Goal: Task Accomplishment & Management: Use online tool/utility

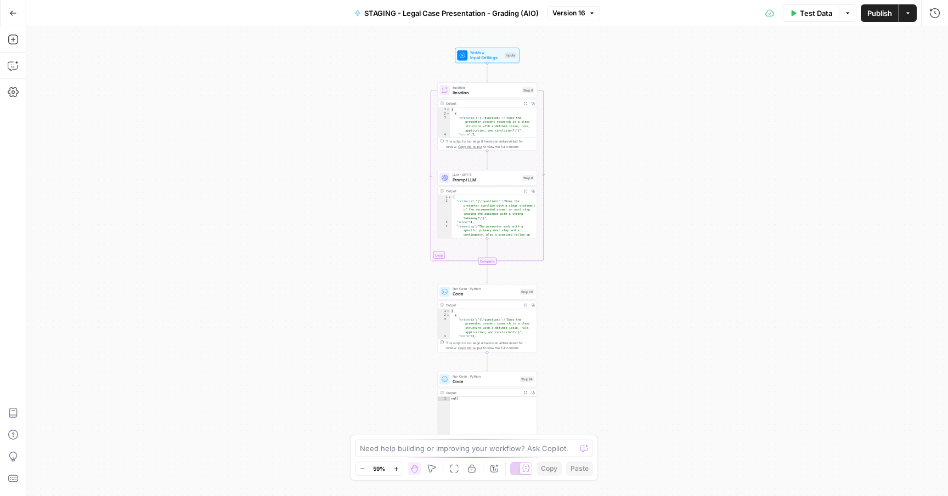
click at [13, 14] on icon "button" at bounding box center [13, 13] width 8 height 8
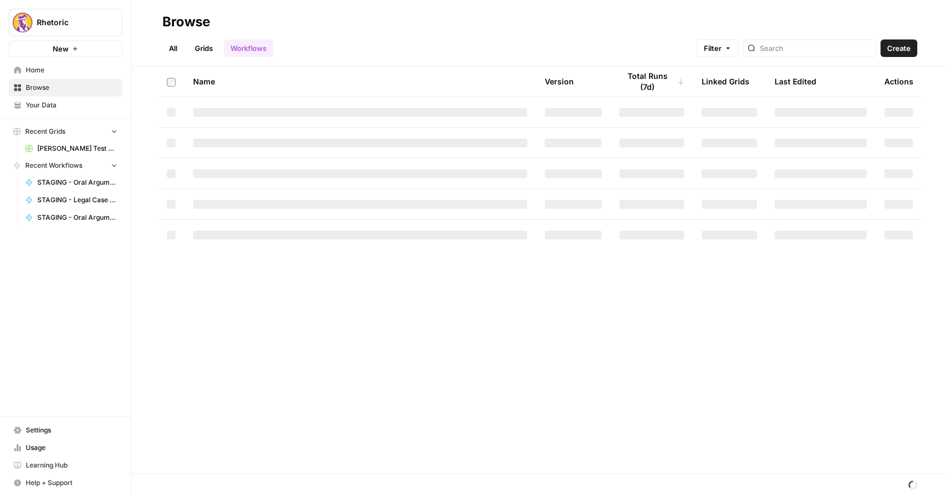
click at [61, 82] on link "Browse" at bounding box center [66, 88] width 114 height 18
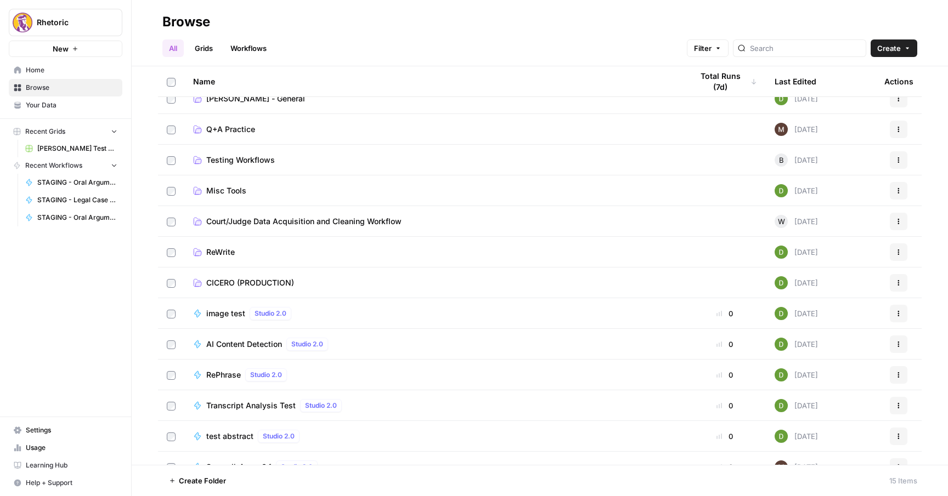
scroll to position [81, 0]
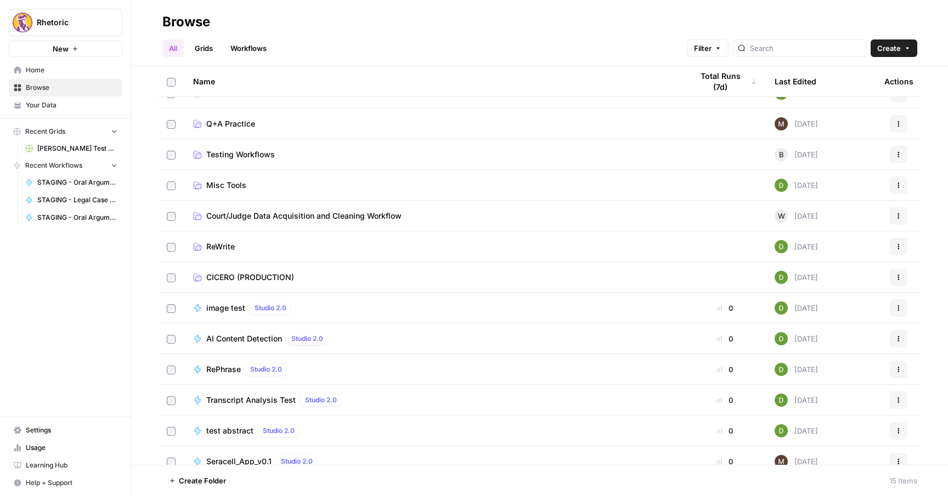
click at [220, 180] on span "Misc Tools" at bounding box center [226, 185] width 40 height 11
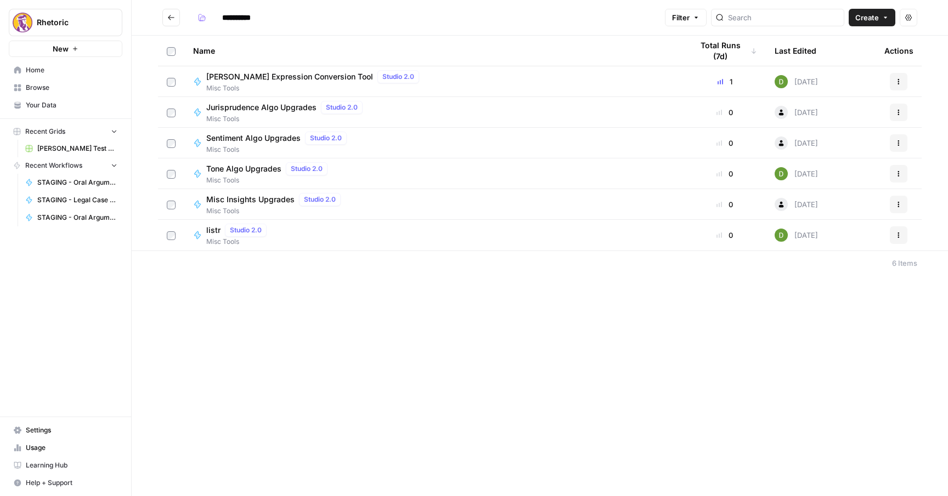
click at [251, 75] on span "[PERSON_NAME] Expression Conversion Tool" at bounding box center [289, 76] width 167 height 11
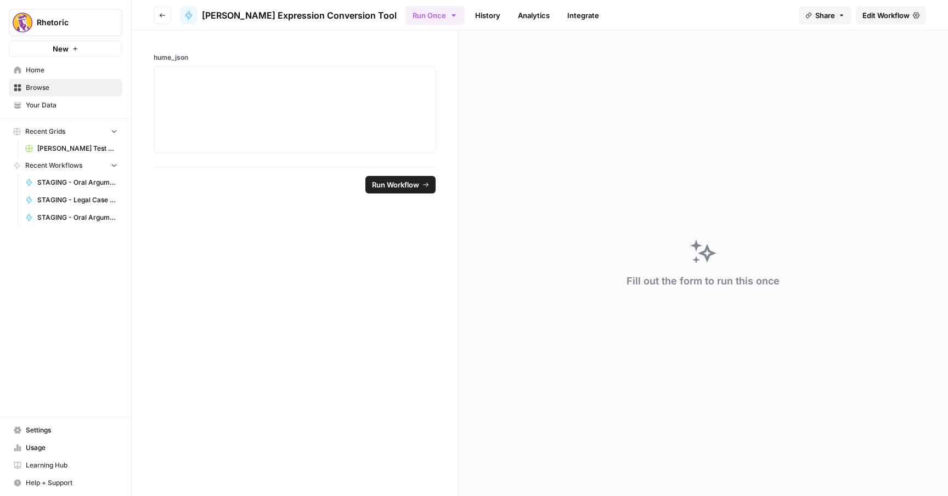
click at [871, 12] on span "Edit Workflow" at bounding box center [885, 15] width 47 height 11
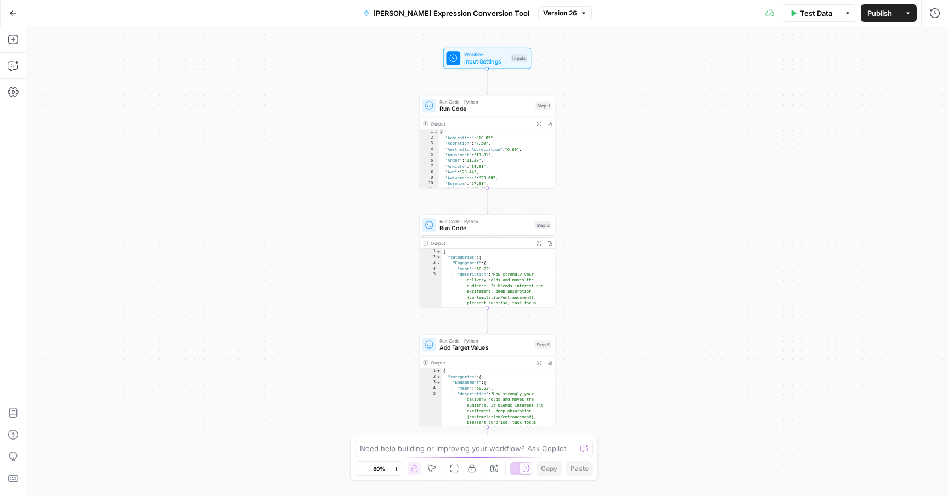
click at [817, 12] on span "Test Data" at bounding box center [816, 13] width 32 height 11
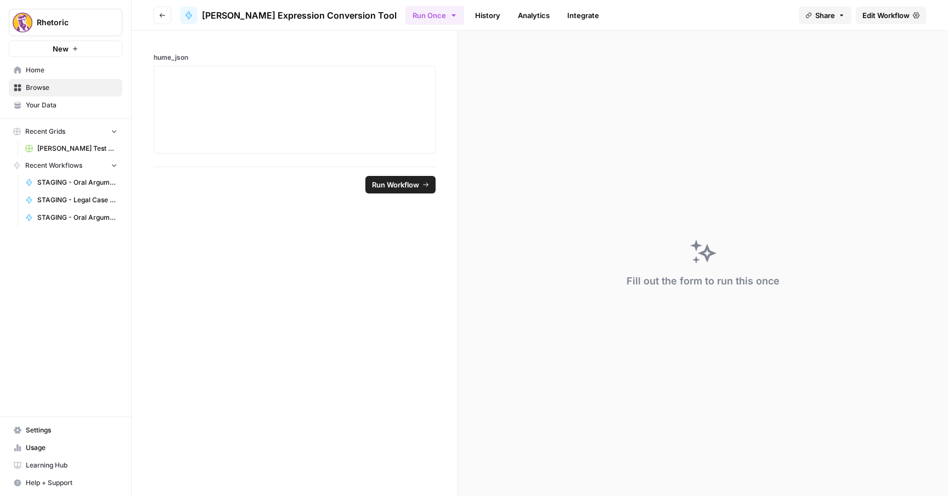
click at [881, 10] on span "Edit Workflow" at bounding box center [885, 15] width 47 height 11
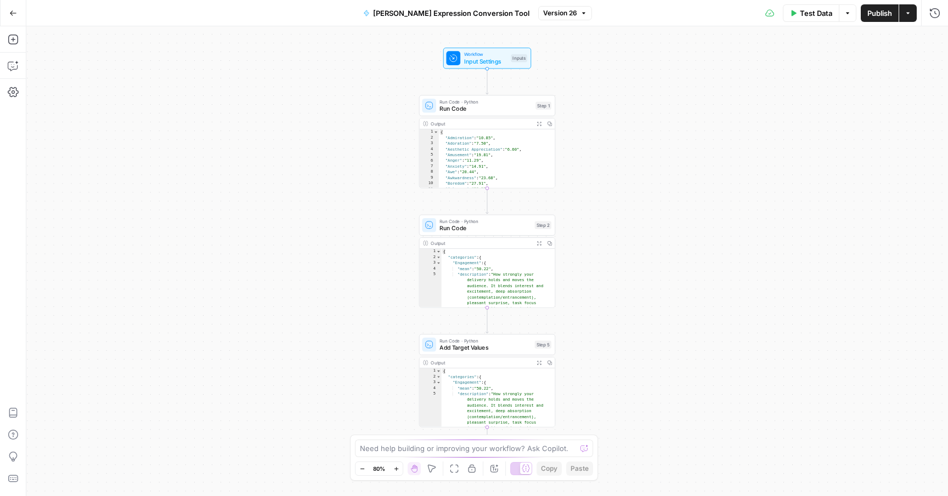
click at [488, 61] on span "Input Settings" at bounding box center [485, 61] width 43 height 9
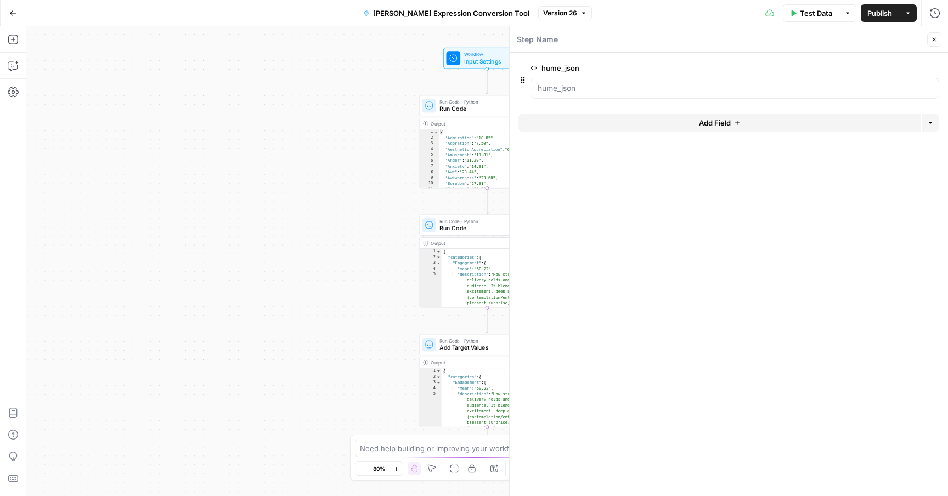
click at [893, 67] on span "edit field" at bounding box center [898, 68] width 24 height 9
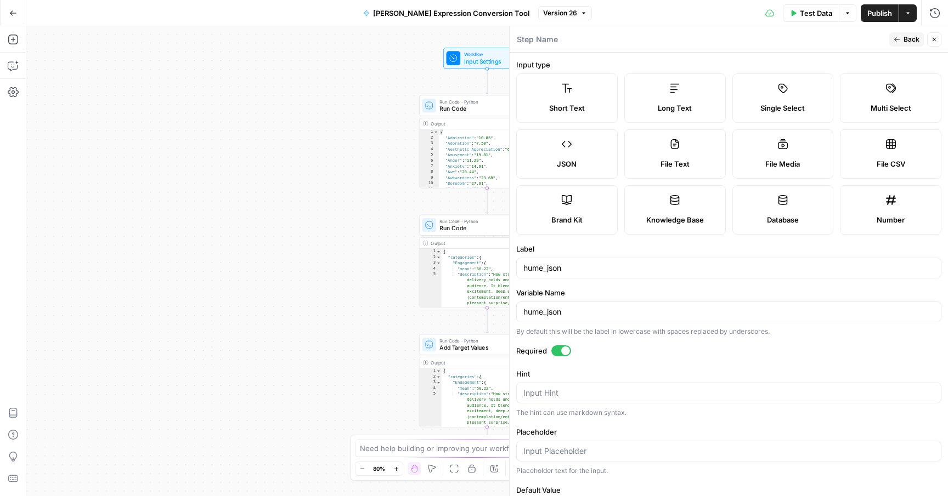
click at [671, 142] on icon at bounding box center [674, 144] width 11 height 11
type textarea "Supports .pdf, .txt, .docx, .md file types"
click at [880, 12] on span "Publish" at bounding box center [879, 13] width 25 height 11
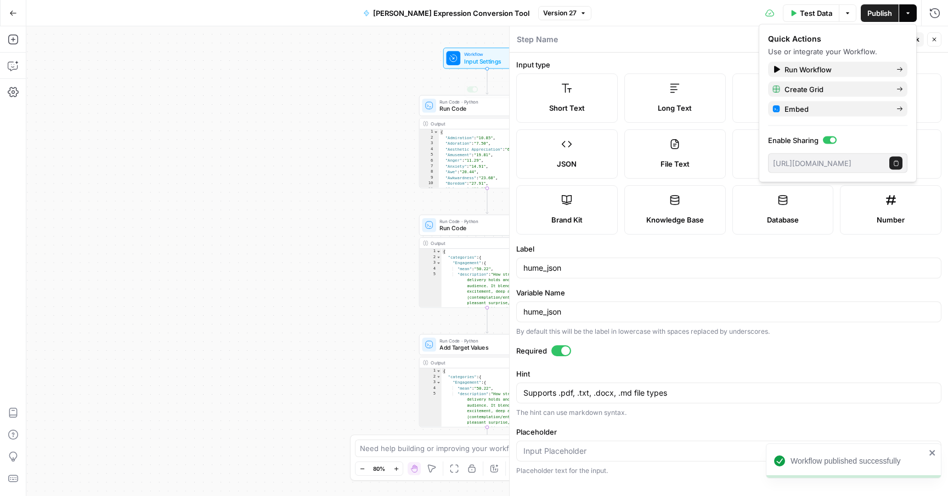
click at [411, 126] on div "Workflow Input Settings Inputs Run Code · Python Run Code Step 1 Copy step Dele…" at bounding box center [486, 261] width 921 height 470
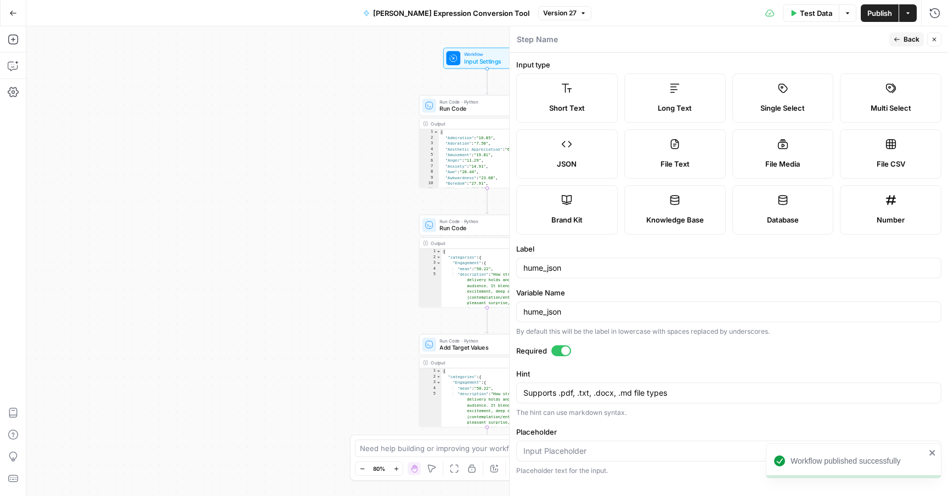
click at [877, 13] on span "Publish" at bounding box center [879, 13] width 25 height 11
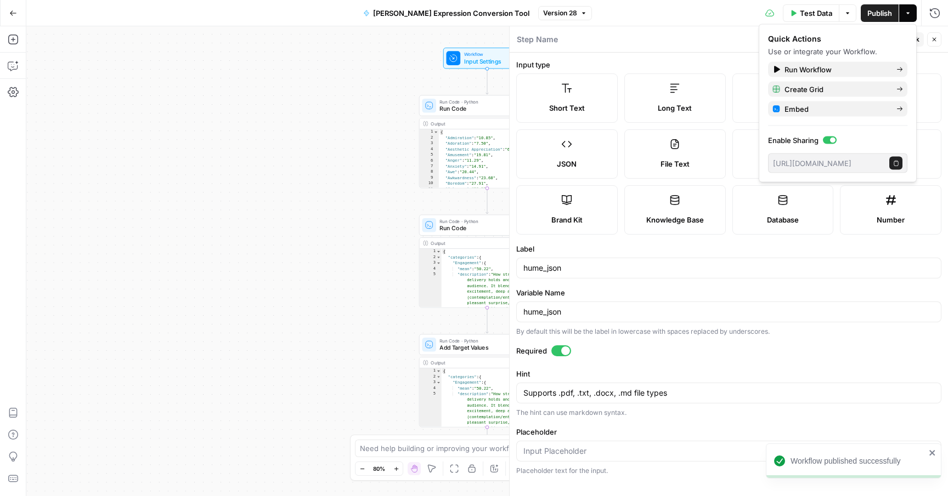
click at [940, 40] on div "Run History E" at bounding box center [911, 37] width 64 height 20
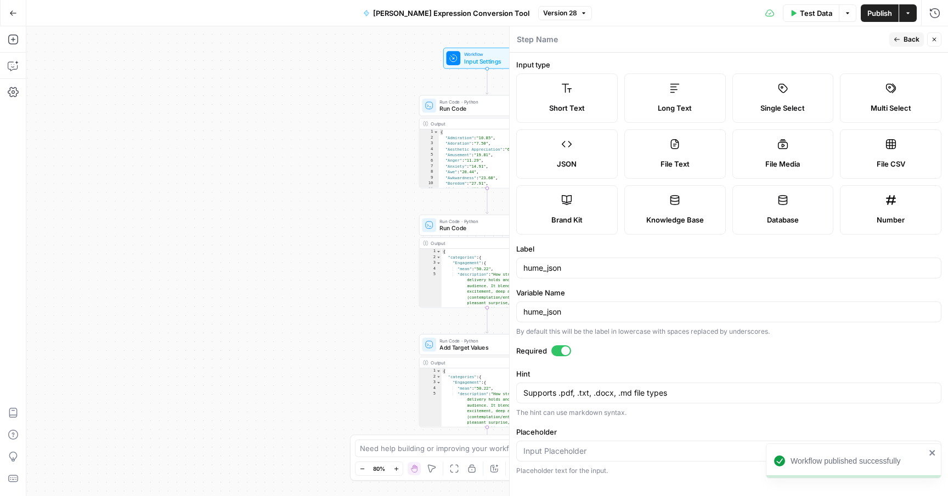
click at [808, 12] on span "Test Data" at bounding box center [816, 13] width 32 height 11
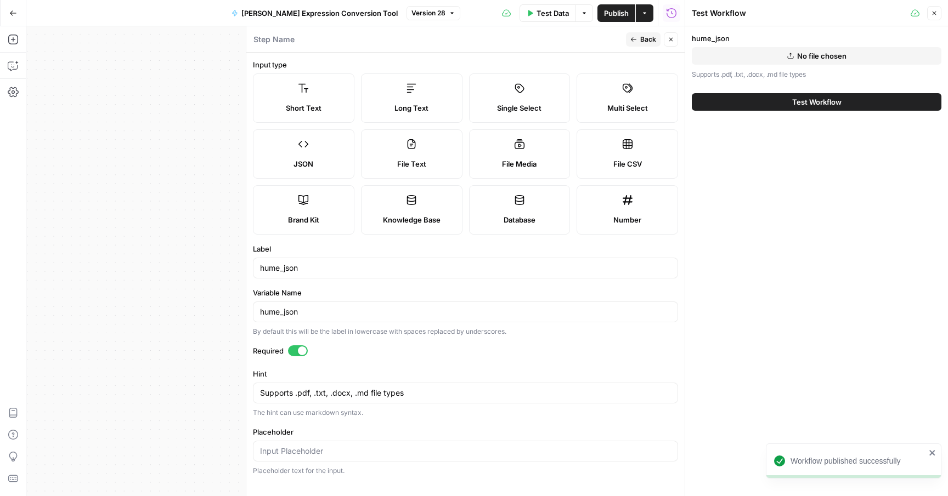
click at [825, 54] on span "No file chosen" at bounding box center [821, 55] width 49 height 11
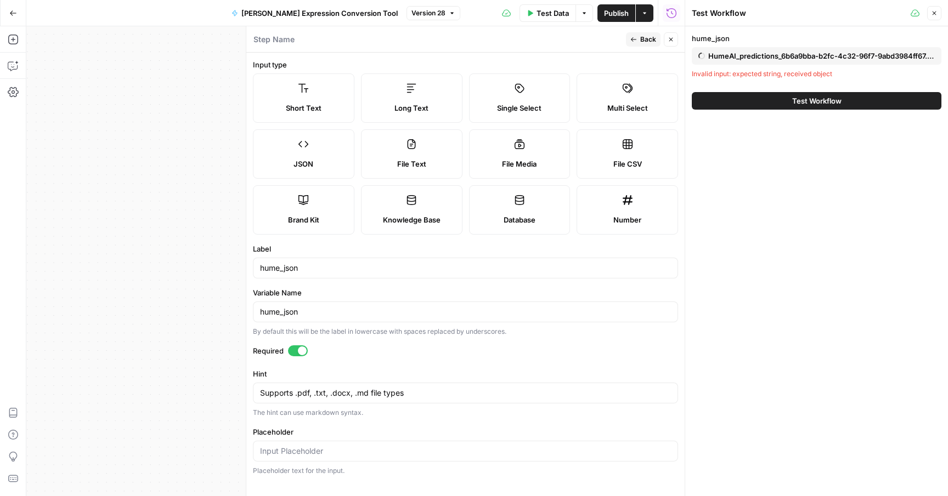
click at [824, 103] on span "Test Workflow" at bounding box center [816, 100] width 49 height 11
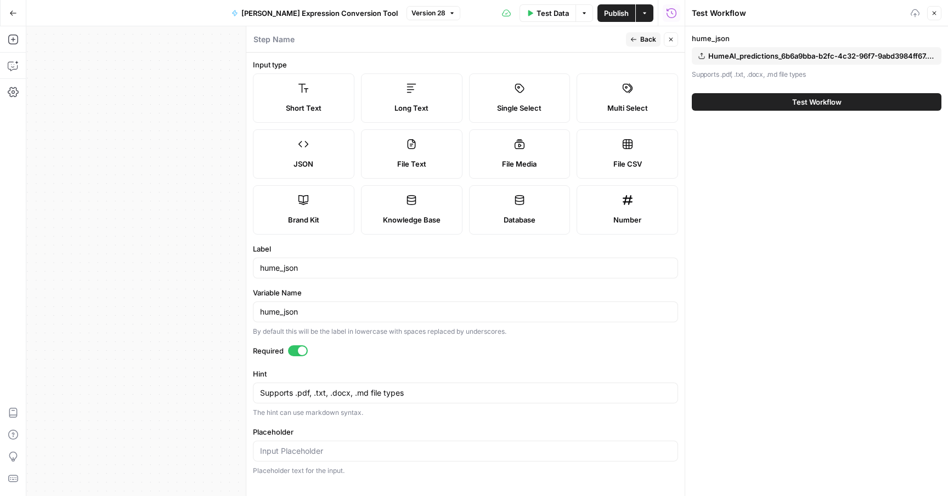
click at [799, 105] on span "Test Workflow" at bounding box center [816, 102] width 49 height 11
click at [806, 105] on span "Test Workflow" at bounding box center [816, 102] width 49 height 11
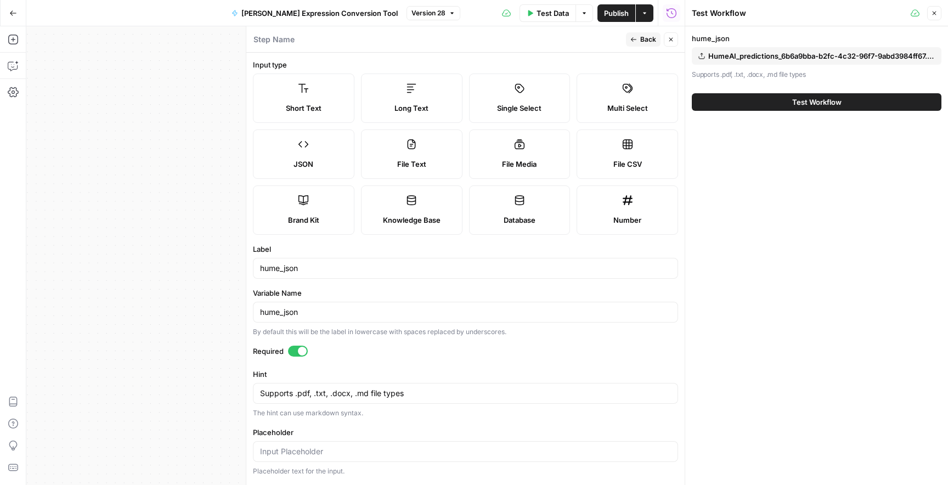
click at [801, 101] on span "Test Workflow" at bounding box center [816, 102] width 49 height 11
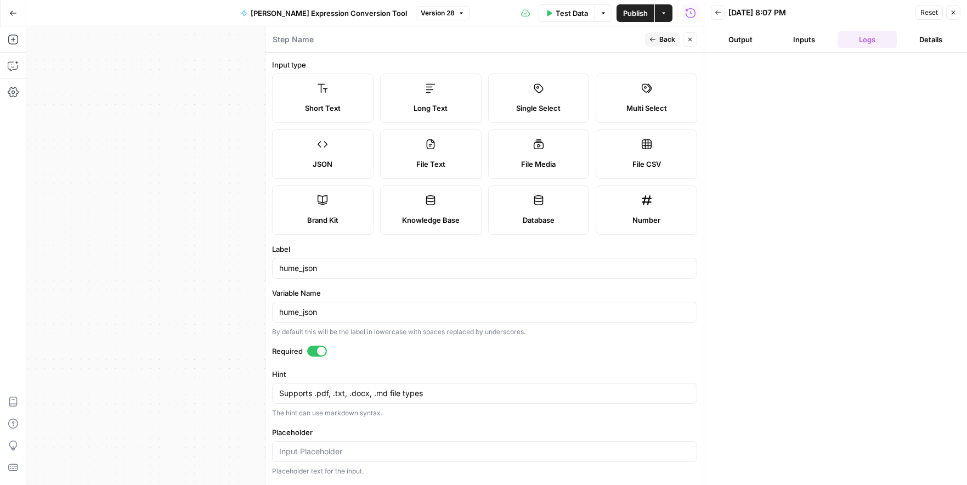
click at [798, 42] on button "Inputs" at bounding box center [803, 40] width 59 height 18
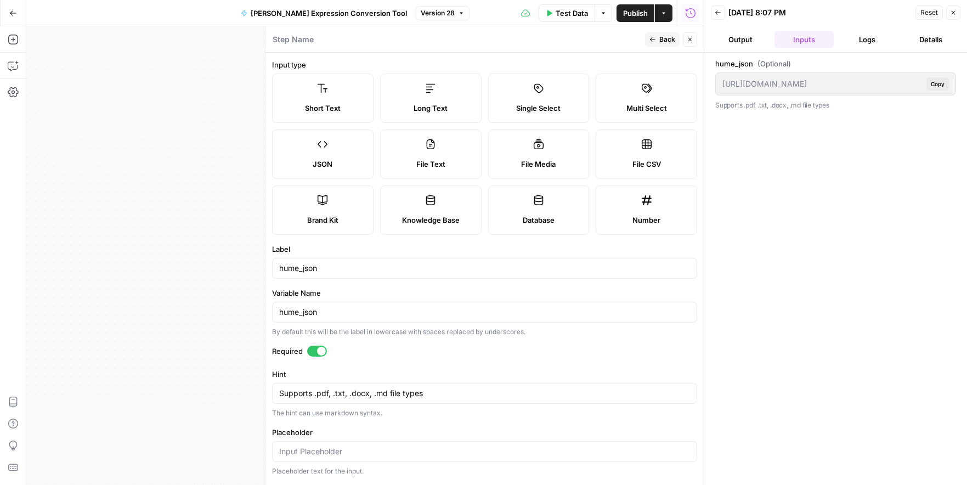
click at [745, 38] on button "Output" at bounding box center [740, 40] width 59 height 18
click at [947, 13] on icon "button" at bounding box center [953, 13] width 4 height 4
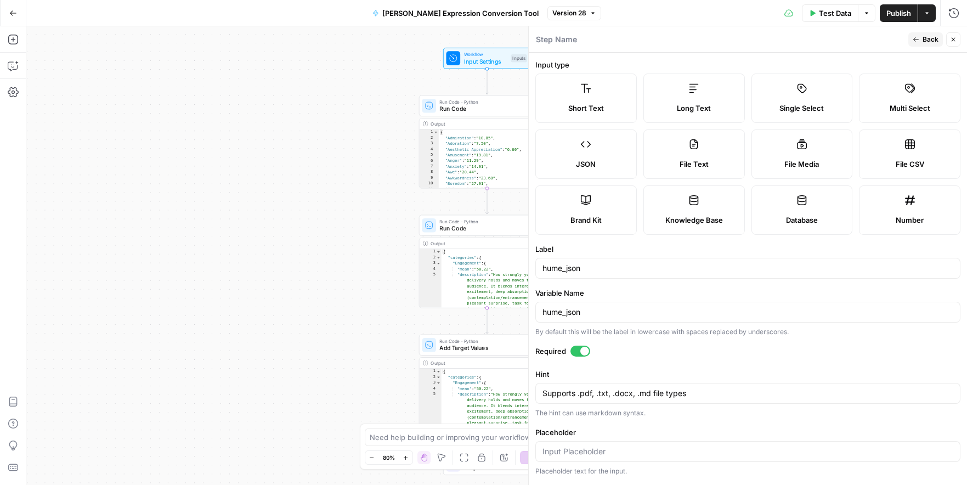
click at [191, 88] on div "Workflow Input Settings Inputs Run Code · Python Run Code Step 1 Output Expand …" at bounding box center [496, 255] width 941 height 458
click at [947, 37] on icon "button" at bounding box center [953, 39] width 7 height 7
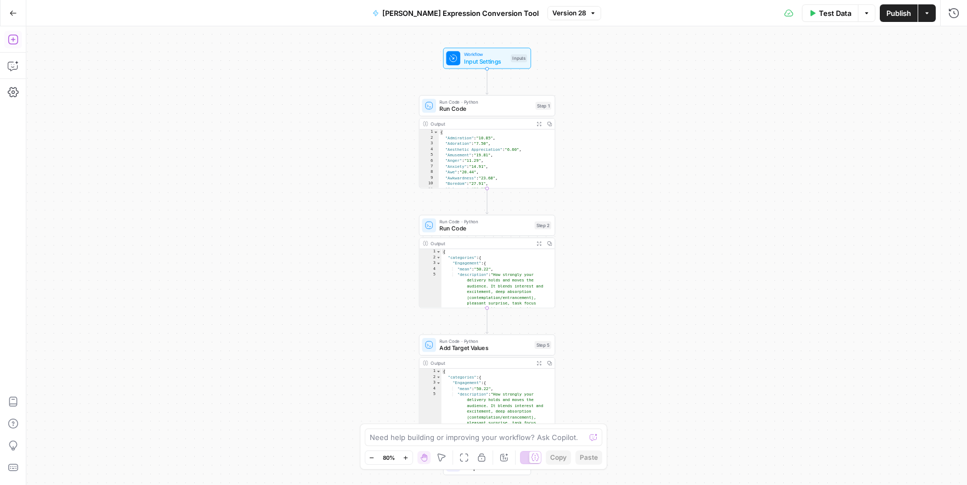
click at [10, 42] on icon "button" at bounding box center [13, 39] width 11 height 11
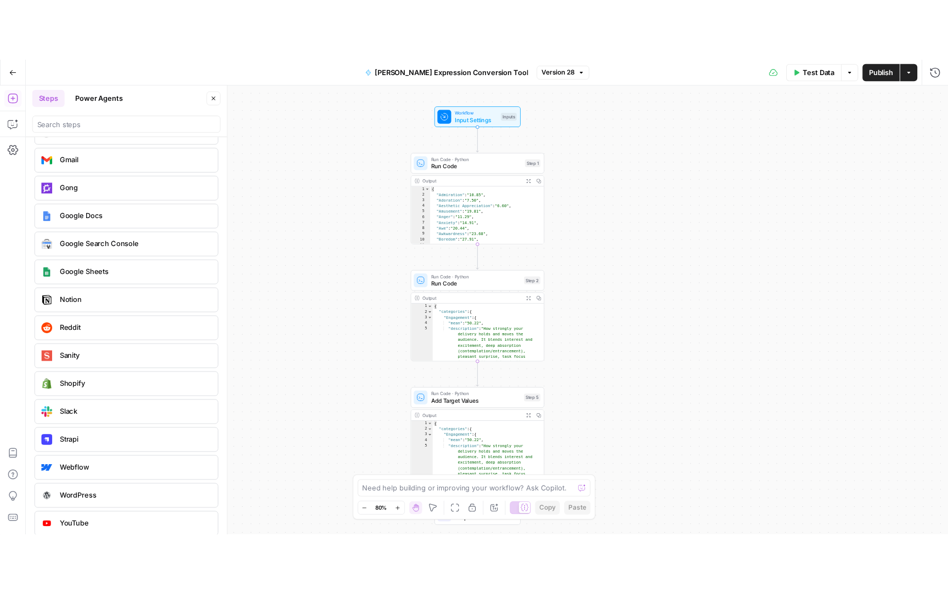
scroll to position [2273, 0]
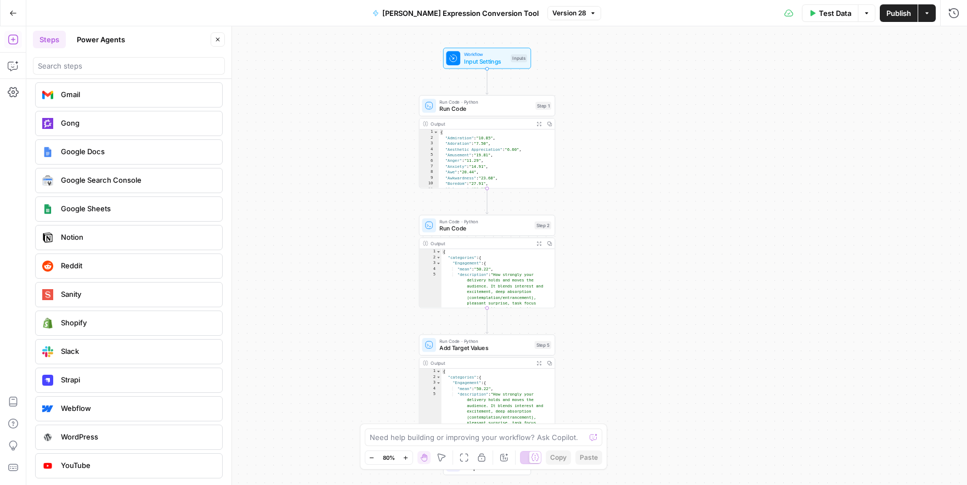
click at [361, 195] on div "Workflow Input Settings Inputs Run Code · Python Run Code Step 1 Output Expand …" at bounding box center [496, 255] width 941 height 458
click at [927, 15] on icon "button" at bounding box center [927, 13] width 7 height 7
click at [843, 13] on span "Test Data" at bounding box center [835, 13] width 32 height 11
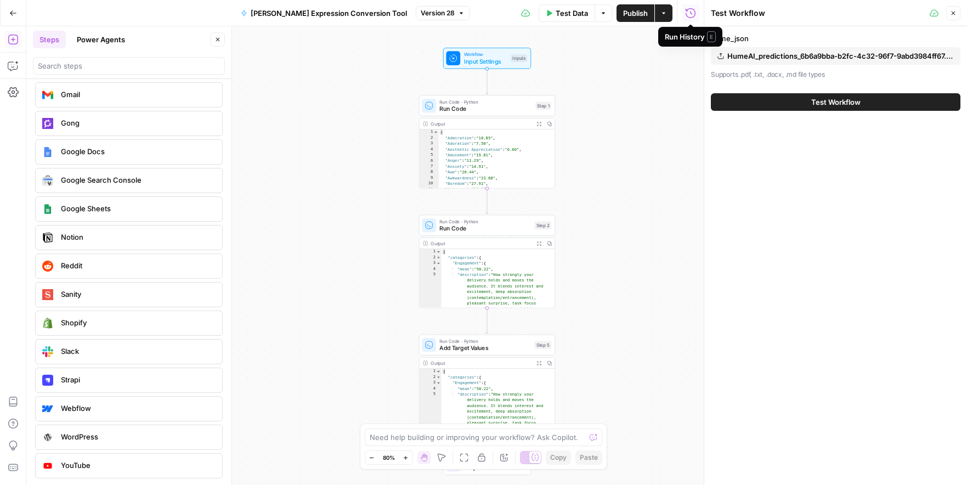
click at [693, 16] on icon "button" at bounding box center [691, 13] width 10 height 10
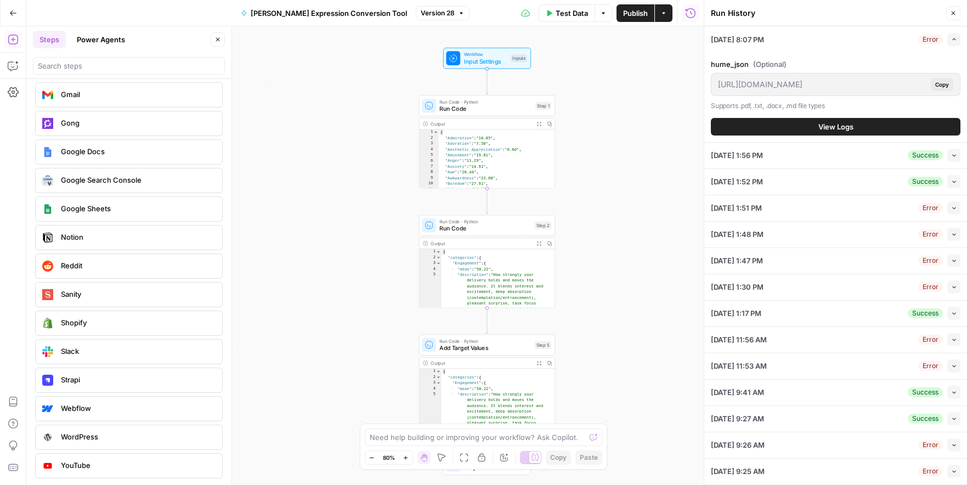
click at [932, 162] on div "10/04/25 at 1:56 PM Success Collapse" at bounding box center [836, 156] width 250 height 26
click at [919, 157] on div "Success" at bounding box center [925, 155] width 35 height 10
click at [943, 155] on div "Success Collapse" at bounding box center [934, 155] width 53 height 13
click at [866, 150] on div "10/04/25 at 1:56 PM Success Collapse" at bounding box center [836, 156] width 250 height 26
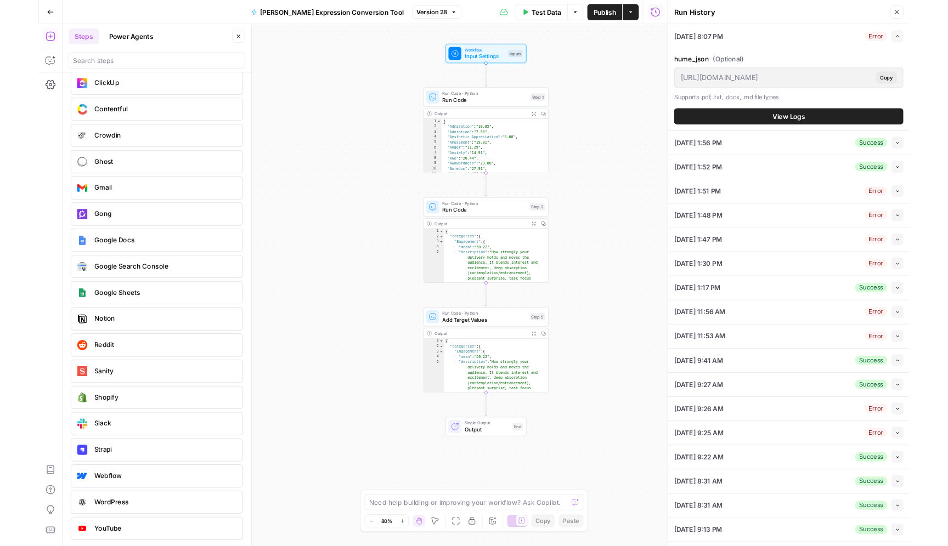
scroll to position [2211, 0]
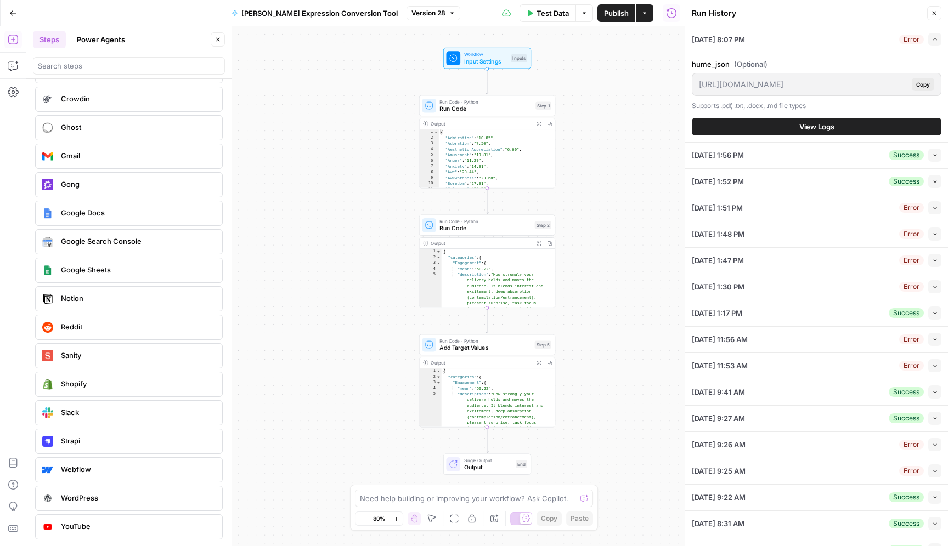
click at [937, 161] on button "Collapse" at bounding box center [934, 155] width 13 height 13
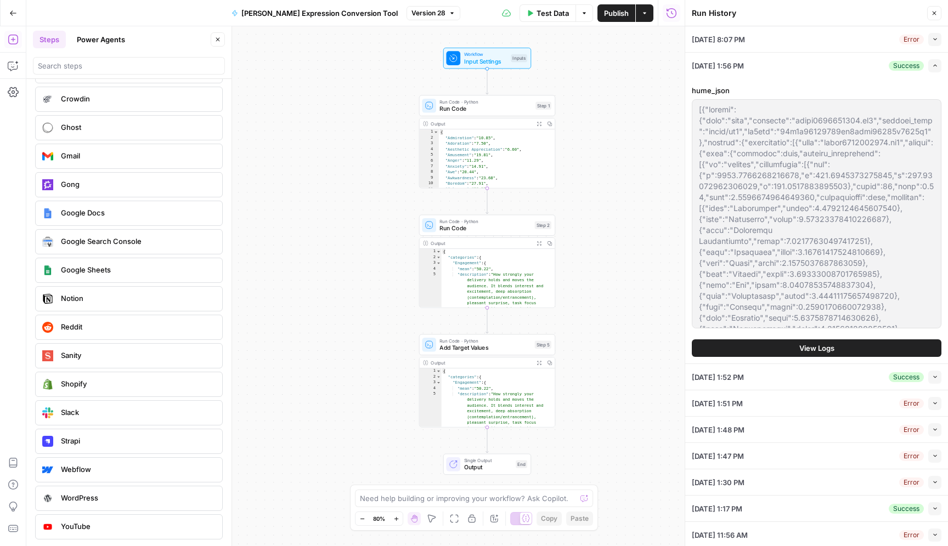
click at [800, 344] on span "View Logs" at bounding box center [816, 348] width 35 height 11
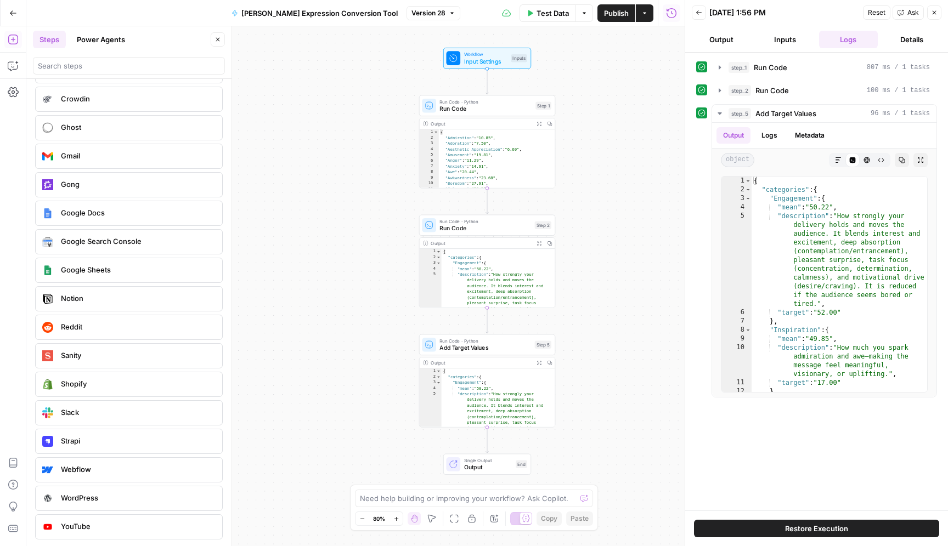
click at [781, 38] on button "Inputs" at bounding box center [784, 40] width 59 height 18
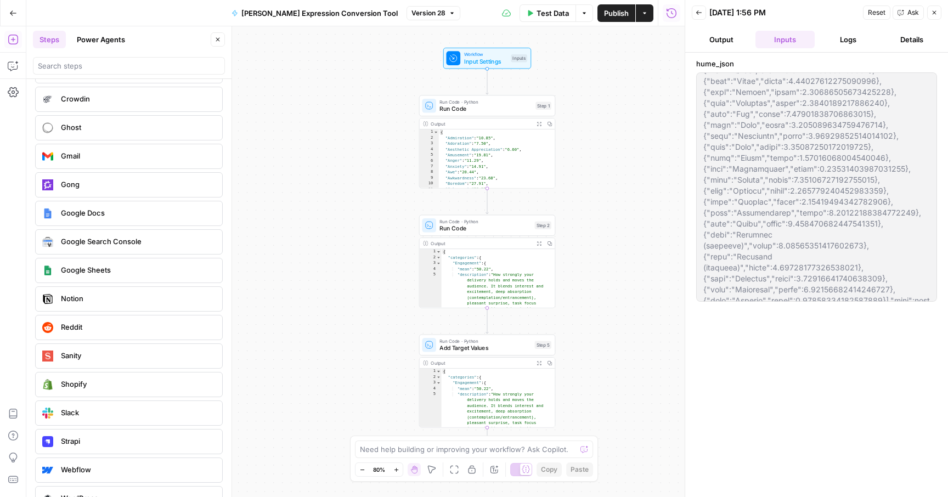
scroll to position [2261, 0]
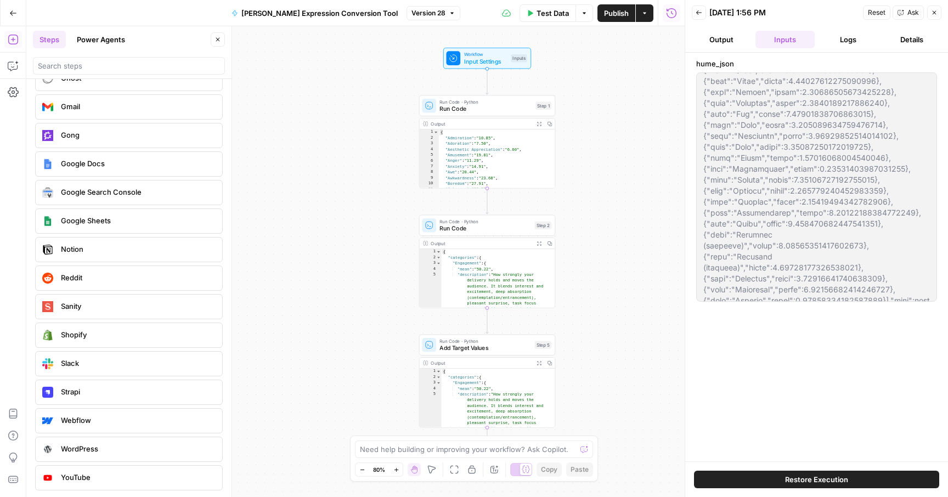
click at [499, 57] on span "Input Settings" at bounding box center [485, 61] width 43 height 9
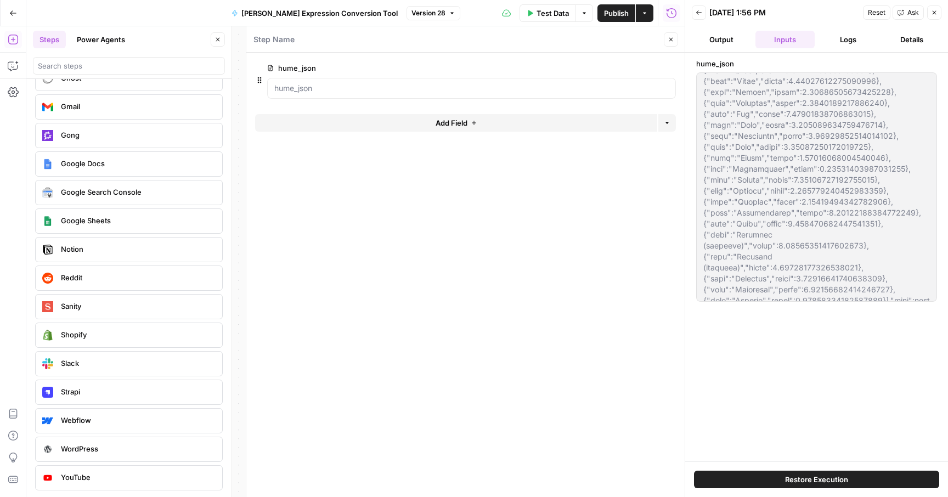
click at [630, 66] on span "edit field" at bounding box center [634, 68] width 24 height 9
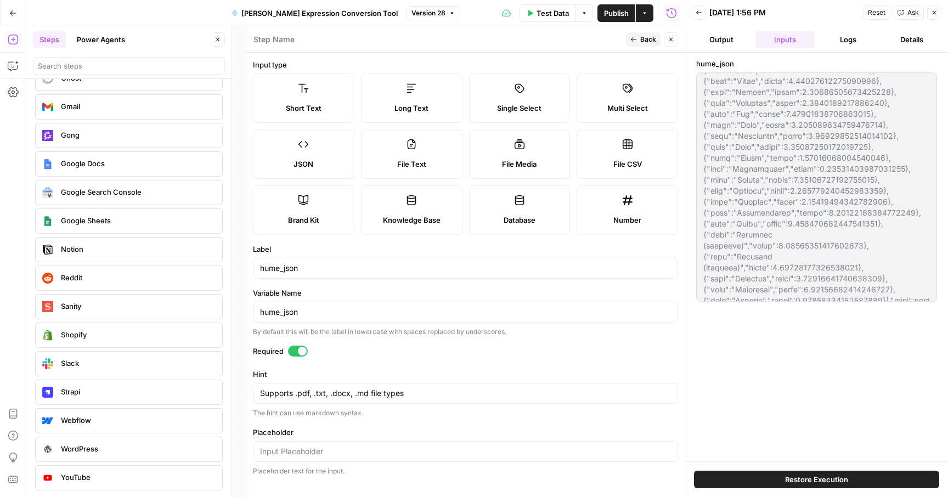
click at [540, 143] on label "File Media" at bounding box center [519, 153] width 101 height 49
click at [428, 149] on label "File Text" at bounding box center [411, 153] width 101 height 49
type textarea "Supports .pdf, .txt, .docx, .md file types"
click at [672, 37] on icon "button" at bounding box center [670, 39] width 7 height 7
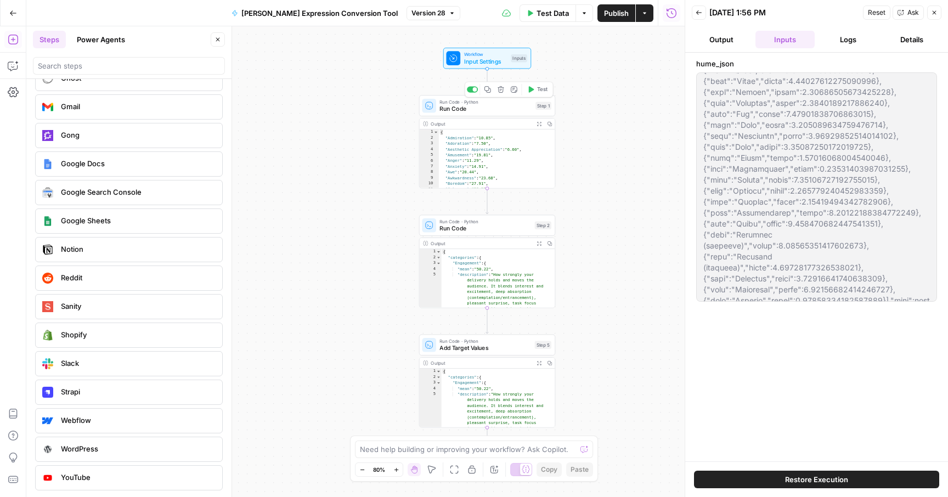
click at [474, 111] on span "Run Code" at bounding box center [485, 108] width 92 height 9
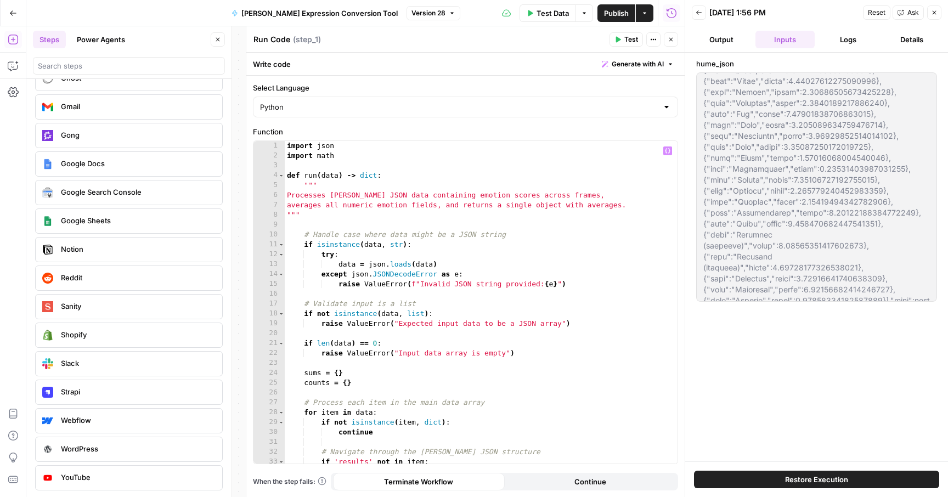
scroll to position [0, 0]
click at [484, 274] on div "import json import math def run ( data ) -> dict : """ Processes Hume JSON data…" at bounding box center [481, 312] width 393 height 342
type textarea "**********"
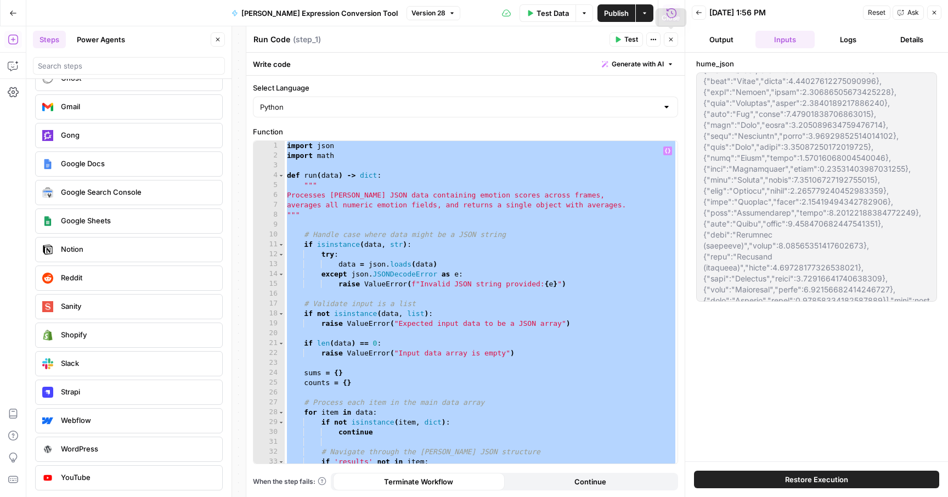
click at [672, 40] on icon "button" at bounding box center [670, 39] width 7 height 7
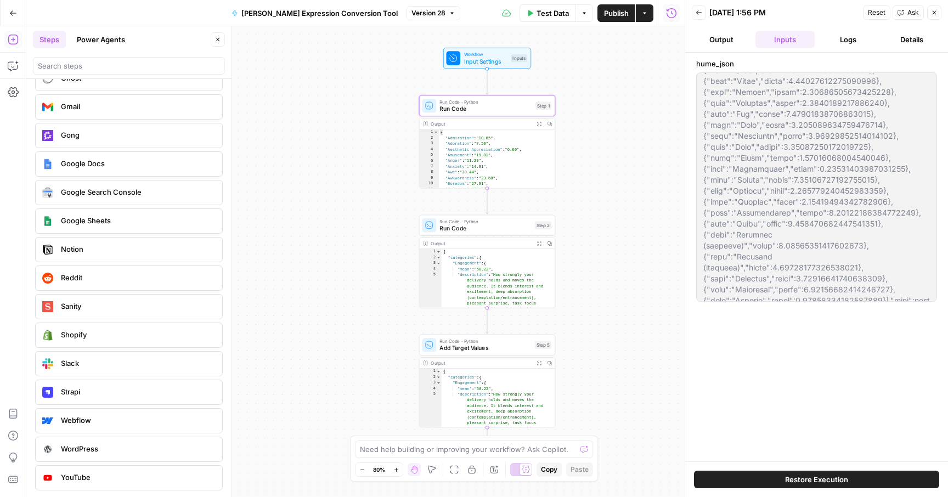
click at [701, 17] on button "Back" at bounding box center [699, 12] width 14 height 14
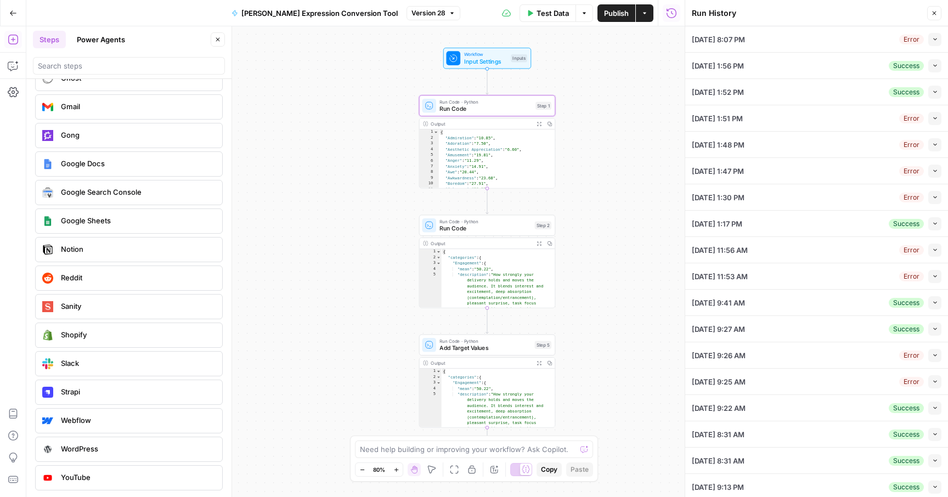
click at [18, 16] on button "Go Back" at bounding box center [13, 13] width 20 height 20
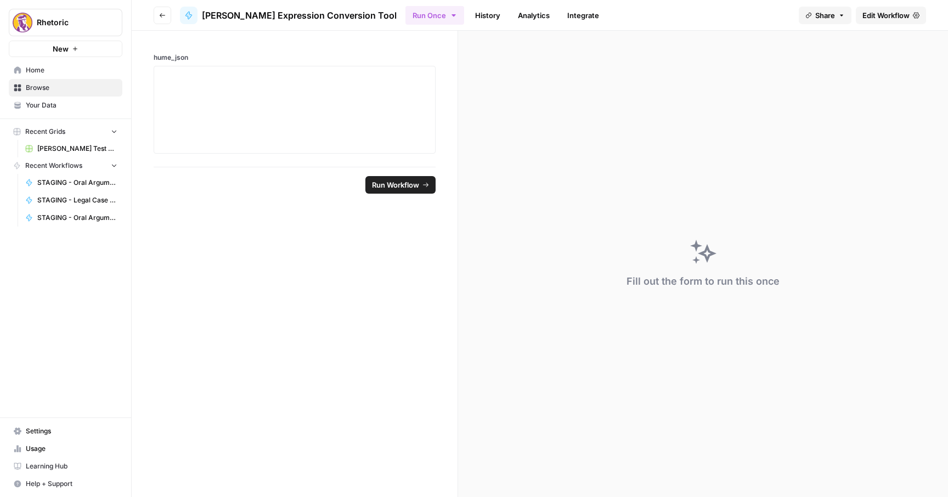
click at [836, 15] on button "Share" at bounding box center [824, 16] width 53 height 18
click at [592, 43] on div "Fill out the form to run this once" at bounding box center [703, 264] width 490 height 466
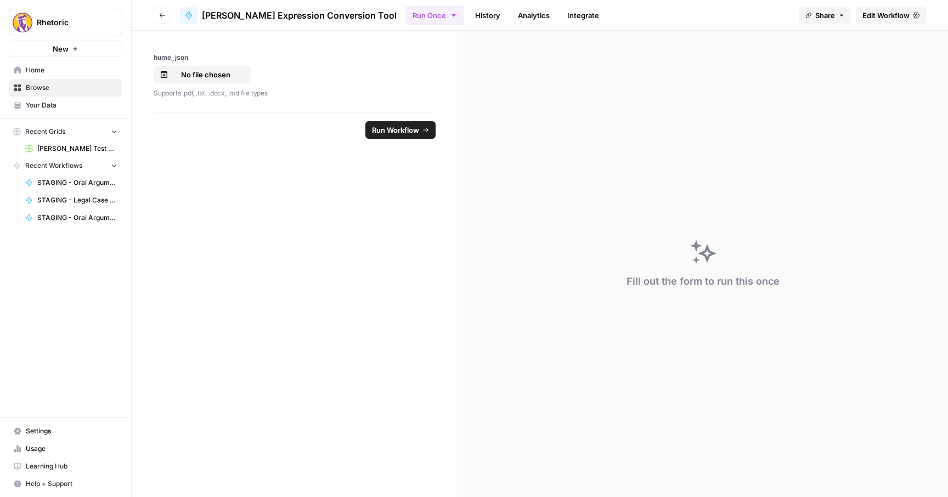
click at [900, 18] on span "Edit Workflow" at bounding box center [885, 15] width 47 height 11
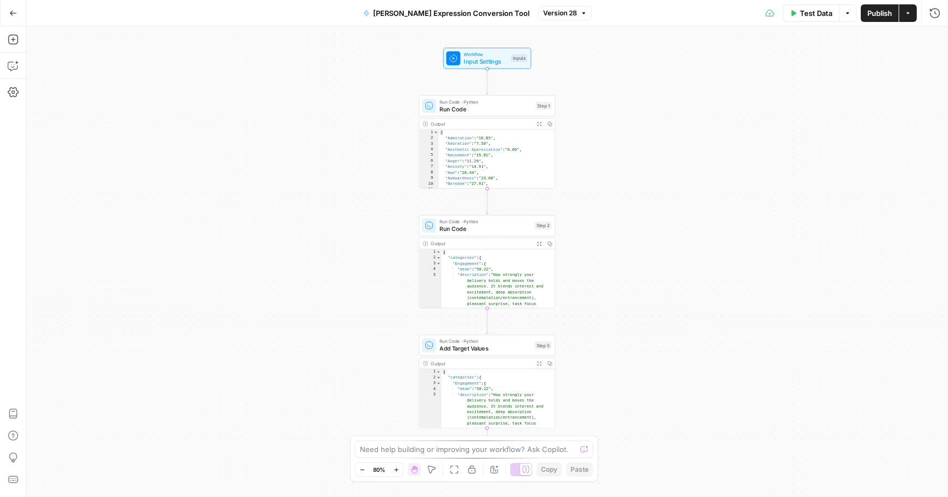
click at [11, 12] on icon "button" at bounding box center [13, 13] width 8 height 8
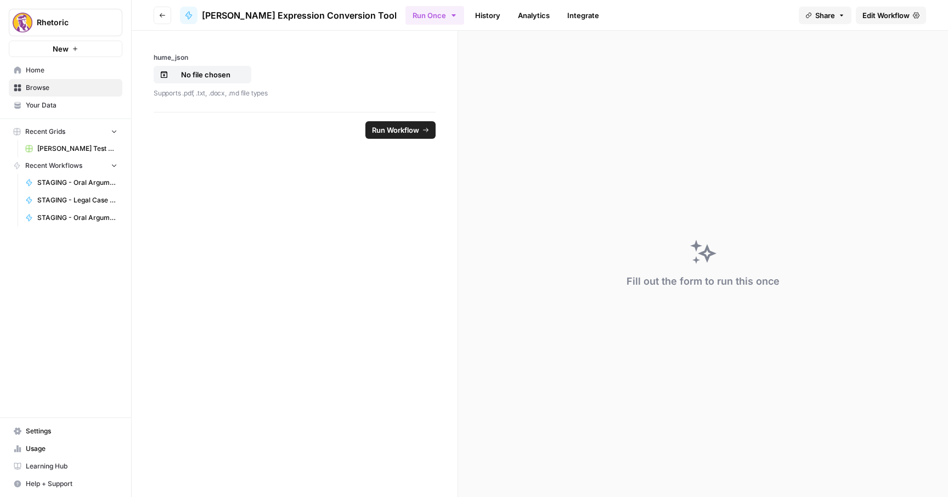
click at [163, 14] on icon "button" at bounding box center [162, 15] width 7 height 7
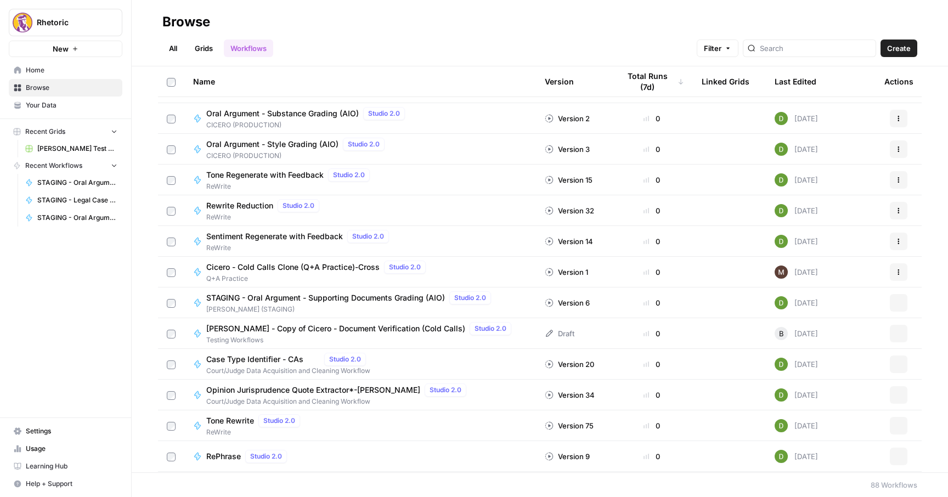
scroll to position [1814, 0]
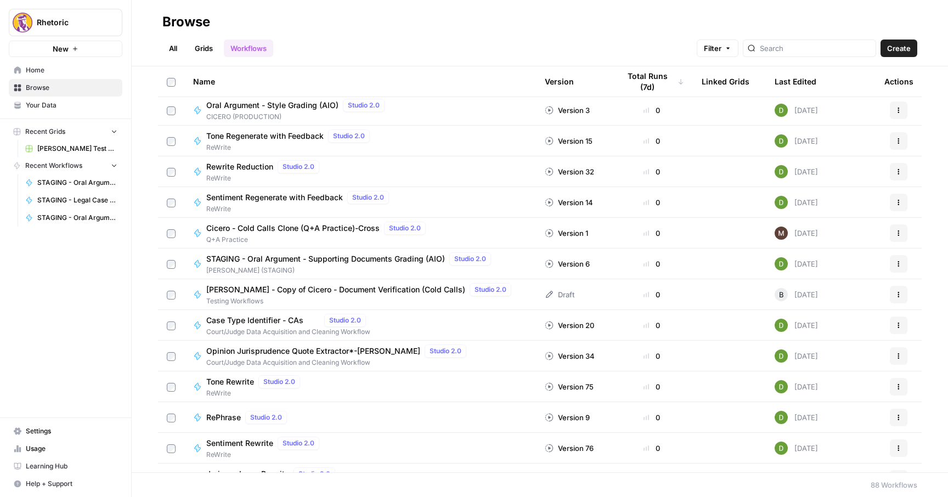
click at [60, 84] on span "Browse" at bounding box center [72, 88] width 92 height 10
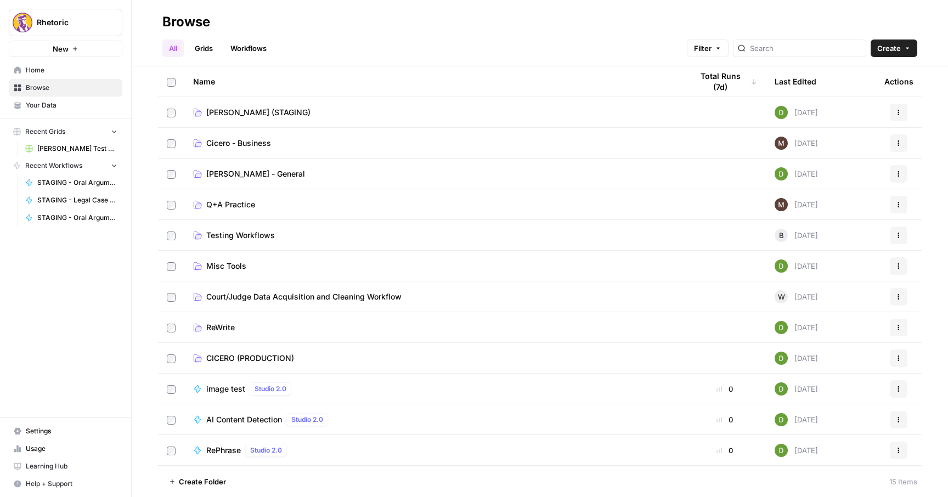
click at [52, 68] on span "Home" at bounding box center [72, 70] width 92 height 10
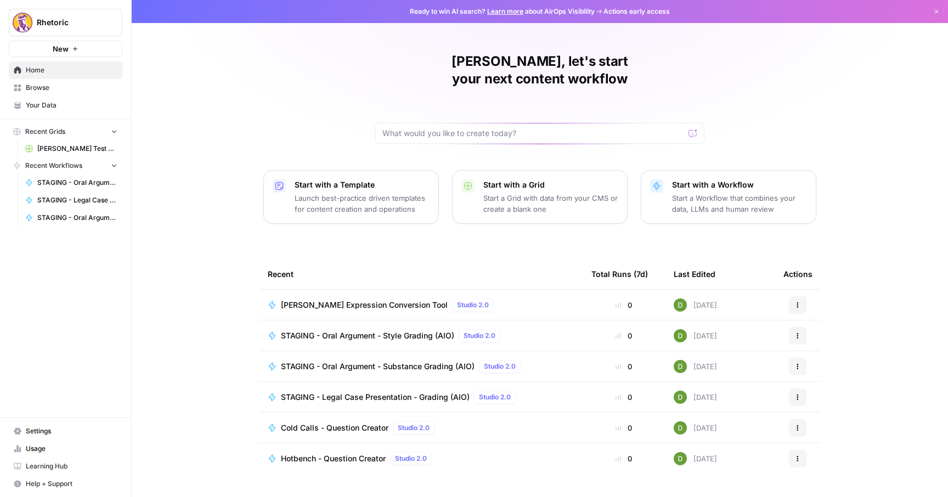
click at [61, 88] on span "Browse" at bounding box center [72, 88] width 92 height 10
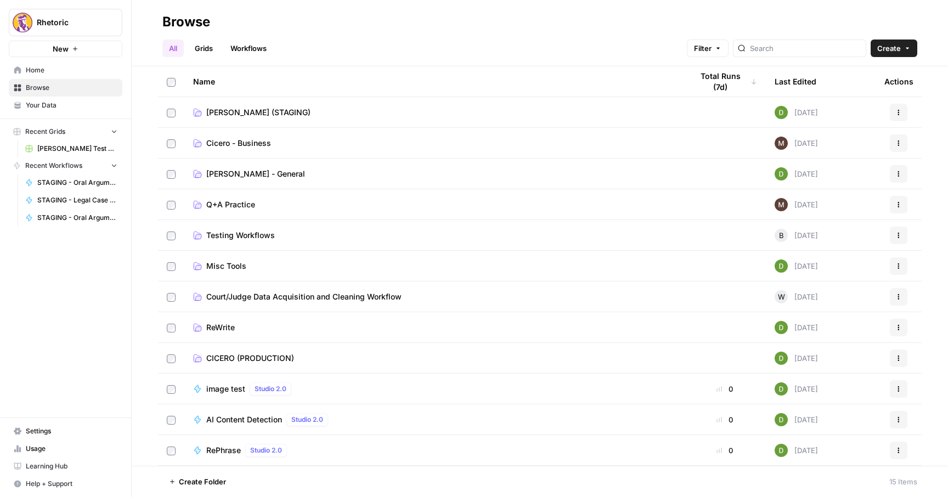
click at [222, 259] on td "Misc Tools" at bounding box center [433, 266] width 499 height 30
click at [223, 262] on span "Misc Tools" at bounding box center [226, 265] width 40 height 11
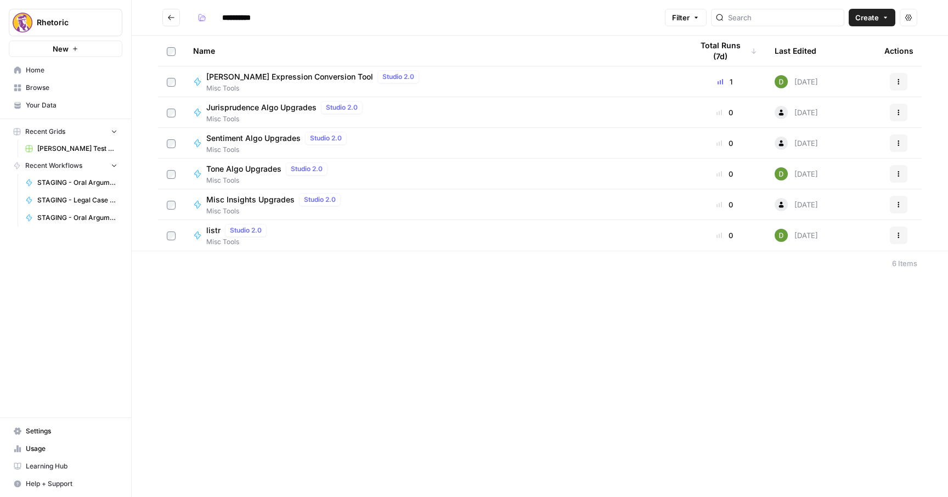
click at [901, 85] on button "Actions" at bounding box center [899, 82] width 18 height 18
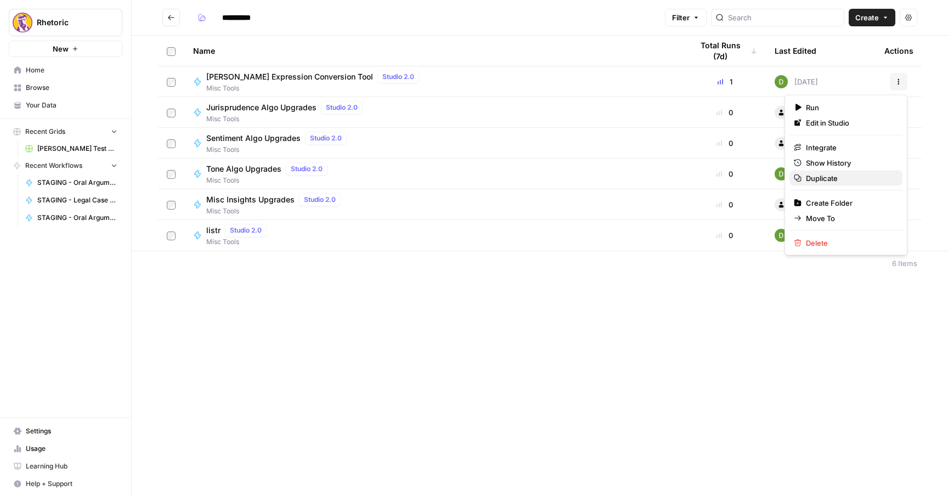
click at [841, 175] on span "Duplicate" at bounding box center [850, 178] width 88 height 11
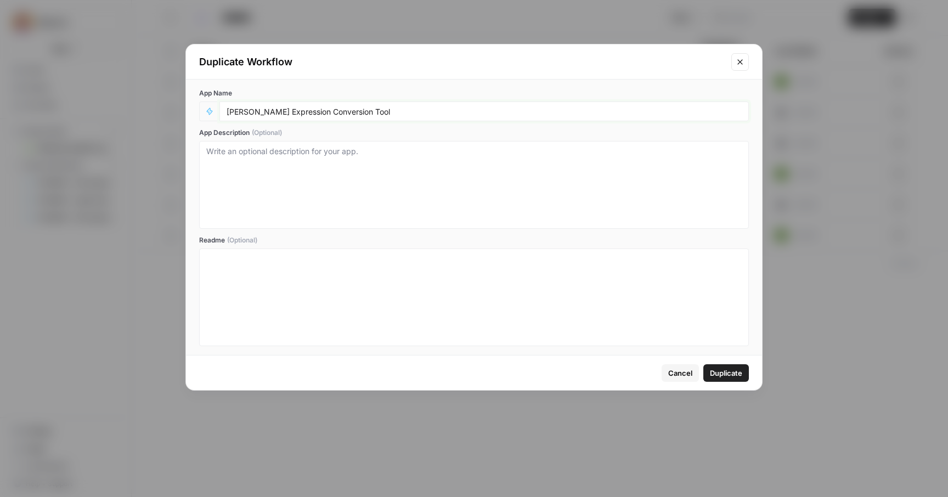
click at [380, 108] on input "[PERSON_NAME] Expression Conversion Tool" at bounding box center [483, 111] width 515 height 10
type input "[PERSON_NAME] Expression Conversion Tool v2"
click at [739, 380] on button "Duplicate" at bounding box center [726, 373] width 46 height 18
click at [724, 372] on span "Duplicate" at bounding box center [726, 372] width 32 height 11
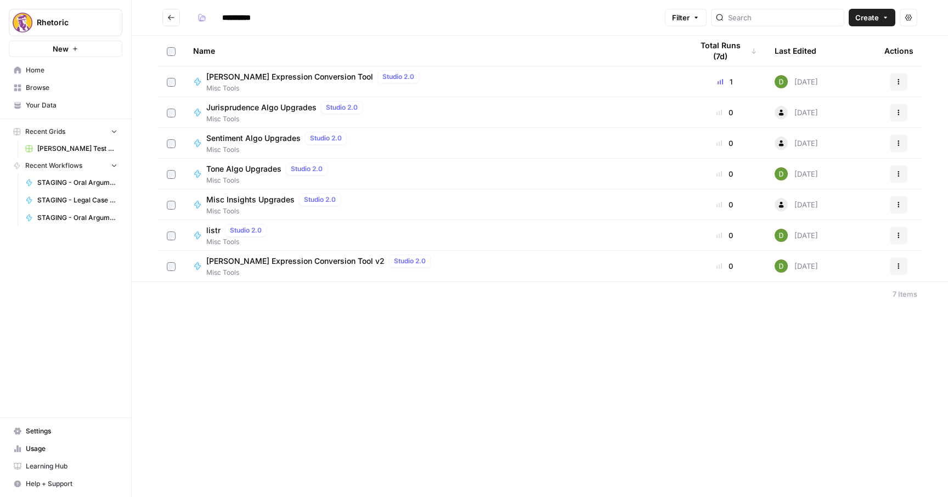
click at [280, 264] on span "[PERSON_NAME] Expression Conversion Tool v2" at bounding box center [295, 261] width 178 height 11
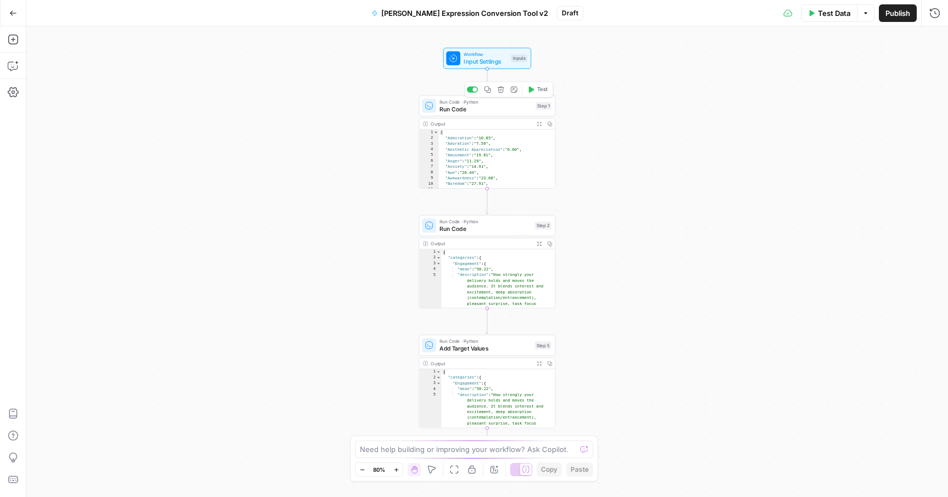
click at [466, 106] on span "Run Code" at bounding box center [485, 109] width 93 height 9
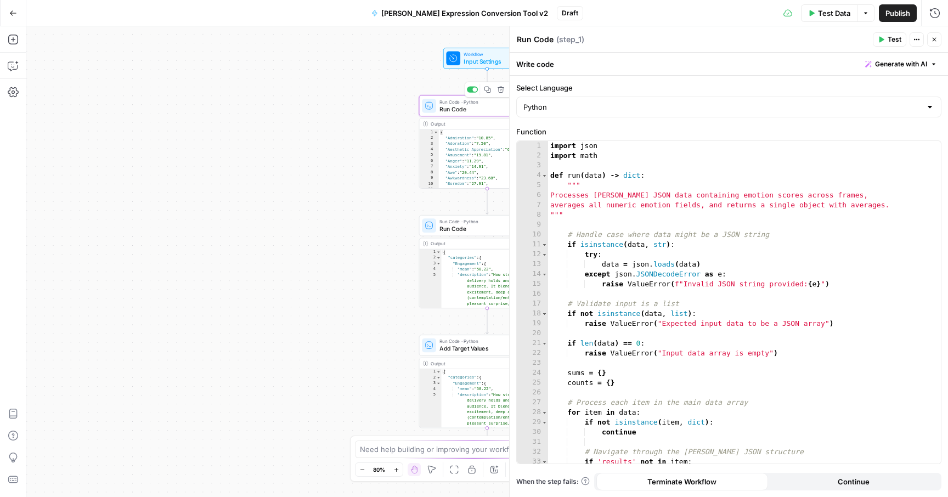
click at [632, 232] on div "import json import math def run ( data ) -> dict : """ Processes Hume JSON data…" at bounding box center [744, 312] width 393 height 342
type textarea "**********"
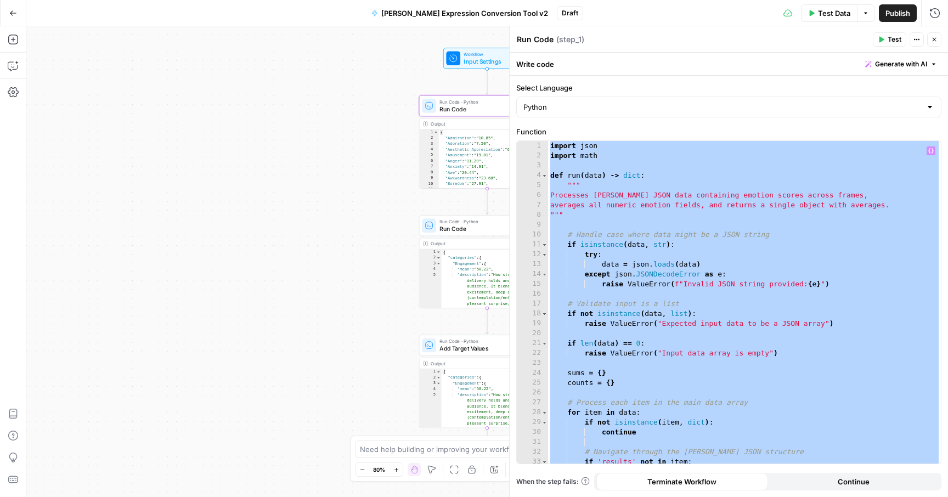
paste textarea
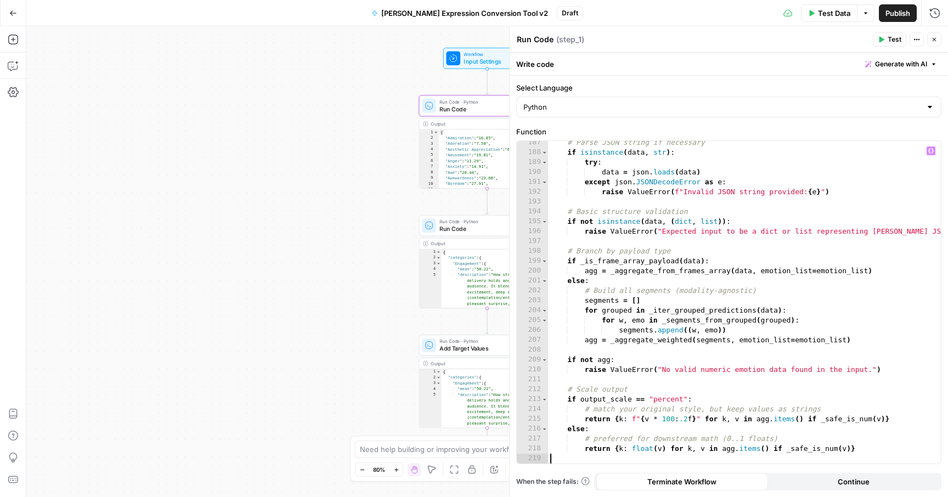
scroll to position [1918, 0]
click at [441, 224] on span "Run Code · Python" at bounding box center [485, 221] width 92 height 7
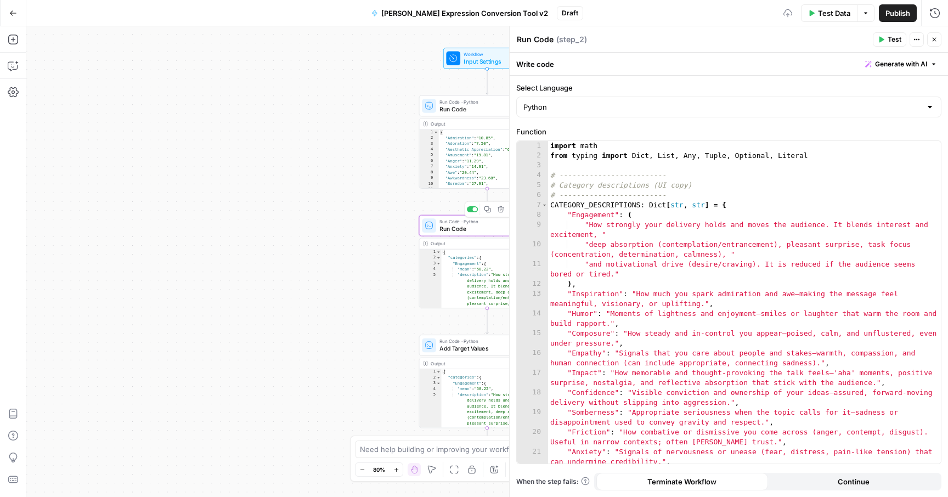
click at [564, 260] on div "import math from typing import Dict , List , Any , Tuple , Optional , Literal #…" at bounding box center [744, 317] width 393 height 352
type textarea "**********"
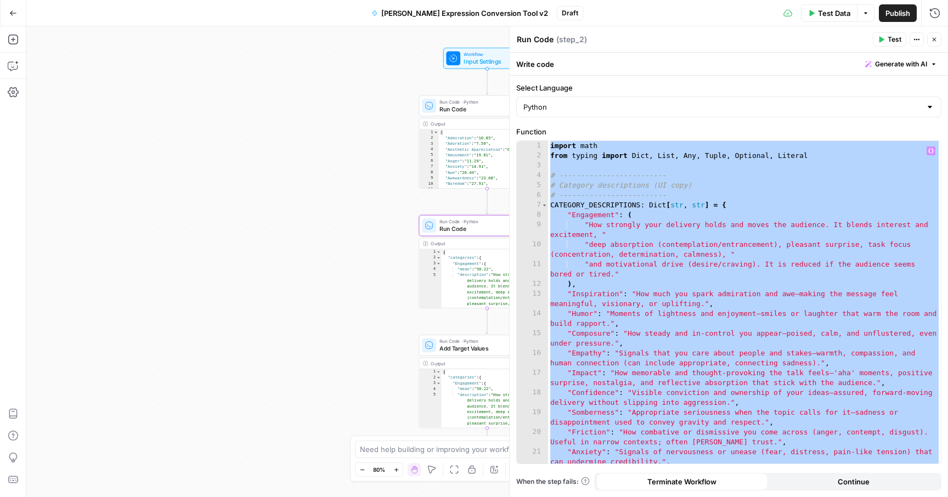
paste textarea
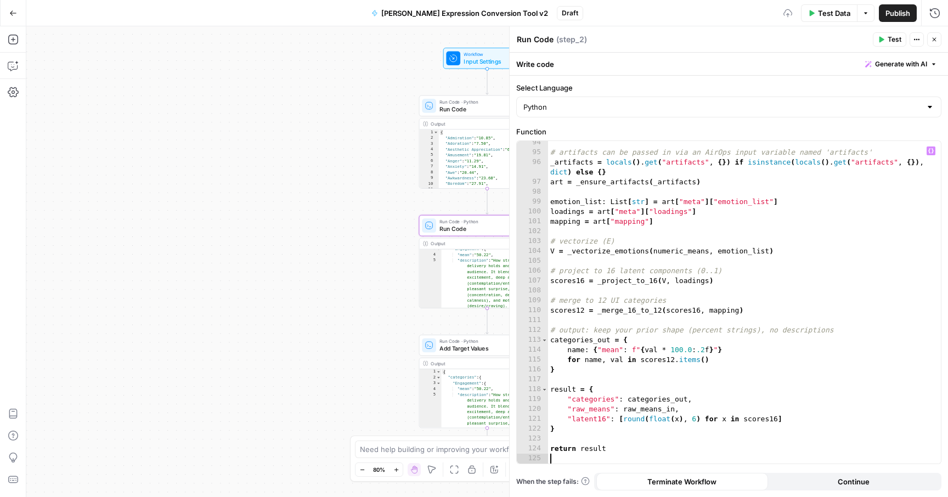
scroll to position [34, 0]
click at [465, 350] on span "Add Target Values" at bounding box center [485, 348] width 92 height 9
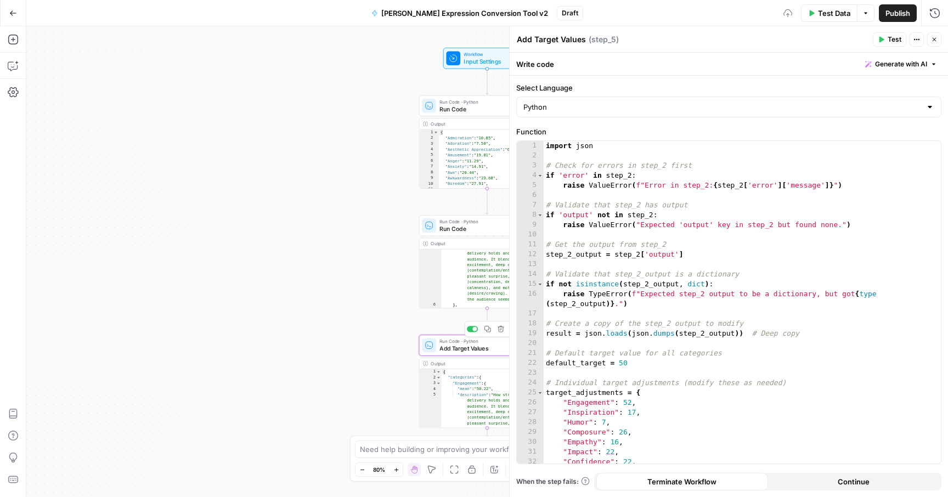
click at [581, 319] on div "import json # Check for errors in step_2 first if 'error' in step_2 : raise Val…" at bounding box center [741, 312] width 397 height 342
type textarea "**********"
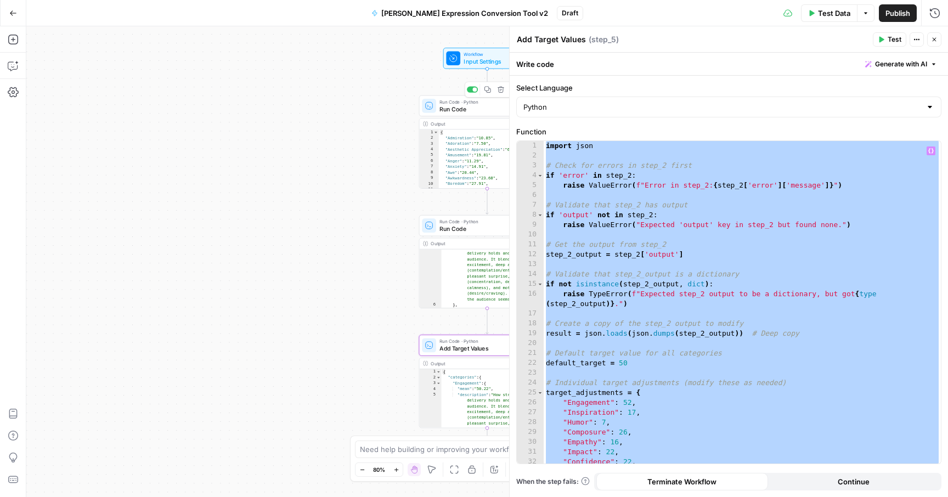
click at [482, 105] on span "Run Code" at bounding box center [485, 109] width 93 height 9
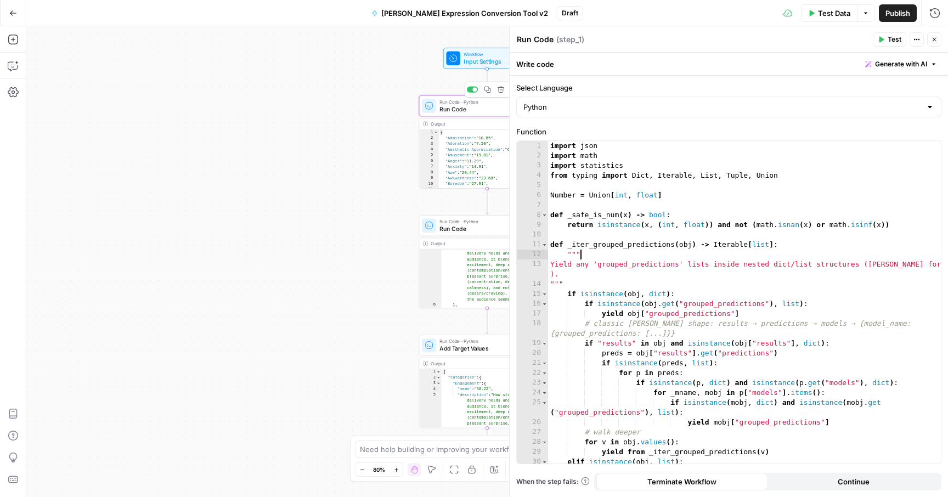
click at [637, 256] on div "import json import math import statistics from typing import Dict , Iterable , …" at bounding box center [744, 312] width 393 height 342
type textarea "**********"
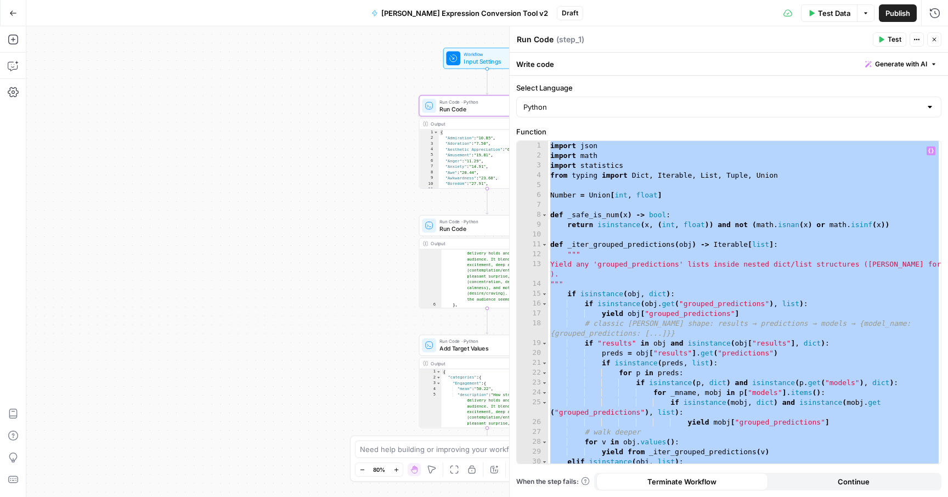
paste textarea
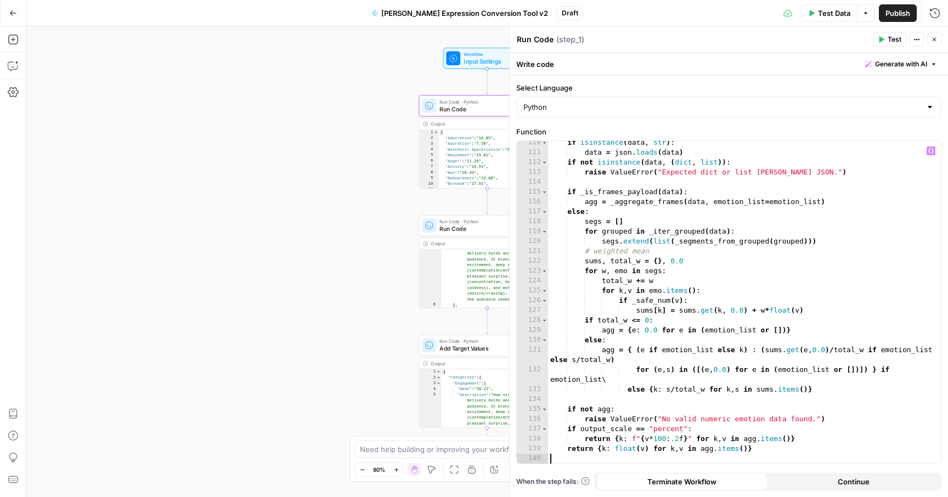
click at [471, 223] on span "Run Code · Python" at bounding box center [485, 221] width 92 height 7
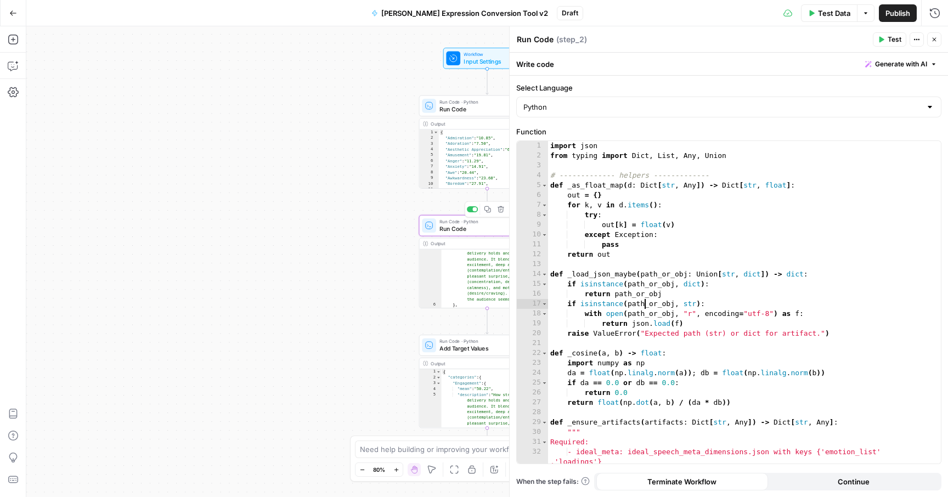
type textarea "**********"
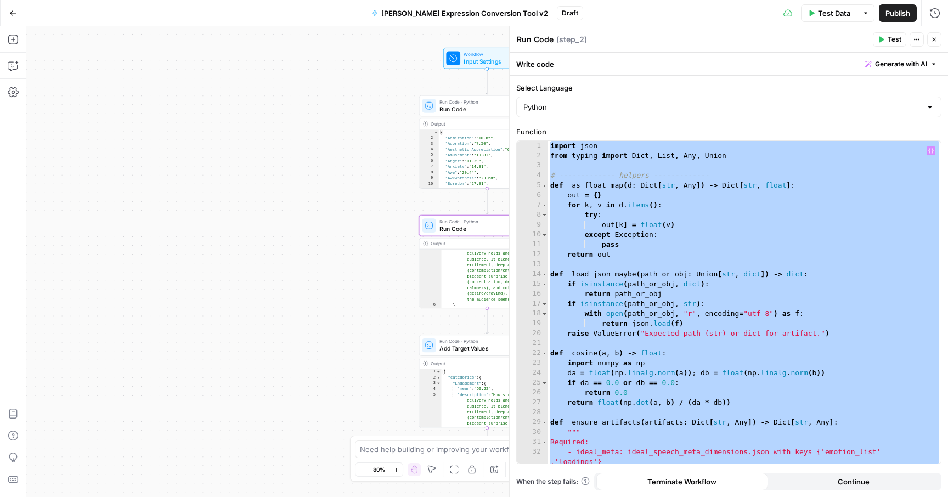
paste textarea
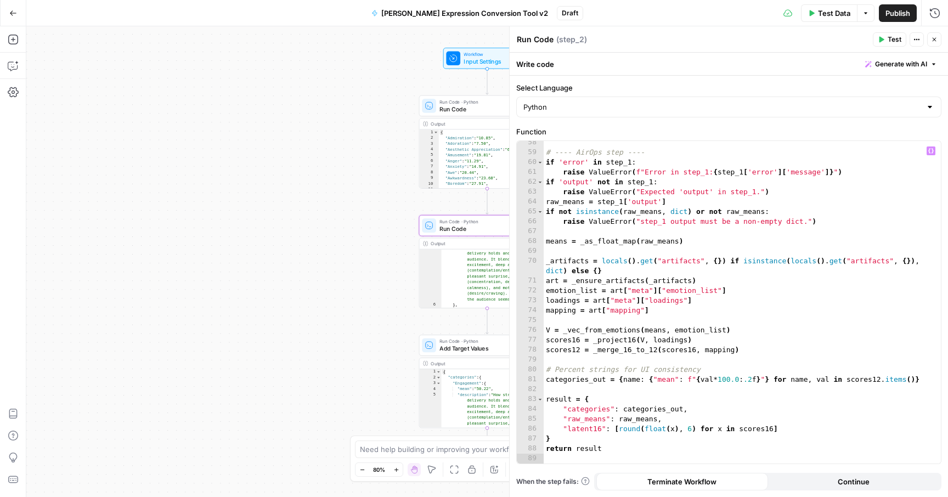
click at [470, 350] on span "Add Target Values" at bounding box center [485, 348] width 92 height 9
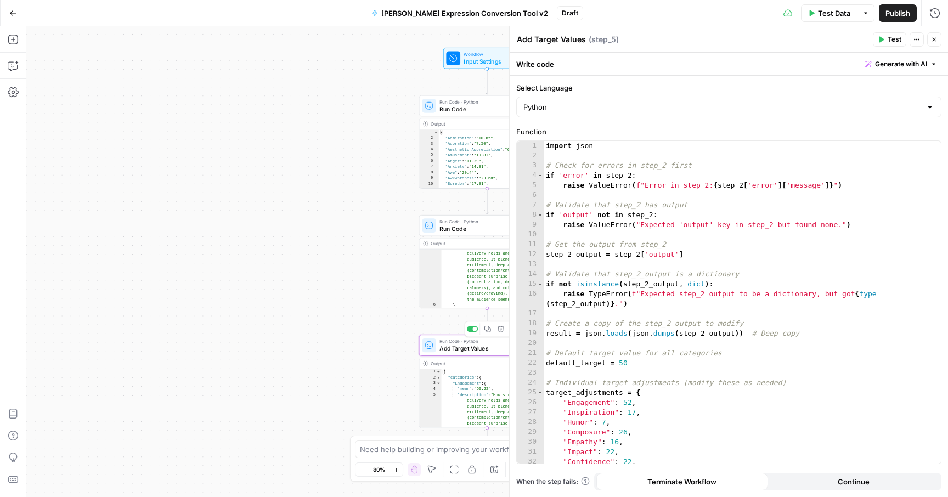
click at [603, 333] on div "import json # Check for errors in step_2 first if 'error' in step_2 : raise Val…" at bounding box center [741, 312] width 397 height 342
paste textarea
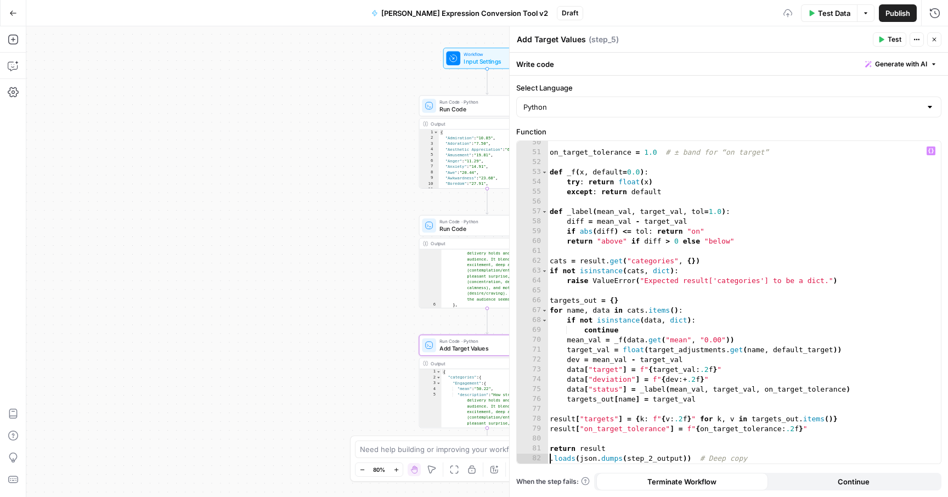
type textarea "**********"
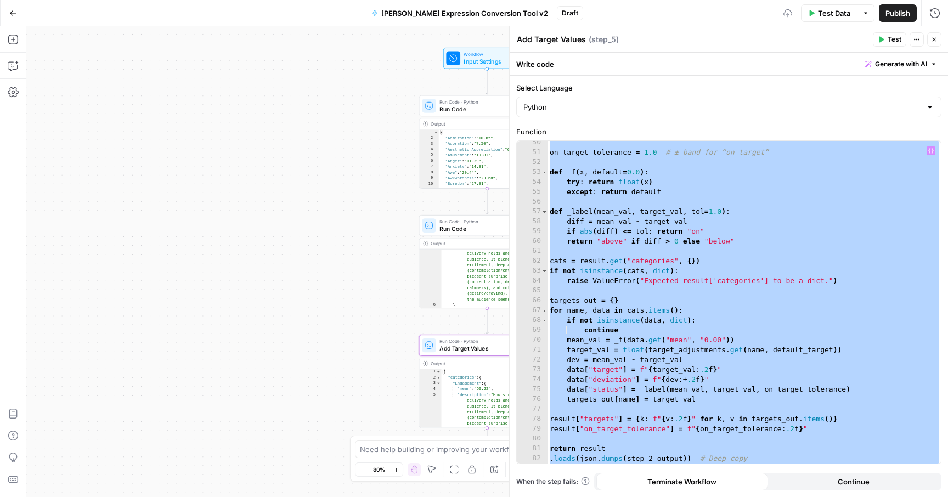
paste textarea
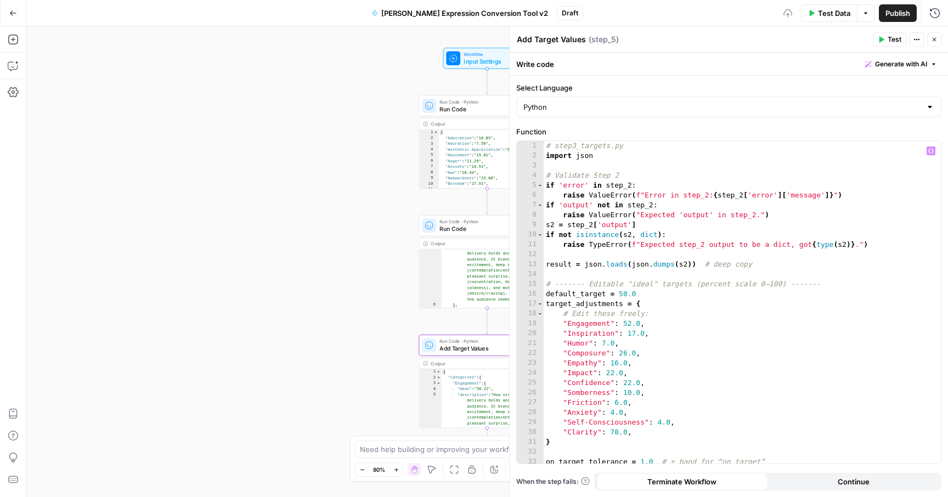
scroll to position [0, 0]
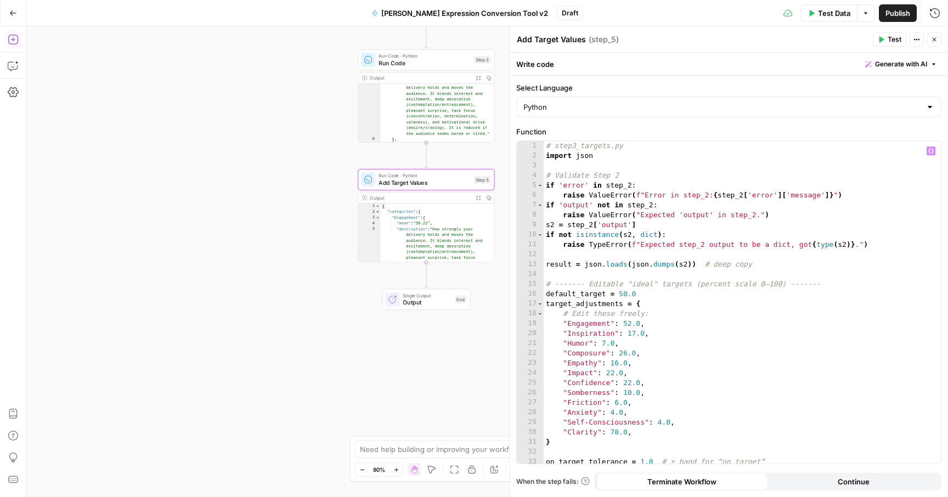
click at [17, 42] on icon "button" at bounding box center [13, 40] width 10 height 10
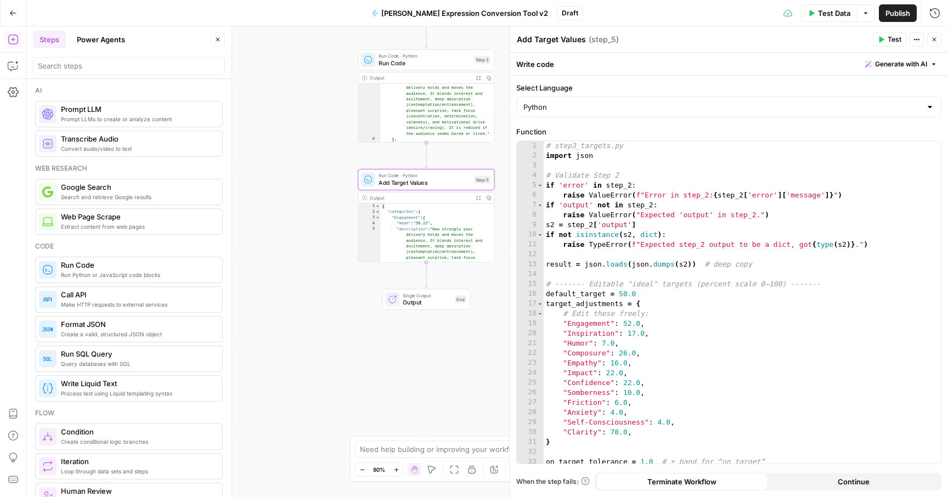
click at [117, 271] on span "Run Python or JavaScript code blocks" at bounding box center [137, 274] width 152 height 9
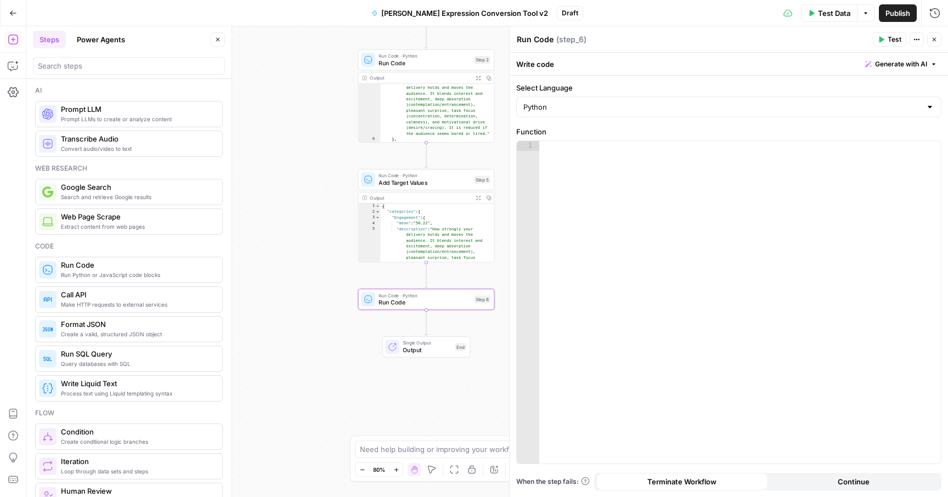
click at [573, 221] on div at bounding box center [739, 312] width 401 height 342
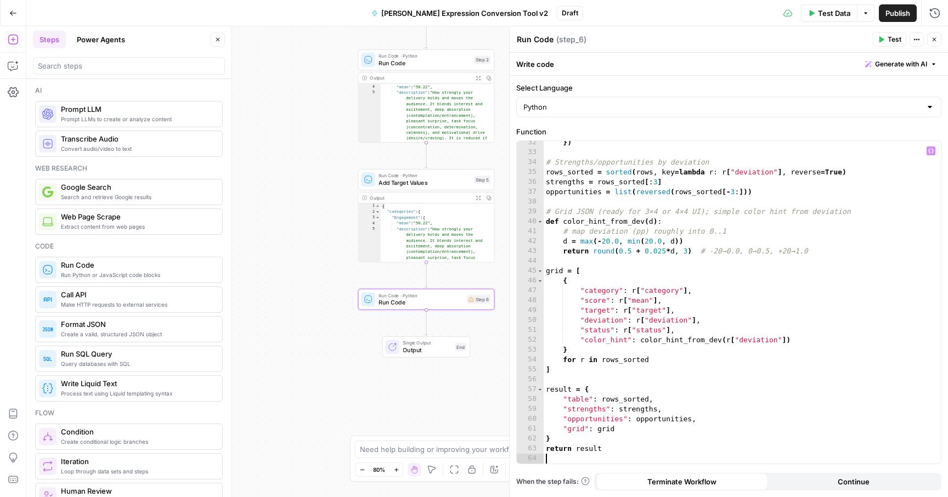
scroll to position [16, 0]
click at [430, 58] on span "Run Code · Python" at bounding box center [424, 56] width 92 height 7
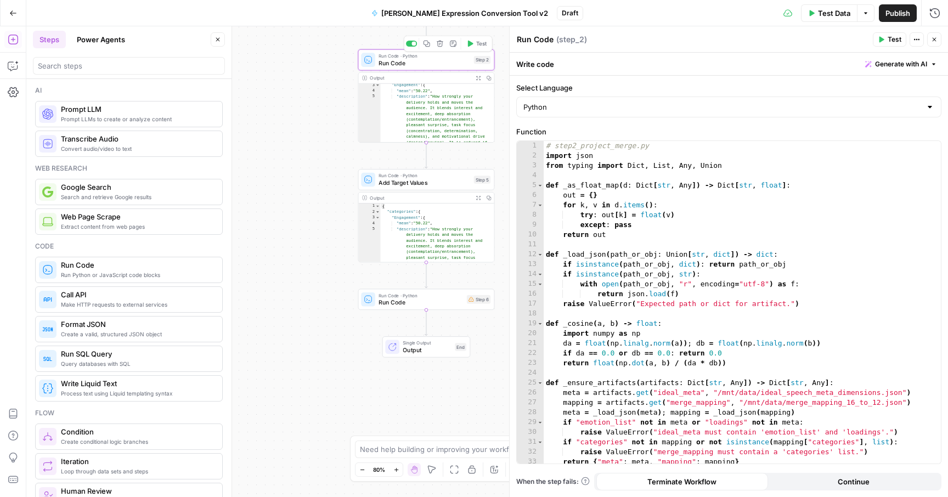
click at [570, 238] on div "# step2_project_merge.py import json from typing import Dict , List , Any , Uni…" at bounding box center [741, 312] width 397 height 342
type textarea "**********"
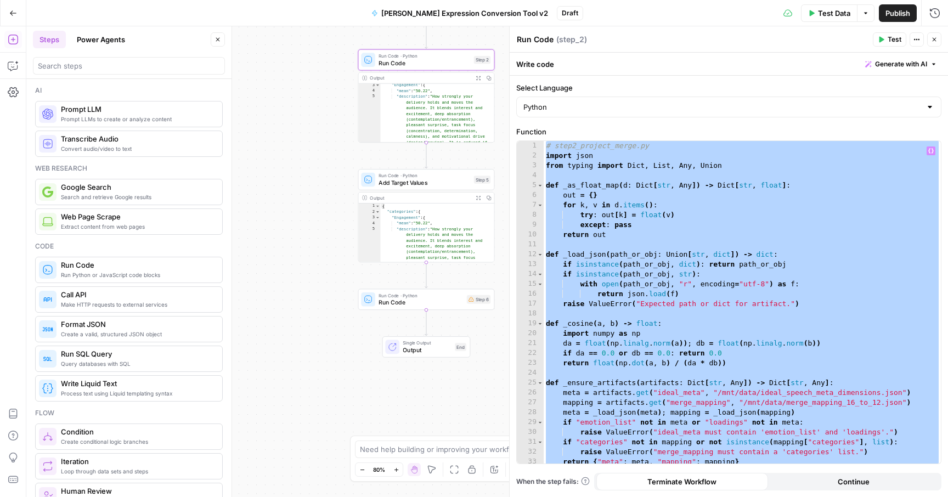
paste textarea
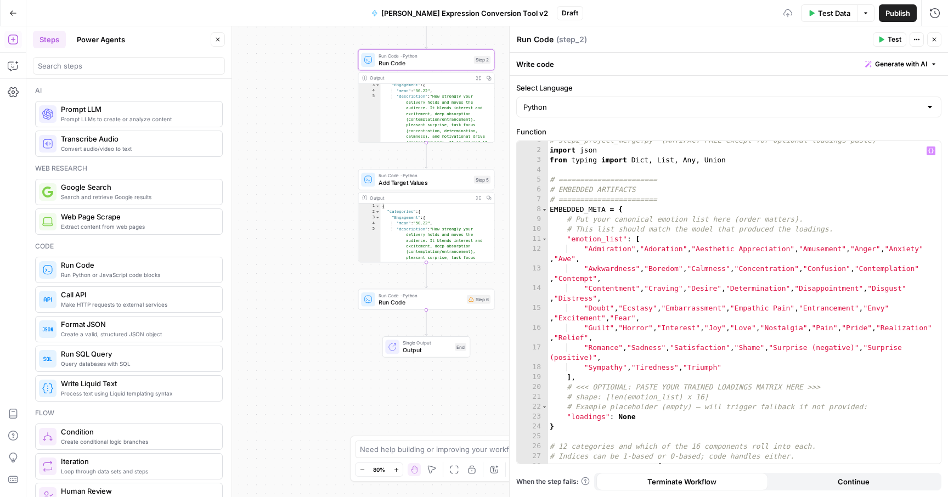
scroll to position [0, 0]
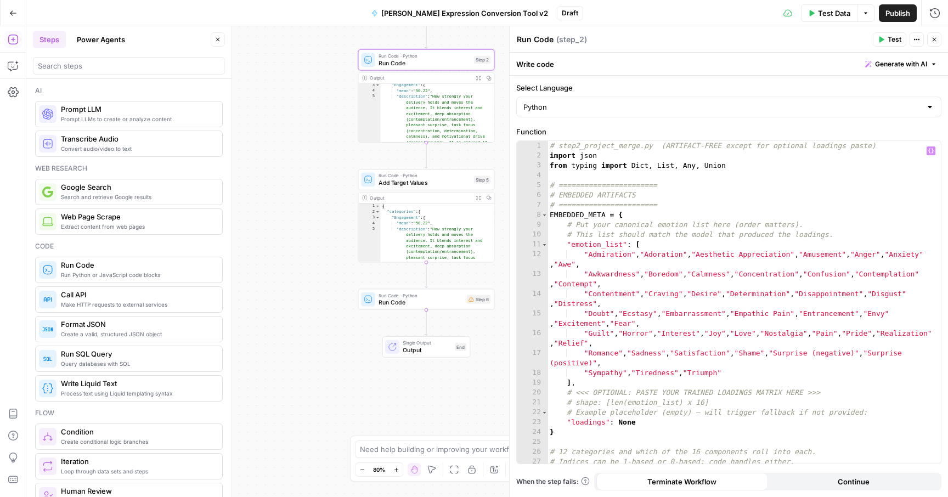
click at [395, 305] on span "Run Code" at bounding box center [420, 302] width 84 height 9
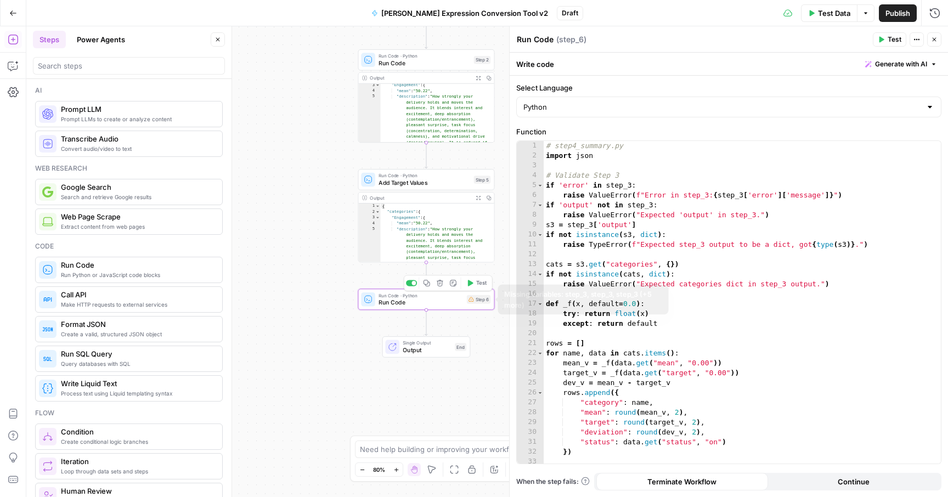
click at [605, 328] on div "# step4_summary.py import json # Validate Step 3 if 'error' in step_3 : raise V…" at bounding box center [741, 312] width 397 height 342
type textarea "**********"
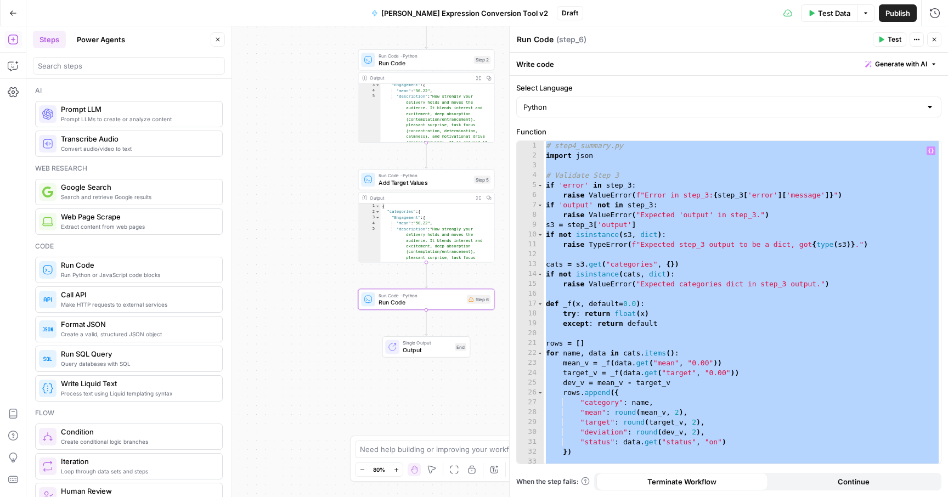
paste textarea
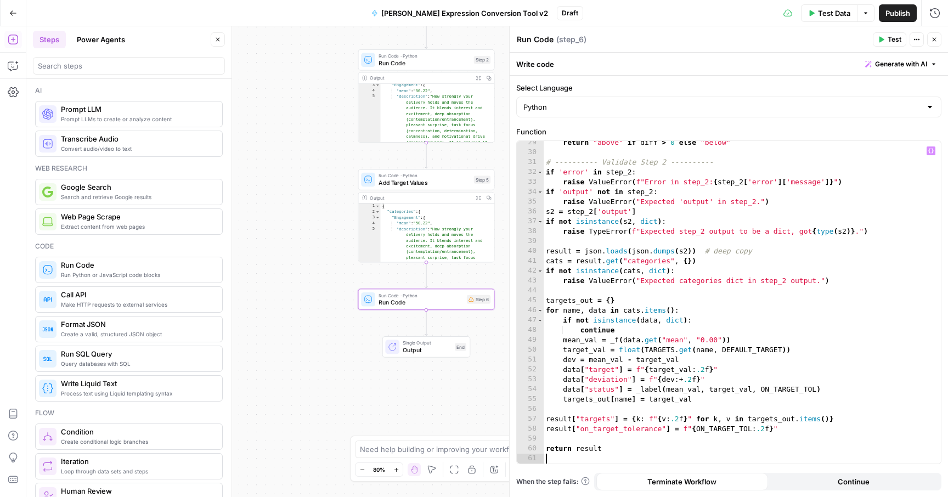
scroll to position [280, 0]
click at [890, 17] on span "Publish" at bounding box center [897, 13] width 25 height 11
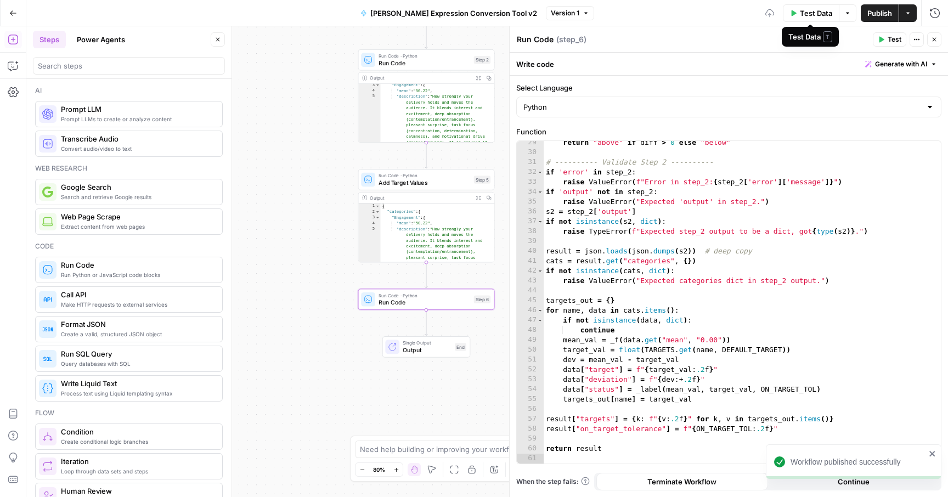
click at [824, 13] on span "Test Data" at bounding box center [816, 13] width 32 height 11
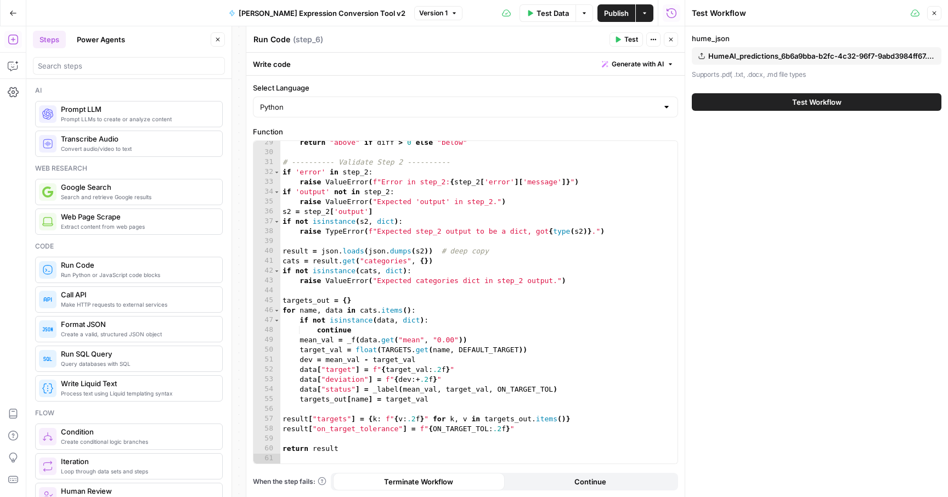
click at [672, 40] on icon "button" at bounding box center [670, 39] width 7 height 7
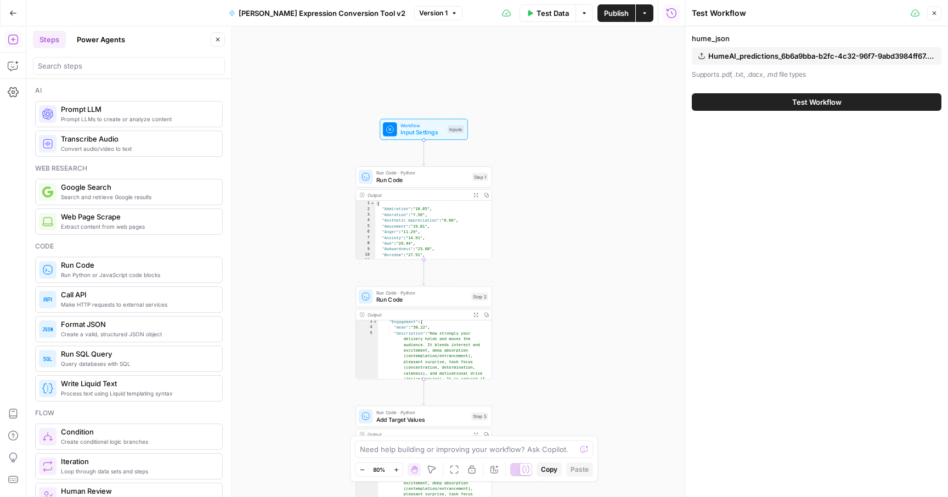
click at [433, 126] on span "Workflow" at bounding box center [421, 125] width 43 height 7
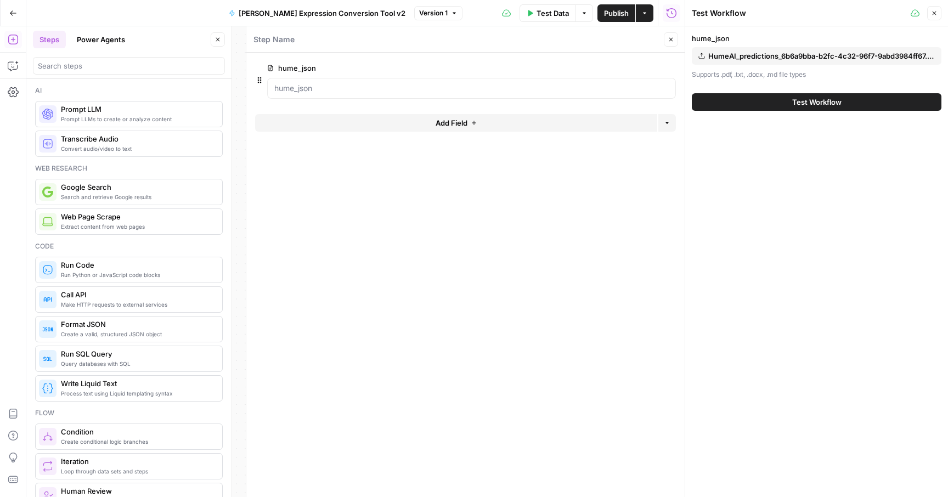
click at [650, 65] on icon "button" at bounding box center [653, 68] width 6 height 6
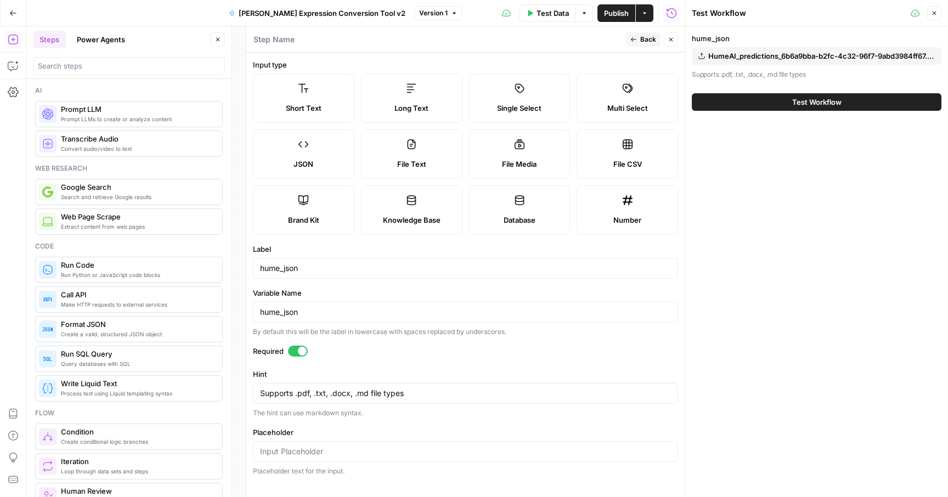
click at [311, 144] on label "JSON" at bounding box center [303, 153] width 101 height 49
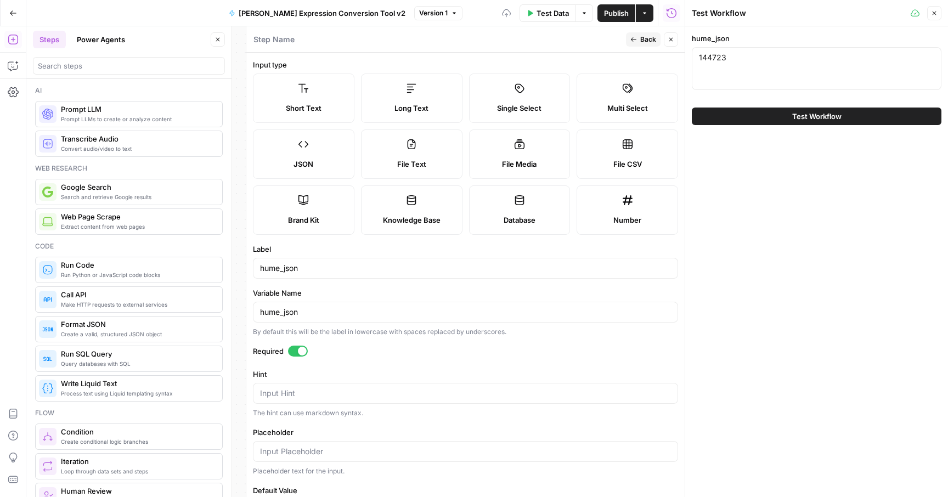
click at [625, 13] on span "Publish" at bounding box center [616, 13] width 25 height 11
click at [826, 70] on div "144723 144723" at bounding box center [817, 68] width 250 height 43
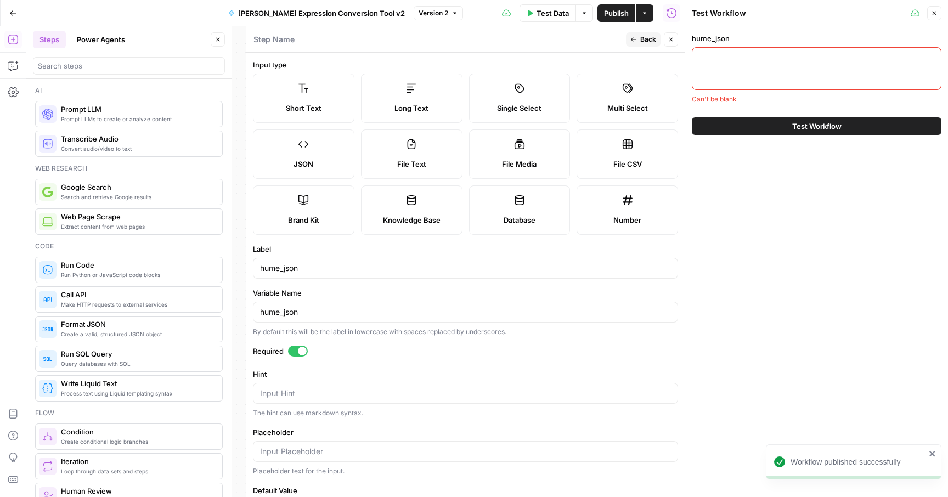
paste textarea "[ { "face_id": 0, "frames": [ { "time": 0.68, "frame": 17, "Admiration": 0.1230…"
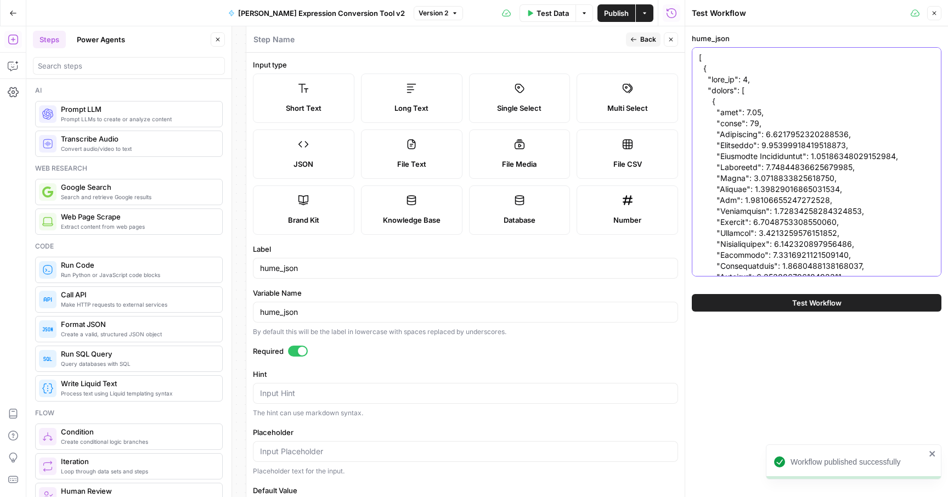
scroll to position [322666, 0]
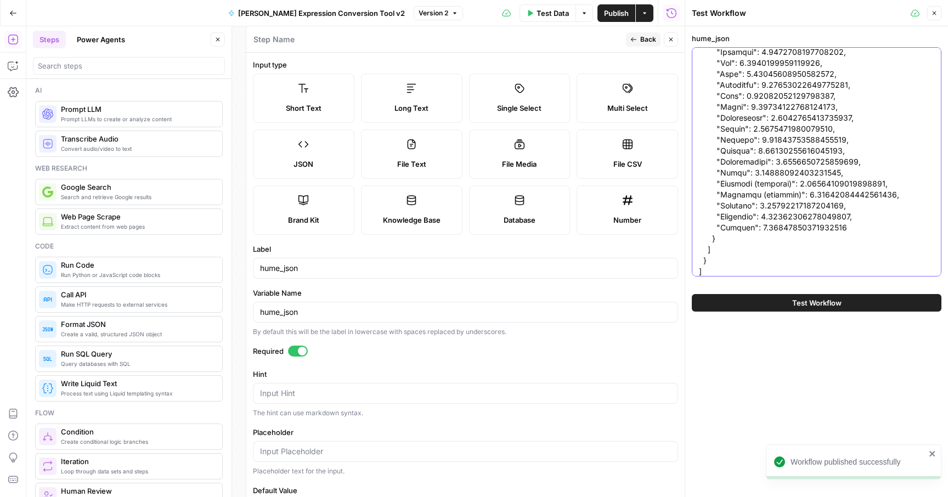
type textarea "[ { "face_id": 0, "frames": [ { "time": 0.68, "frame": 17, "Admiration": 0.1230…"
click at [809, 301] on span "Test Workflow" at bounding box center [816, 302] width 49 height 11
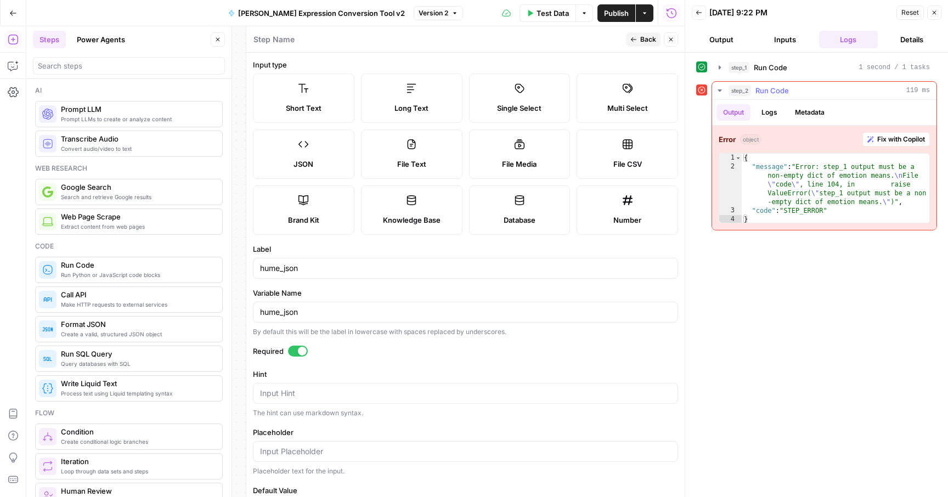
click at [879, 139] on span "Fix with Copilot" at bounding box center [901, 139] width 48 height 10
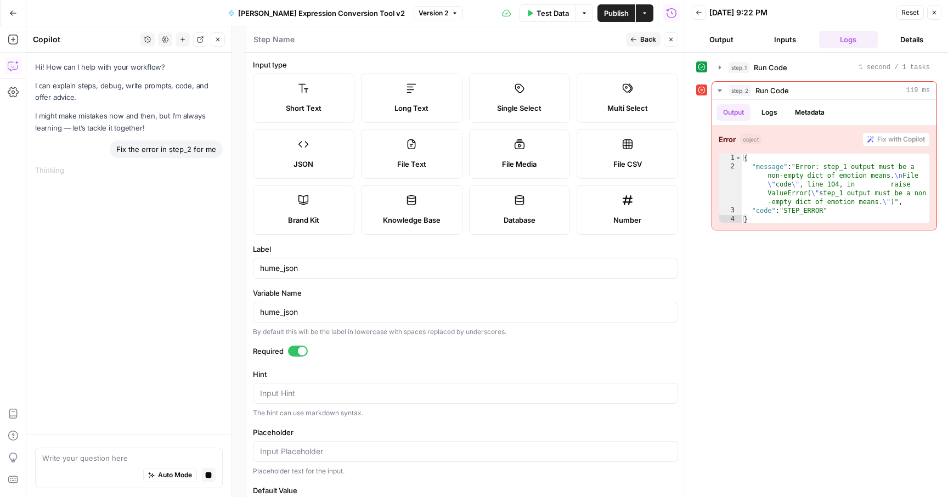
scroll to position [16, 0]
click at [622, 14] on span "Publish" at bounding box center [616, 13] width 25 height 11
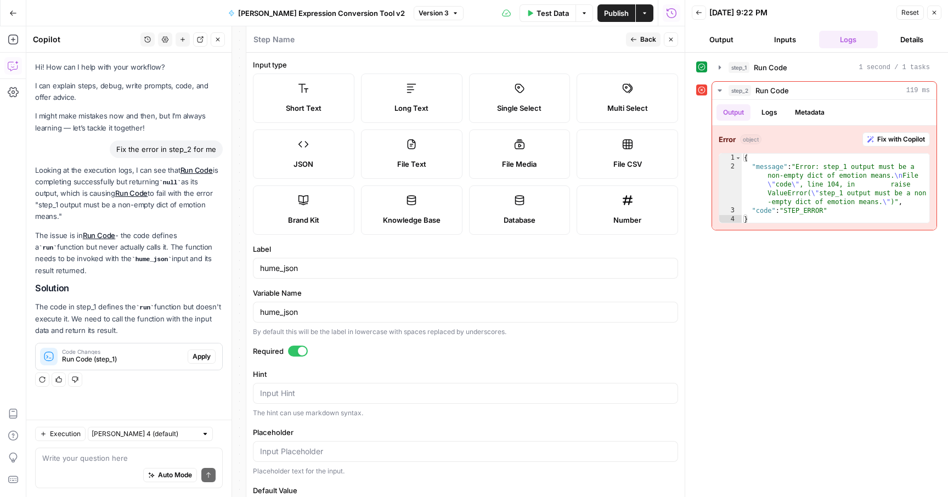
click at [201, 356] on span "Apply" at bounding box center [201, 357] width 18 height 10
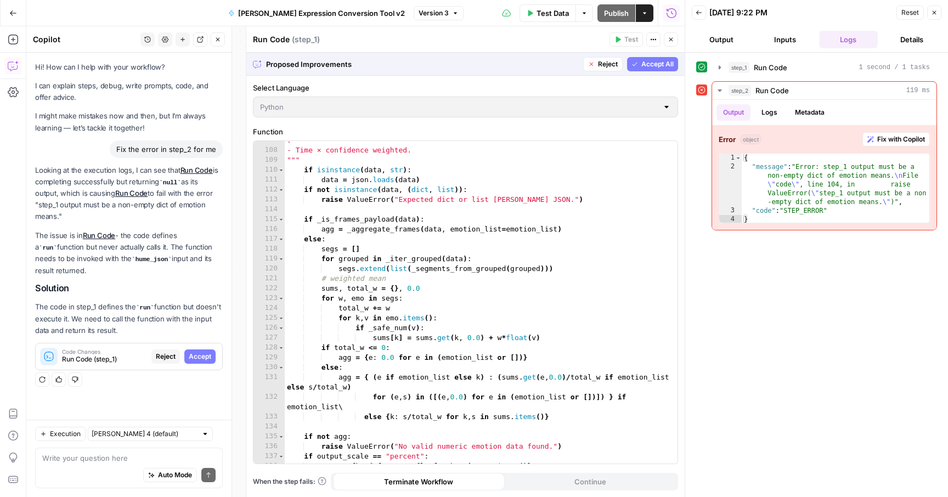
scroll to position [1158, 0]
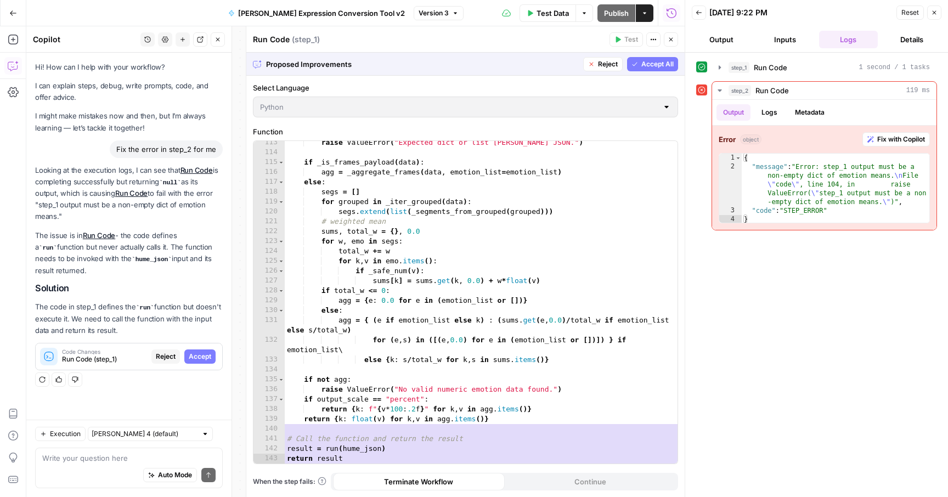
click at [661, 67] on span "Accept All" at bounding box center [657, 64] width 32 height 10
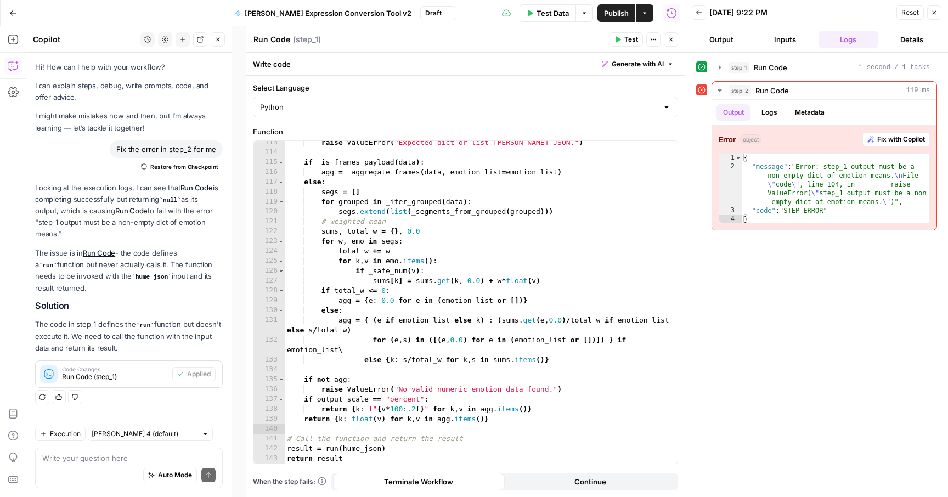
click at [611, 12] on span "Publish" at bounding box center [616, 13] width 25 height 11
click at [551, 7] on button "Test Data" at bounding box center [547, 13] width 56 height 18
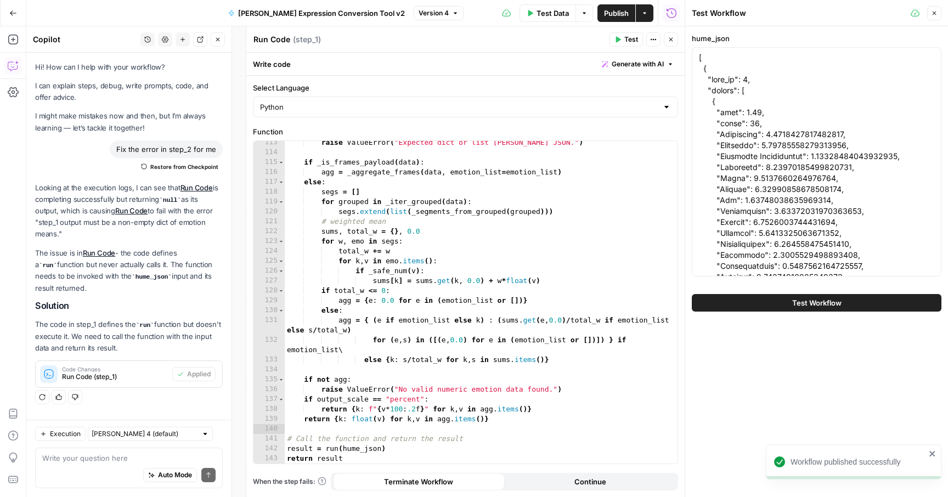
click at [755, 302] on button "Test Workflow" at bounding box center [817, 303] width 250 height 18
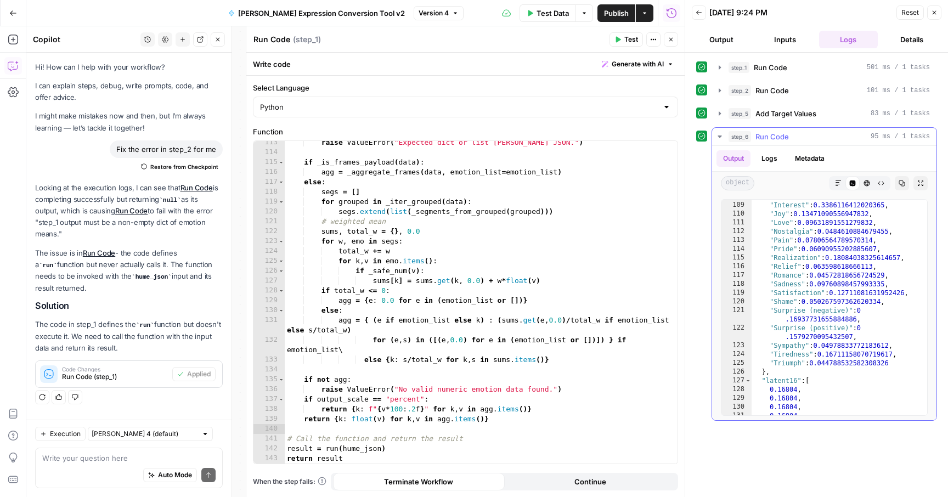
scroll to position [843, 0]
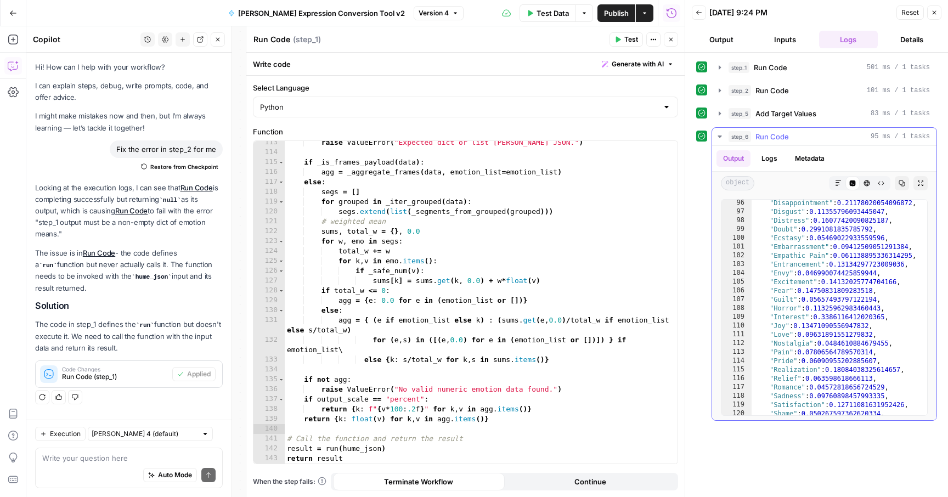
click at [905, 185] on button "Copy" at bounding box center [901, 183] width 14 height 14
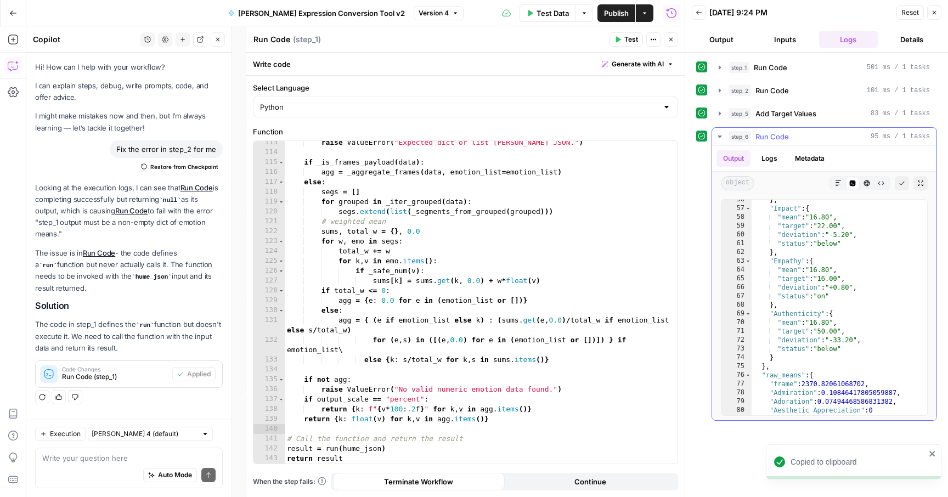
scroll to position [333, 0]
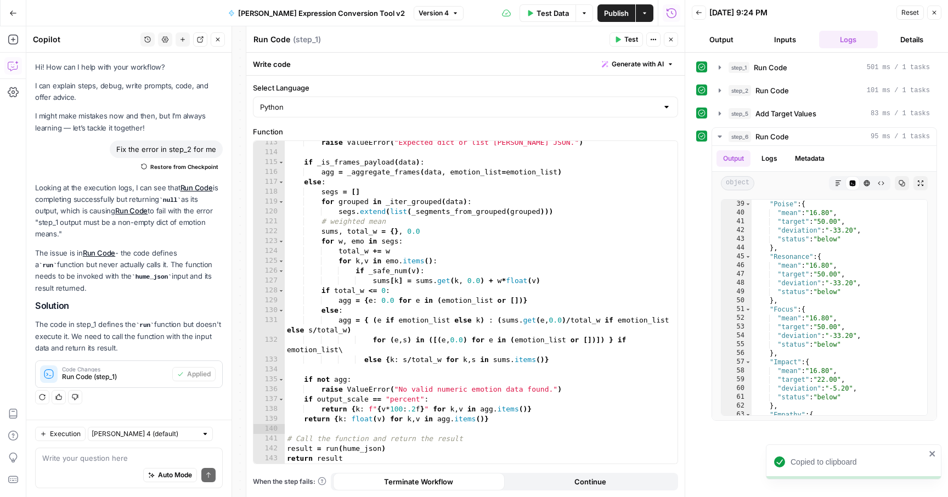
click at [674, 43] on button "Close" at bounding box center [671, 39] width 14 height 14
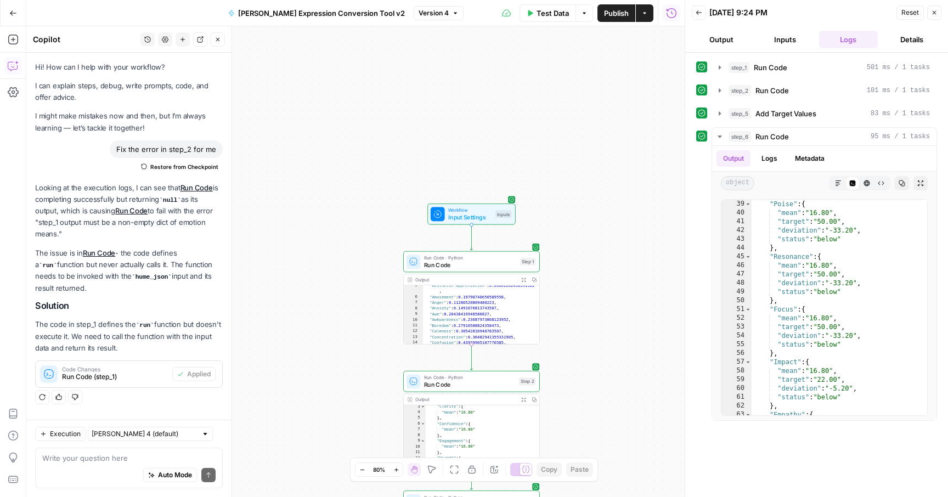
scroll to position [31, 0]
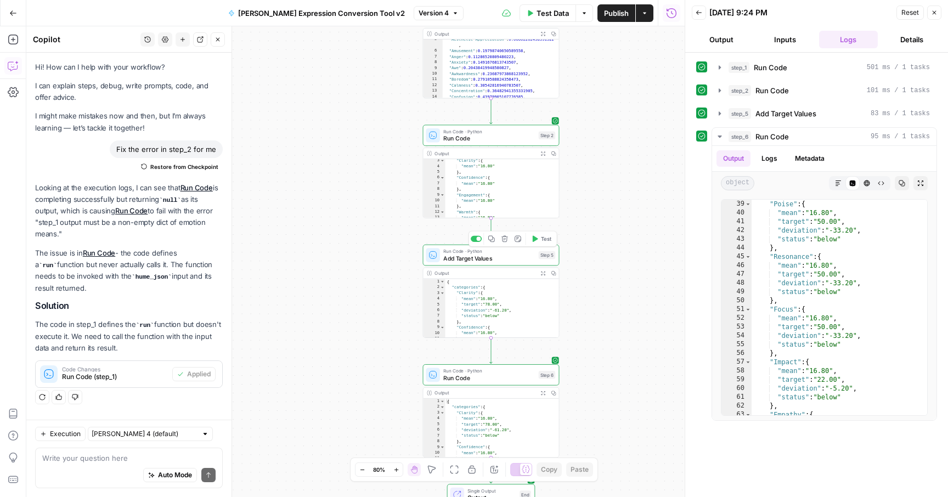
click at [484, 257] on span "Add Target Values" at bounding box center [489, 258] width 92 height 9
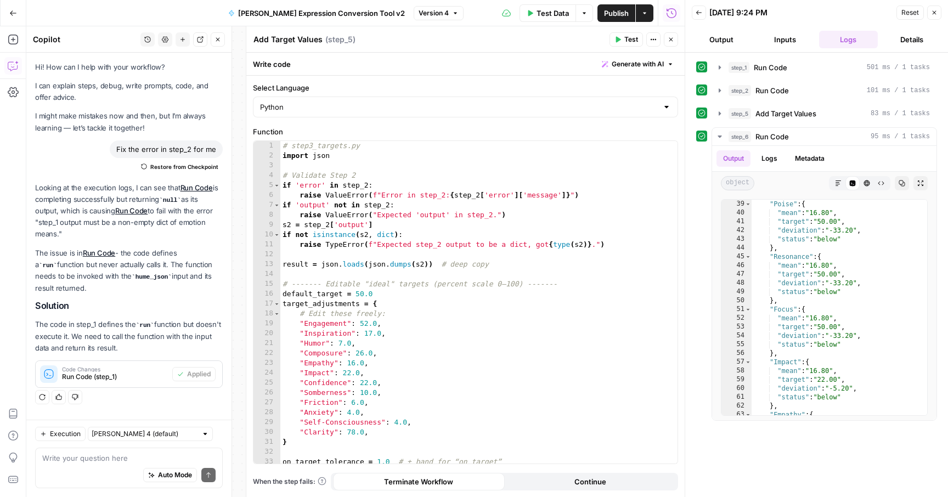
click at [492, 293] on div "# step3_targets.py import json # Validate Step 2 if 'error' in step_2 : raise V…" at bounding box center [478, 312] width 397 height 342
type textarea "**********"
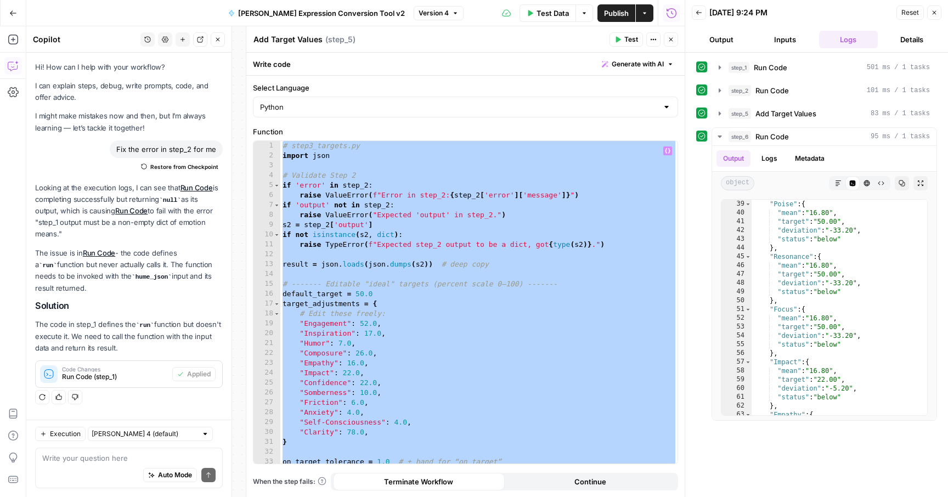
paste textarea
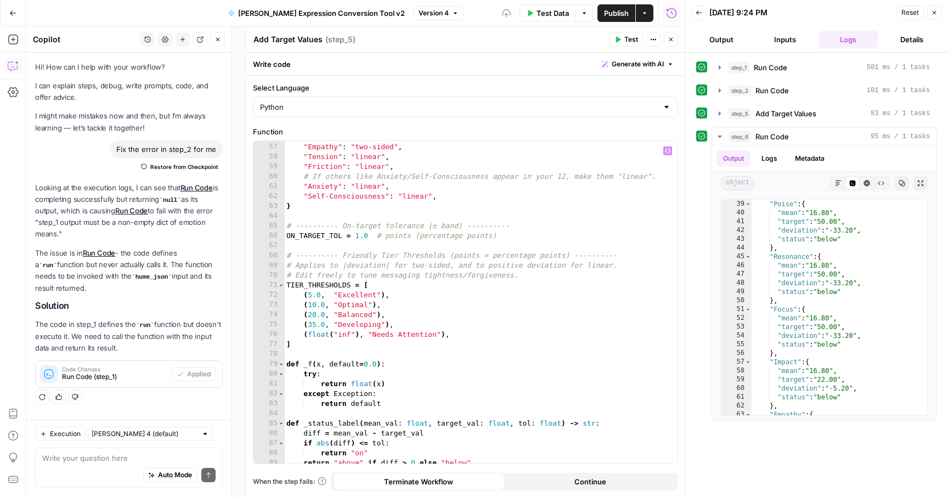
scroll to position [0, 0]
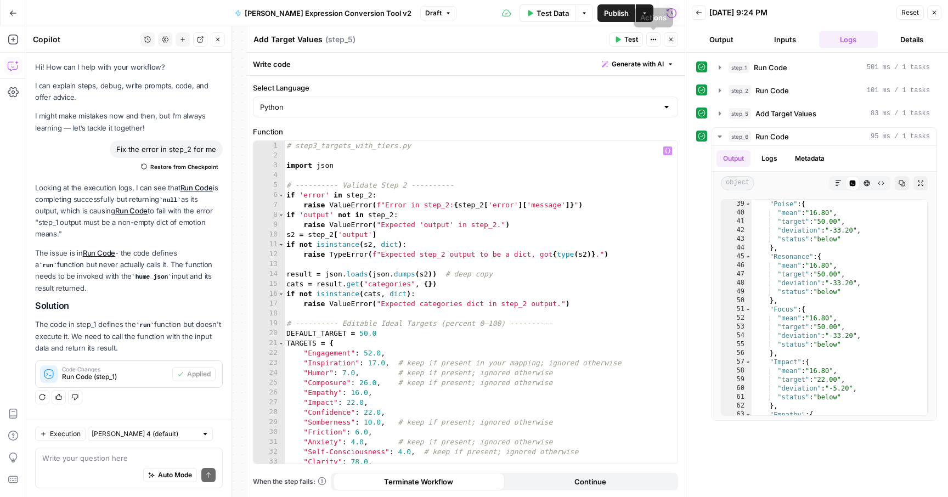
click at [611, 9] on span "Publish" at bounding box center [616, 13] width 25 height 11
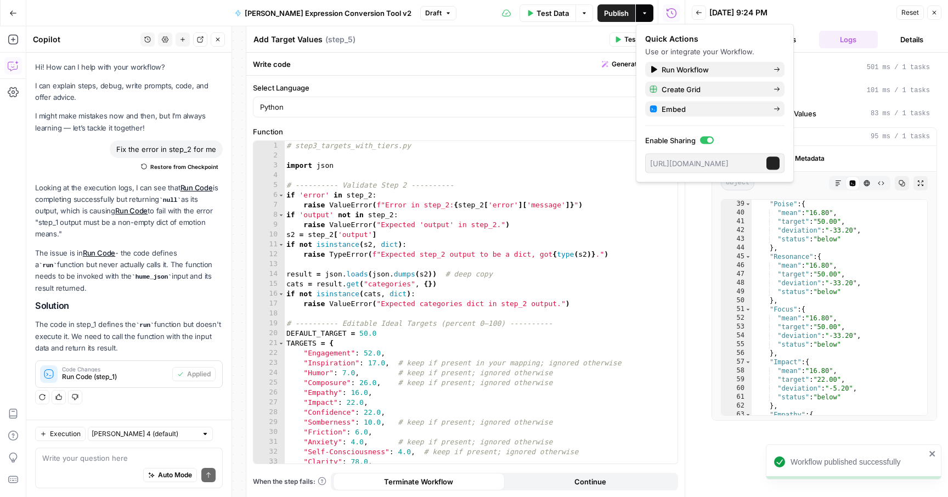
click at [541, 11] on span "Test Data" at bounding box center [552, 13] width 32 height 11
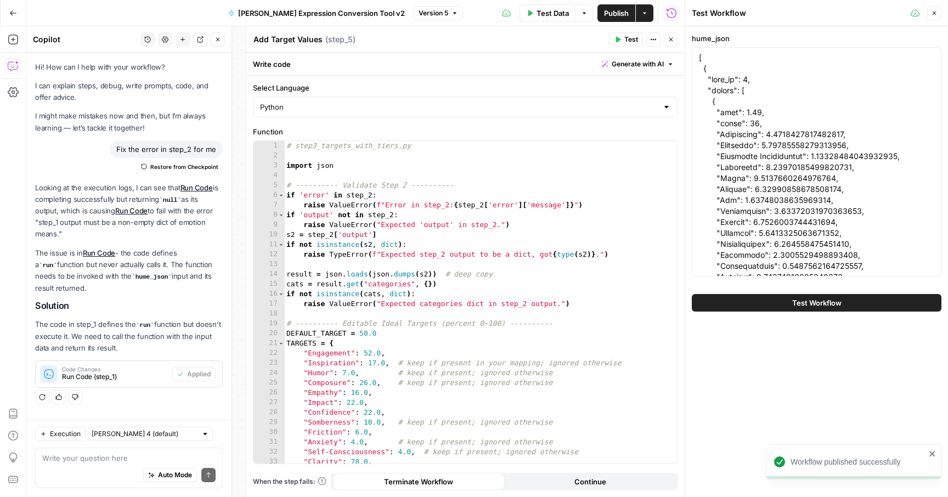
click at [734, 305] on button "Test Workflow" at bounding box center [817, 303] width 250 height 18
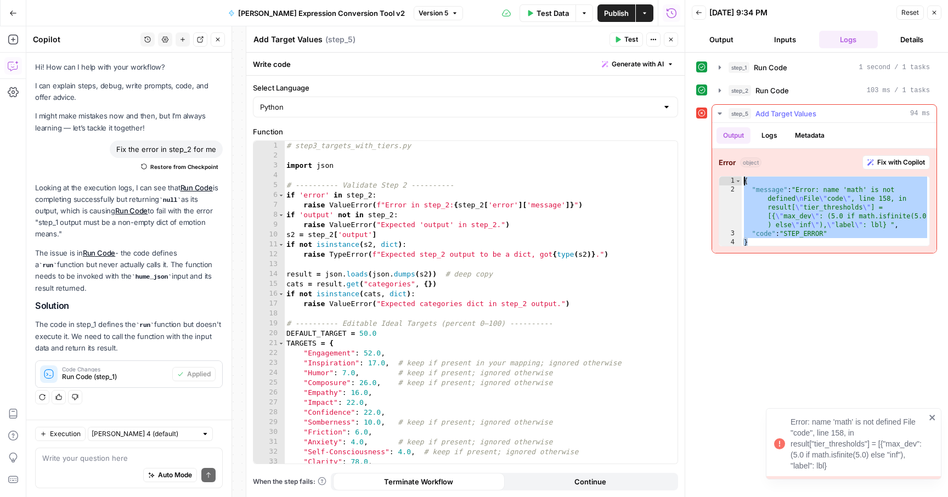
drag, startPoint x: 796, startPoint y: 242, endPoint x: 731, endPoint y: 179, distance: 90.7
click at [731, 179] on div "* 1 2 3 4 { "message" : "Error: name 'math' is not defined \n File \" code \" ,…" at bounding box center [823, 211] width 211 height 70
type textarea "**********"
click at [385, 166] on div "# step3_targets_with_tiers.py import json # ---------- Validate Step 2 --------…" at bounding box center [480, 312] width 393 height 342
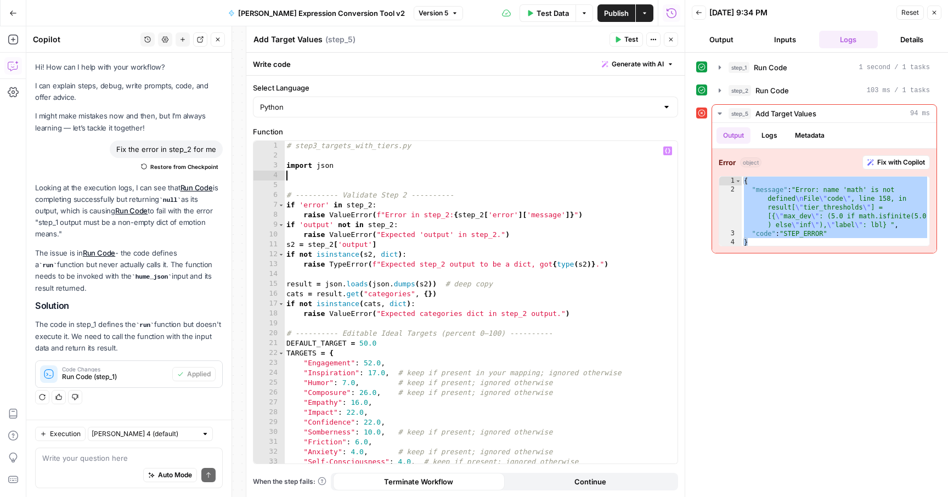
paste textarea "**********"
type textarea "**********"
click at [611, 10] on span "Publish" at bounding box center [616, 13] width 25 height 11
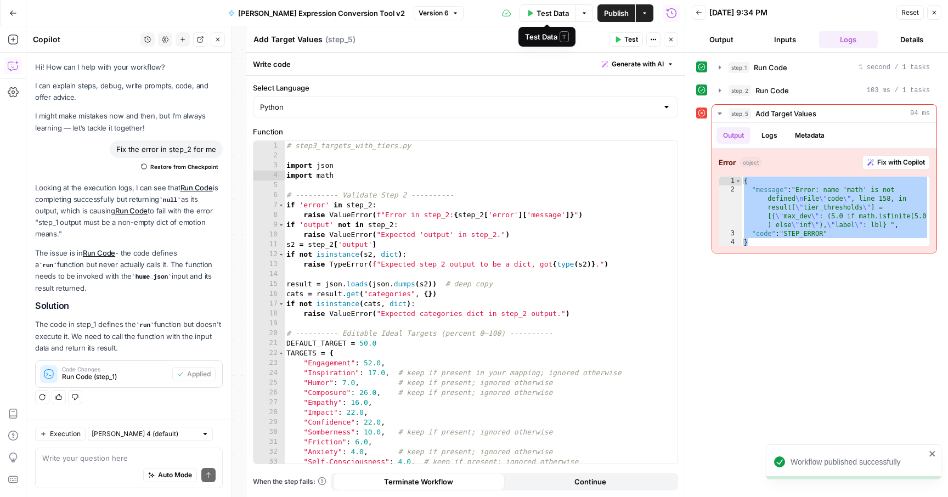
click at [554, 16] on span "Test Data" at bounding box center [552, 13] width 32 height 11
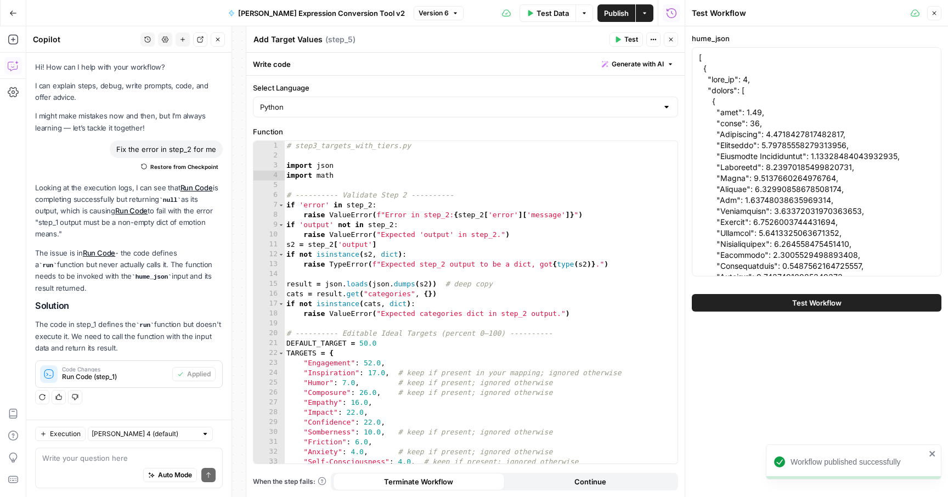
click at [768, 302] on button "Test Workflow" at bounding box center [817, 303] width 250 height 18
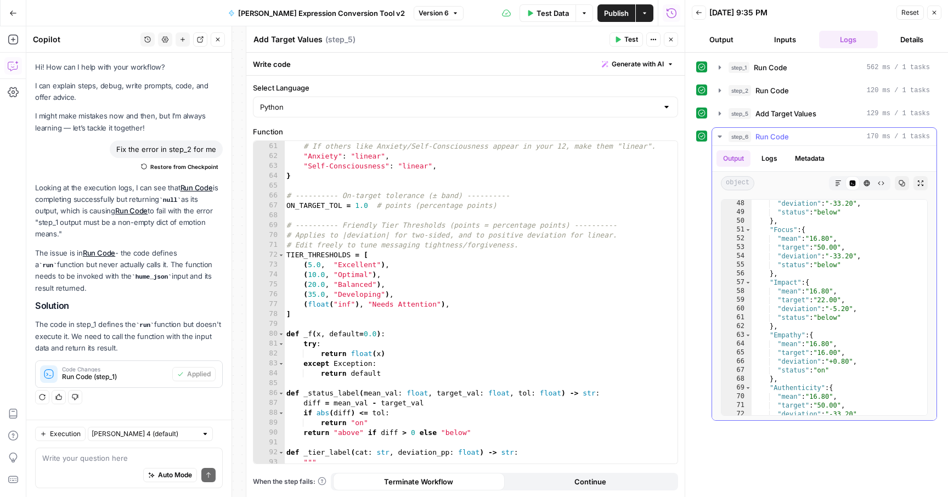
scroll to position [413, 0]
click at [670, 39] on icon "button" at bounding box center [670, 39] width 7 height 7
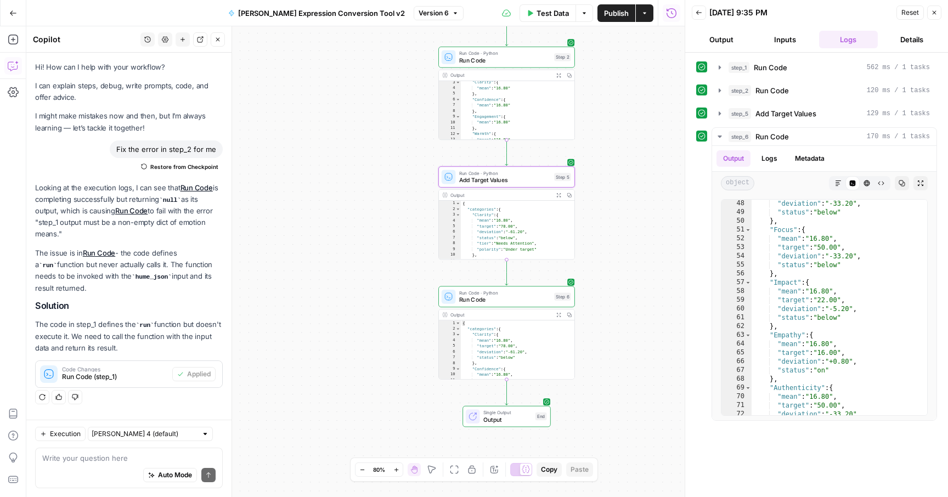
click at [501, 303] on span "Run Code" at bounding box center [505, 299] width 92 height 9
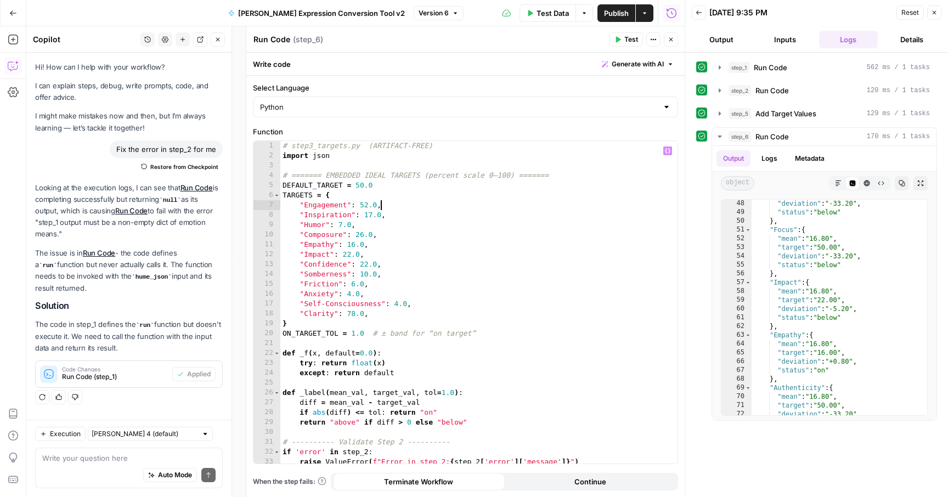
click at [524, 209] on div "# step3_targets.py (ARTIFACT-FREE) import json # ======= EMBEDDED IDEAL TARGETS…" at bounding box center [478, 312] width 397 height 342
type textarea "**********"
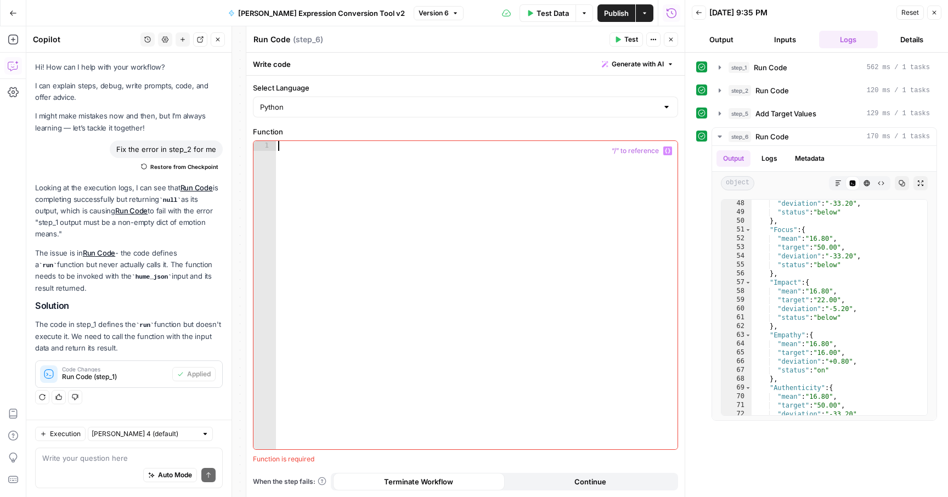
scroll to position [398, 0]
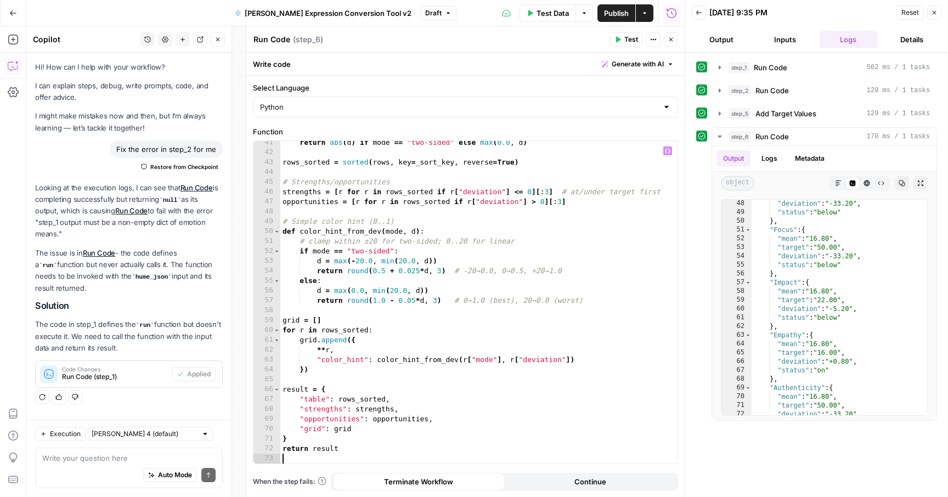
click at [669, 39] on icon "button" at bounding box center [670, 39] width 7 height 7
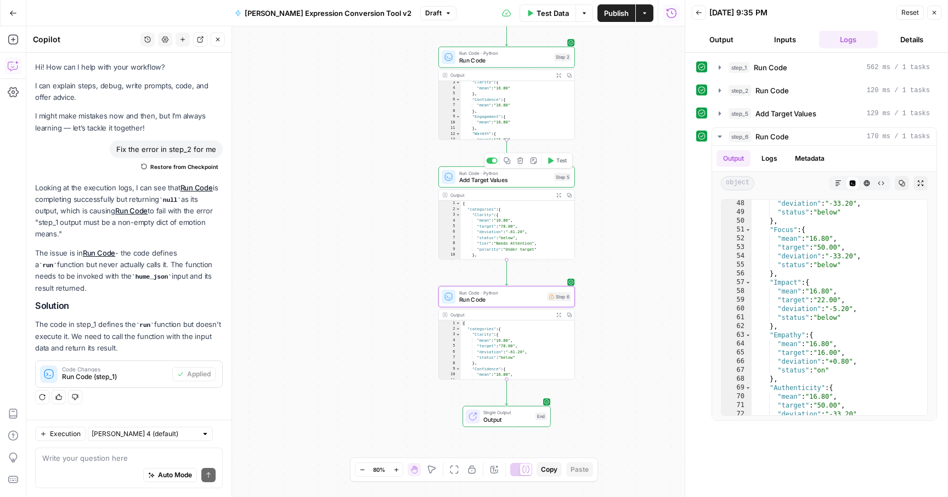
click at [531, 173] on span "Run Code · Python" at bounding box center [505, 172] width 92 height 7
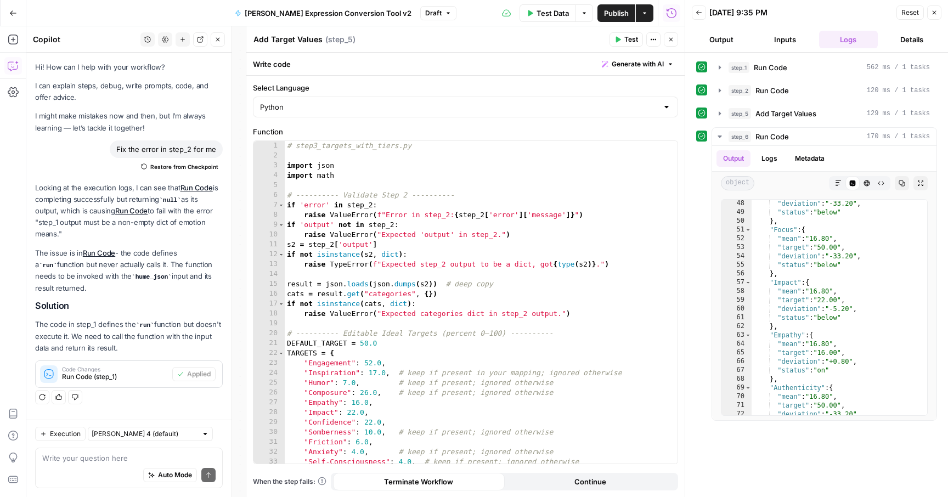
click at [669, 38] on icon "button" at bounding box center [670, 39] width 7 height 7
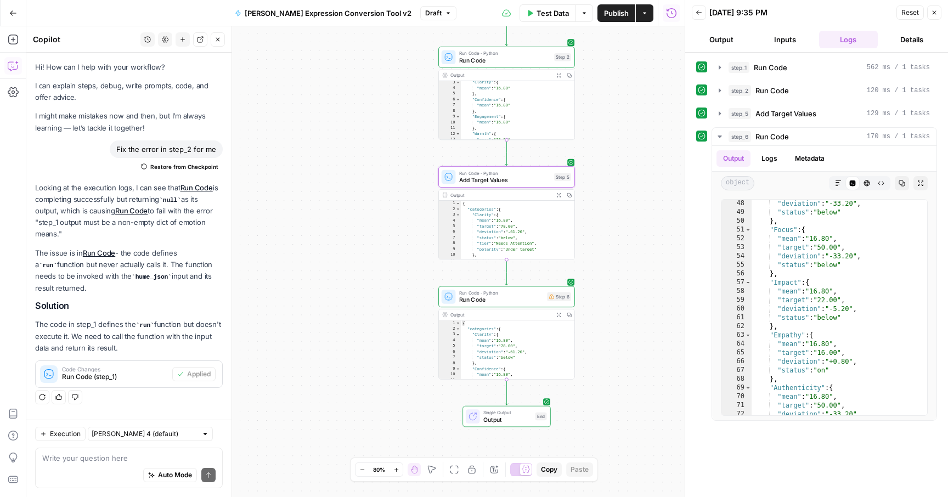
click at [497, 177] on span "Add Target Values" at bounding box center [505, 179] width 92 height 9
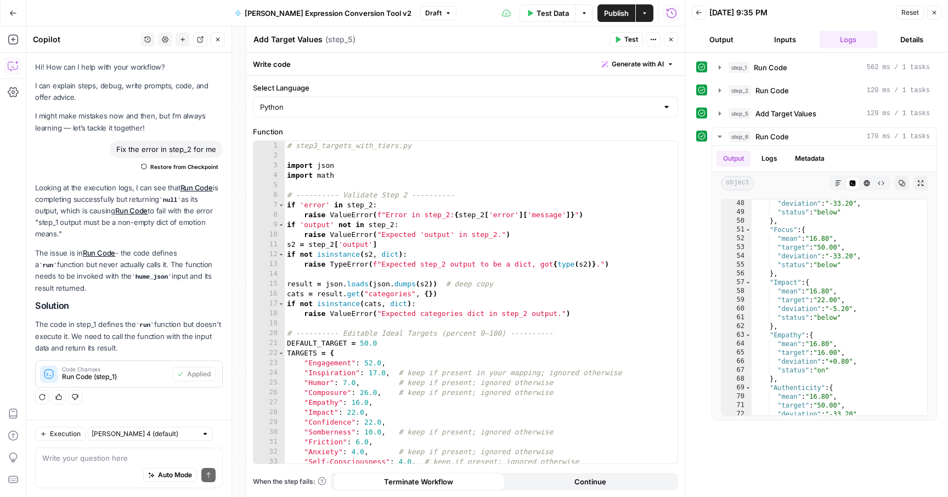
click at [451, 303] on div "# step3_targets_with_tiers.py import json import math # ---------- Validate Ste…" at bounding box center [481, 312] width 393 height 342
type textarea "**********"
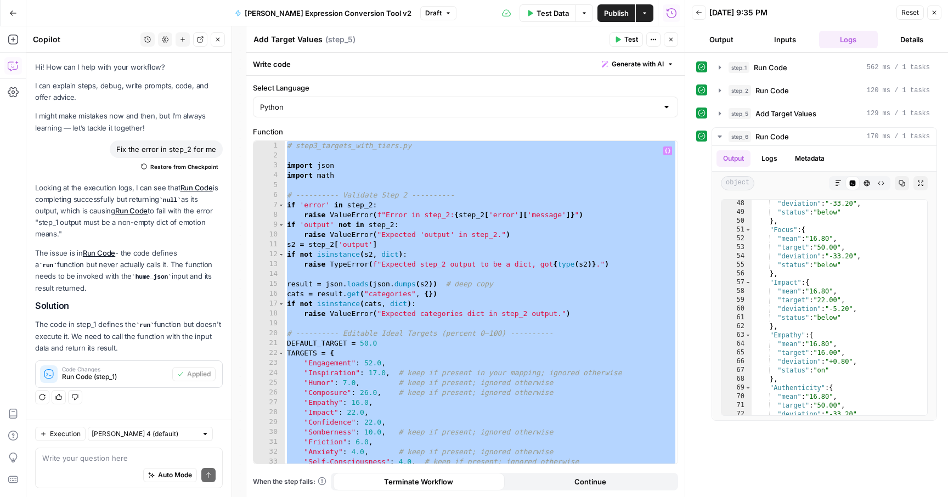
paste textarea
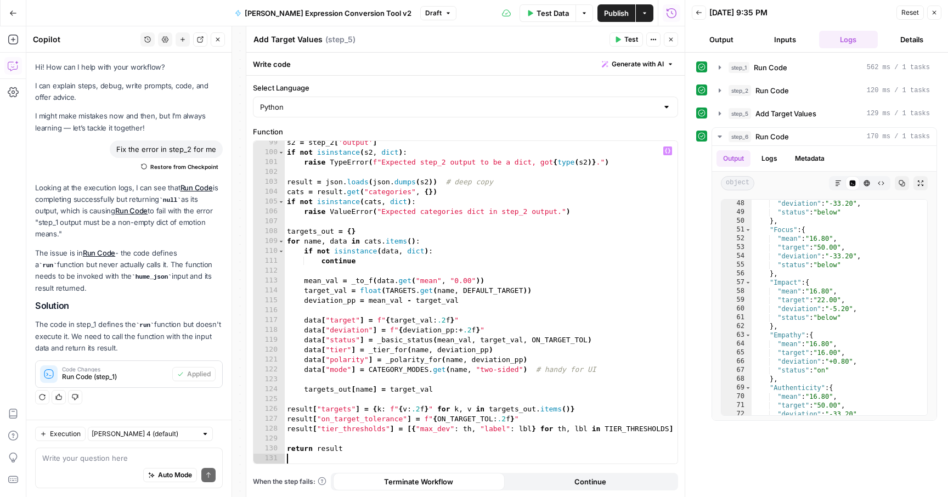
click at [618, 17] on span "Publish" at bounding box center [616, 13] width 25 height 11
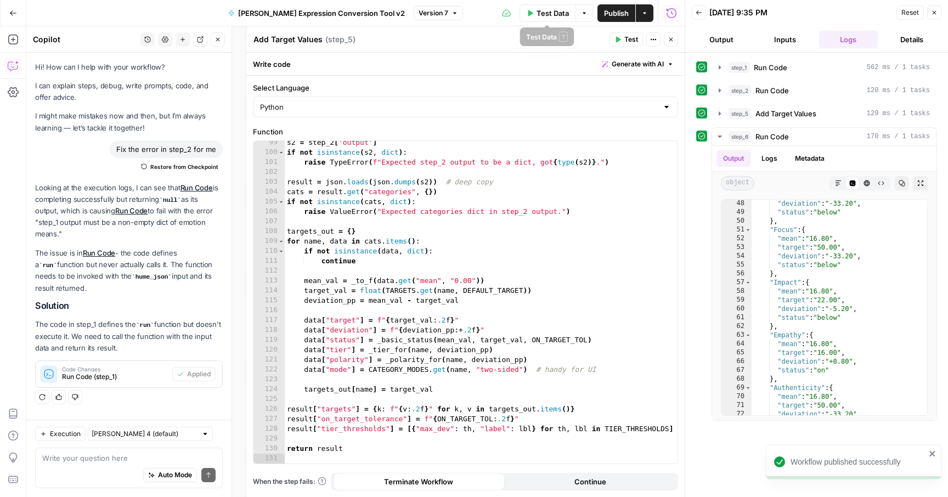
click at [544, 9] on span "Test Data" at bounding box center [552, 13] width 32 height 11
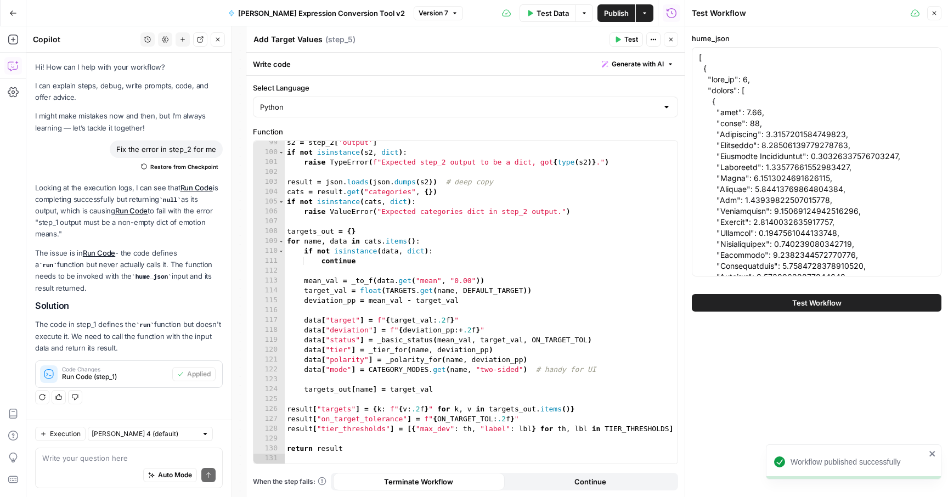
click at [818, 304] on span "Test Workflow" at bounding box center [816, 302] width 49 height 11
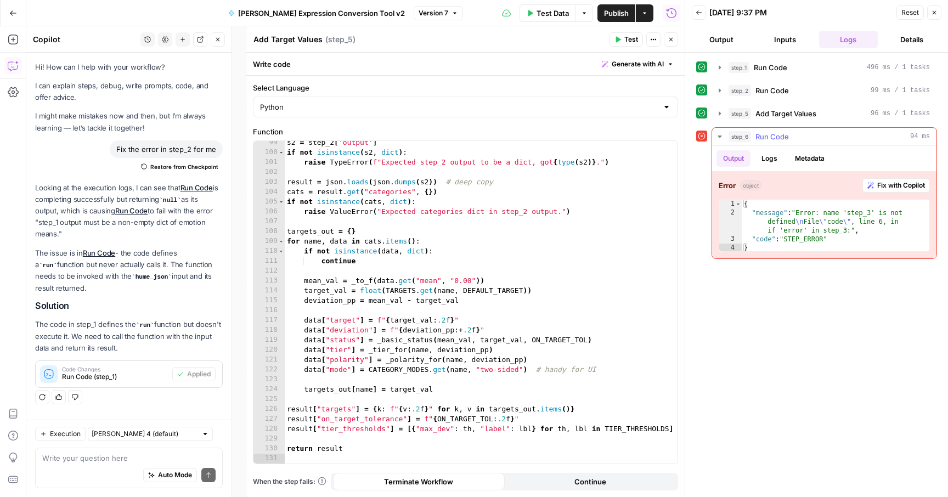
click at [877, 186] on span "Fix with Copilot" at bounding box center [901, 185] width 48 height 10
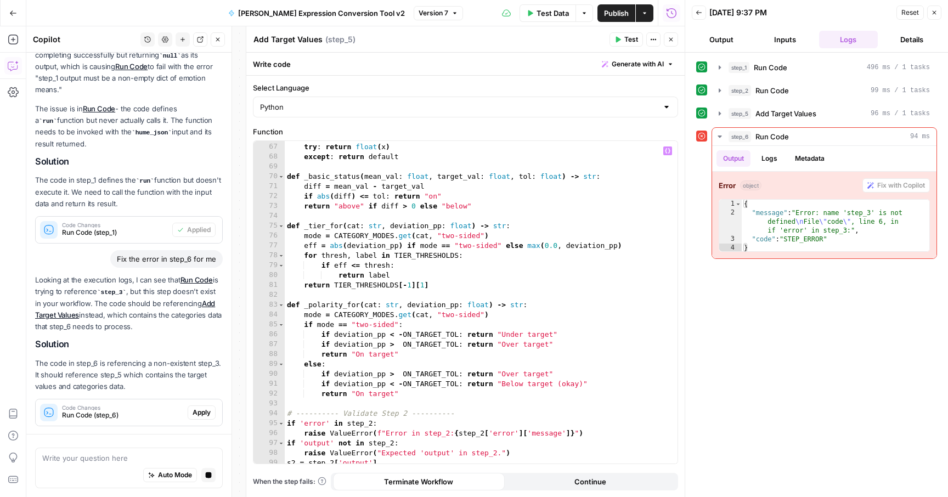
scroll to position [684, 0]
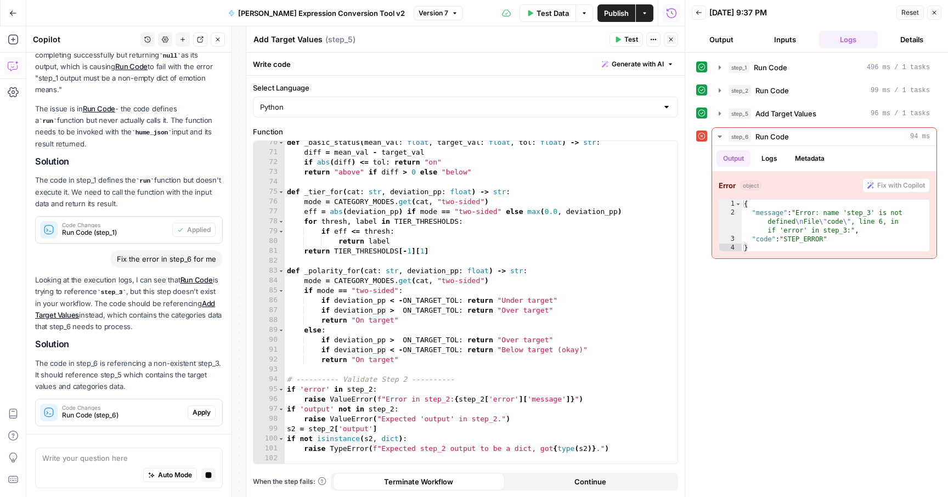
click at [202, 420] on div "Code Changes Run Code (step_6) Apply" at bounding box center [129, 413] width 186 height 18
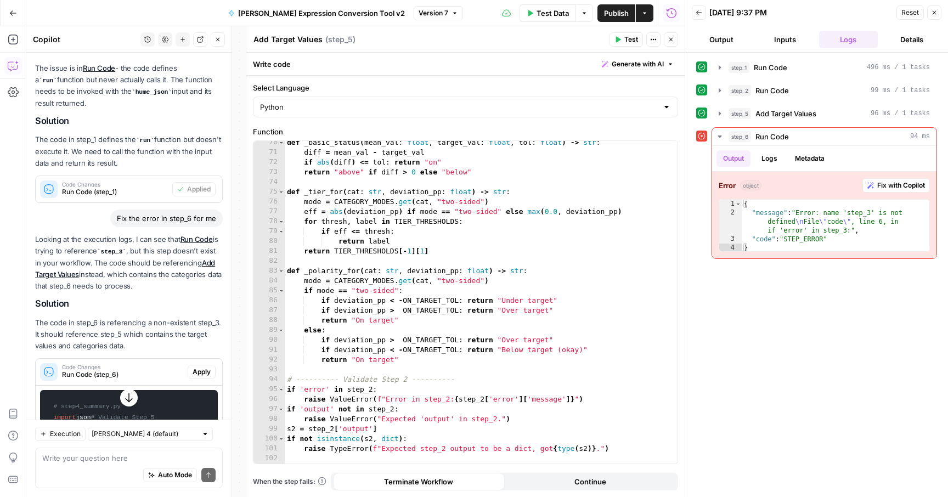
scroll to position [211, 0]
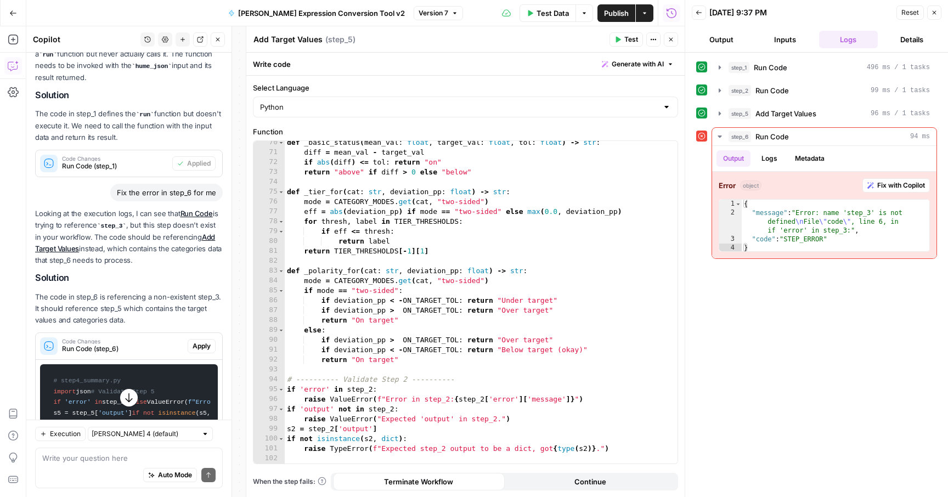
click at [203, 342] on span "Apply" at bounding box center [201, 346] width 18 height 10
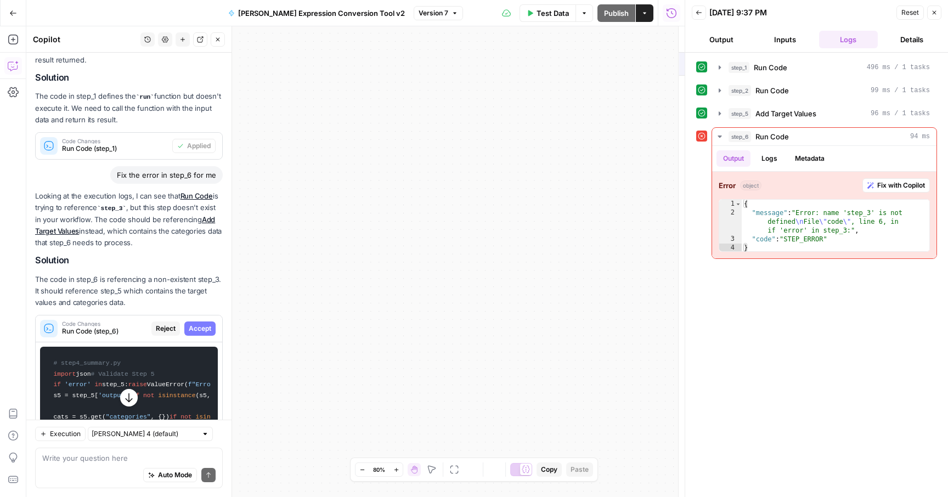
scroll to position [193, 0]
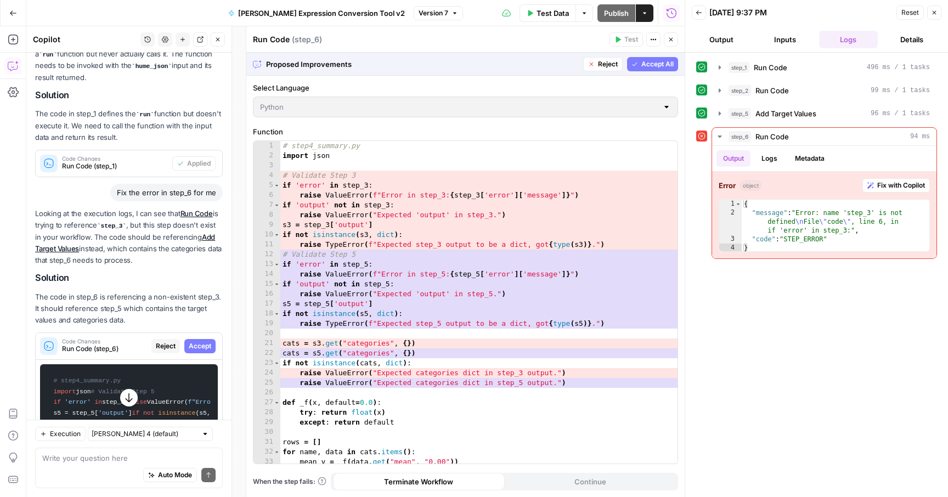
click at [644, 63] on span "Accept All" at bounding box center [657, 64] width 32 height 10
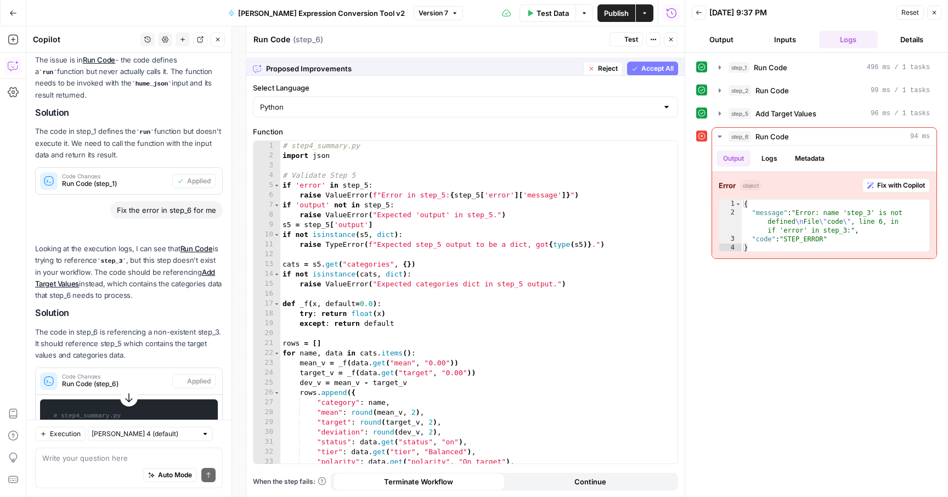
scroll to position [211, 0]
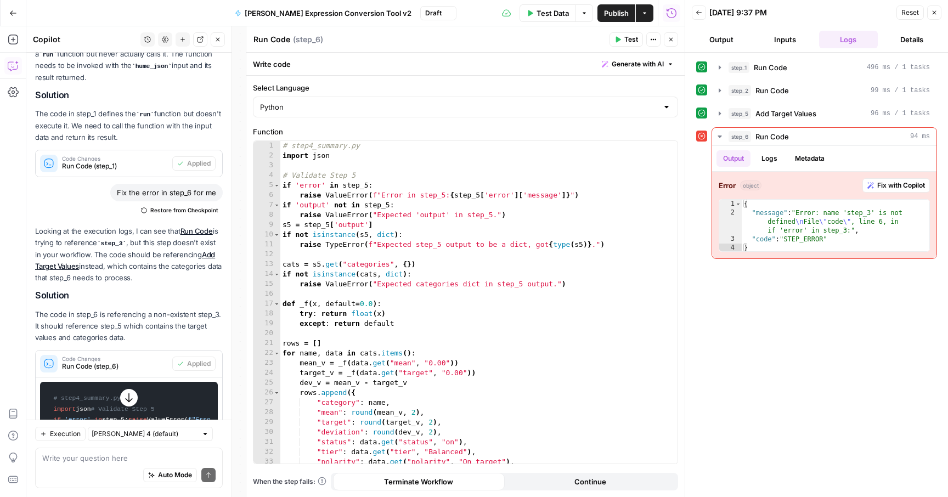
click at [622, 12] on span "Publish" at bounding box center [616, 13] width 25 height 11
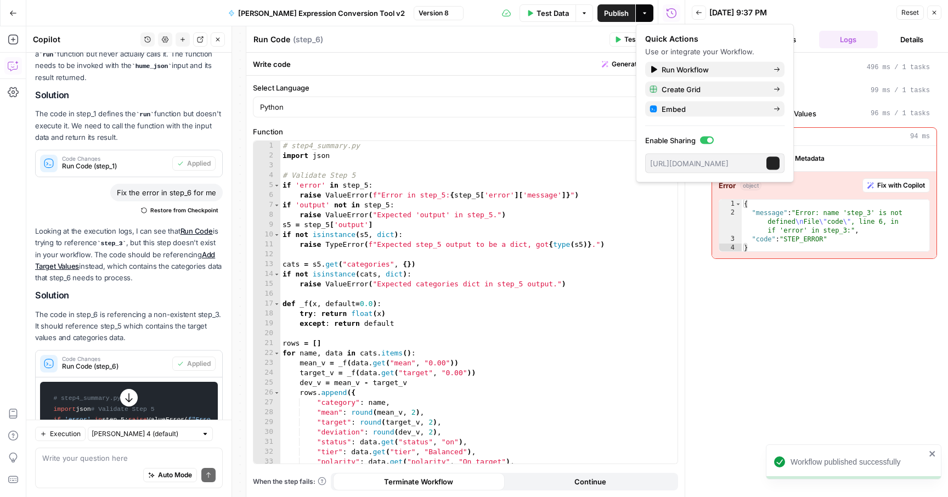
click at [548, 15] on span "Test Data" at bounding box center [552, 13] width 32 height 11
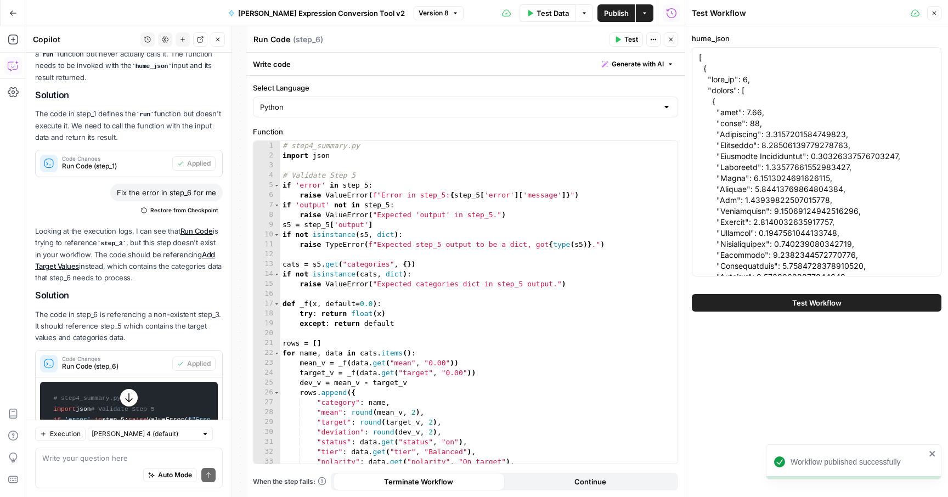
click at [775, 301] on button "Test Workflow" at bounding box center [817, 303] width 250 height 18
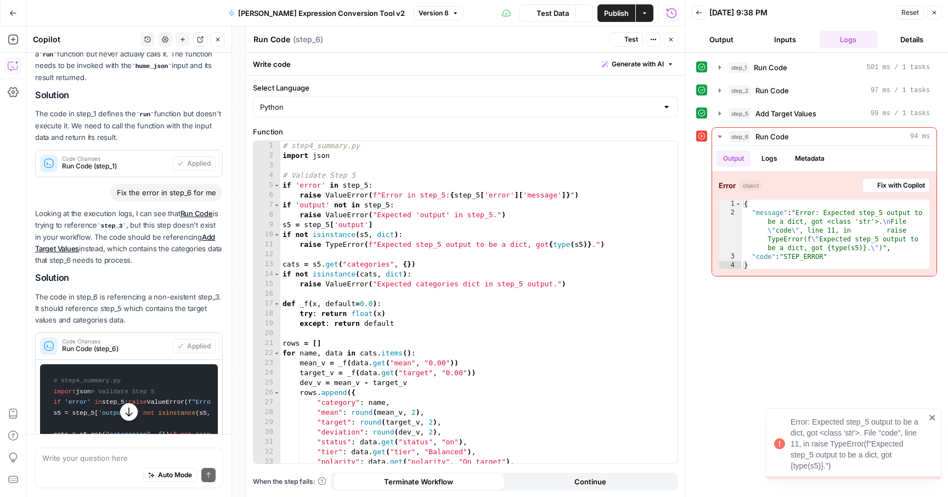
scroll to position [194, 0]
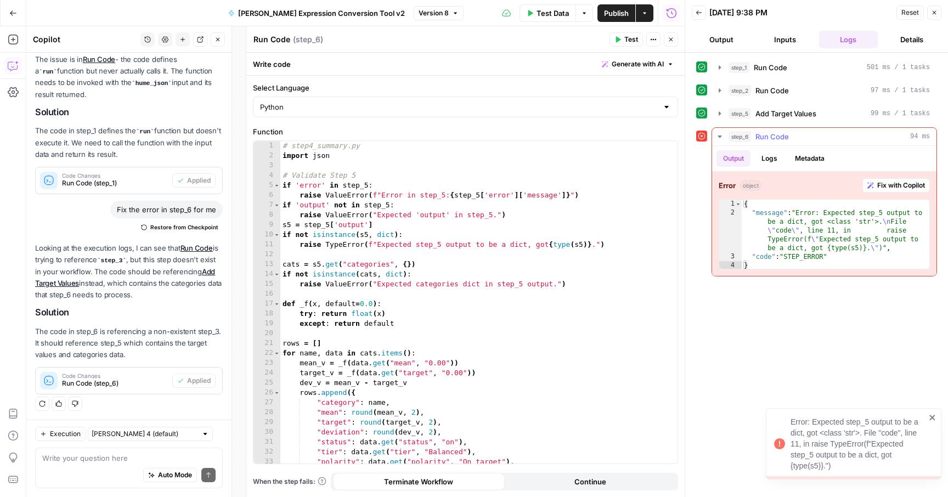
click at [900, 190] on span "Fix with Copilot" at bounding box center [901, 185] width 48 height 10
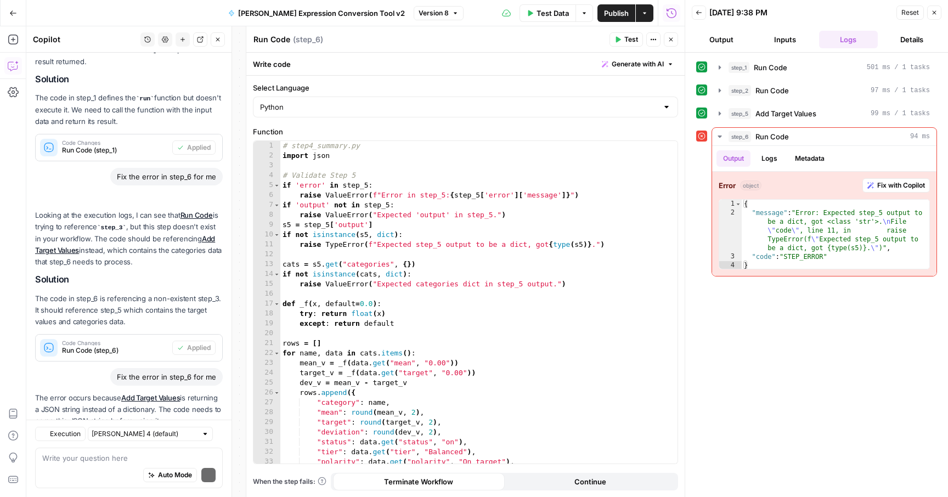
scroll to position [293, 0]
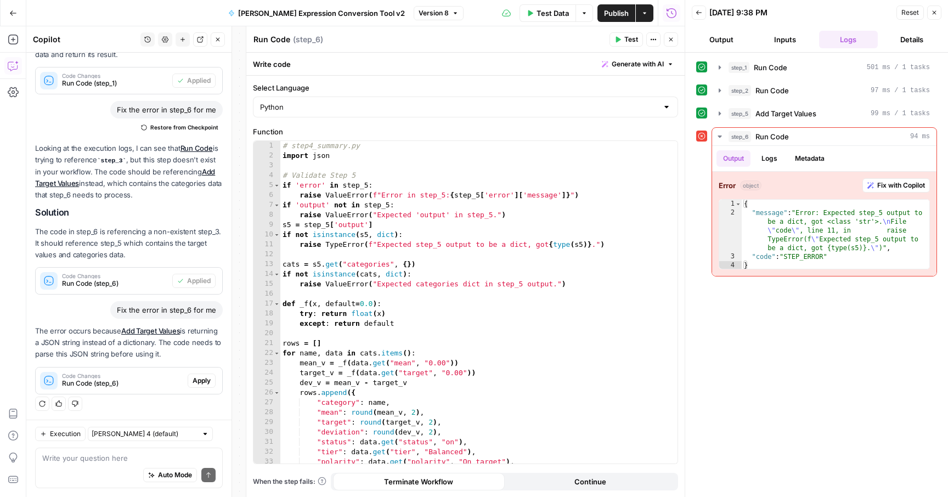
click at [200, 379] on span "Apply" at bounding box center [201, 381] width 18 height 10
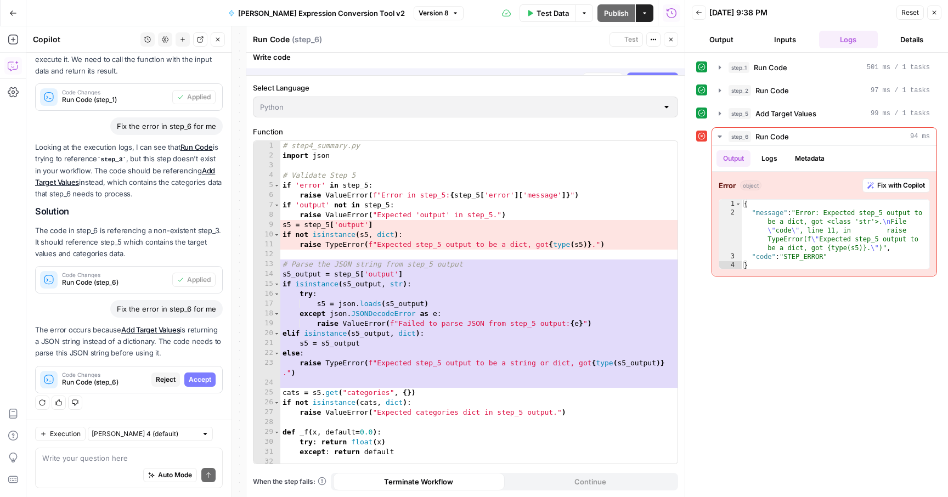
scroll to position [258, 0]
click at [650, 65] on span "Accept All" at bounding box center [657, 64] width 32 height 10
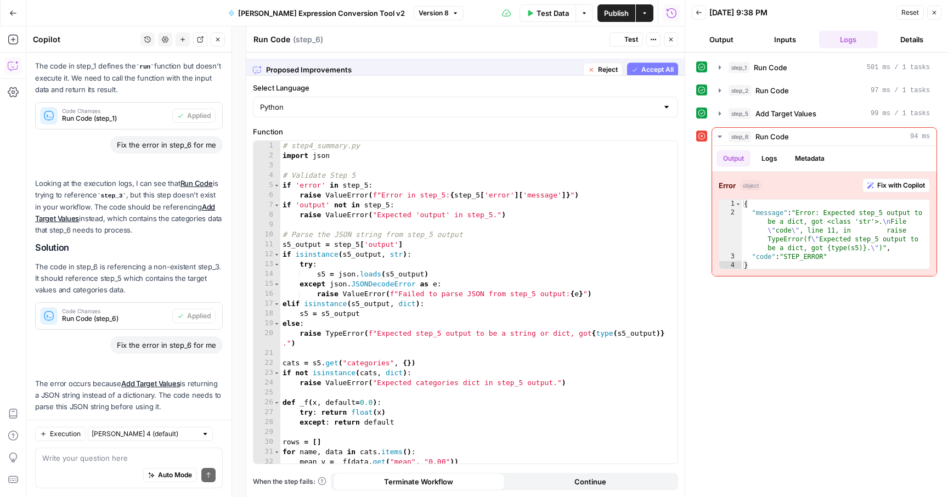
scroll to position [311, 0]
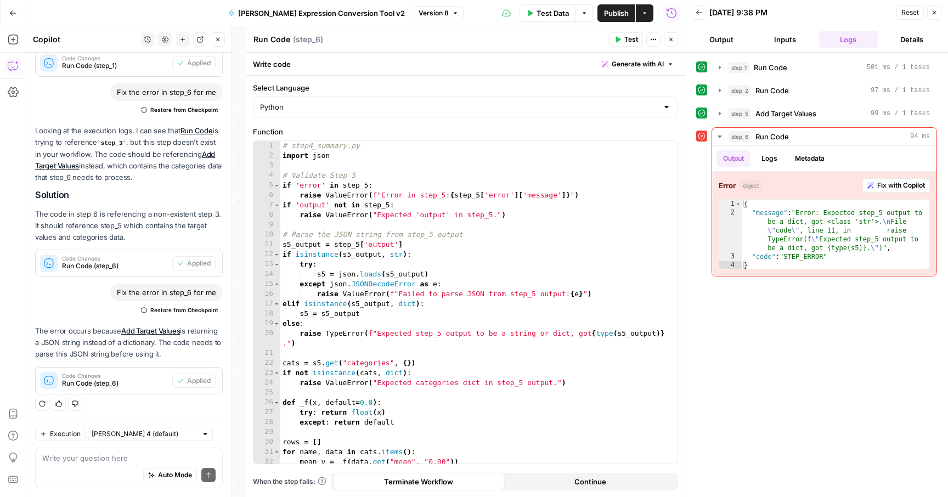
click at [612, 12] on span "Publish" at bounding box center [616, 13] width 25 height 11
click at [558, 13] on span "Test Data" at bounding box center [552, 13] width 32 height 11
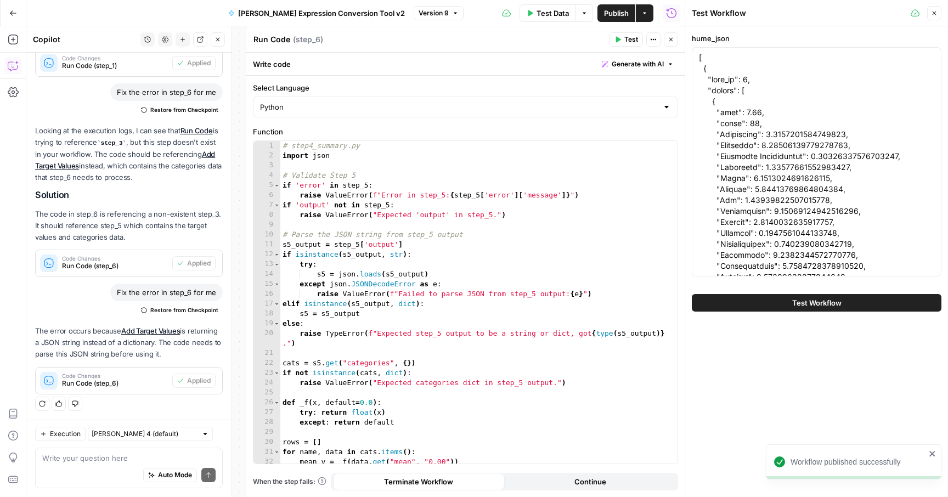
click at [750, 305] on button "Test Workflow" at bounding box center [817, 303] width 250 height 18
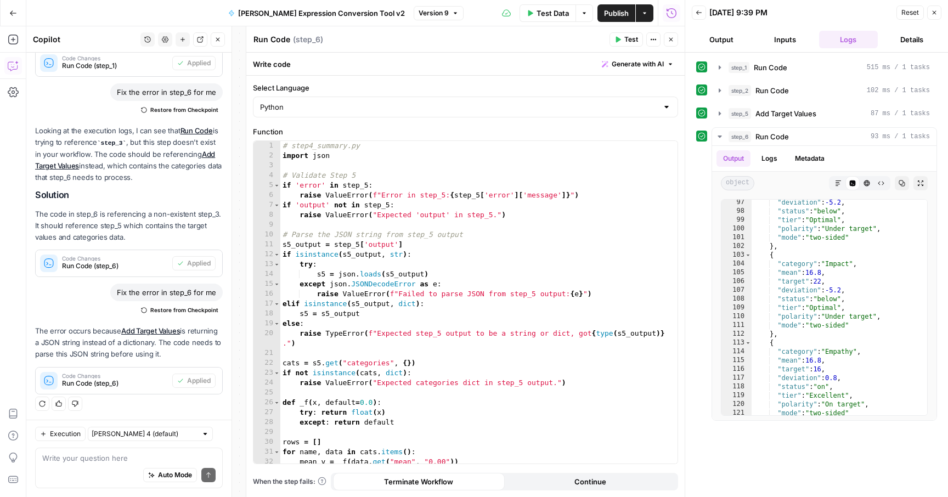
click at [673, 41] on icon "button" at bounding box center [670, 39] width 7 height 7
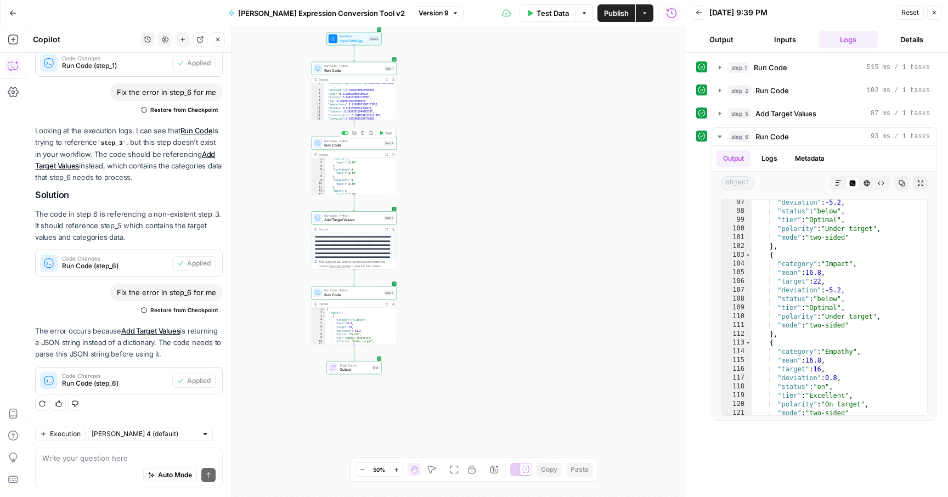
click at [344, 144] on span "Run Code" at bounding box center [352, 145] width 57 height 5
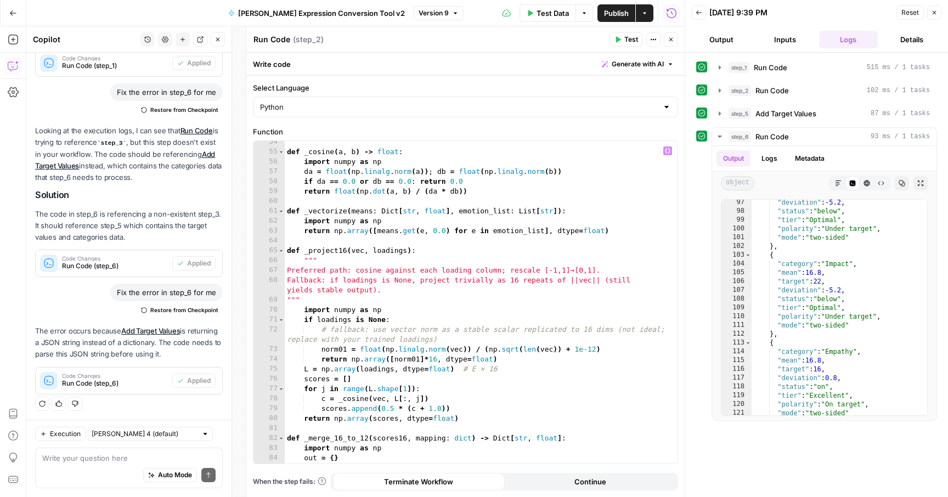
scroll to position [586, 0]
click at [669, 37] on icon "button" at bounding box center [670, 39] width 7 height 7
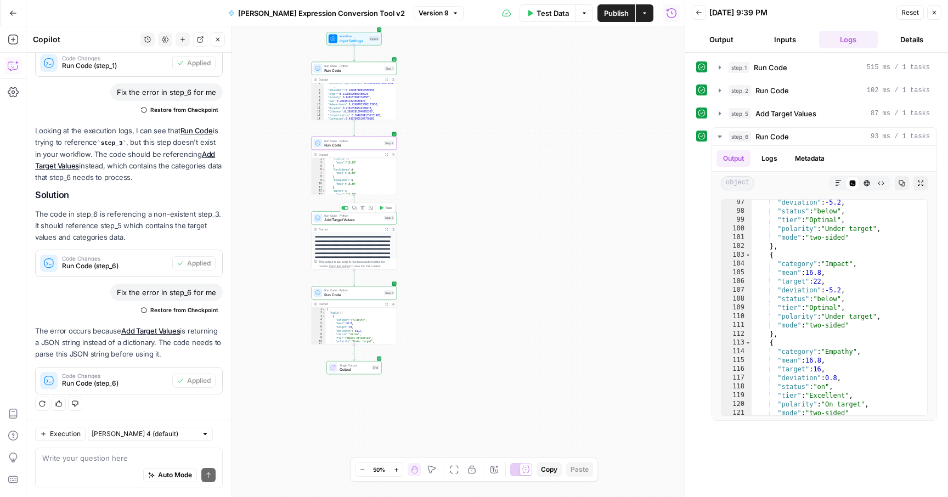
click at [352, 220] on span "Add Target Values" at bounding box center [352, 219] width 57 height 5
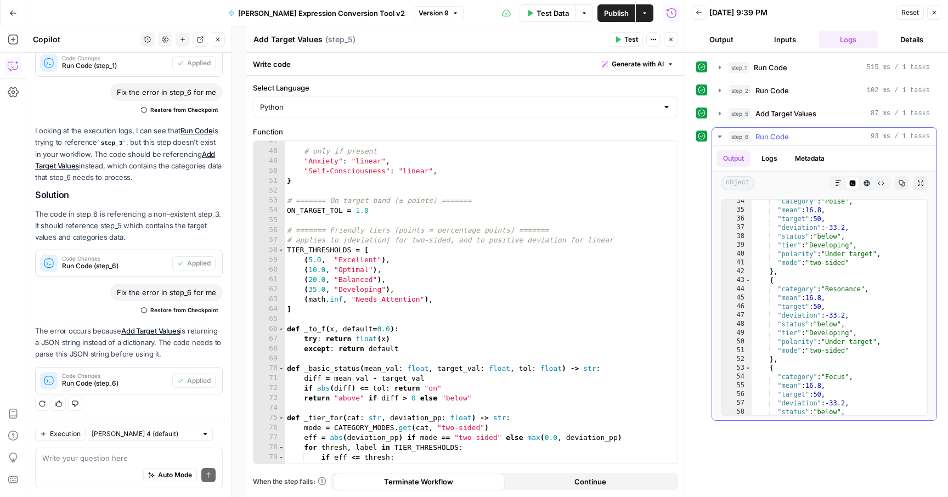
scroll to position [324, 0]
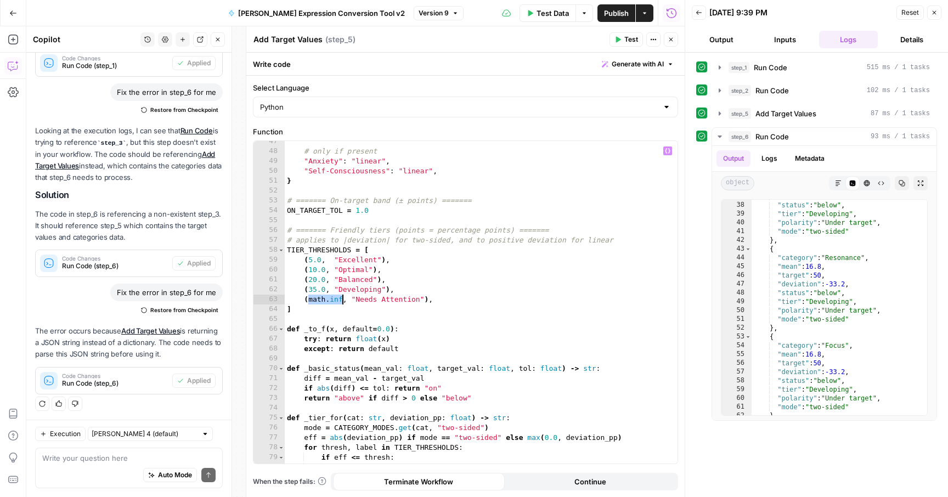
drag, startPoint x: 308, startPoint y: 302, endPoint x: 344, endPoint y: 301, distance: 35.7
click at [344, 301] on div "# only if present "Anxiety" : "linear" , "Self-Consciousness" : "linear" , } # …" at bounding box center [481, 308] width 393 height 342
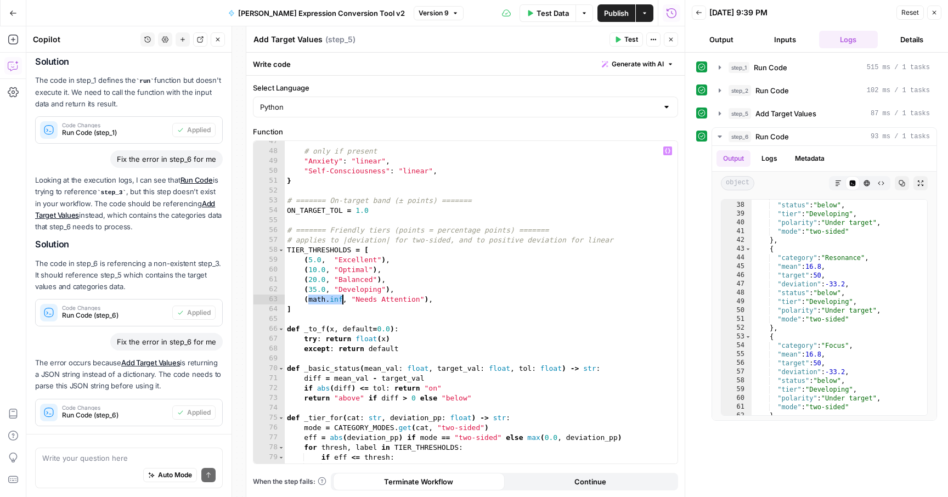
scroll to position [311, 0]
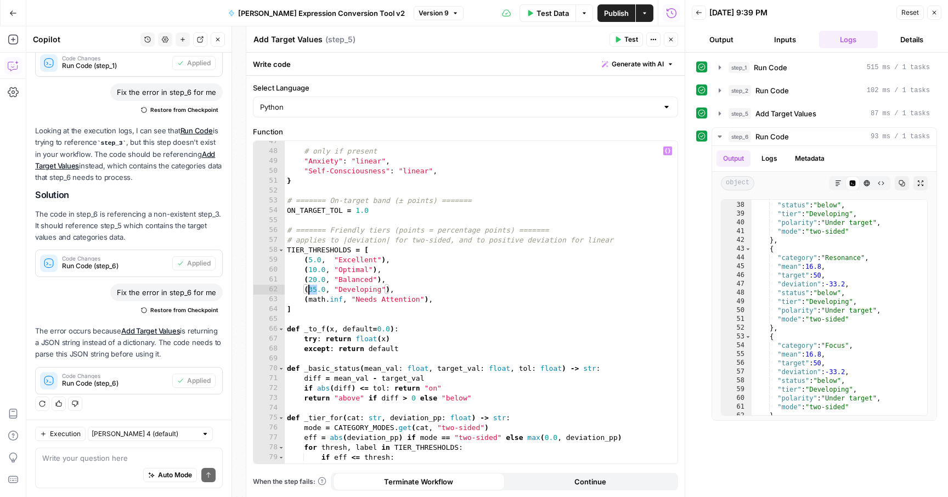
drag, startPoint x: 318, startPoint y: 289, endPoint x: 309, endPoint y: 289, distance: 8.2
click at [309, 289] on div "# only if present "Anxiety" : "linear" , "Self-Consciousness" : "linear" , } # …" at bounding box center [481, 308] width 393 height 342
click at [310, 260] on div "# only if present "Anxiety" : "linear" , "Self-Consciousness" : "linear" , } # …" at bounding box center [481, 308] width 393 height 342
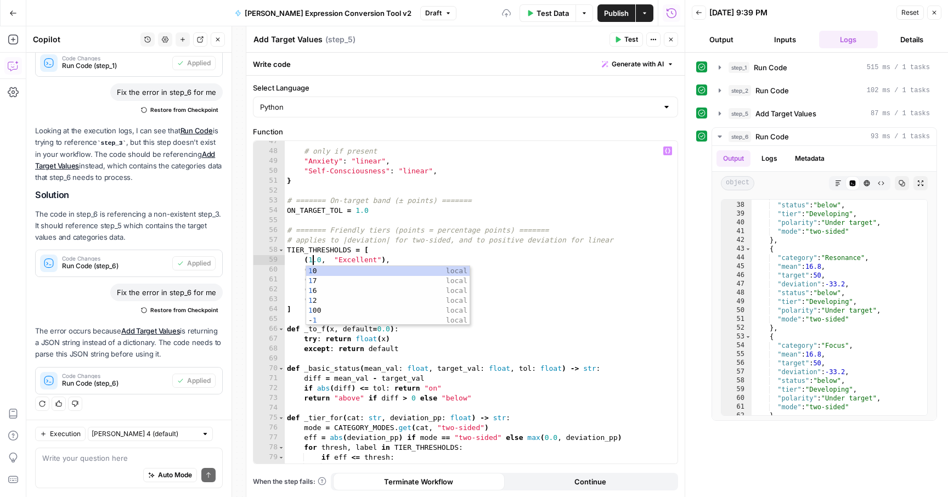
scroll to position [0, 2]
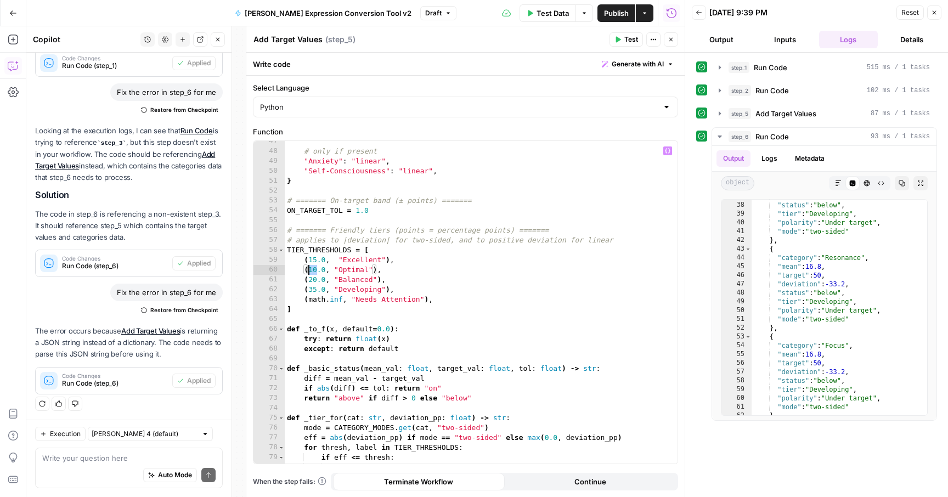
drag, startPoint x: 316, startPoint y: 270, endPoint x: 309, endPoint y: 269, distance: 7.8
click at [309, 269] on div "# only if present "Anxiety" : "linear" , "Self-Consciousness" : "linear" , } # …" at bounding box center [481, 308] width 393 height 342
click at [310, 280] on div "# only if present "Anxiety" : "linear" , "Self-Consciousness" : "linear" , } # …" at bounding box center [481, 308] width 393 height 342
click at [330, 269] on div "# only if present "Anxiety" : "linear" , "Self-Consciousness" : "linear" , } # …" at bounding box center [481, 308] width 393 height 342
click at [309, 290] on div "# only if present "Anxiety" : "linear" , "Self-Consciousness" : "linear" , } # …" at bounding box center [481, 308] width 393 height 342
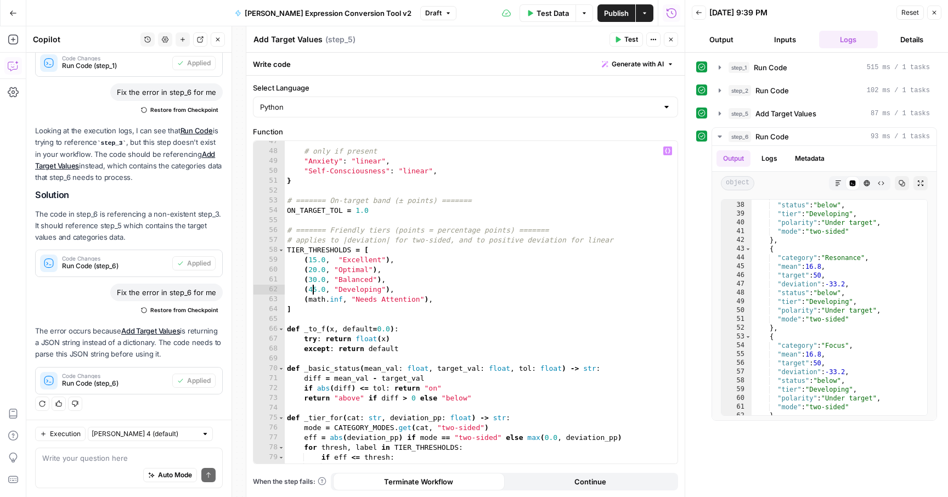
type textarea "**********"
click at [619, 13] on span "Publish" at bounding box center [616, 13] width 25 height 11
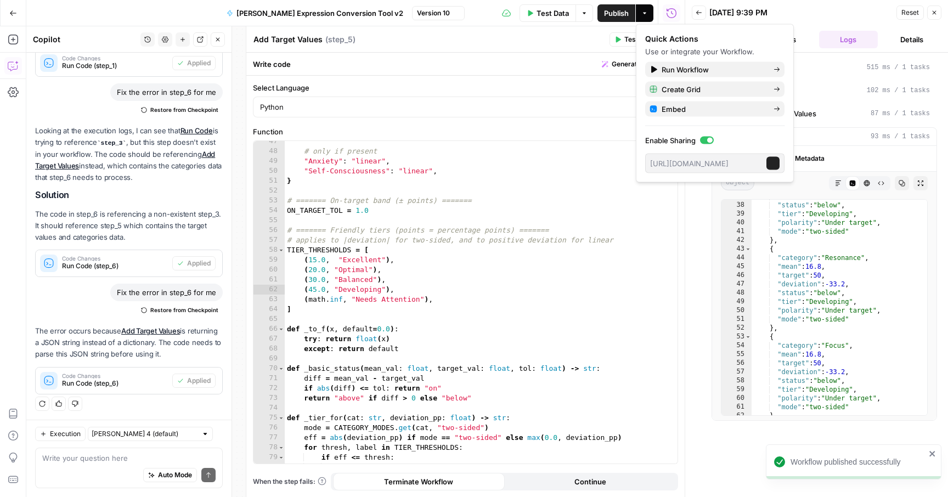
click at [541, 12] on span "Test Data" at bounding box center [552, 13] width 32 height 11
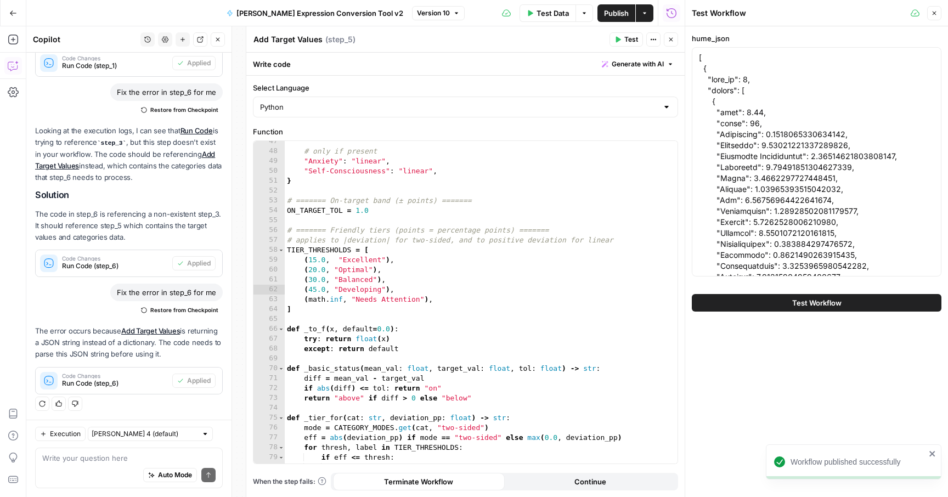
scroll to position [458, 0]
click at [717, 297] on button "Test Workflow" at bounding box center [817, 303] width 250 height 18
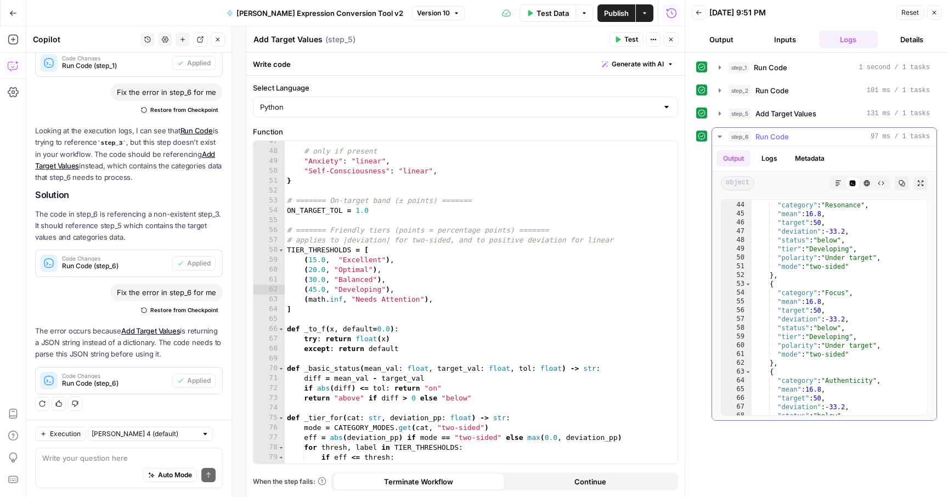
scroll to position [376, 0]
click at [673, 41] on icon "button" at bounding box center [670, 39] width 7 height 7
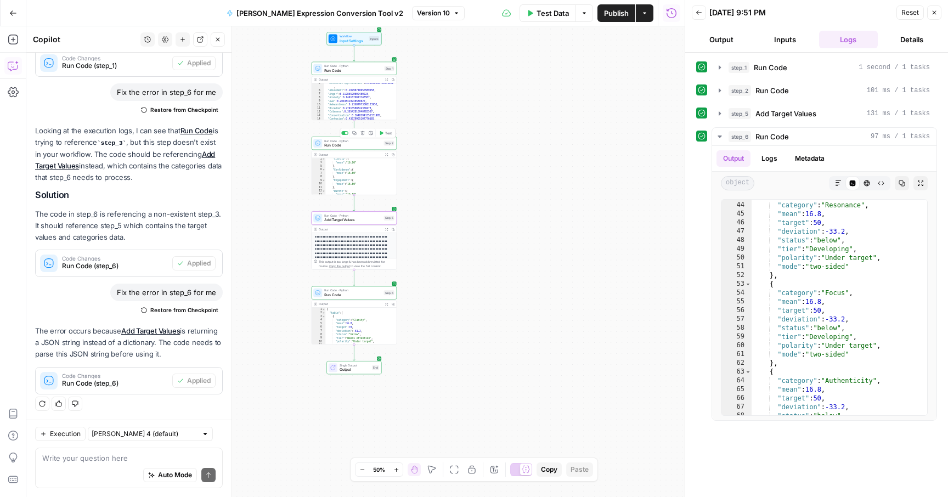
click at [354, 148] on span "Run Code" at bounding box center [352, 145] width 57 height 5
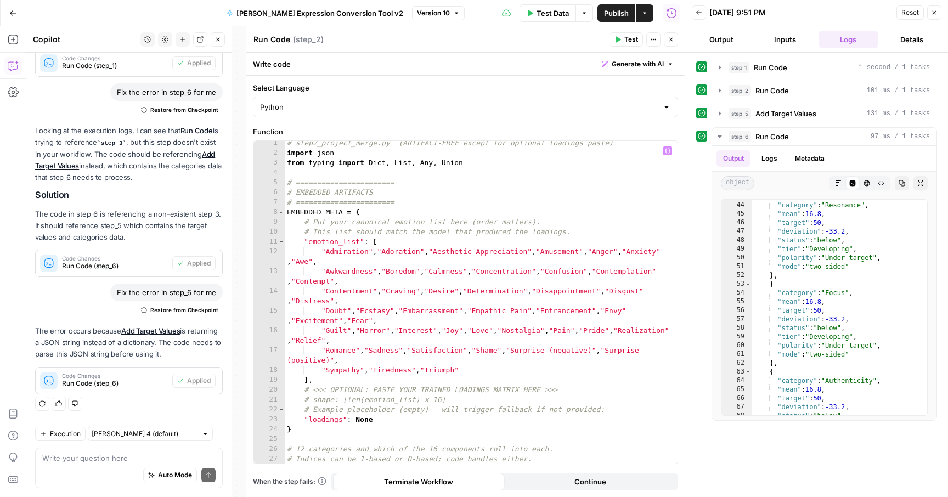
scroll to position [0, 0]
click at [671, 40] on icon "button" at bounding box center [671, 40] width 4 height 4
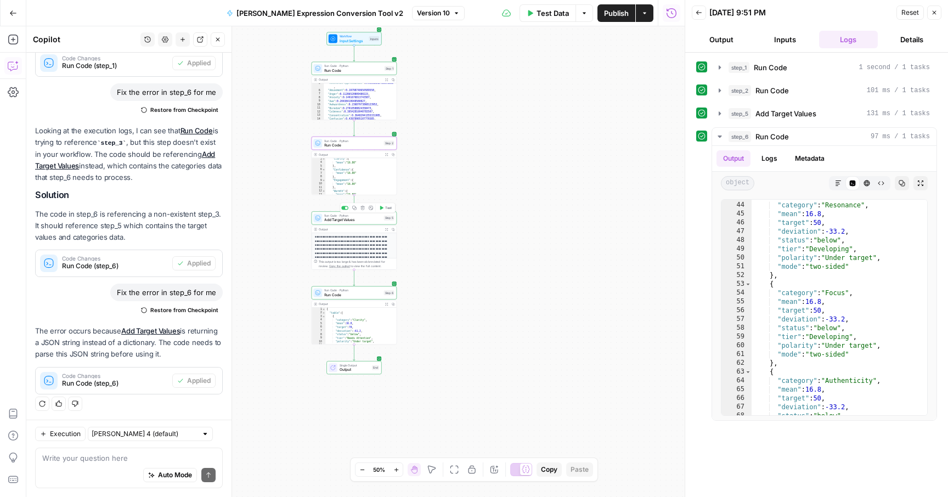
click at [350, 220] on span "Add Target Values" at bounding box center [352, 219] width 57 height 5
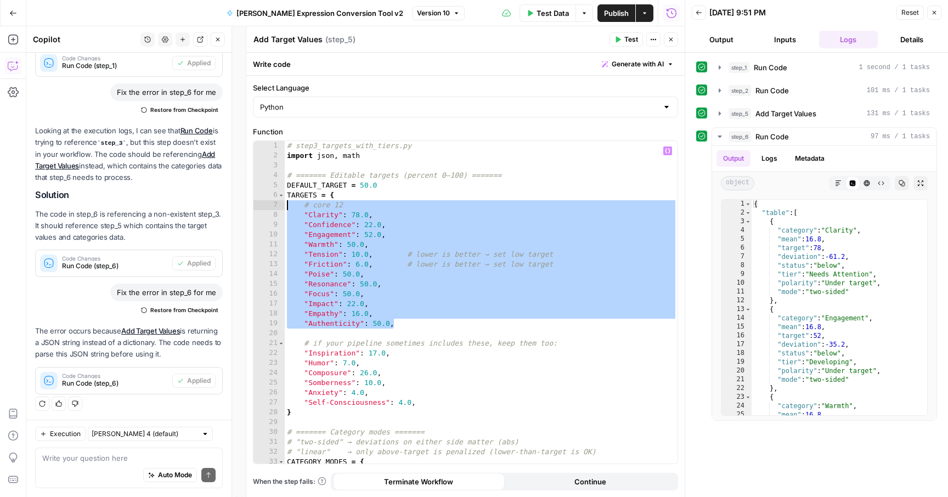
drag, startPoint x: 419, startPoint y: 324, endPoint x: 281, endPoint y: 207, distance: 181.0
click at [281, 206] on div "**********" at bounding box center [465, 302] width 424 height 322
type textarea "**********"
click at [667, 37] on icon "button" at bounding box center [670, 39] width 7 height 7
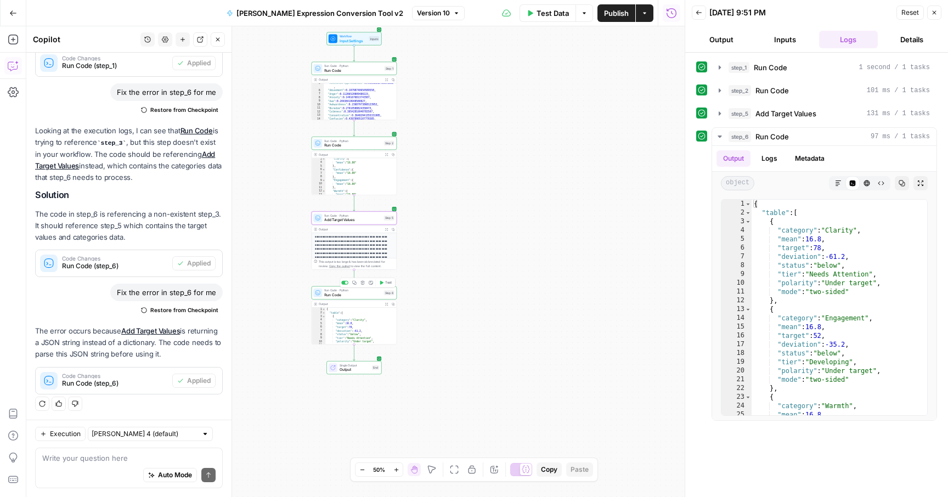
click at [352, 294] on span "Run Code" at bounding box center [352, 294] width 57 height 5
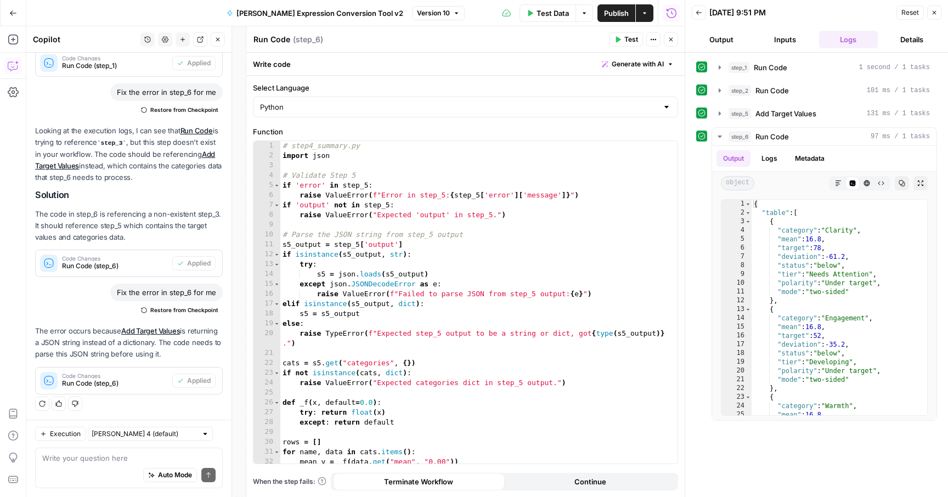
click at [665, 44] on div "Run History E" at bounding box center [671, 36] width 61 height 19
click at [674, 38] on button "Close" at bounding box center [671, 39] width 14 height 14
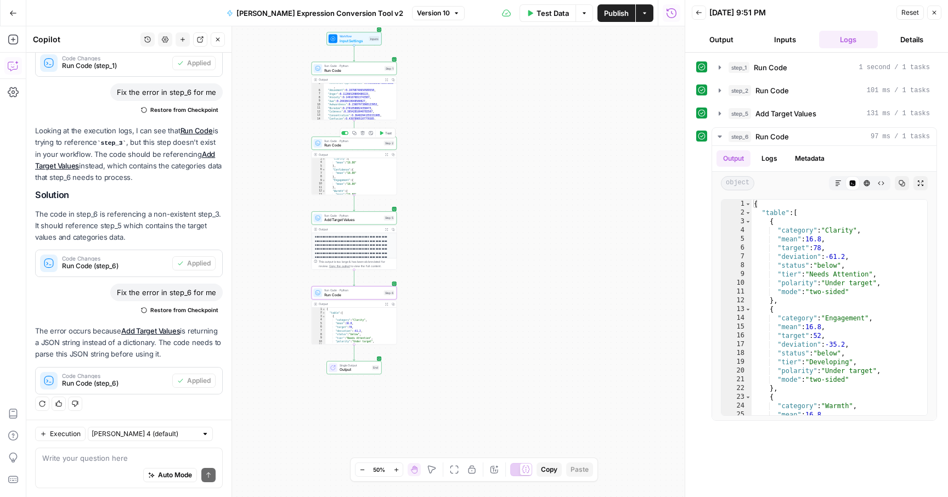
click at [342, 144] on span "Run Code" at bounding box center [352, 145] width 57 height 5
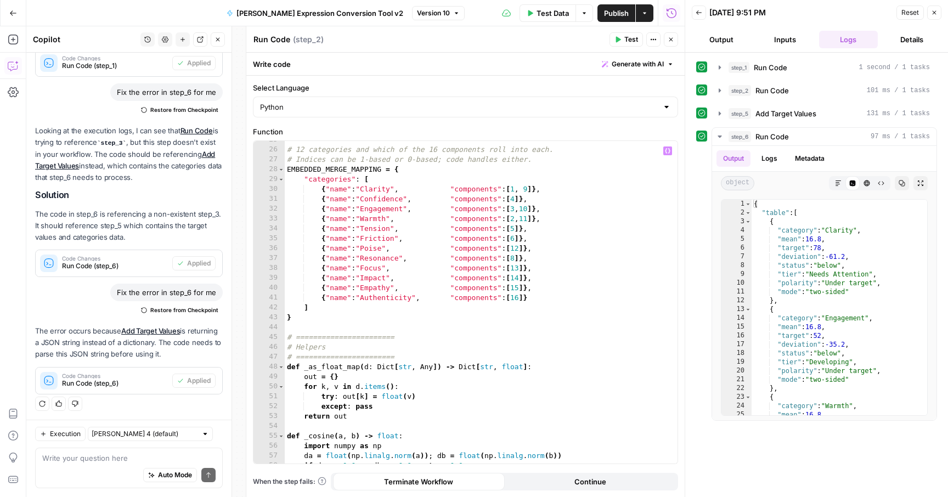
scroll to position [981, 0]
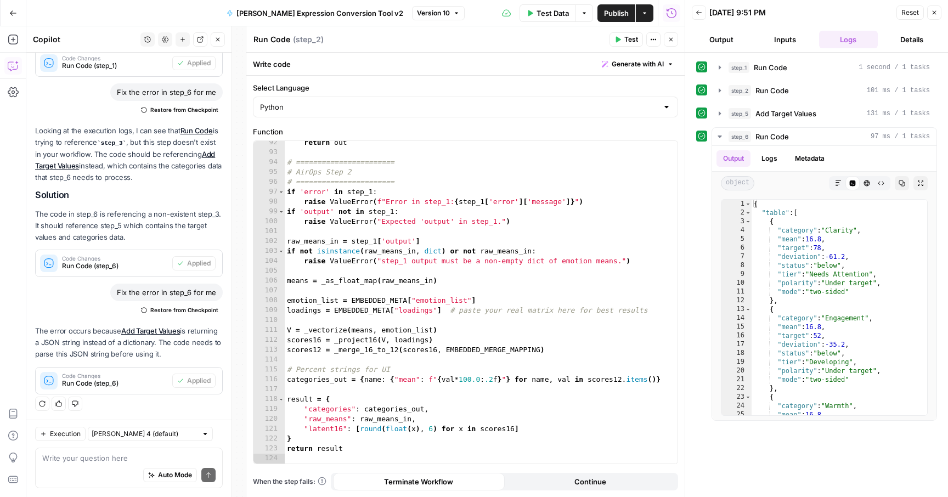
click at [675, 36] on button "Close" at bounding box center [671, 39] width 14 height 14
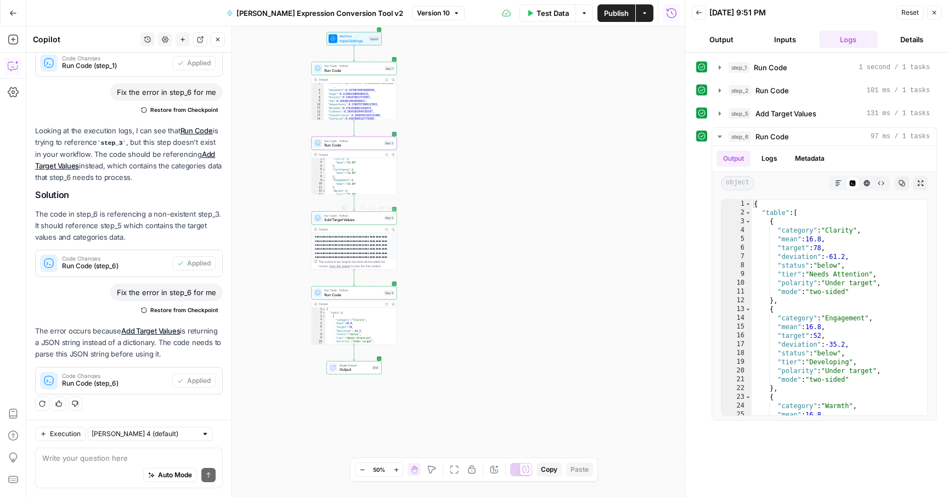
click at [352, 217] on span "Run Code · Python" at bounding box center [352, 215] width 57 height 4
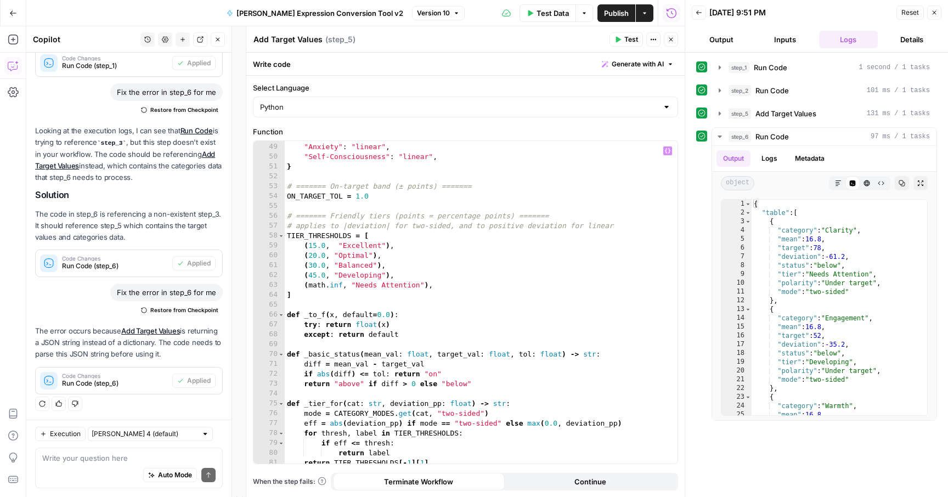
scroll to position [475, 0]
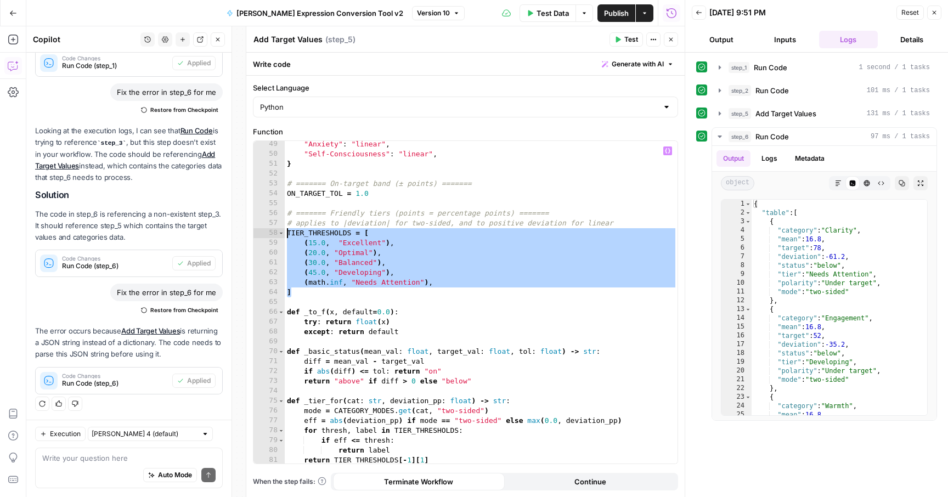
drag, startPoint x: 382, startPoint y: 296, endPoint x: 273, endPoint y: 230, distance: 127.7
click at [273, 230] on div "* 49 50 51 52 53 54 55 56 57 58 59 60 61 62 63 64 65 66 67 68 69 70 71 72 73 74…" at bounding box center [465, 302] width 424 height 322
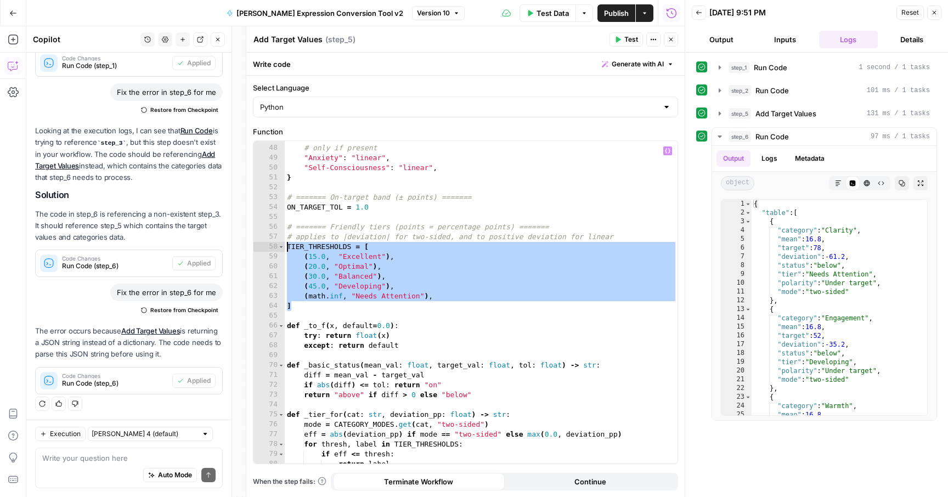
type textarea "**********"
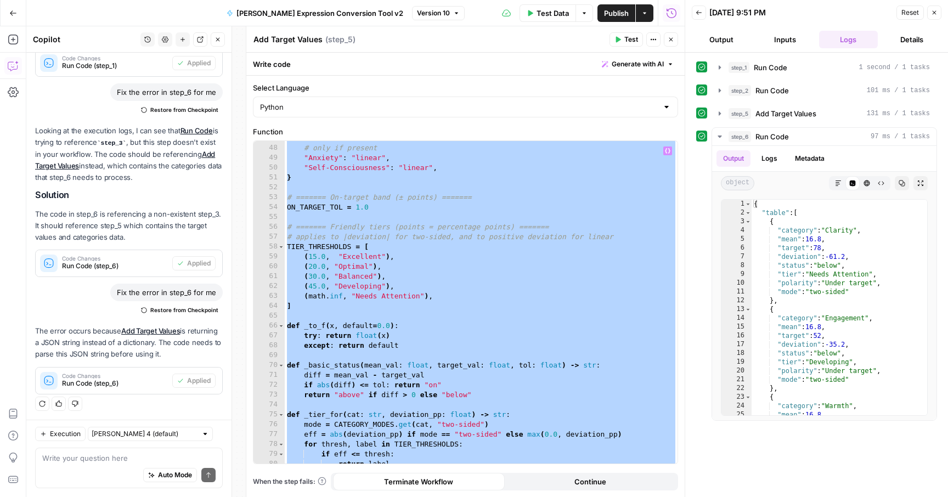
paste textarea
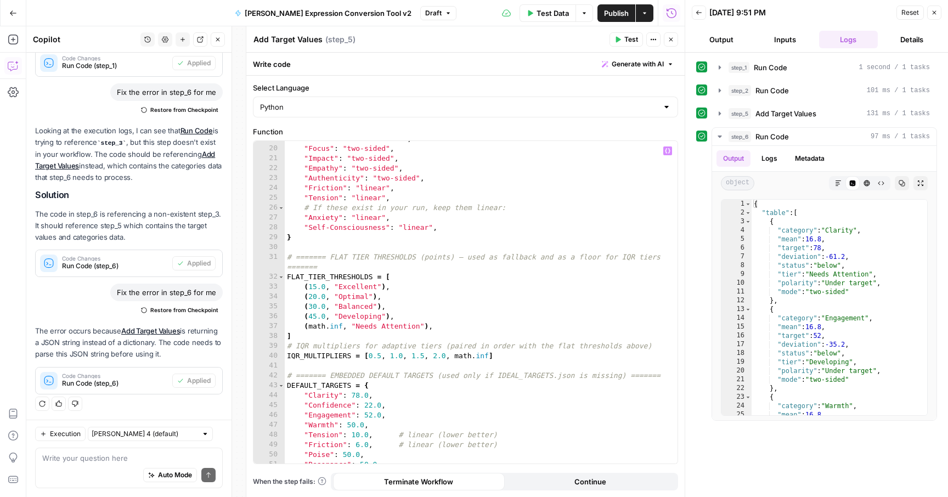
scroll to position [194, 0]
click at [616, 5] on button "Publish" at bounding box center [616, 13] width 38 height 18
click at [547, 13] on span "Test Data" at bounding box center [552, 13] width 32 height 11
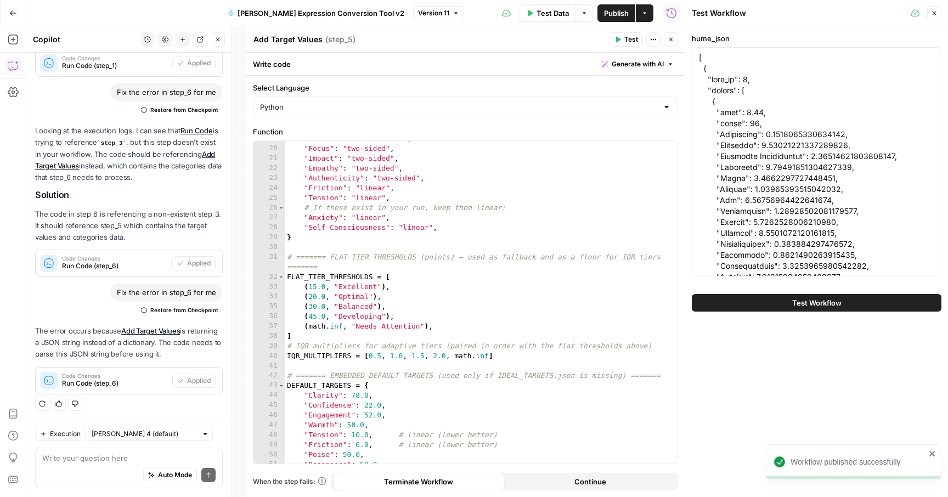
click at [817, 307] on span "Test Workflow" at bounding box center [816, 302] width 49 height 11
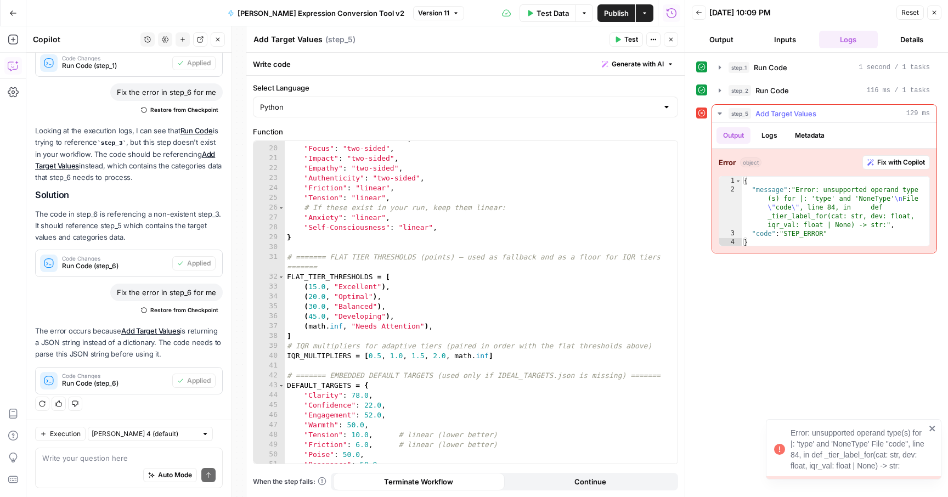
click at [884, 165] on span "Fix with Copilot" at bounding box center [901, 162] width 48 height 10
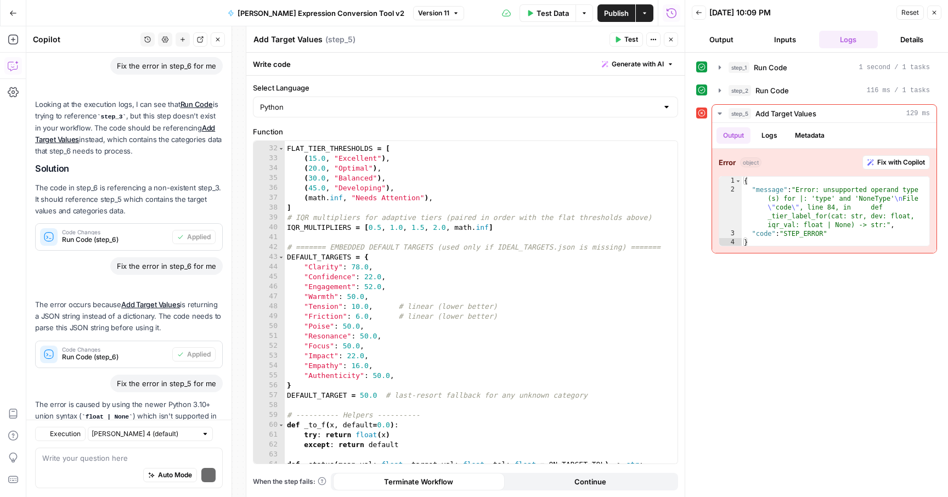
scroll to position [422, 0]
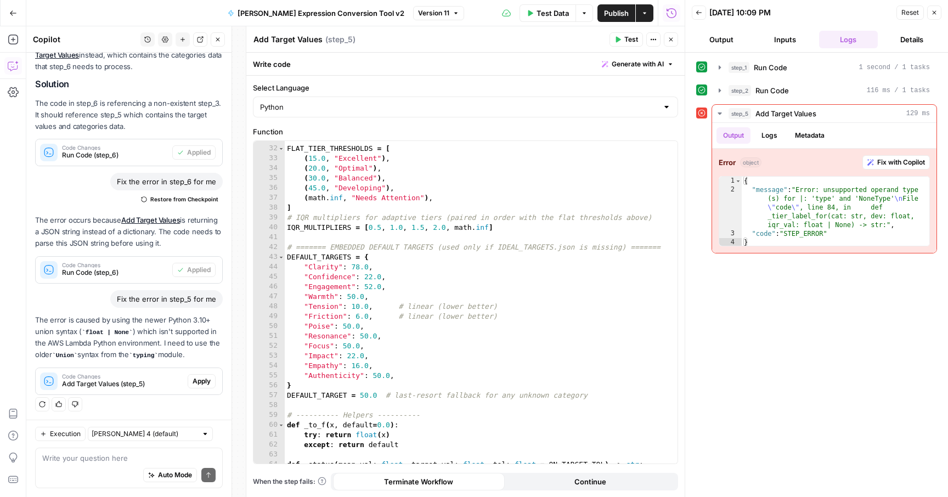
click at [202, 380] on span "Apply" at bounding box center [201, 381] width 18 height 10
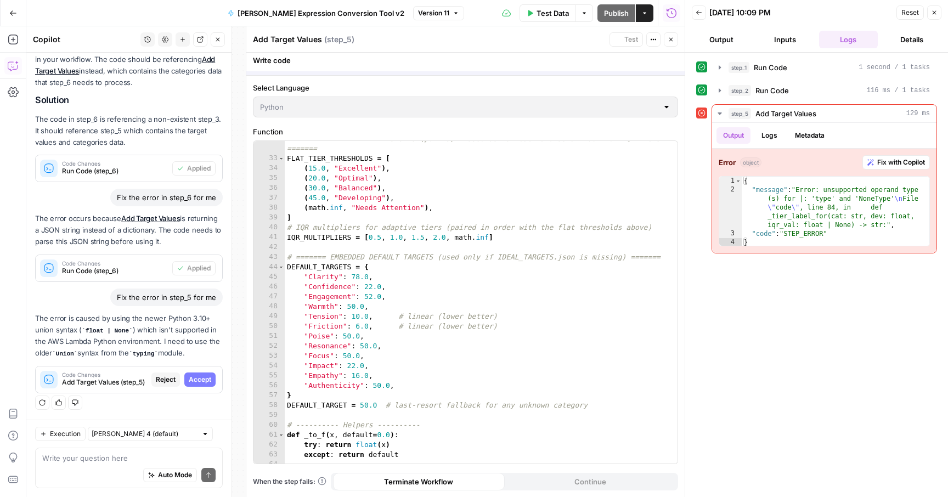
scroll to position [369, 0]
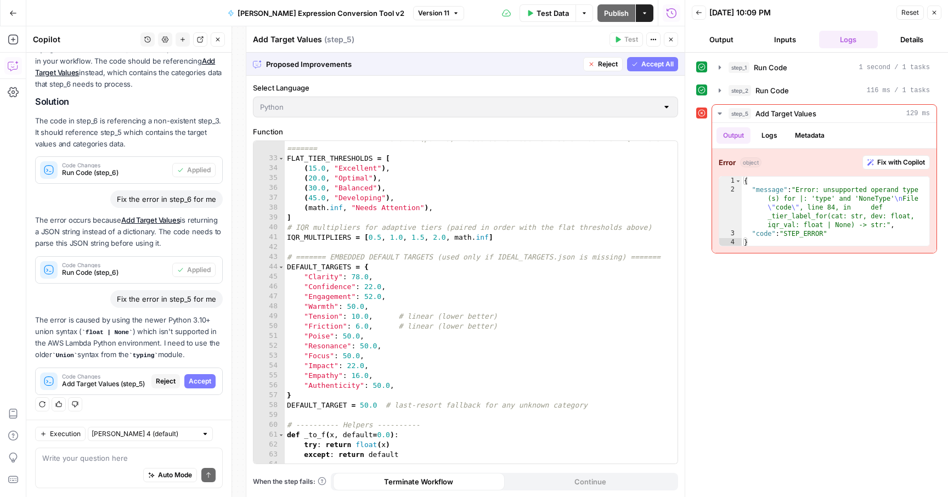
click at [665, 69] on button "Accept All" at bounding box center [652, 64] width 51 height 14
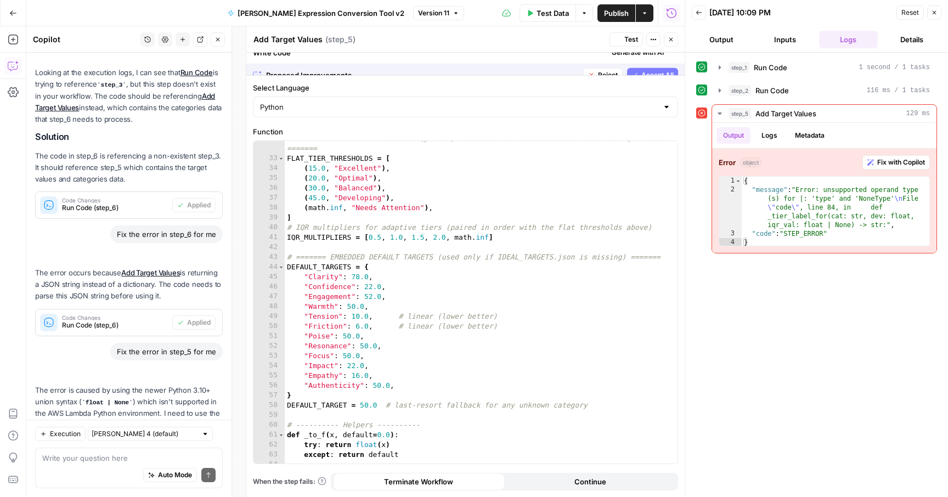
scroll to position [439, 0]
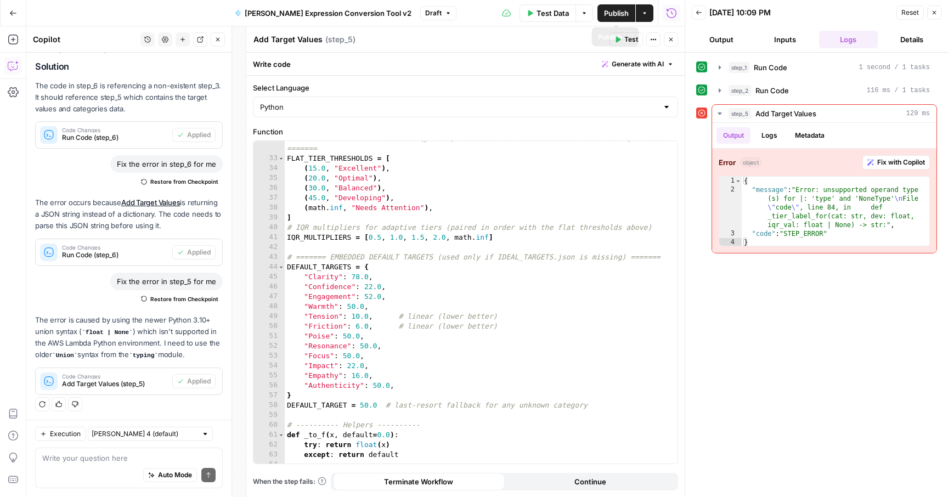
click at [616, 12] on span "Publish" at bounding box center [616, 13] width 25 height 11
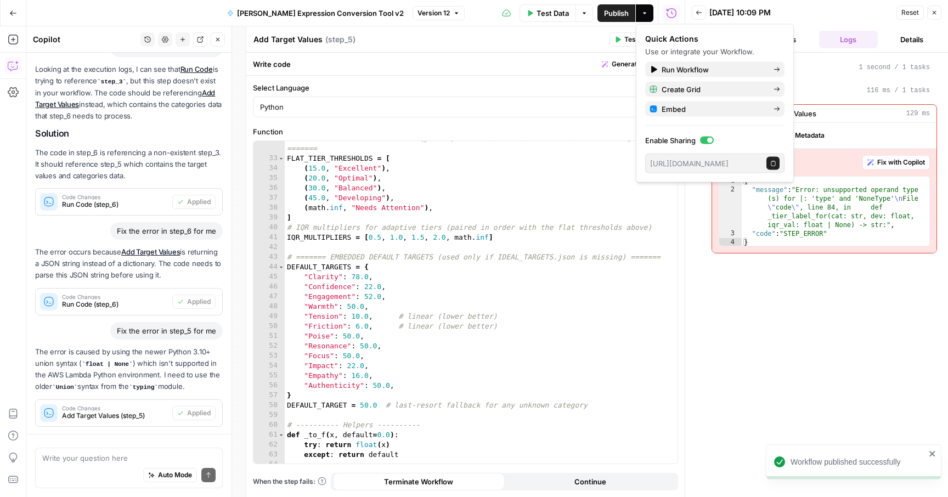
scroll to position [439, 0]
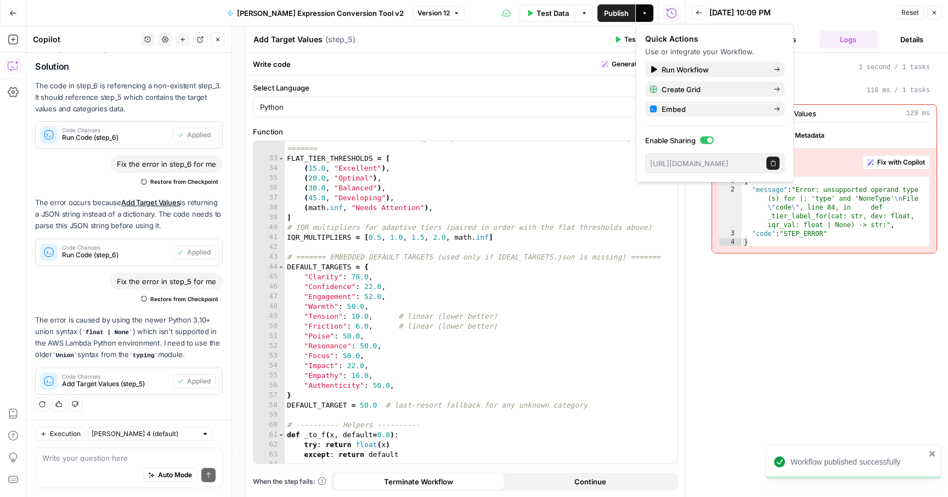
click at [380, 384] on div "# ======= FLAT TIER THRESHOLDS (points) — used as fallback and as a floor for I…" at bounding box center [481, 310] width 393 height 352
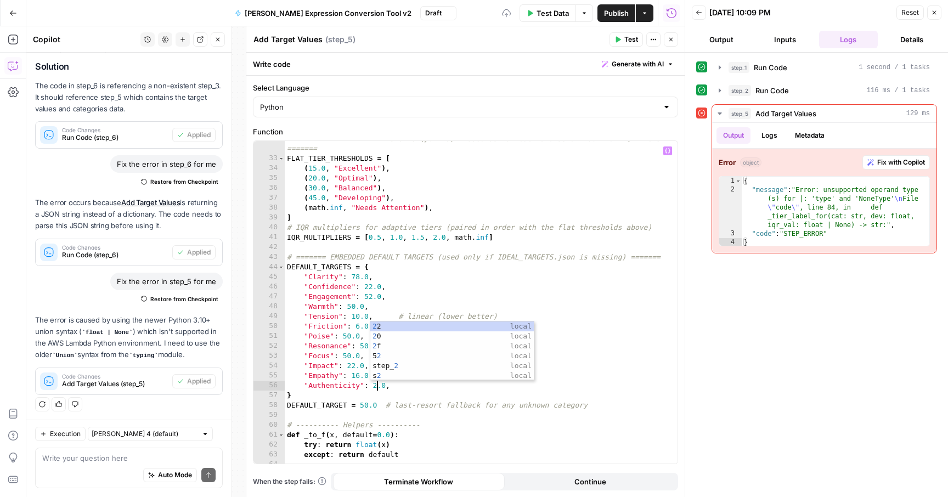
scroll to position [0, 7]
type textarea "**********"
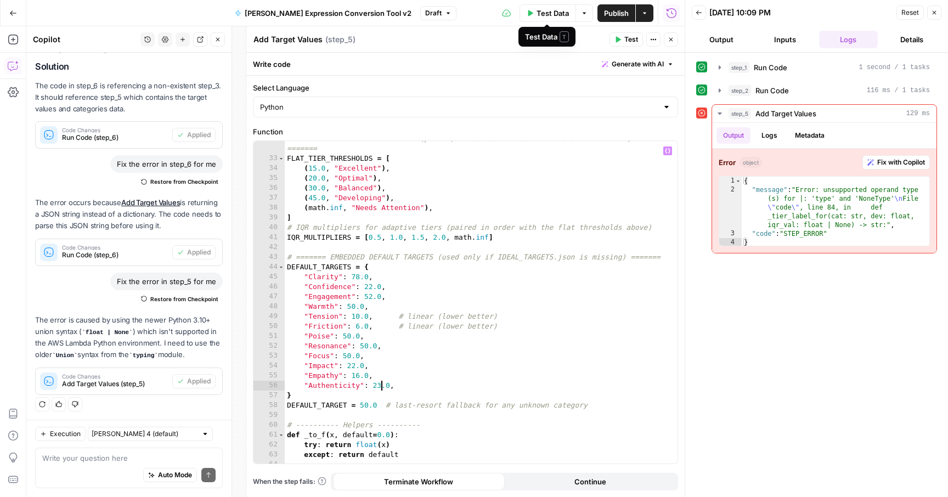
click at [559, 17] on span "Test Data" at bounding box center [552, 13] width 32 height 11
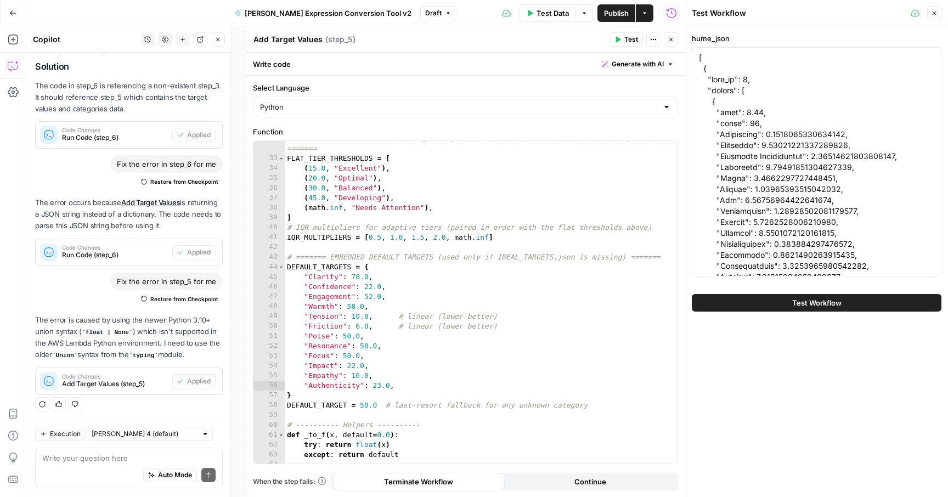
click at [781, 301] on button "Test Workflow" at bounding box center [817, 303] width 250 height 18
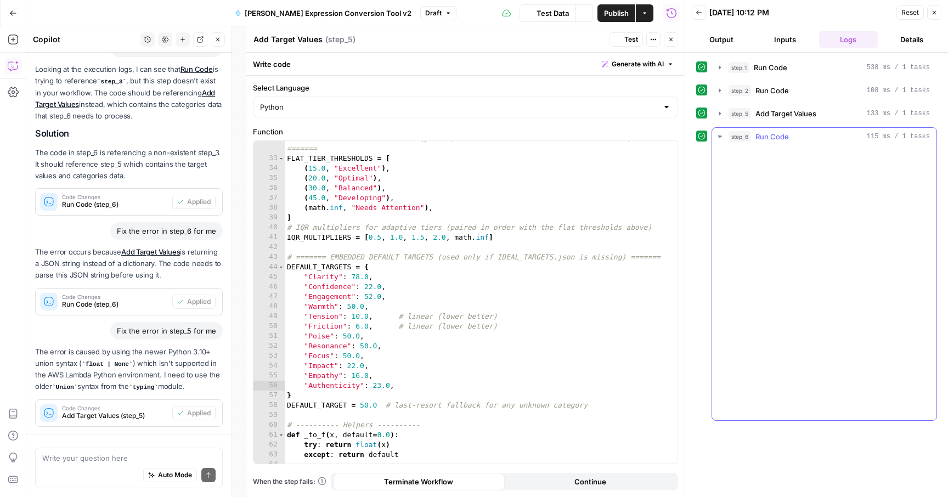
scroll to position [439, 0]
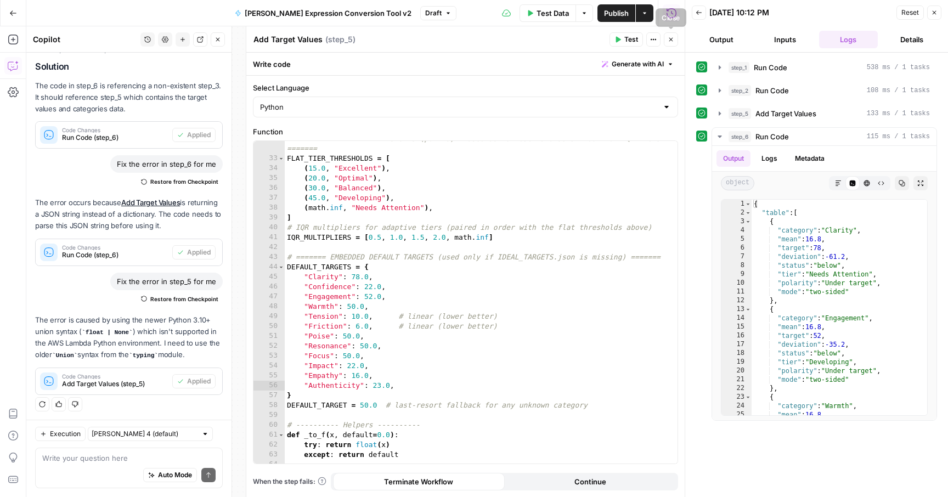
click at [674, 39] on button "Close" at bounding box center [671, 39] width 14 height 14
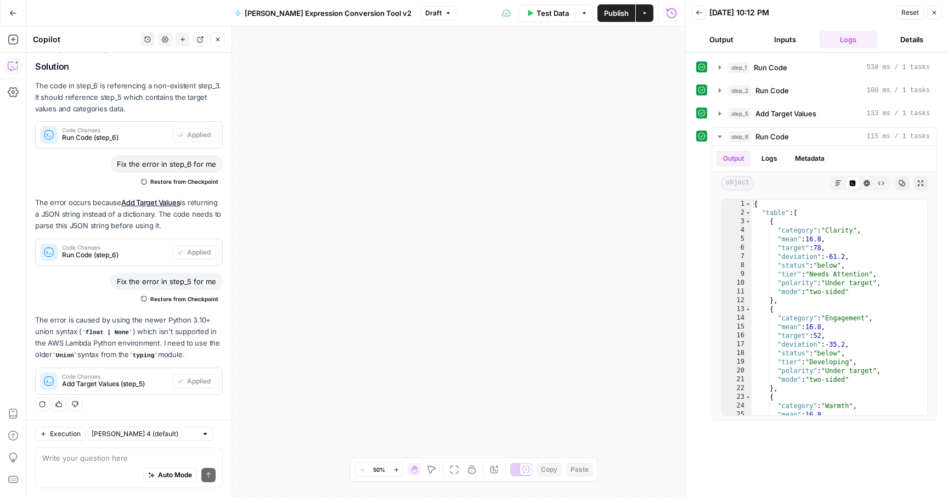
drag, startPoint x: 494, startPoint y: 123, endPoint x: 417, endPoint y: 184, distance: 98.1
click at [417, 184] on div "Workflow Input Settings Inputs Run Code · Python Run Code Step 1 Output Expand …" at bounding box center [355, 261] width 658 height 471
drag, startPoint x: 417, startPoint y: 184, endPoint x: 492, endPoint y: 167, distance: 77.4
click at [493, 167] on div "Workflow Input Settings Inputs Run Code · Python Run Code Step 1 Output Expand …" at bounding box center [355, 261] width 658 height 471
click at [394, 469] on icon "button" at bounding box center [396, 470] width 6 height 6
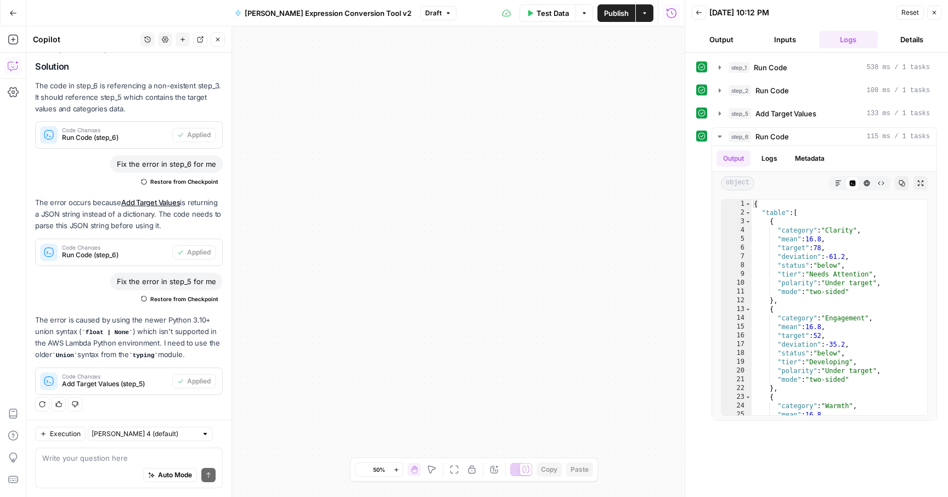
click at [394, 469] on icon "button" at bounding box center [396, 470] width 6 height 6
click at [215, 42] on icon "button" at bounding box center [217, 39] width 7 height 7
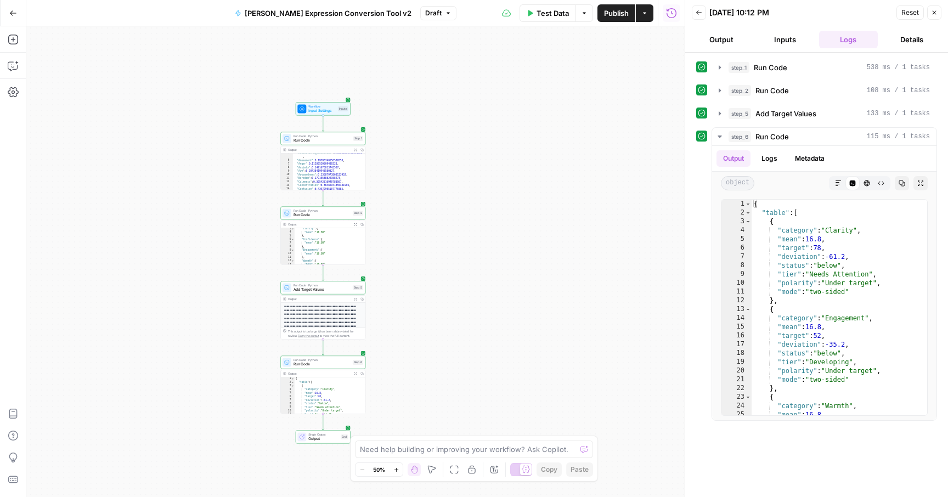
drag, startPoint x: 304, startPoint y: 256, endPoint x: 545, endPoint y: -11, distance: 359.9
click at [545, 0] on html "Rhetoric New Home Browse Your Data Recent Grids Brett Test Workflow - SERP Over…" at bounding box center [474, 248] width 948 height 497
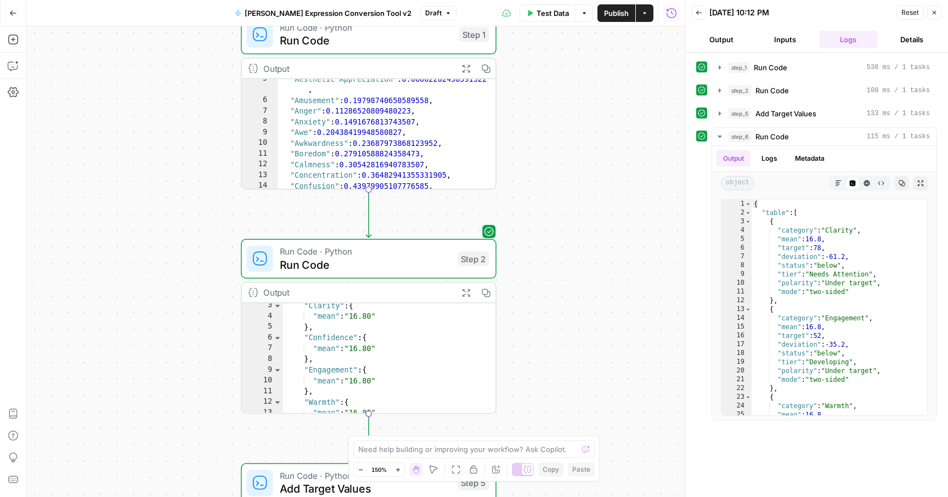
drag, startPoint x: 333, startPoint y: 182, endPoint x: 731, endPoint y: -45, distance: 457.6
click at [731, 0] on html "Rhetoric New Home Browse Your Data Recent Grids Brett Test Workflow - SERP Over…" at bounding box center [474, 248] width 948 height 497
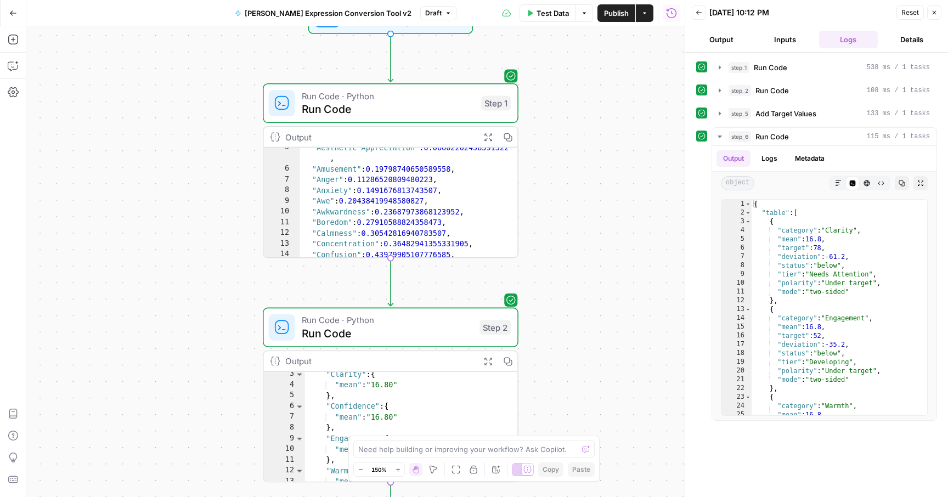
drag, startPoint x: 641, startPoint y: 78, endPoint x: 637, endPoint y: 157, distance: 78.5
click at [637, 157] on div "Workflow Input Settings Inputs Run Code · Python Run Code Step 1 Output Expand …" at bounding box center [355, 261] width 658 height 471
drag, startPoint x: 637, startPoint y: 157, endPoint x: 502, endPoint y: 114, distance: 142.1
click at [516, 121] on div "Workflow Input Settings Inputs Run Code · Python Run Code Step 1 Output Expand …" at bounding box center [355, 261] width 658 height 471
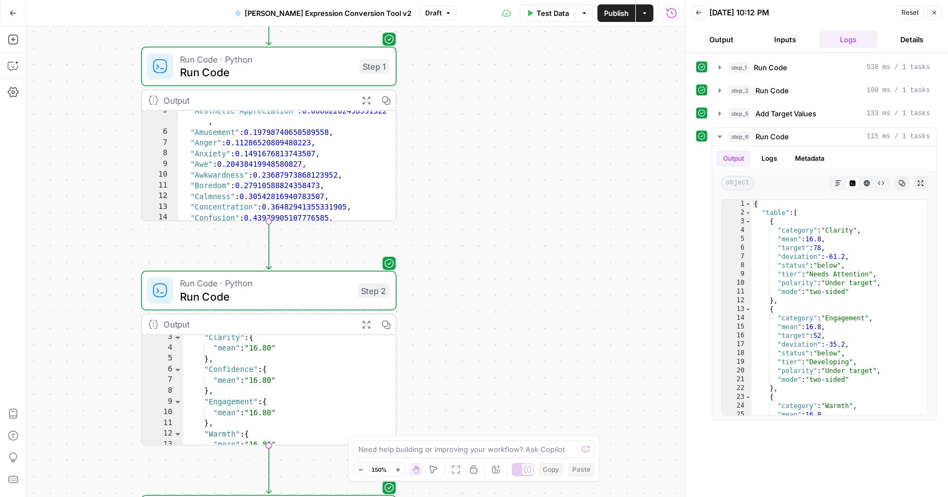
click at [299, 76] on span "Run Code" at bounding box center [266, 72] width 173 height 16
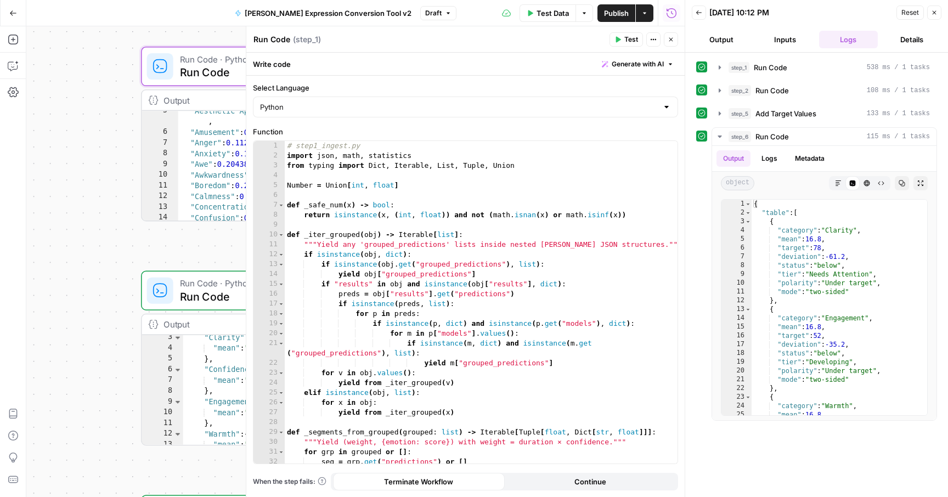
click at [394, 205] on div "# step1_ingest.py import json , math , statistics from typing import Dict , Ite…" at bounding box center [481, 312] width 393 height 342
type textarea "**********"
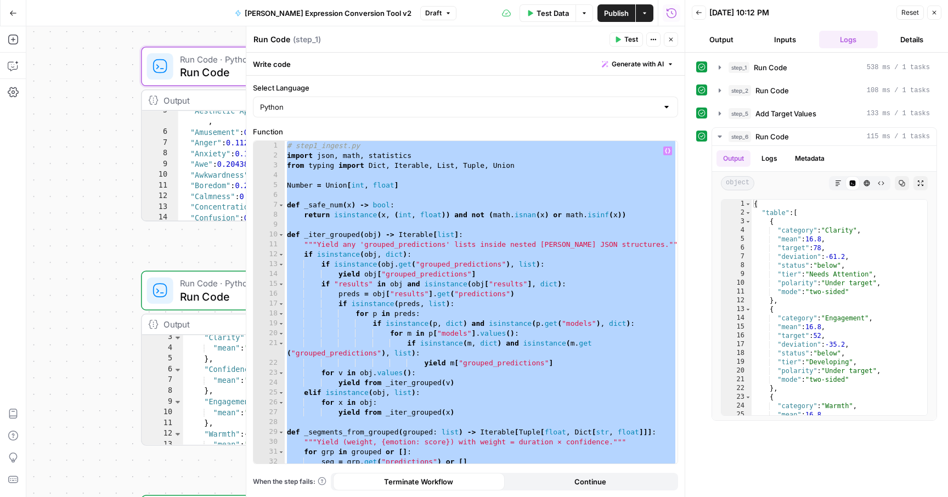
paste textarea
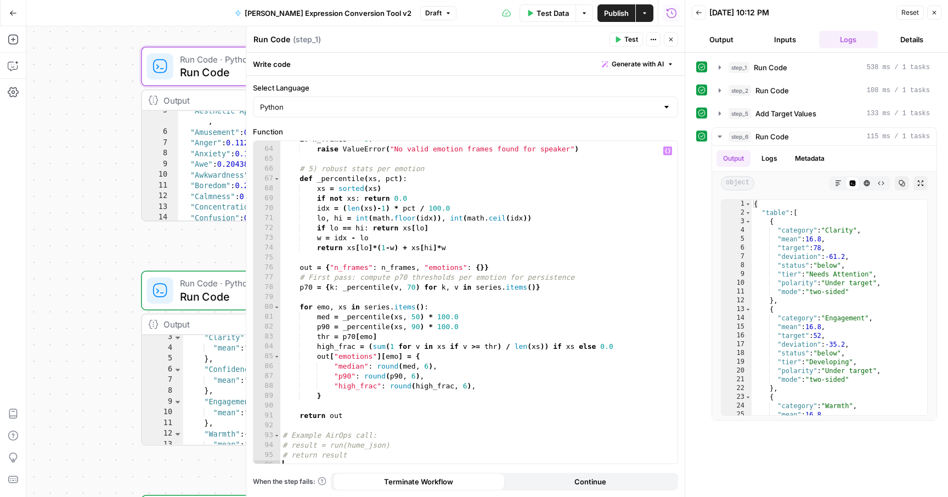
scroll to position [1148, 0]
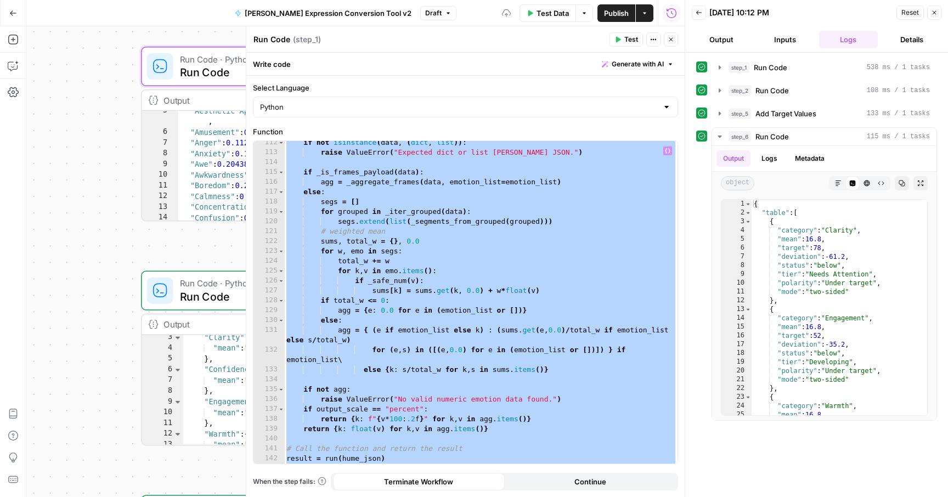
click at [387, 275] on div "if not isinstance ( data , ( dict , list )) : raise ValueError ( "Expected dict…" at bounding box center [480, 309] width 393 height 342
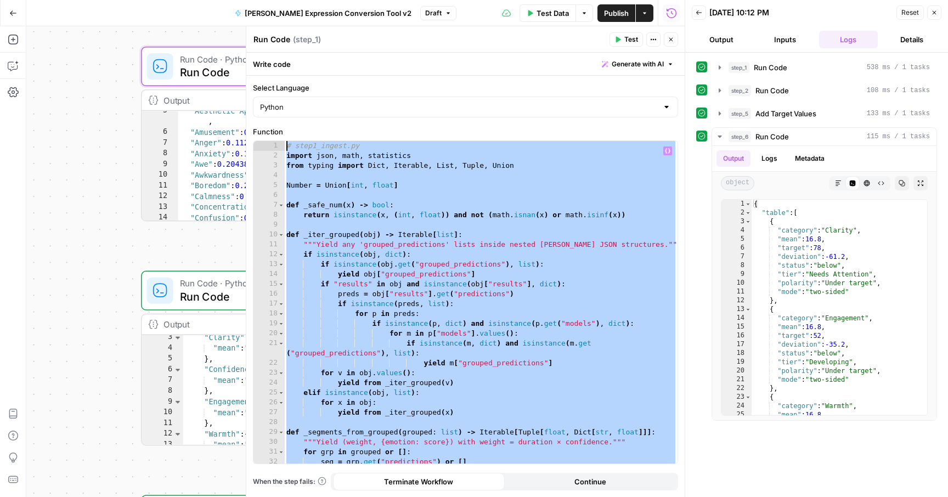
scroll to position [0, 0]
drag, startPoint x: 492, startPoint y: 448, endPoint x: 248, endPoint y: 101, distance: 423.6
click at [248, 101] on div "**********" at bounding box center [465, 261] width 439 height 471
type textarea "**********"
paste textarea
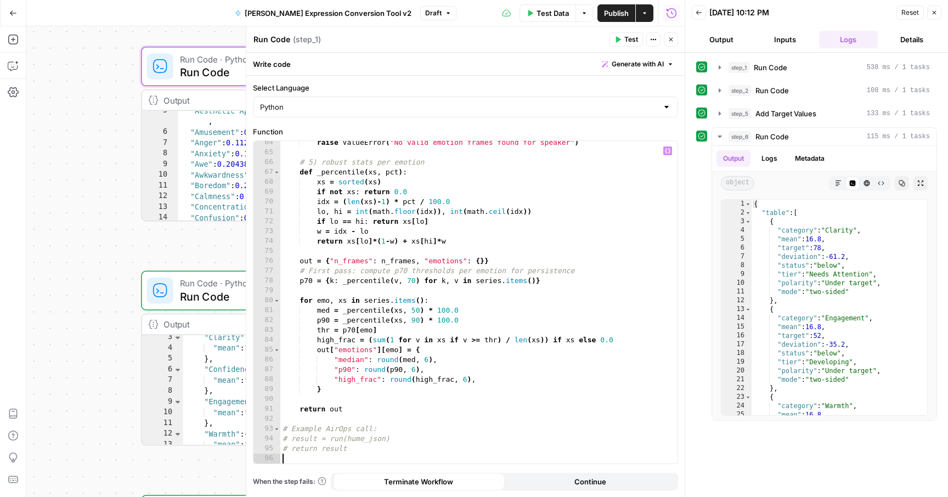
scroll to position [645, 0]
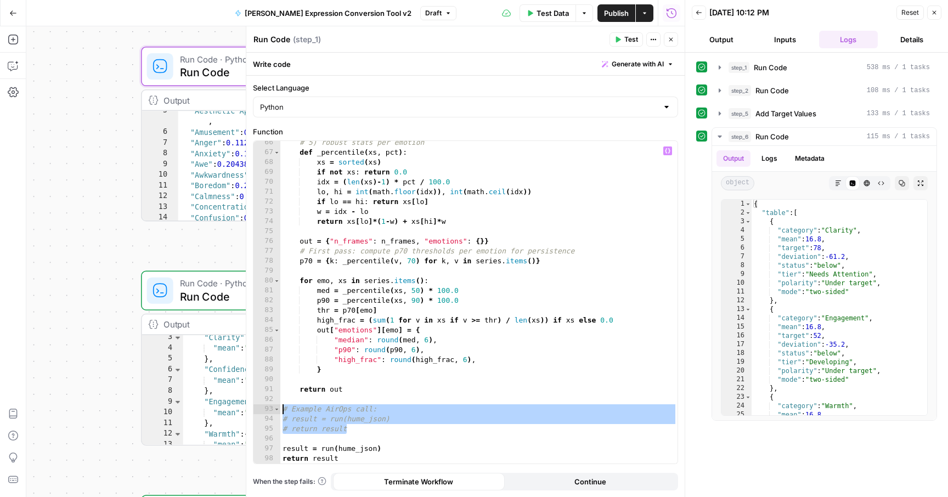
drag, startPoint x: 367, startPoint y: 432, endPoint x: 280, endPoint y: 407, distance: 90.8
click at [279, 407] on div "66 67 68 69 70 71 72 73 74 75 76 77 78 79 80 81 82 83 84 85 86 87 88 89 90 91 9…" at bounding box center [465, 302] width 424 height 322
type textarea "**********"
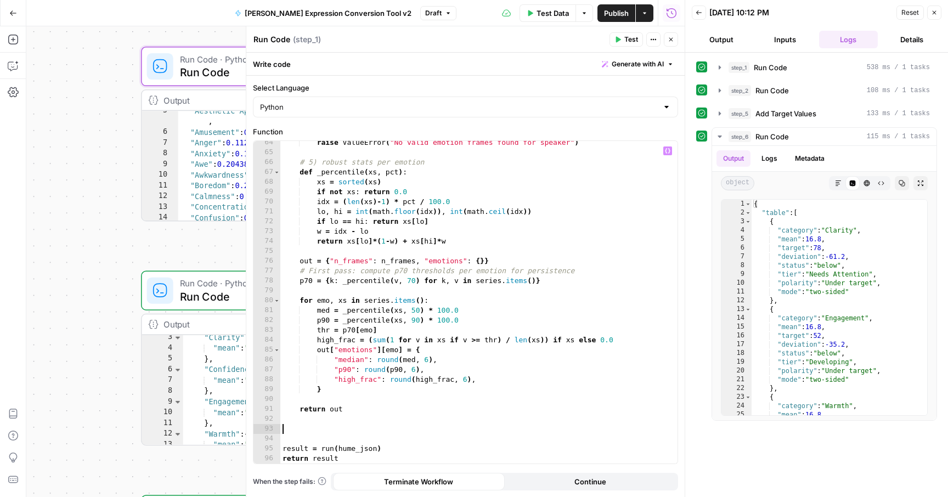
scroll to position [615, 0]
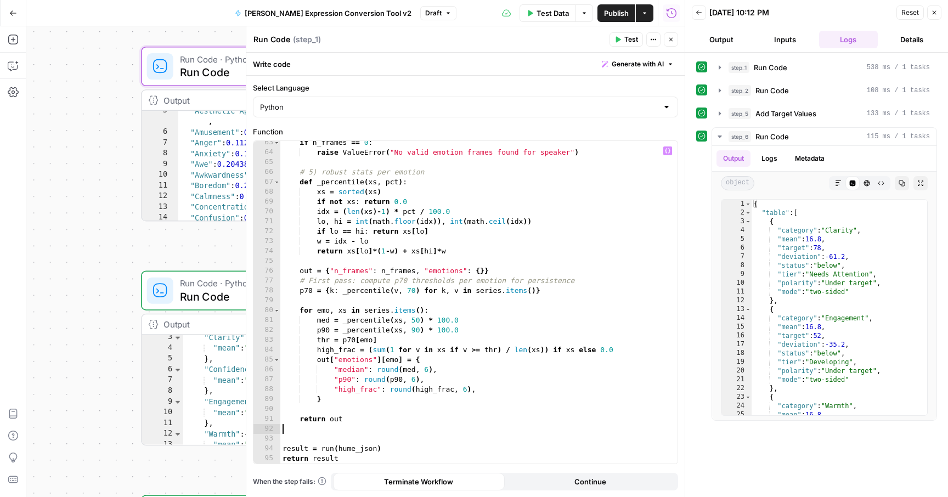
type textarea "**********"
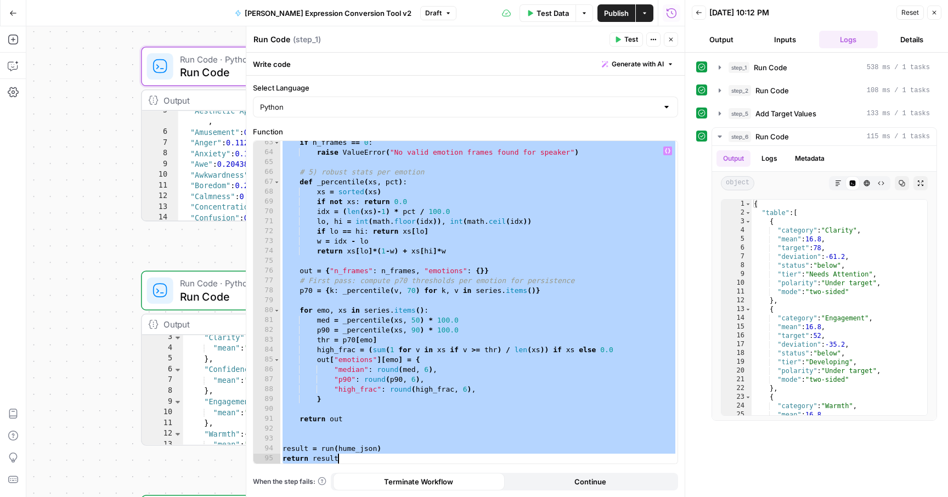
paste textarea
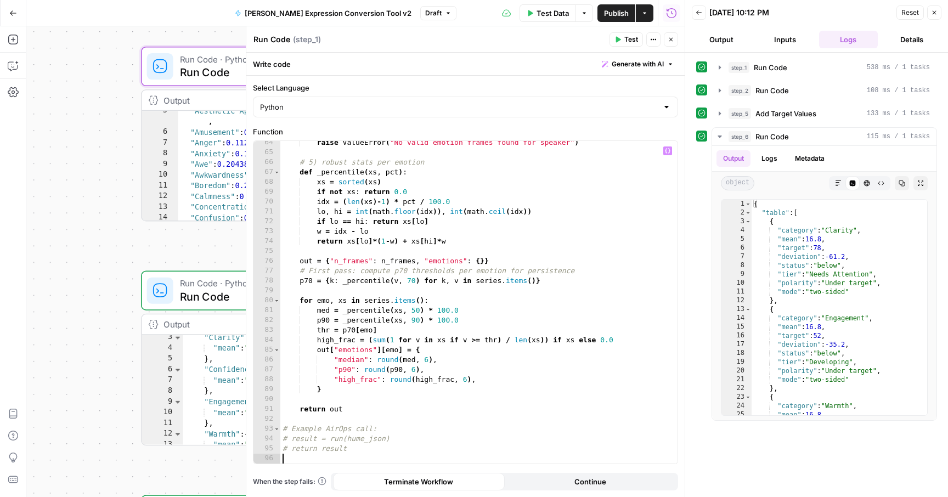
click at [670, 43] on button "Close" at bounding box center [671, 39] width 14 height 14
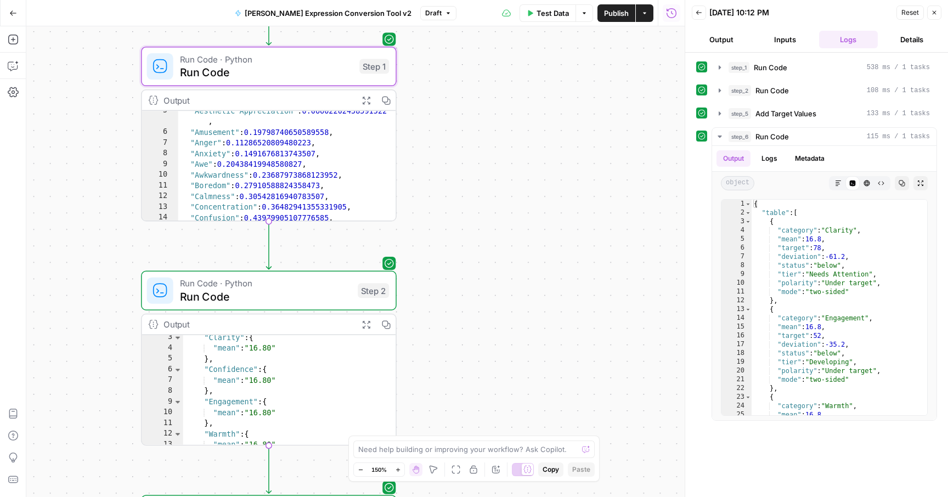
click at [269, 299] on span "Run Code" at bounding box center [266, 296] width 172 height 16
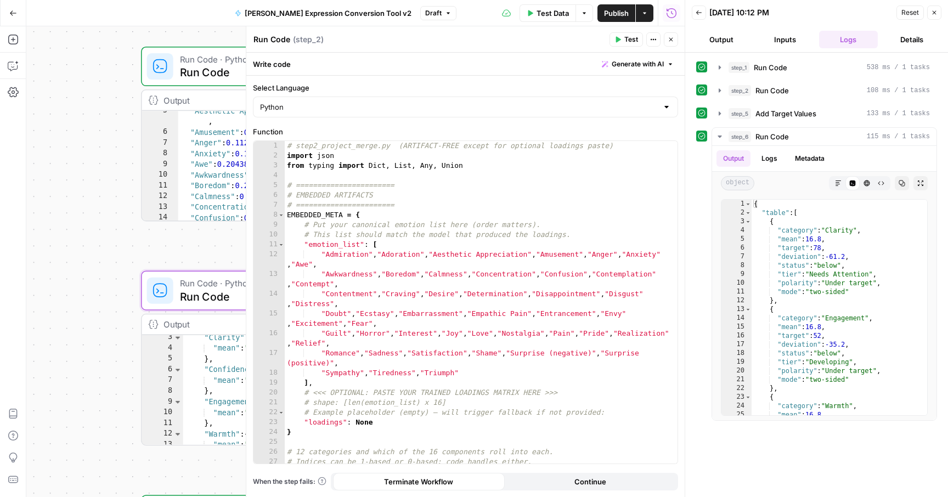
click at [372, 367] on div "# step2_project_merge.py (ARTIFACT-FREE except for optional loadings paste) imp…" at bounding box center [481, 312] width 393 height 342
type textarea "**********"
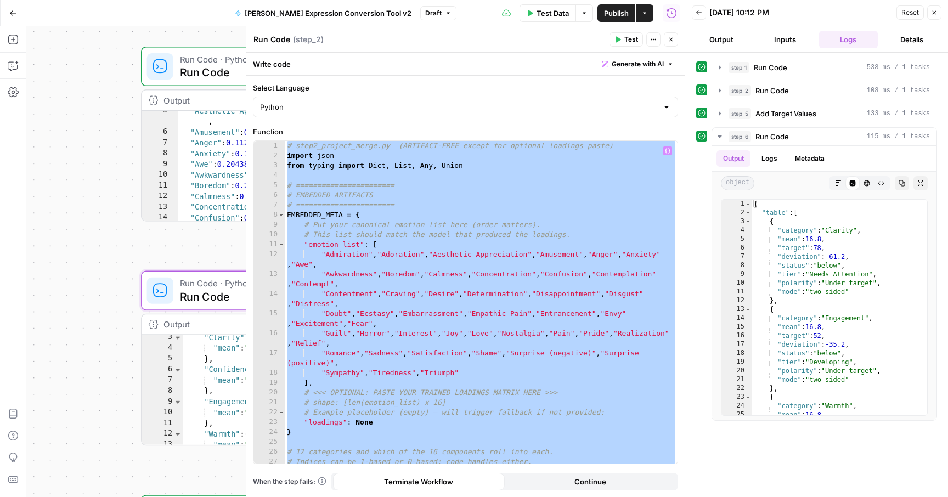
paste textarea
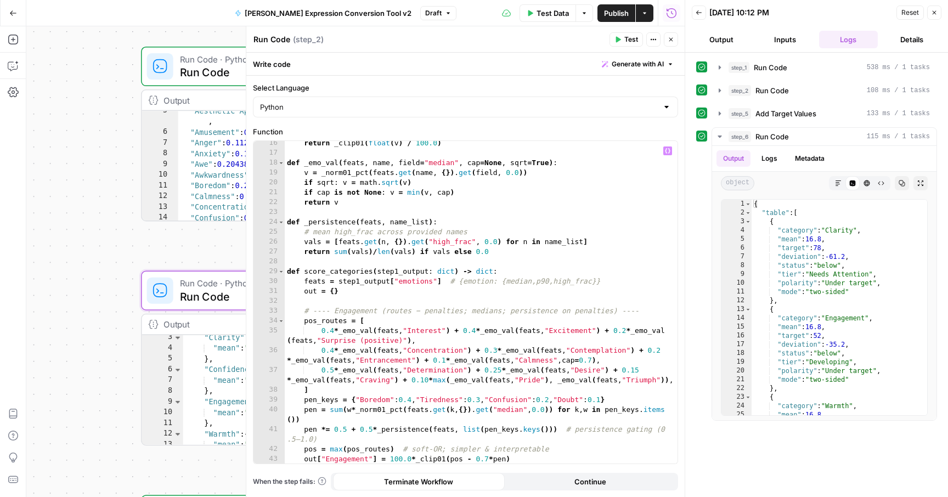
scroll to position [0, 0]
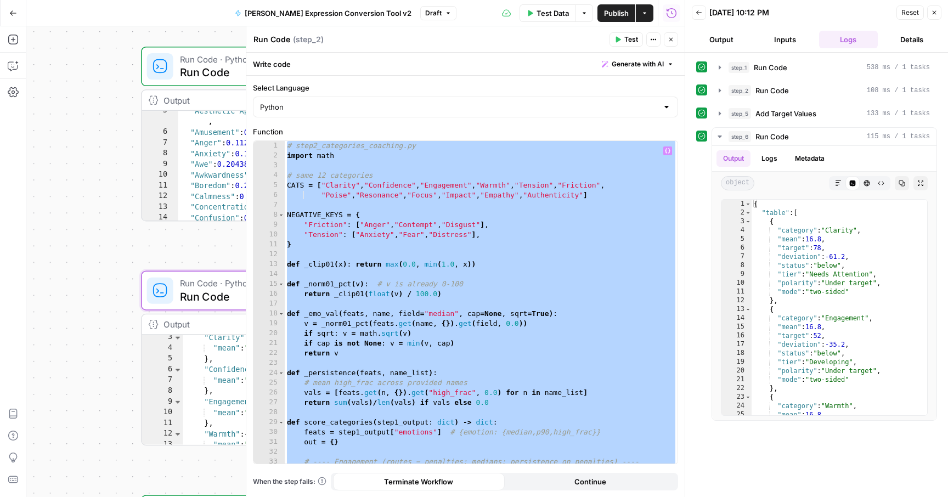
type textarea "**********"
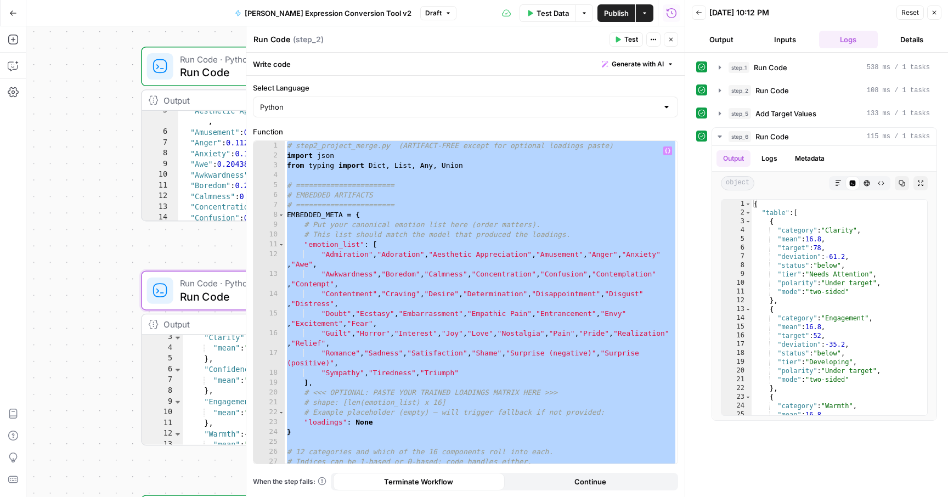
paste textarea
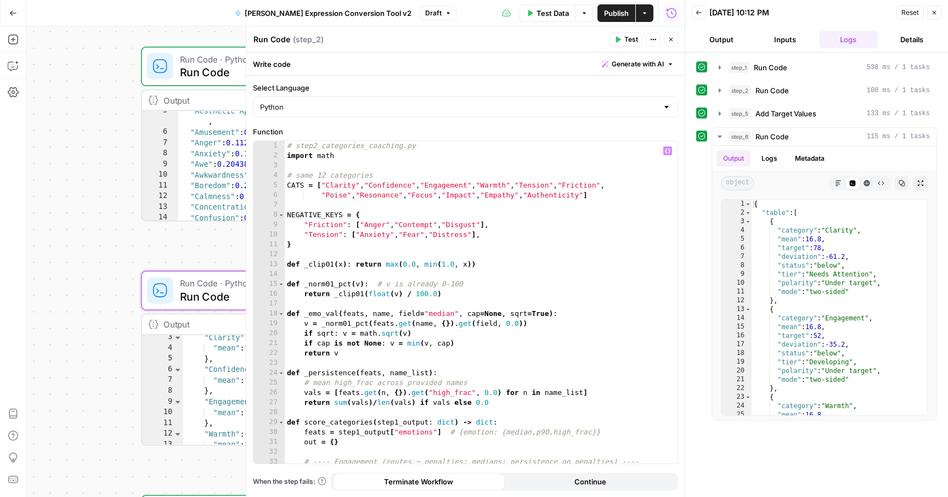
click at [407, 283] on div "# step2_categories_coaching.py import math # same 12 categories CATS = [ "Clari…" at bounding box center [481, 312] width 393 height 342
type textarea "**********"
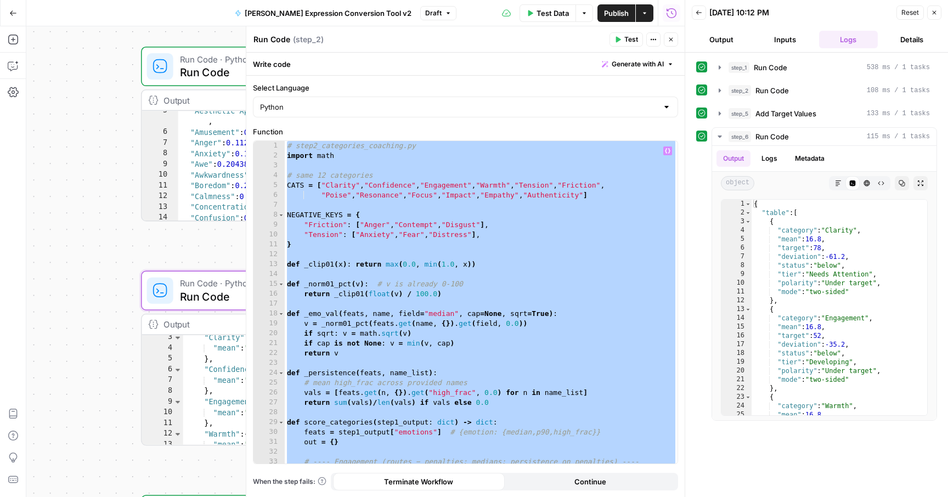
paste textarea
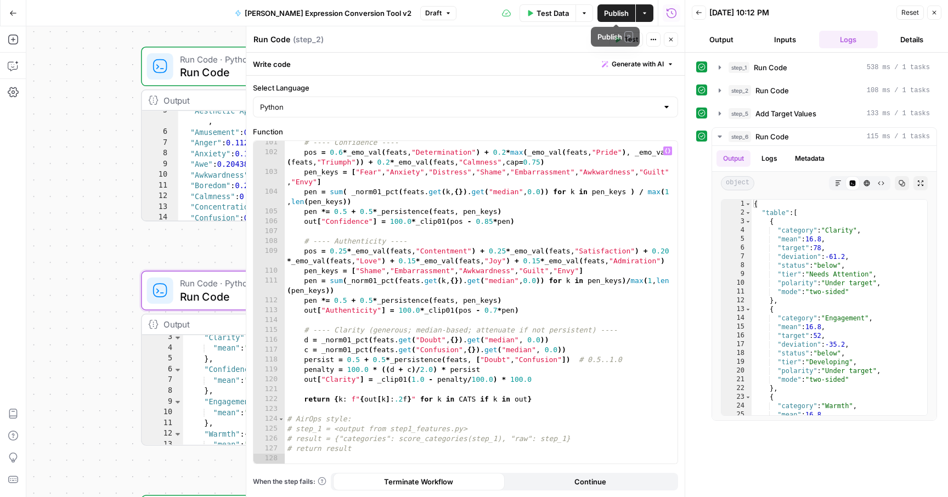
click at [628, 8] on button "Publish" at bounding box center [616, 13] width 38 height 18
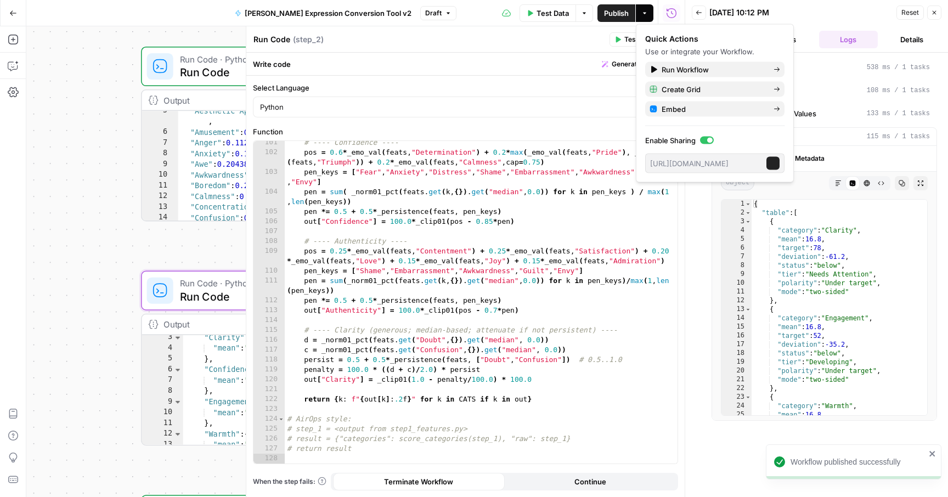
click at [538, 13] on span "Test Data" at bounding box center [552, 13] width 32 height 11
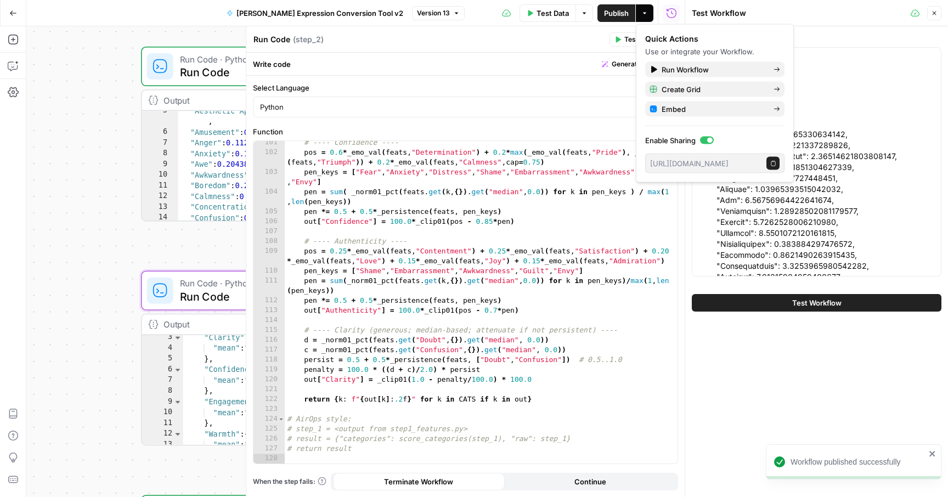
click at [787, 303] on button "Test Workflow" at bounding box center [817, 303] width 250 height 18
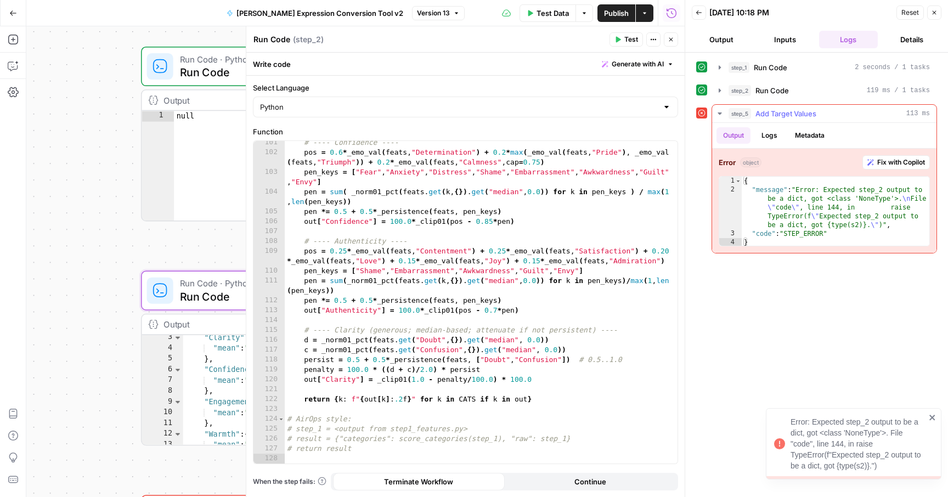
click at [885, 160] on span "Fix with Copilot" at bounding box center [901, 162] width 48 height 10
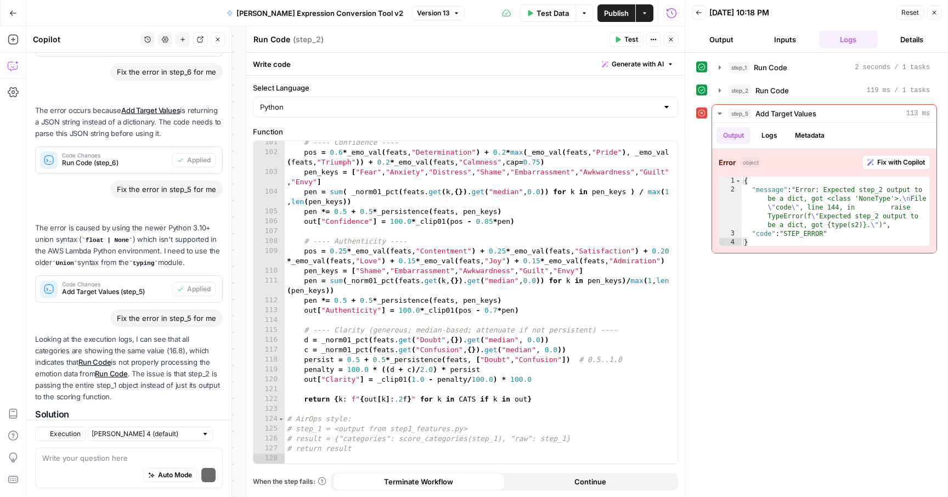
scroll to position [633, 0]
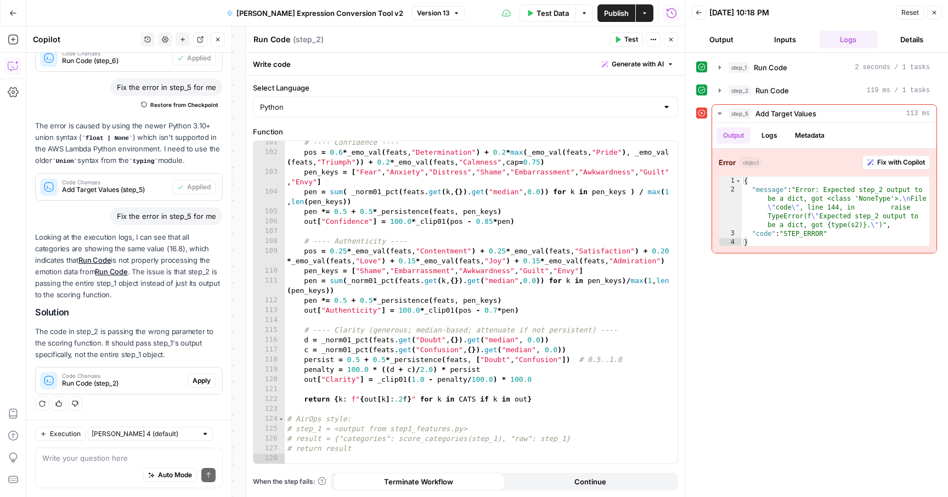
click at [201, 378] on span "Apply" at bounding box center [201, 381] width 18 height 10
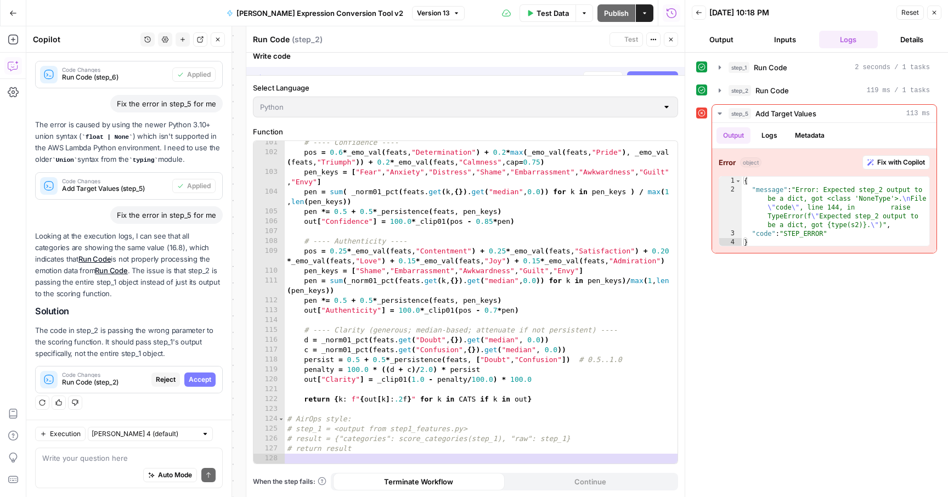
scroll to position [563, 0]
click at [635, 64] on icon "button" at bounding box center [634, 64] width 7 height 7
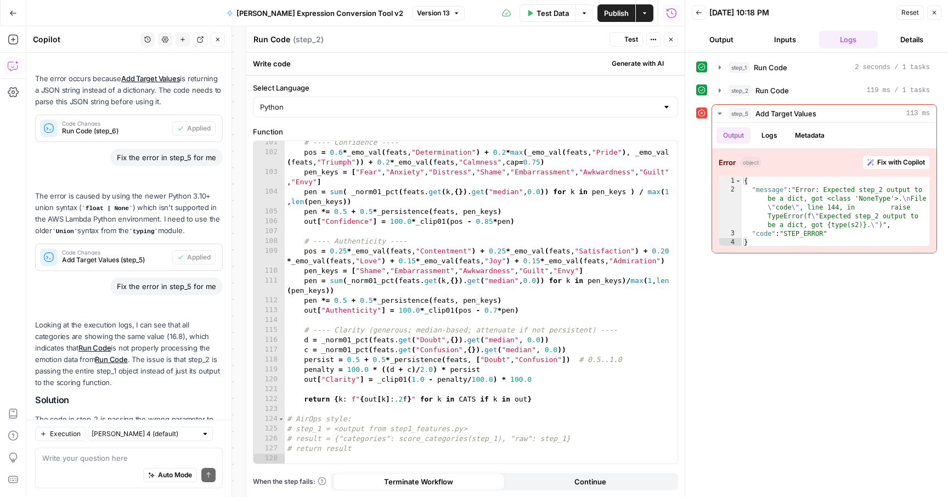
scroll to position [651, 0]
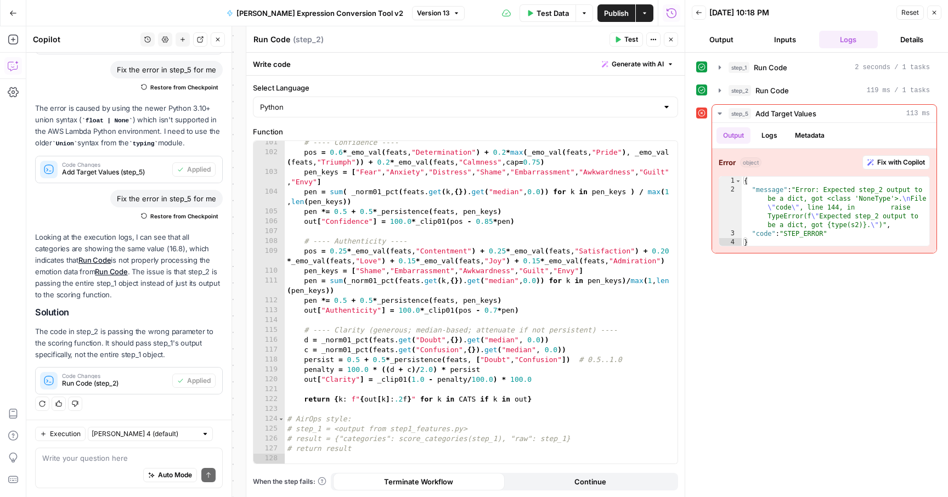
click at [609, 16] on span "Publish" at bounding box center [616, 13] width 25 height 11
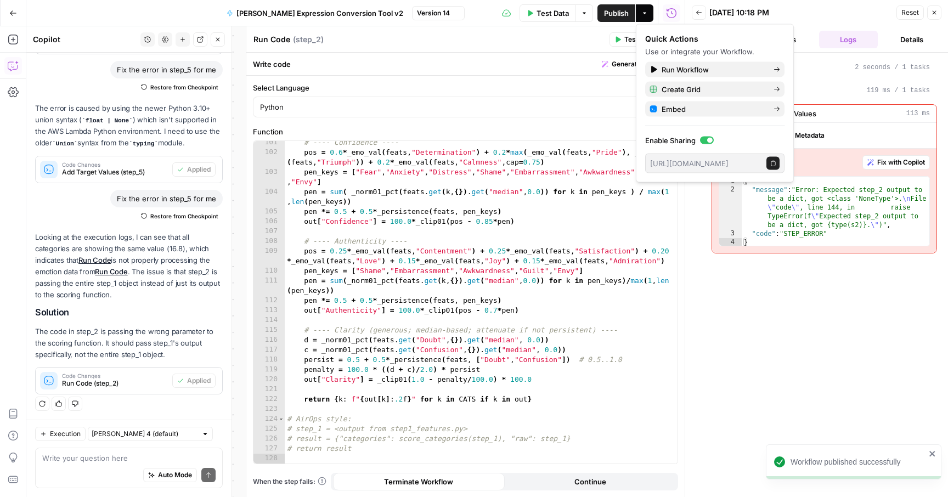
click at [547, 19] on button "Test Data" at bounding box center [547, 13] width 56 height 18
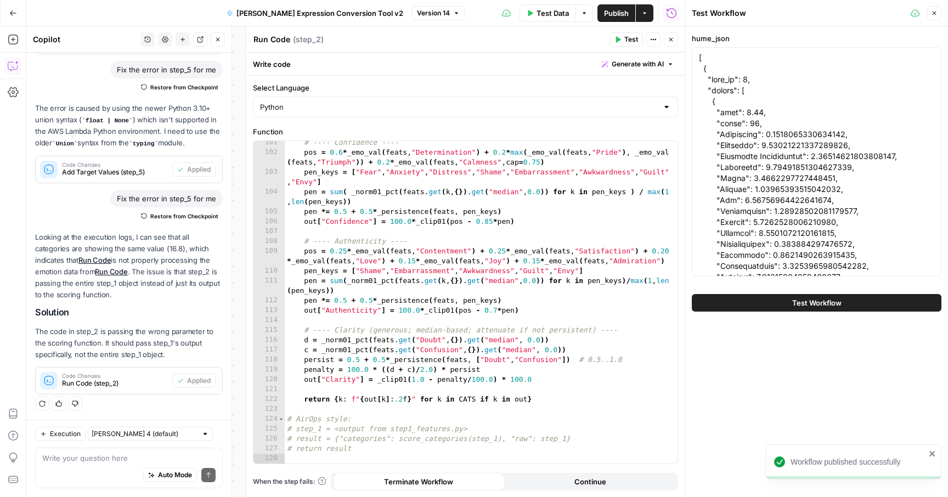
click at [764, 302] on button "Test Workflow" at bounding box center [817, 303] width 250 height 18
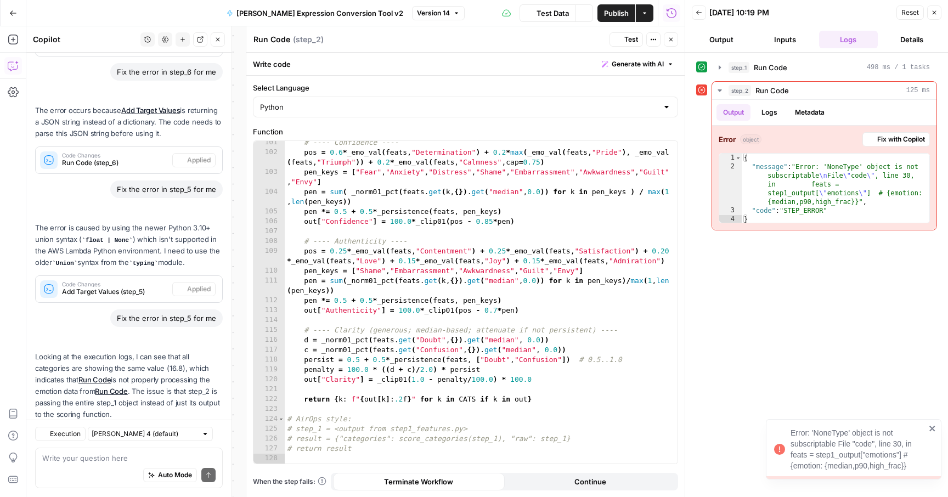
scroll to position [651, 0]
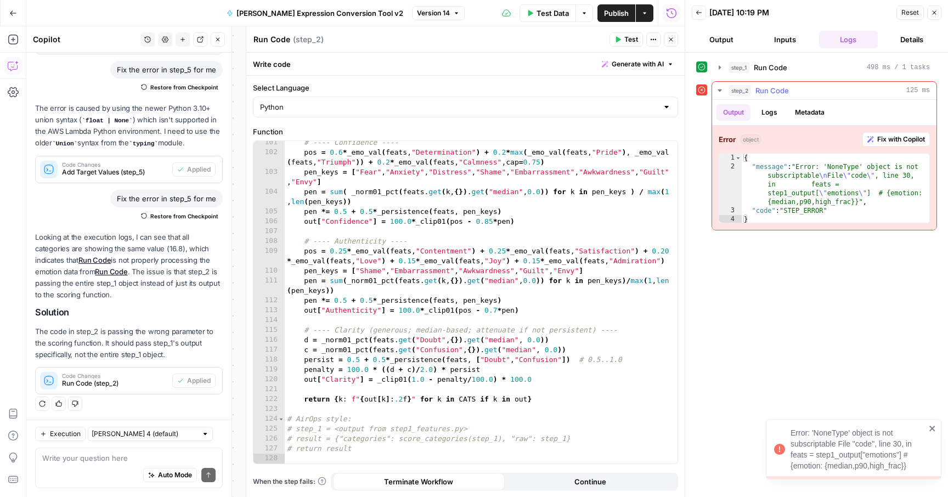
click at [877, 143] on span "Fix with Copilot" at bounding box center [901, 139] width 48 height 10
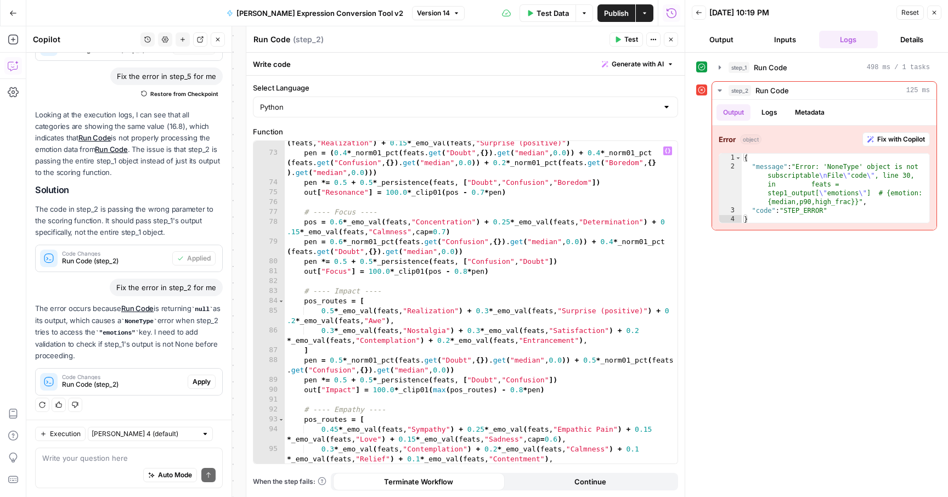
scroll to position [871, 0]
click at [196, 380] on span "Apply" at bounding box center [201, 382] width 18 height 10
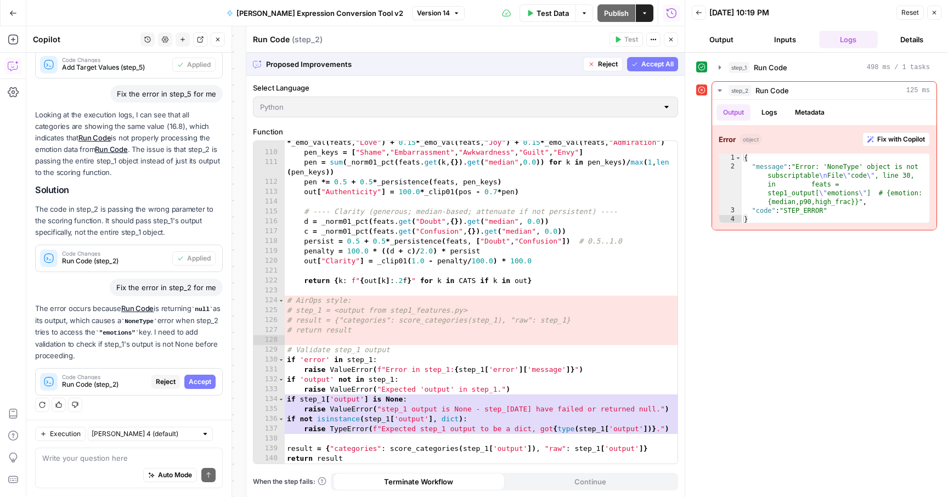
scroll to position [1385, 0]
click at [658, 65] on span "Accept All" at bounding box center [657, 64] width 32 height 10
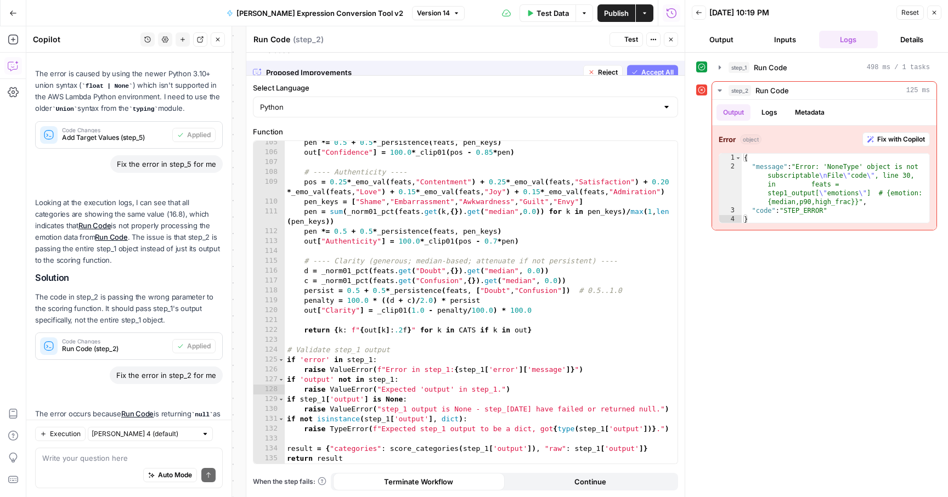
scroll to position [1336, 0]
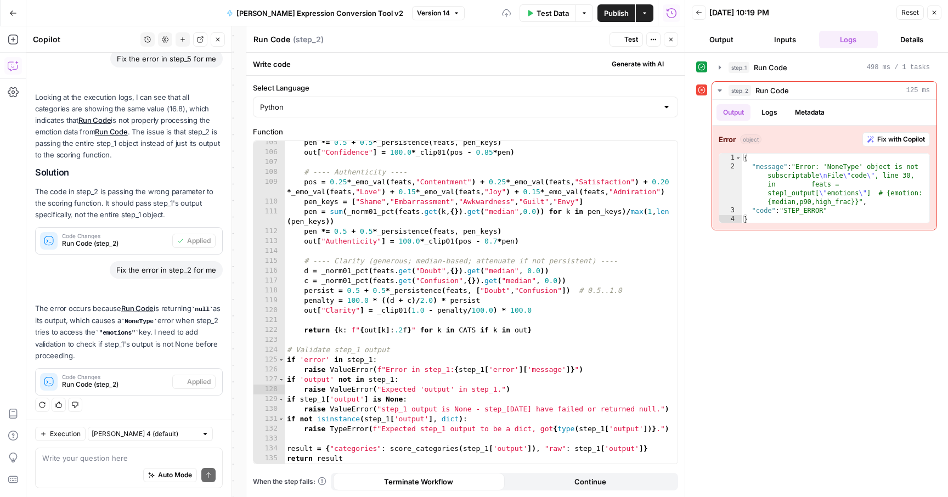
click at [620, 15] on span "Publish" at bounding box center [616, 13] width 25 height 11
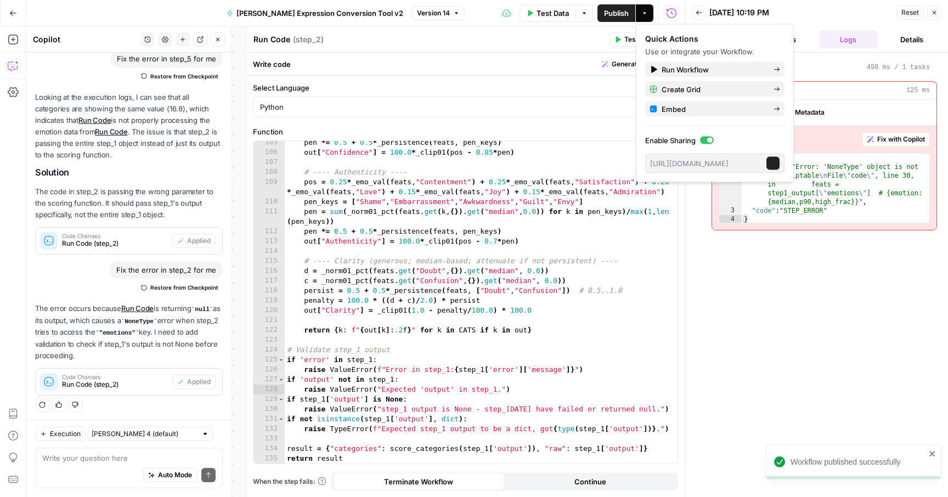
click at [540, 14] on span "Test Data" at bounding box center [552, 13] width 32 height 11
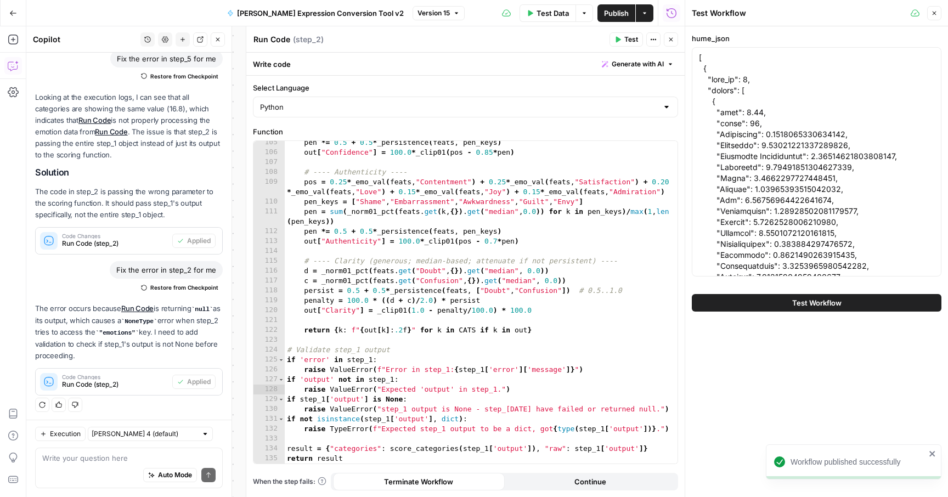
click at [722, 303] on button "Test Workflow" at bounding box center [817, 303] width 250 height 18
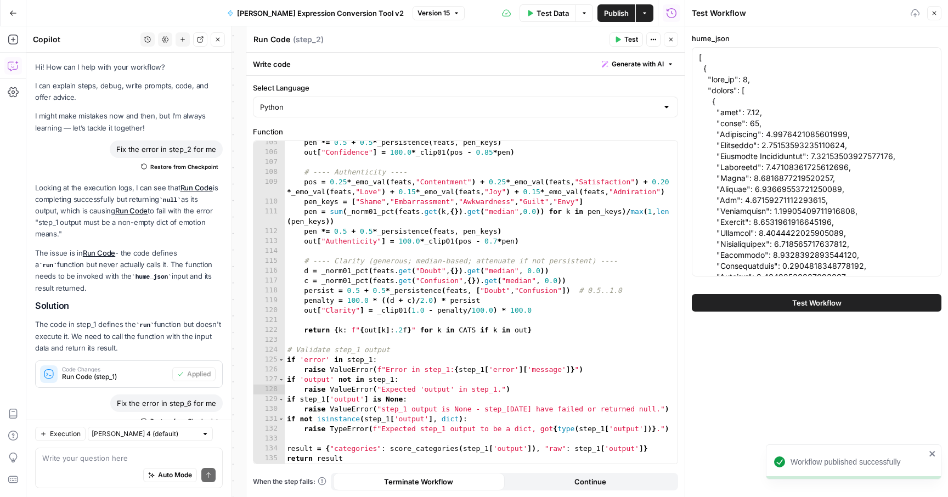
scroll to position [791, 0]
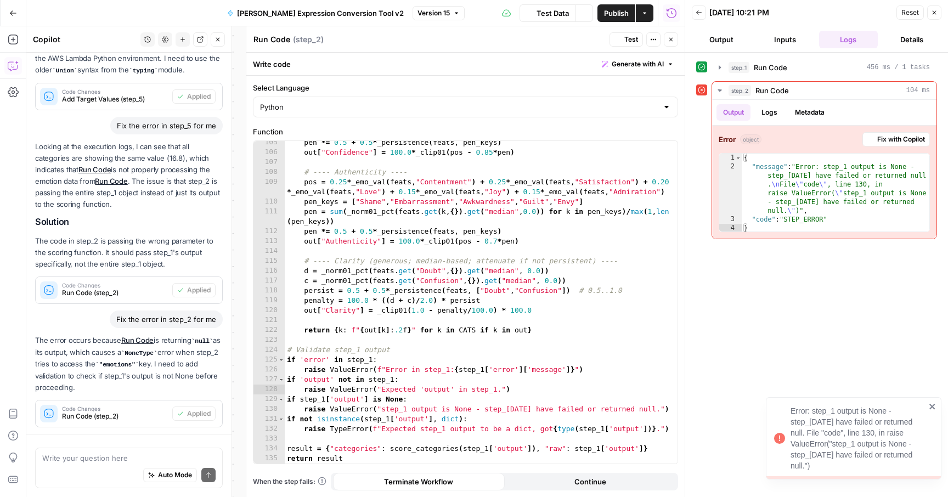
scroll to position [791, 0]
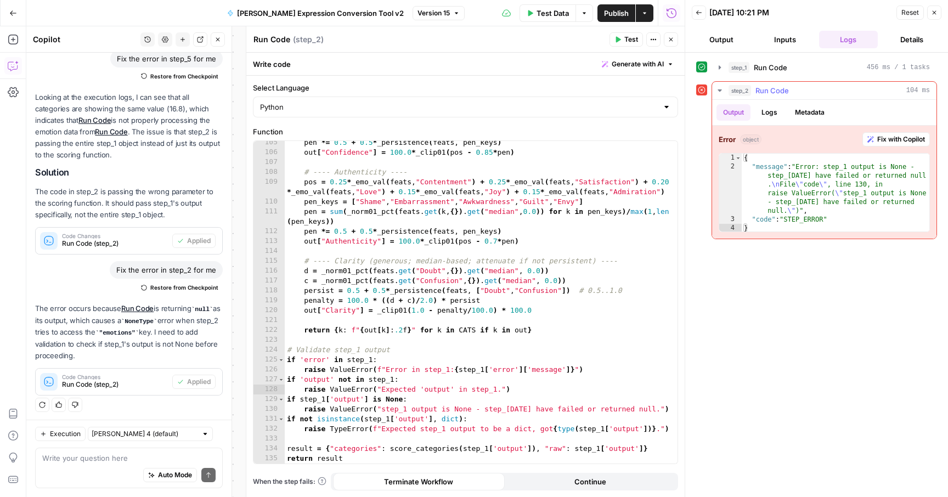
click at [877, 134] on span "Fix with Copilot" at bounding box center [901, 139] width 48 height 10
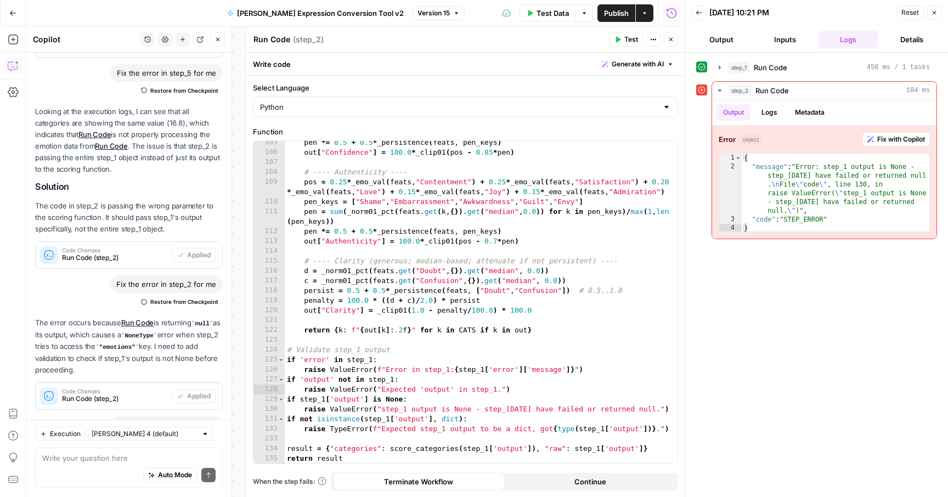
scroll to position [914, 0]
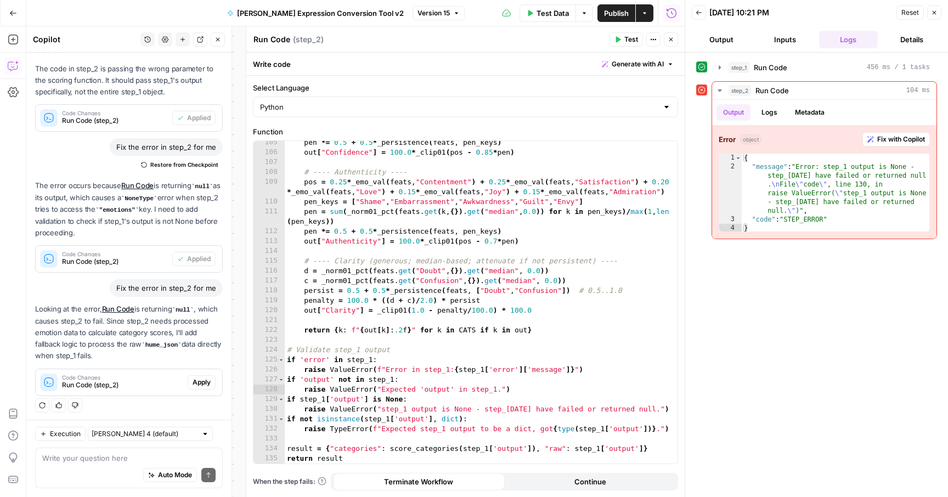
click at [196, 377] on span "Apply" at bounding box center [201, 382] width 18 height 10
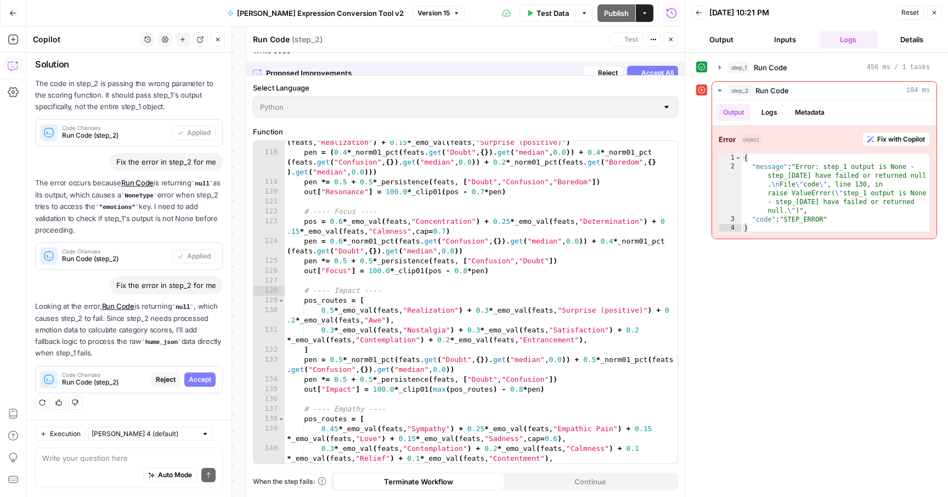
scroll to position [808, 0]
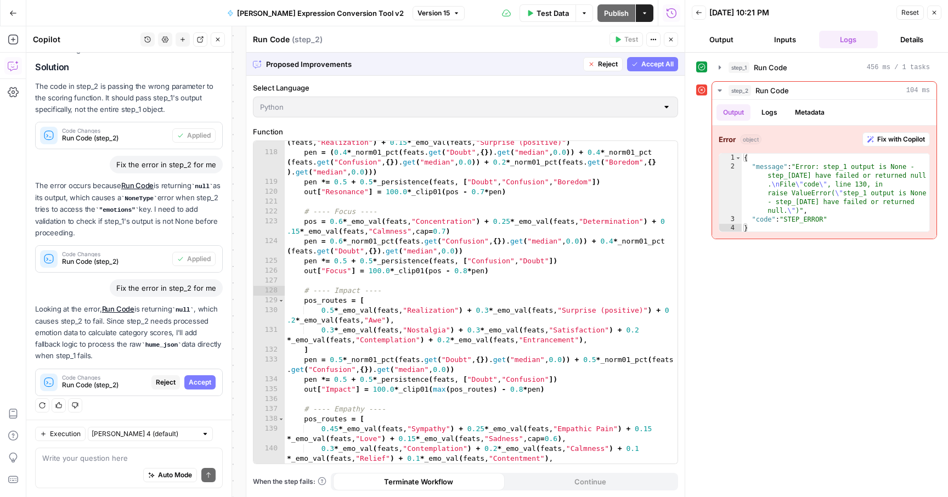
click at [639, 66] on button "Accept All" at bounding box center [652, 64] width 51 height 14
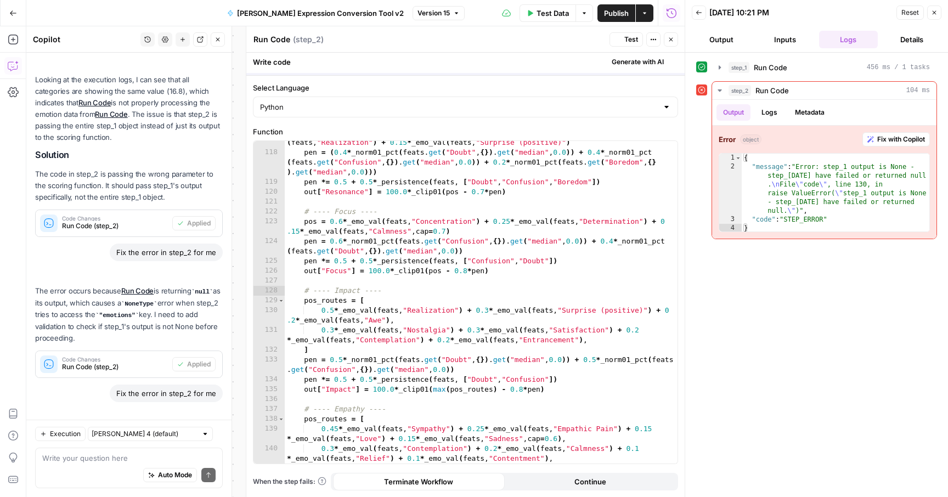
scroll to position [931, 0]
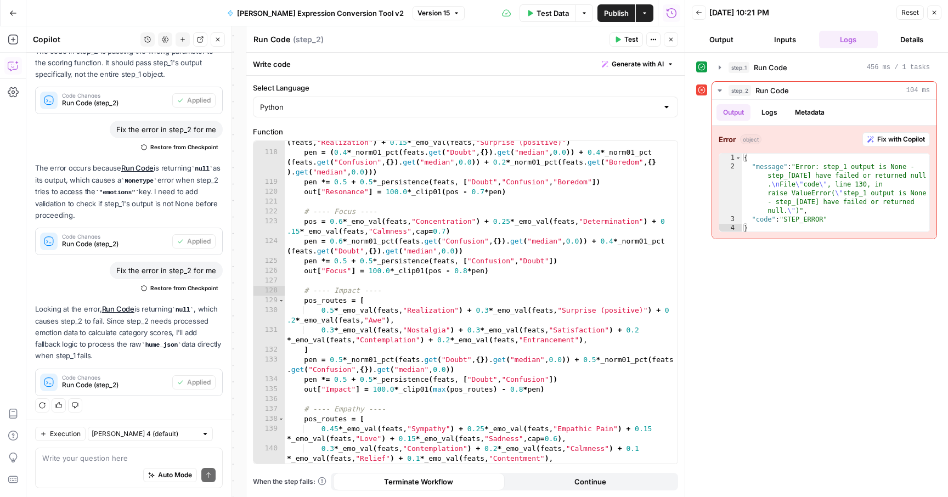
click at [618, 14] on span "Publish" at bounding box center [616, 13] width 25 height 11
click at [566, 21] on button "Test Data" at bounding box center [547, 13] width 56 height 18
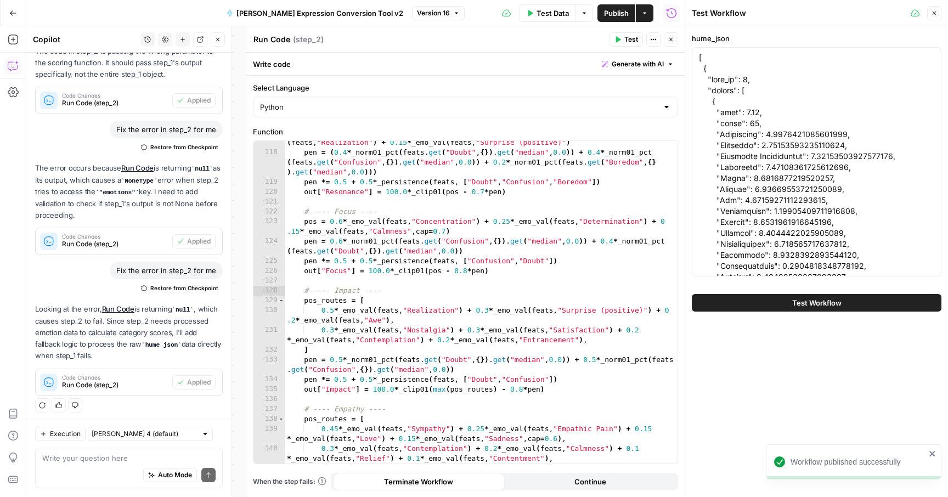
click at [796, 298] on span "Test Workflow" at bounding box center [816, 302] width 49 height 11
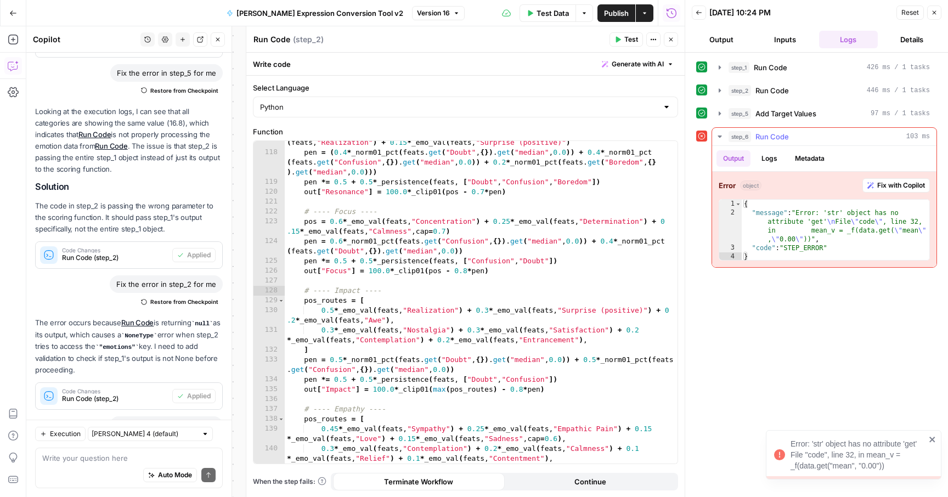
scroll to position [931, 0]
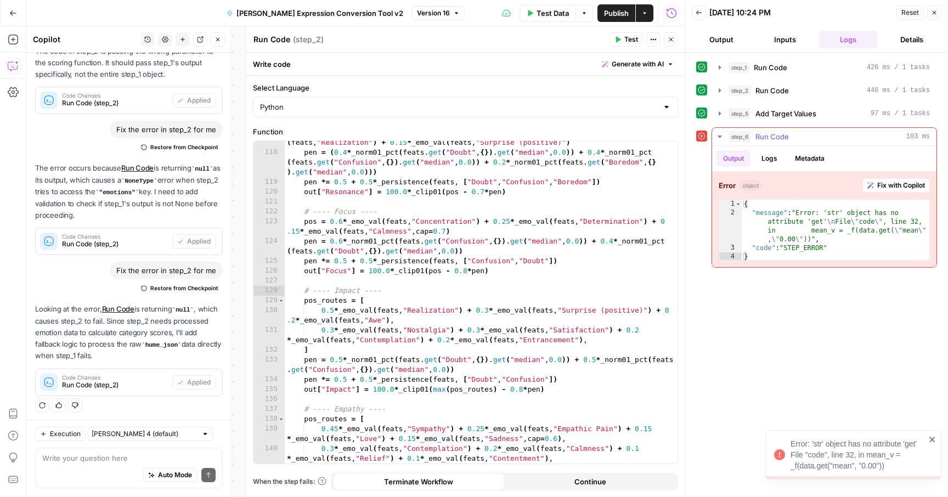
click at [871, 188] on icon "button" at bounding box center [870, 185] width 7 height 7
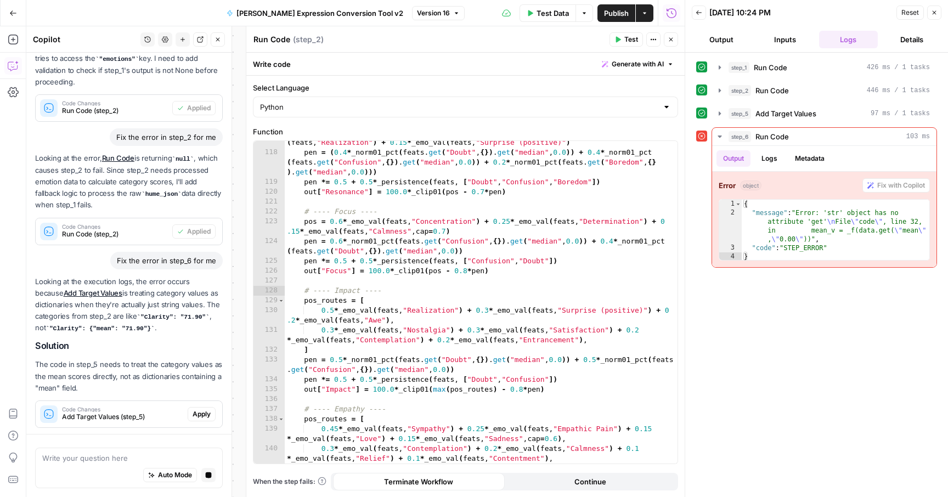
scroll to position [1114, 0]
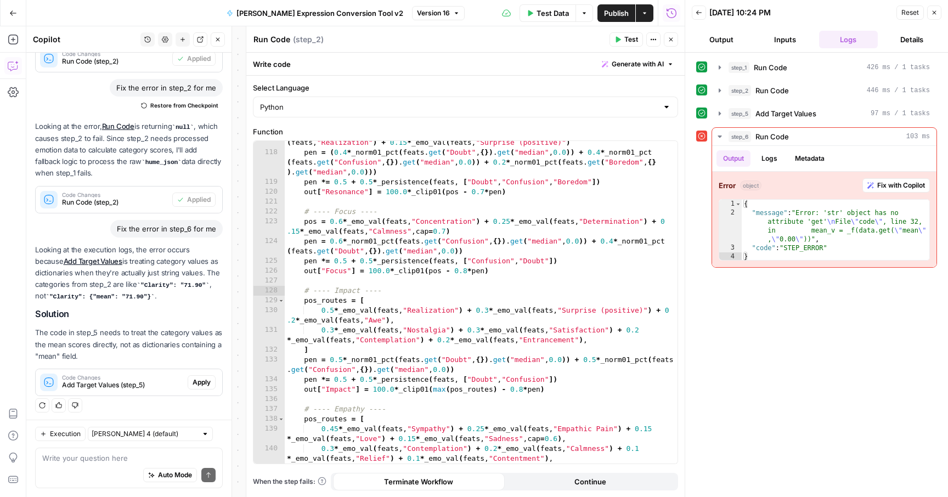
click at [208, 377] on span "Apply" at bounding box center [201, 382] width 18 height 10
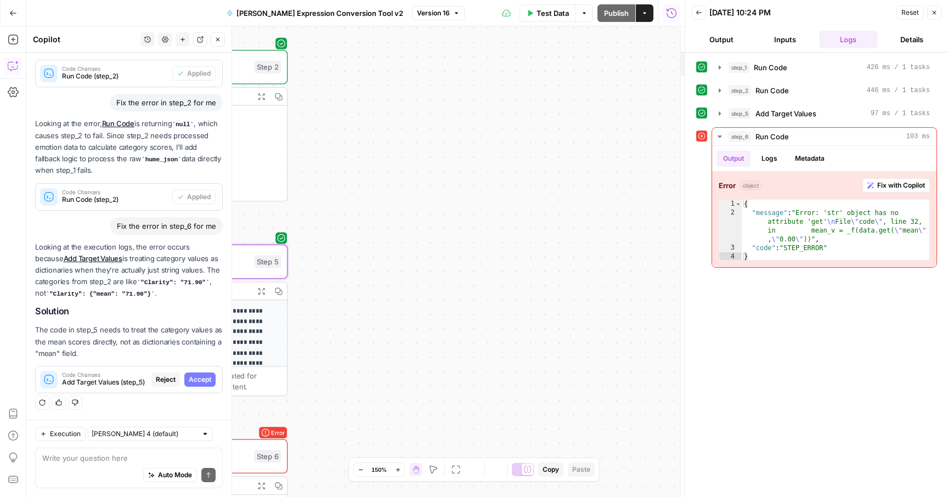
scroll to position [991, 0]
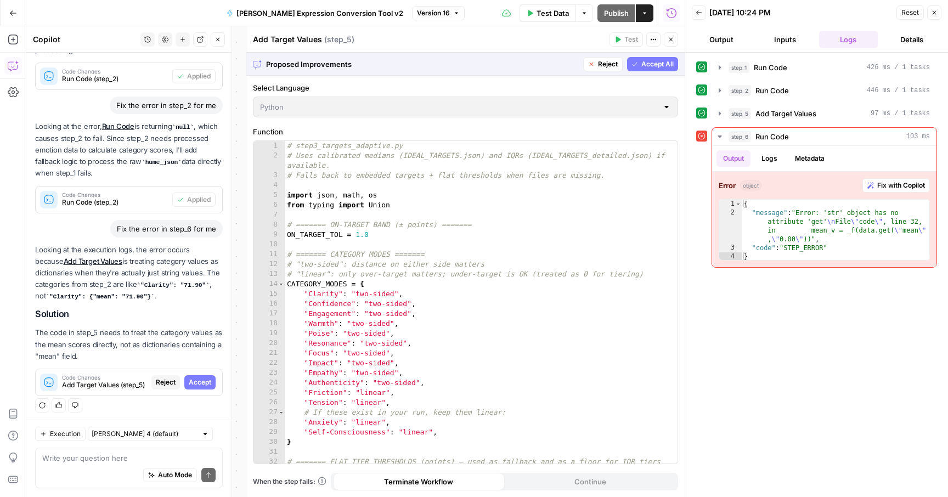
click at [656, 67] on span "Accept All" at bounding box center [657, 64] width 32 height 10
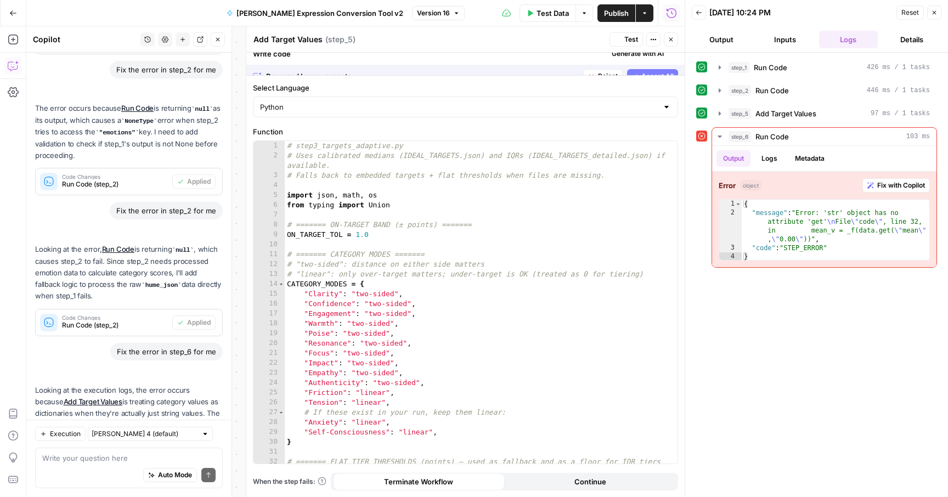
scroll to position [1131, 0]
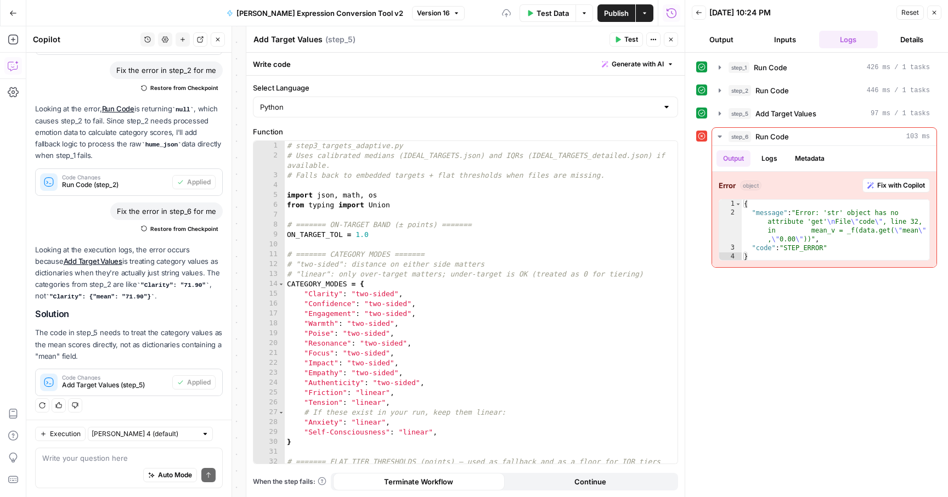
click at [625, 16] on span "Publish" at bounding box center [616, 13] width 25 height 11
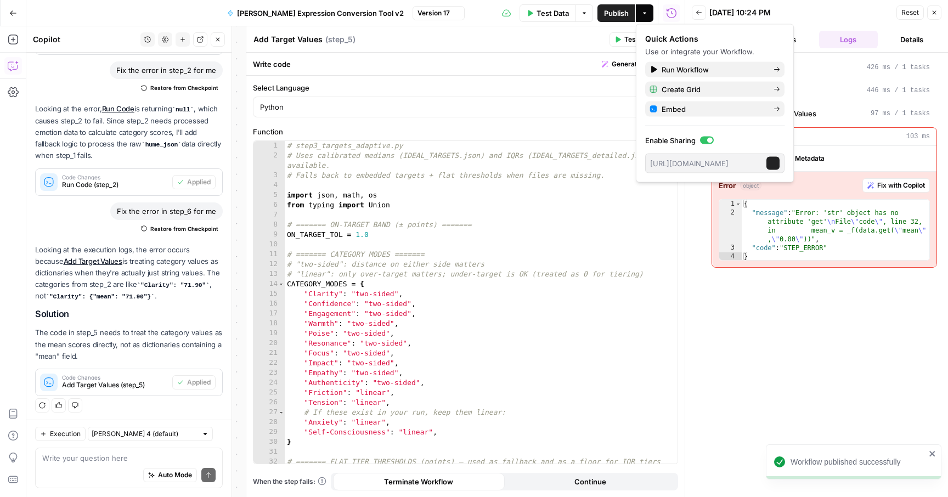
click at [546, 15] on span "Test Data" at bounding box center [552, 13] width 32 height 11
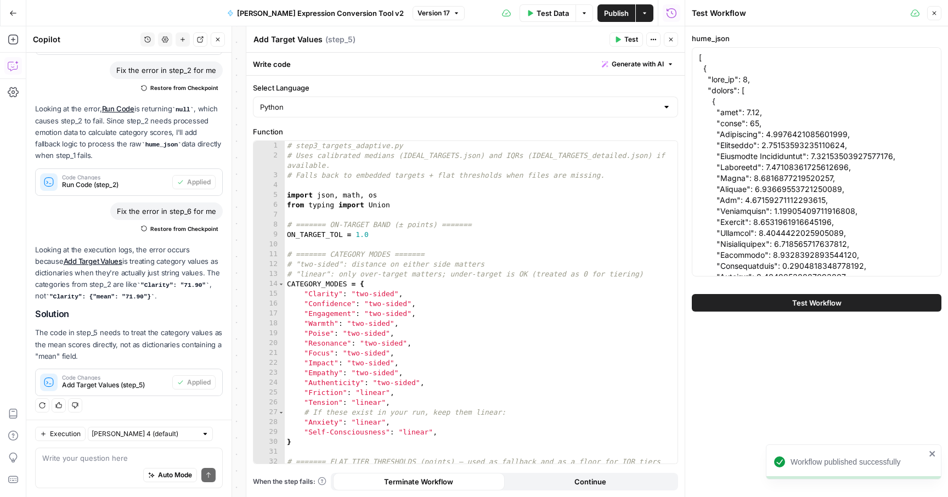
click at [775, 307] on button "Test Workflow" at bounding box center [817, 303] width 250 height 18
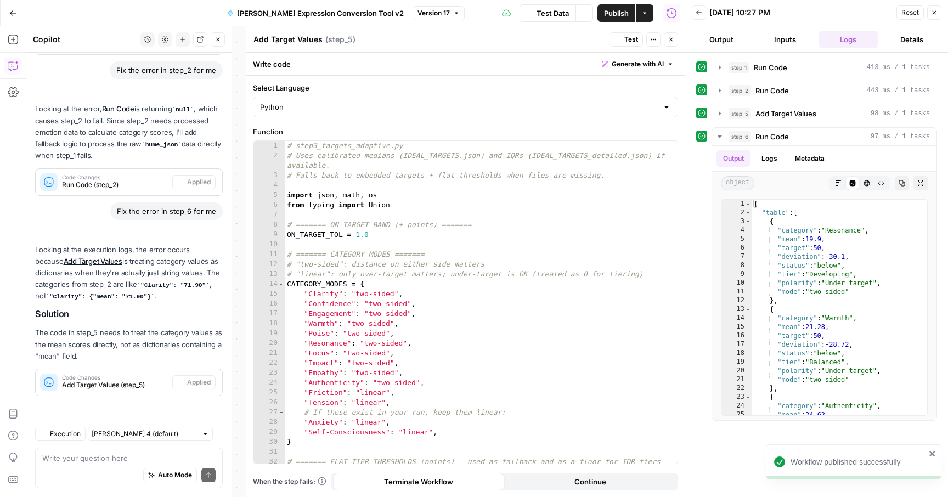
scroll to position [1131, 0]
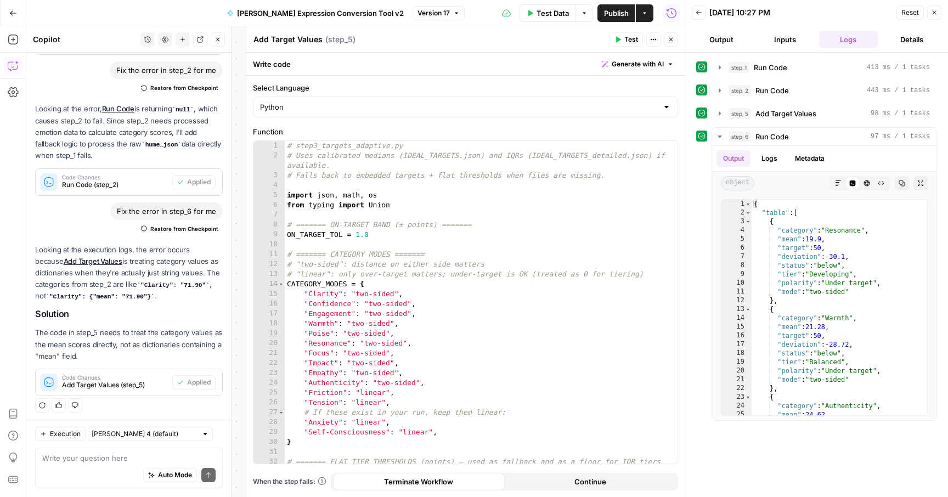
click at [622, 7] on button "Publish" at bounding box center [616, 13] width 38 height 18
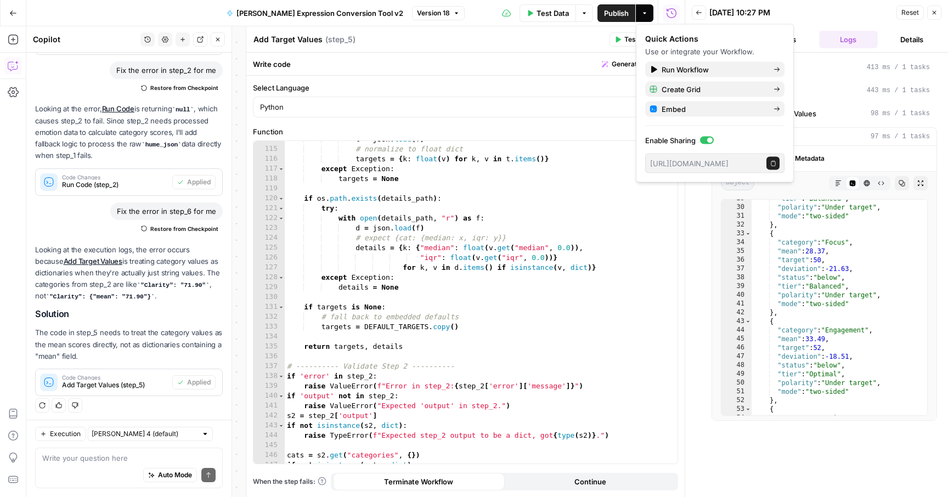
scroll to position [1157, 0]
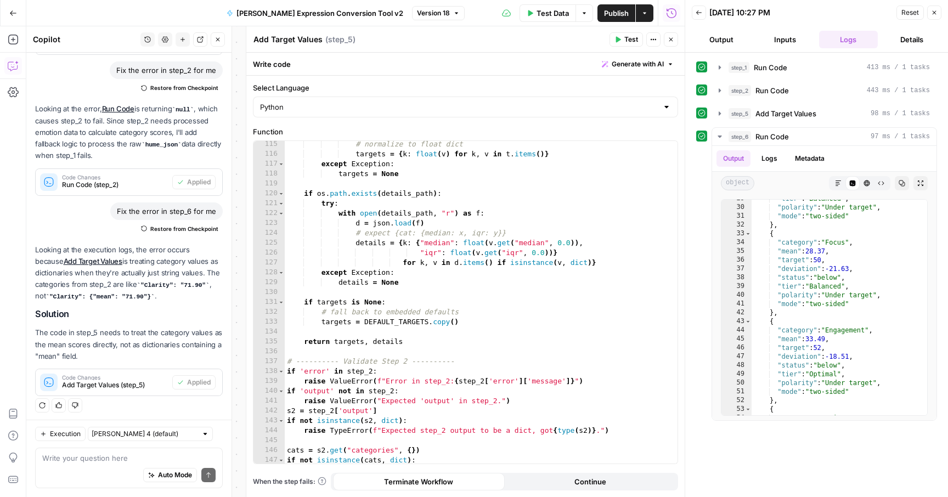
click at [555, 32] on div "Add Target Values Add Target Values ( step_5 ) Test Actions Close" at bounding box center [465, 39] width 425 height 14
click at [671, 39] on icon "button" at bounding box center [671, 40] width 4 height 4
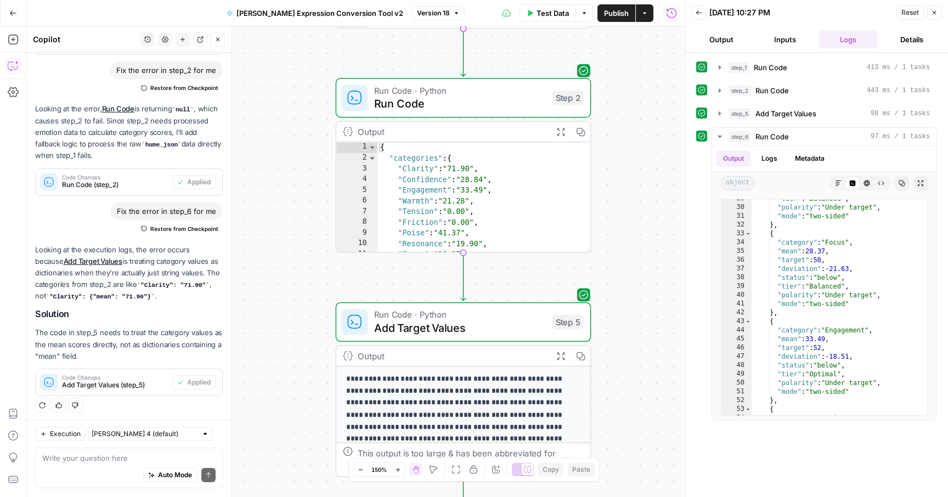
drag, startPoint x: 279, startPoint y: 212, endPoint x: 257, endPoint y: 297, distance: 88.2
click at [257, 297] on div "Workflow Input Settings Inputs Run Code · Python Run Code Step 1 Output Expand …" at bounding box center [355, 261] width 658 height 471
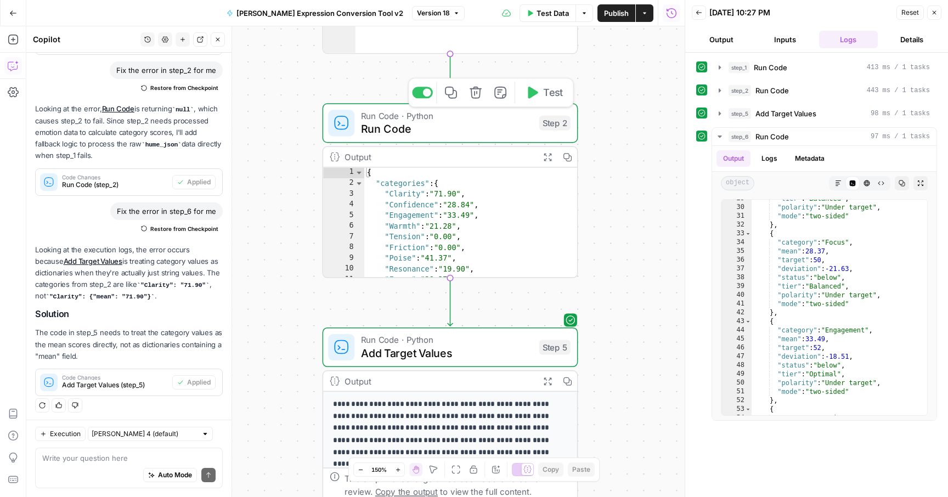
click at [451, 135] on span "Run Code" at bounding box center [447, 129] width 172 height 16
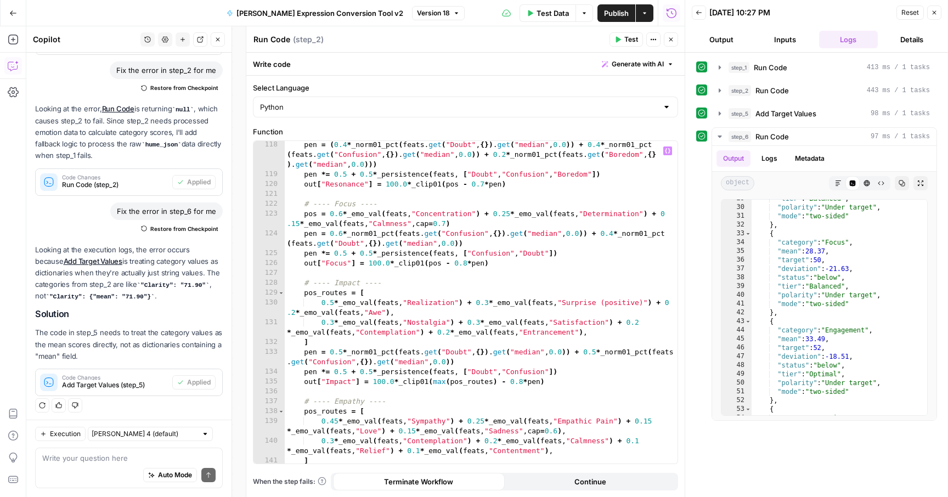
scroll to position [1355, 0]
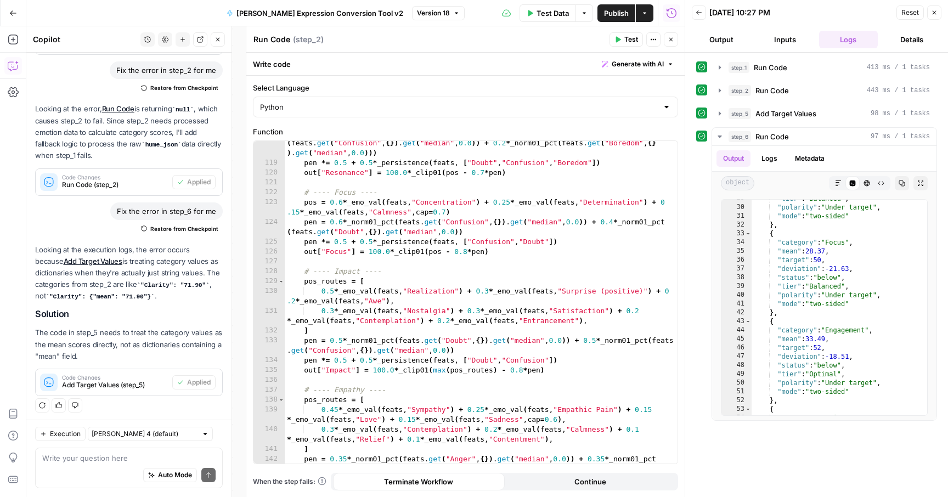
click at [674, 40] on button "Close" at bounding box center [671, 39] width 14 height 14
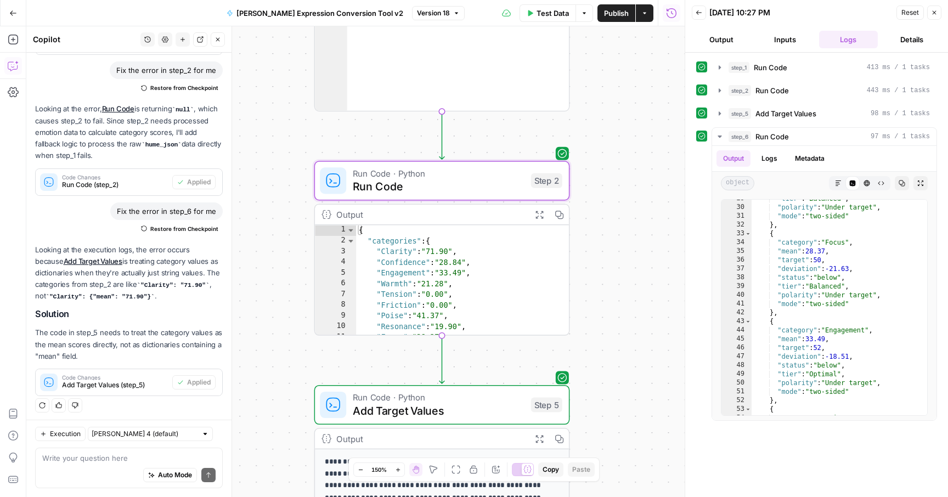
drag, startPoint x: 611, startPoint y: 138, endPoint x: 594, endPoint y: 423, distance: 286.2
click at [594, 423] on div "Workflow Input Settings Inputs Run Code · Python Run Code Step 1 Output Expand …" at bounding box center [355, 261] width 658 height 471
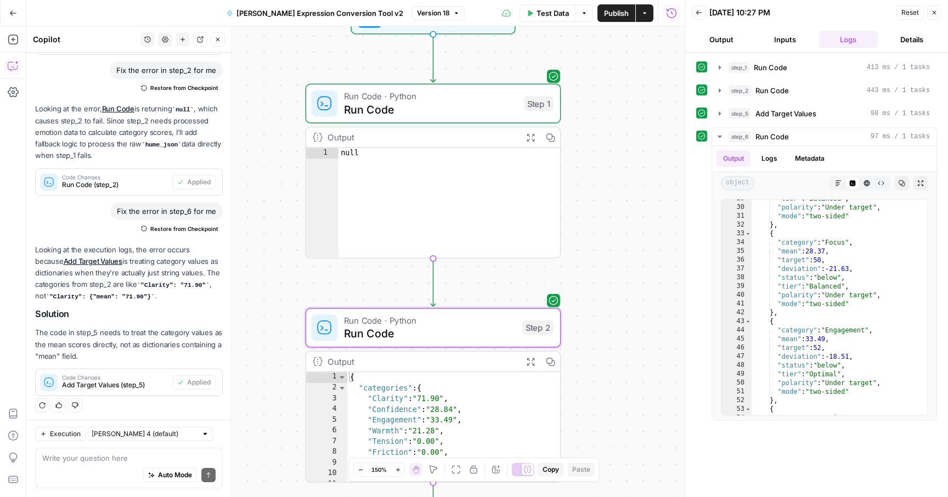
drag, startPoint x: 619, startPoint y: 385, endPoint x: 618, endPoint y: 55, distance: 329.6
click at [618, 56] on div "Workflow Input Settings Inputs Run Code · Python Run Code Step 1 Output Expand …" at bounding box center [355, 261] width 658 height 471
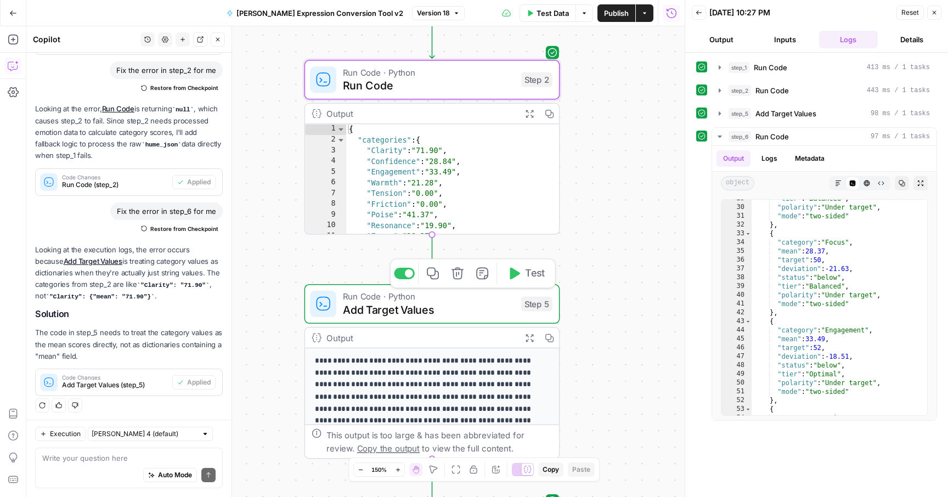
click at [461, 299] on span "Run Code · Python" at bounding box center [429, 296] width 172 height 13
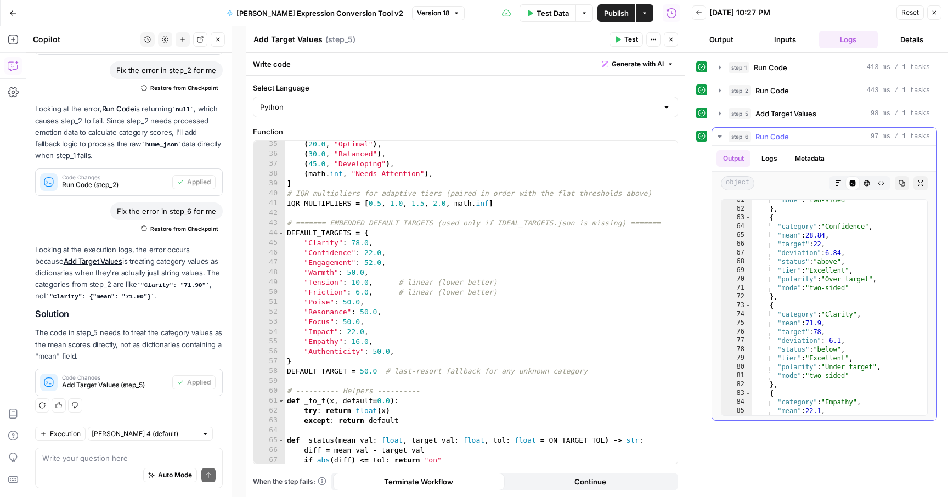
scroll to position [558, 0]
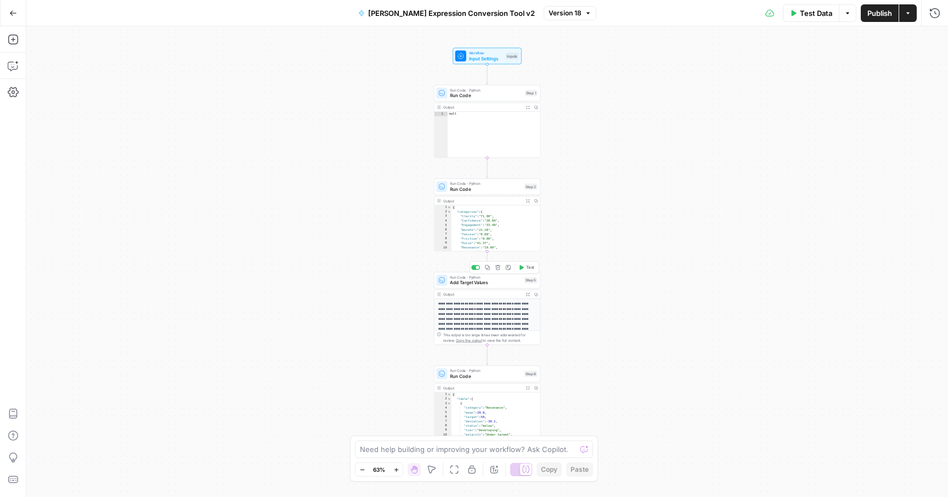
click at [469, 283] on span "Add Target Values" at bounding box center [485, 282] width 71 height 7
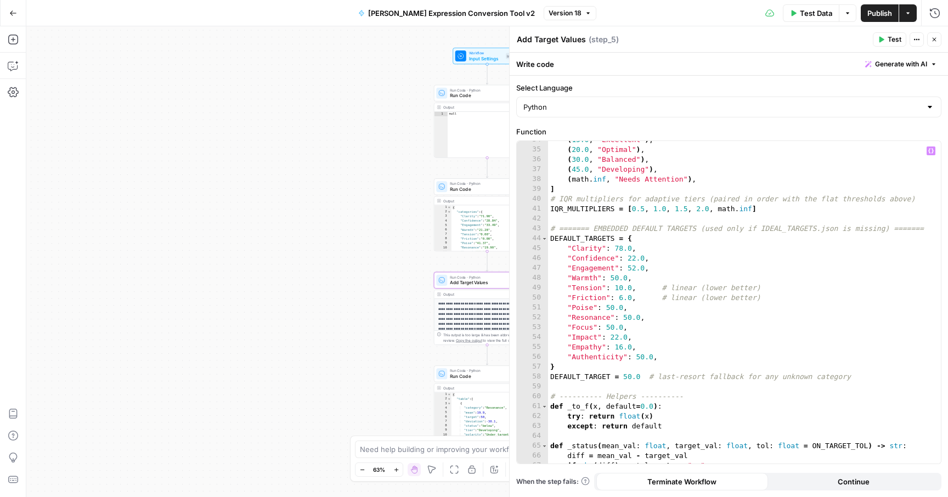
scroll to position [353, 0]
click at [560, 248] on div "( 15.0 , "Excellent" ) , ( 20.0 , "Optimal" ) , ( 30.0 , "Balanced" ) , ( 45.0 …" at bounding box center [744, 305] width 393 height 342
click at [658, 351] on div "( 15.0 , "Excellent" ) , ( 20.0 , "Optimal" ) , ( 30.0 , "Balanced" ) , ( 45.0 …" at bounding box center [744, 305] width 393 height 342
type textarea "**********"
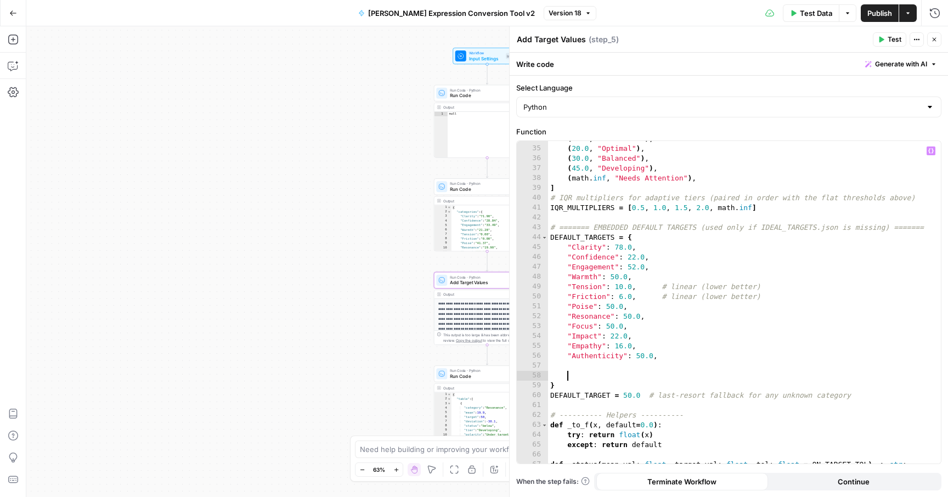
paste textarea "**********"
type textarea "**********"
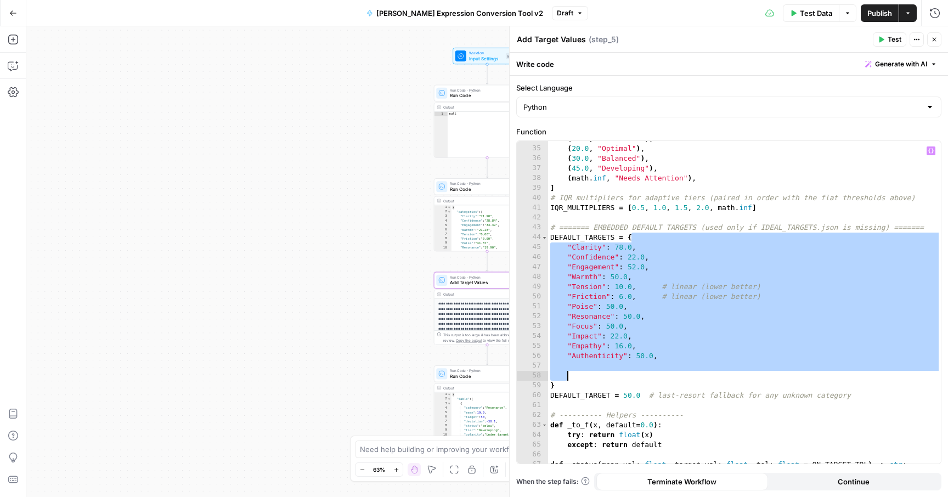
drag, startPoint x: 630, startPoint y: 237, endPoint x: 678, endPoint y: 372, distance: 144.0
click at [678, 372] on div "( 15.0 , "Excellent" ) , ( 20.0 , "Optimal" ) , ( 30.0 , "Balanced" ) , ( 45.0 …" at bounding box center [744, 305] width 393 height 342
paste textarea "**********"
type textarea "**********"
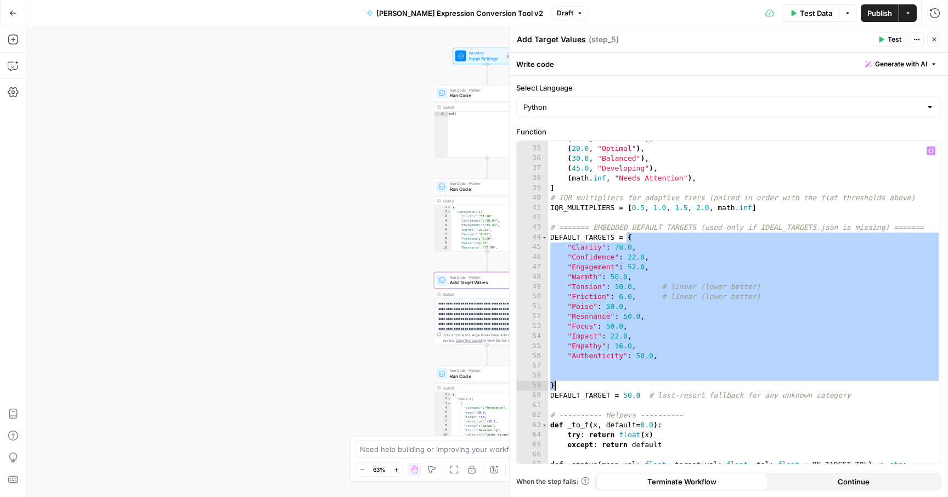
drag, startPoint x: 628, startPoint y: 237, endPoint x: 592, endPoint y: 384, distance: 151.4
click at [592, 384] on div "( 15.0 , "Excellent" ) , ( 20.0 , "Optimal" ) , ( 30.0 , "Balanced" ) , ( 45.0 …" at bounding box center [744, 305] width 393 height 342
paste textarea "**********"
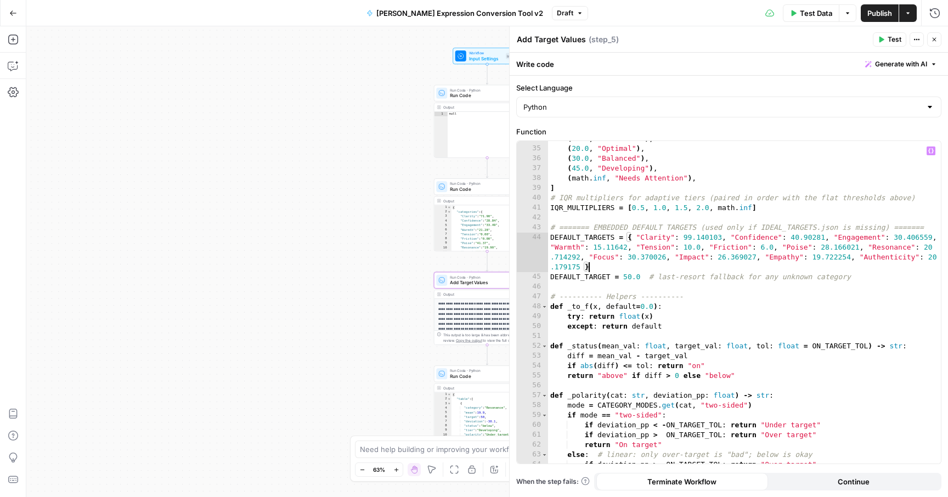
click at [726, 237] on div "( 15.0 , "Excellent" ) , ( 20.0 , "Optimal" ) , ( 30.0 , "Balanced" ) , ( 45.0 …" at bounding box center [744, 305] width 393 height 342
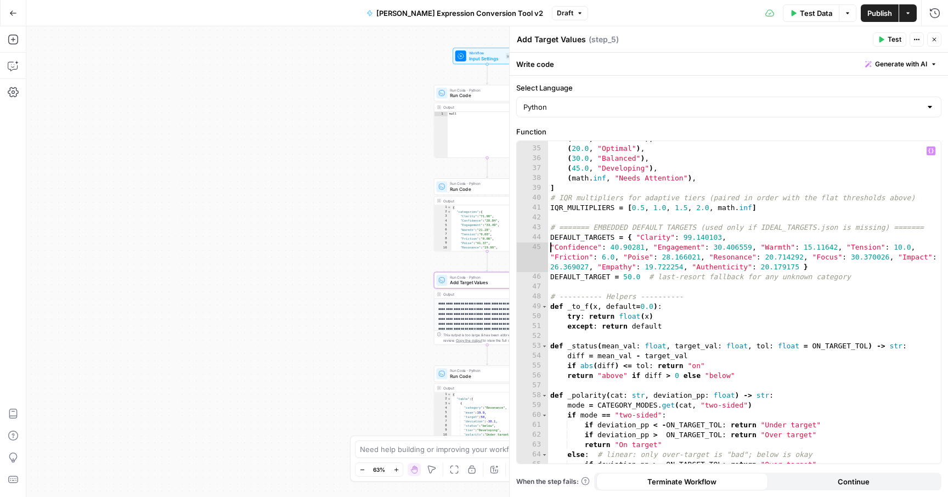
click at [650, 250] on div "( 15.0 , "Excellent" ) , ( 20.0 , "Optimal" ) , ( 30.0 , "Balanced" ) , ( 45.0 …" at bounding box center [744, 305] width 393 height 342
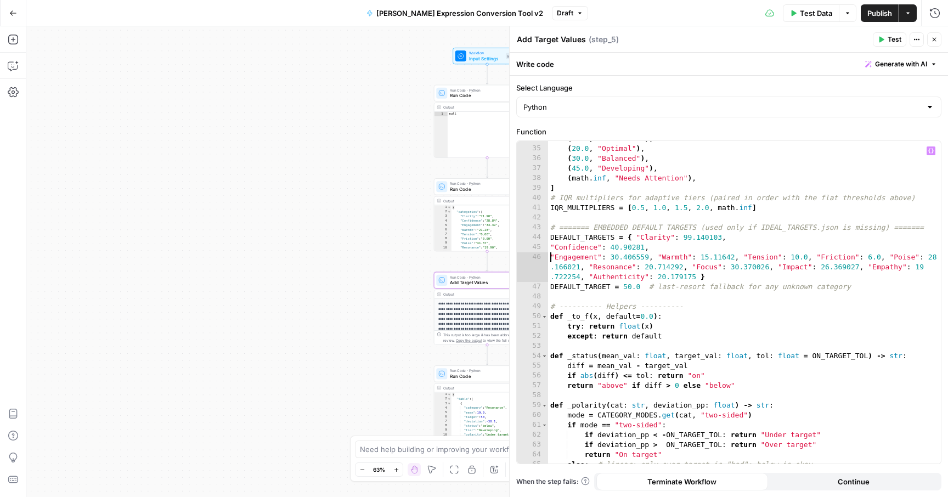
click at [655, 258] on div "( 15.0 , "Excellent" ) , ( 20.0 , "Optimal" ) , ( 30.0 , "Balanced" ) , ( 45.0 …" at bounding box center [744, 305] width 393 height 342
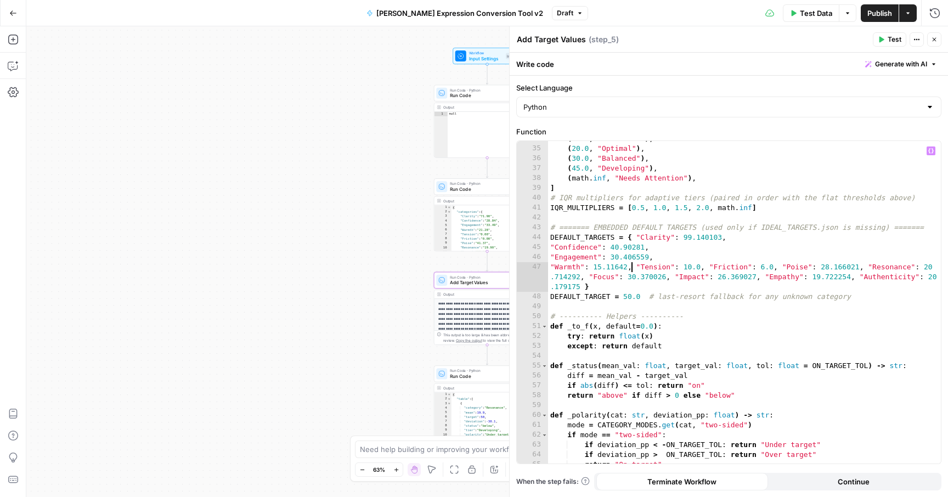
click at [633, 266] on div "( 15.0 , "Excellent" ) , ( 20.0 , "Optimal" ) , ( 30.0 , "Balanced" ) , ( 45.0 …" at bounding box center [744, 305] width 393 height 342
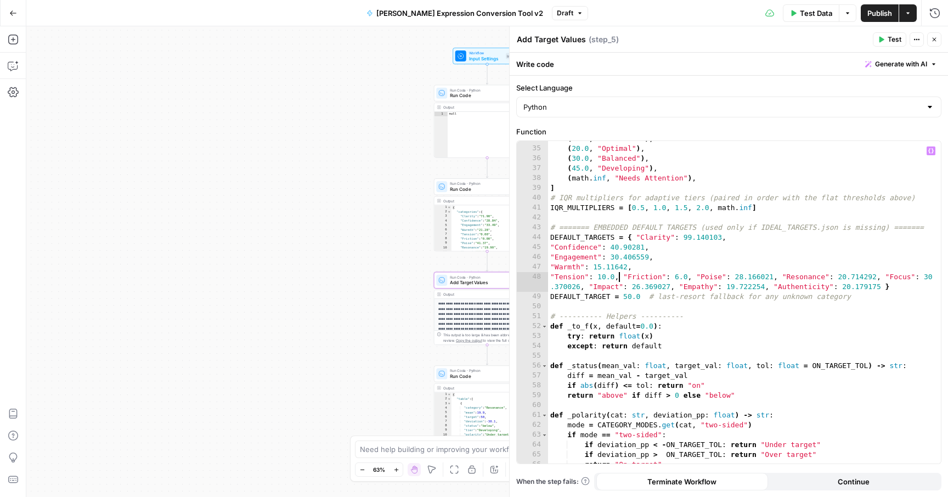
click at [618, 278] on div "( 15.0 , "Excellent" ) , ( 20.0 , "Optimal" ) , ( 30.0 , "Balanced" ) , ( 45.0 …" at bounding box center [744, 305] width 393 height 342
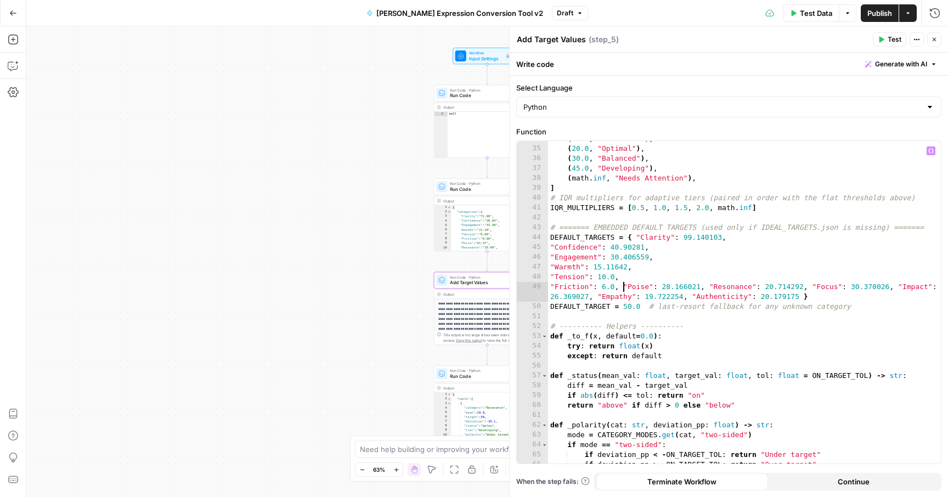
click at [621, 287] on div "( 15.0 , "Excellent" ) , ( 20.0 , "Optimal" ) , ( 30.0 , "Balanced" ) , ( 45.0 …" at bounding box center [744, 305] width 393 height 342
click at [620, 288] on div "( 15.0 , "Excellent" ) , ( 20.0 , "Optimal" ) , ( 30.0 , "Balanced" ) , ( 45.0 …" at bounding box center [744, 305] width 393 height 342
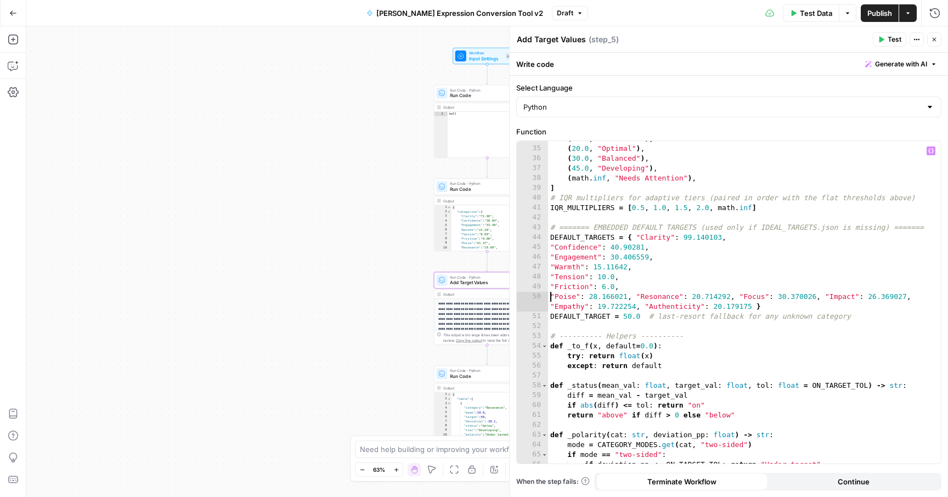
click at [632, 296] on div "( 15.0 , "Excellent" ) , ( 20.0 , "Optimal" ) , ( 30.0 , "Balanced" ) , ( 45.0 …" at bounding box center [744, 305] width 393 height 342
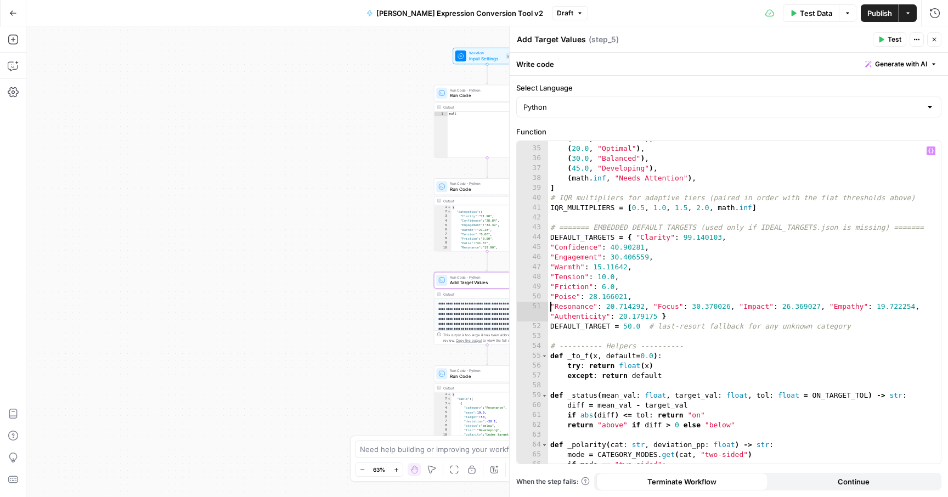
click at [648, 309] on div "( 15.0 , "Excellent" ) , ( 20.0 , "Optimal" ) , ( 30.0 , "Balanced" ) , ( 45.0 …" at bounding box center [744, 305] width 393 height 342
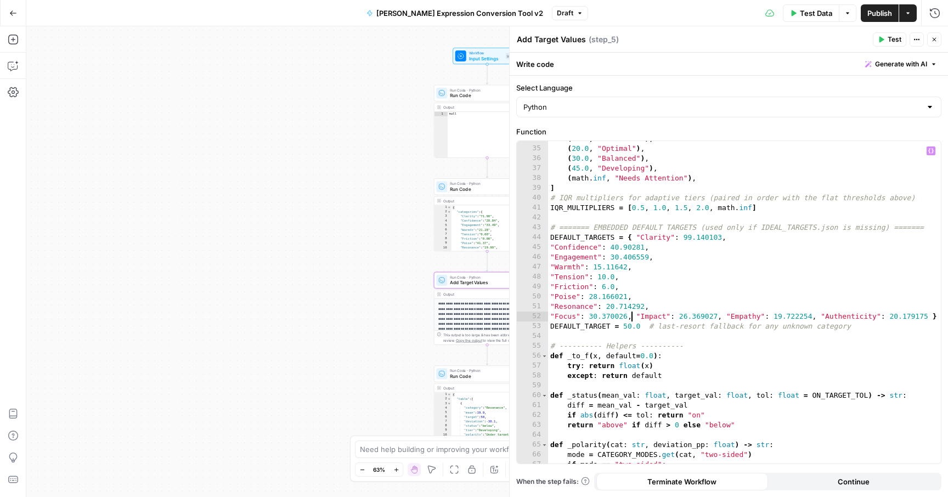
click at [632, 318] on div "( 15.0 , "Excellent" ) , ( 20.0 , "Optimal" ) , ( 30.0 , "Balanced" ) , ( 45.0 …" at bounding box center [744, 305] width 393 height 342
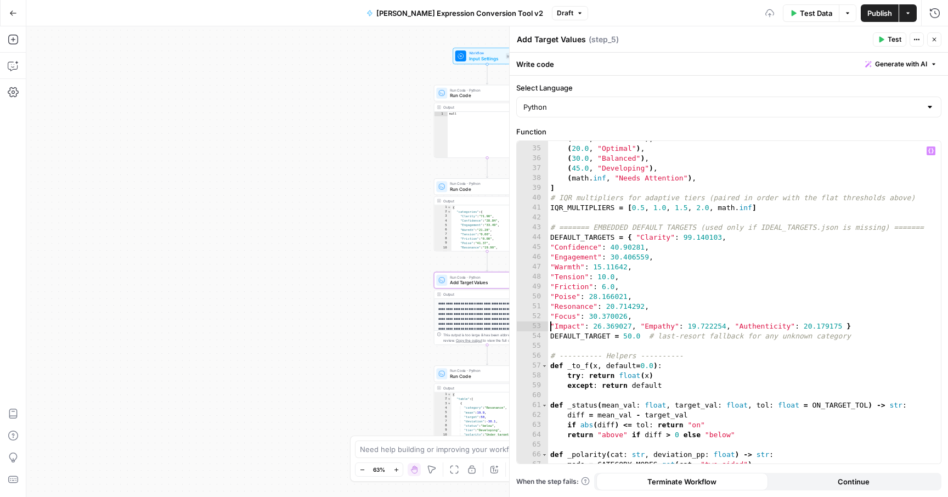
click at [637, 325] on div "( 15.0 , "Excellent" ) , ( 20.0 , "Optimal" ) , ( 30.0 , "Balanced" ) , ( 45.0 …" at bounding box center [744, 305] width 393 height 342
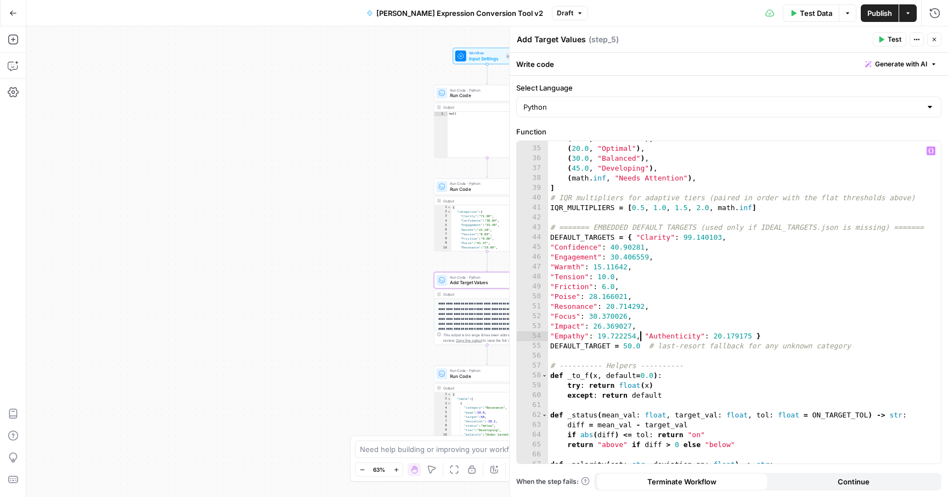
click at [642, 335] on div "( 15.0 , "Excellent" ) , ( 20.0 , "Optimal" ) , ( 30.0 , "Balanced" ) , ( 45.0 …" at bounding box center [744, 305] width 393 height 342
type textarea "**********"
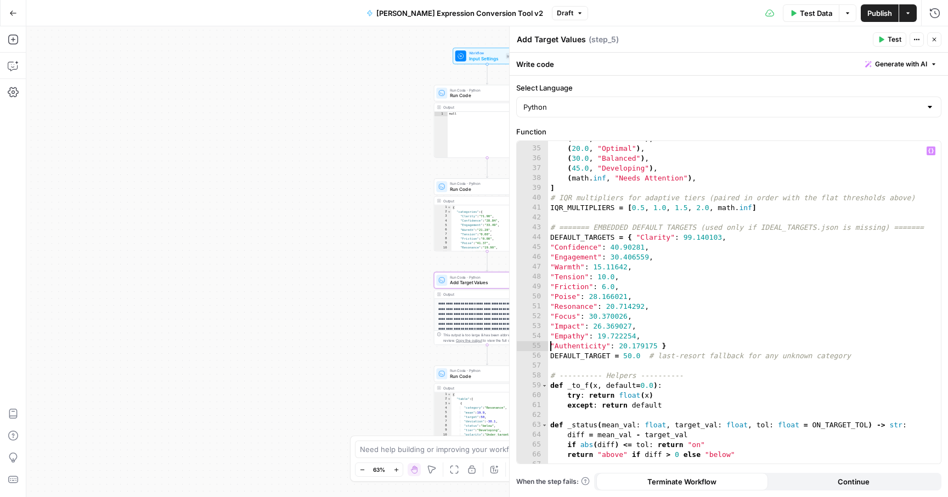
click at [662, 344] on div "( 15.0 , "Excellent" ) , ( 20.0 , "Optimal" ) , ( 30.0 , "Balanced" ) , ( 45.0 …" at bounding box center [744, 305] width 393 height 342
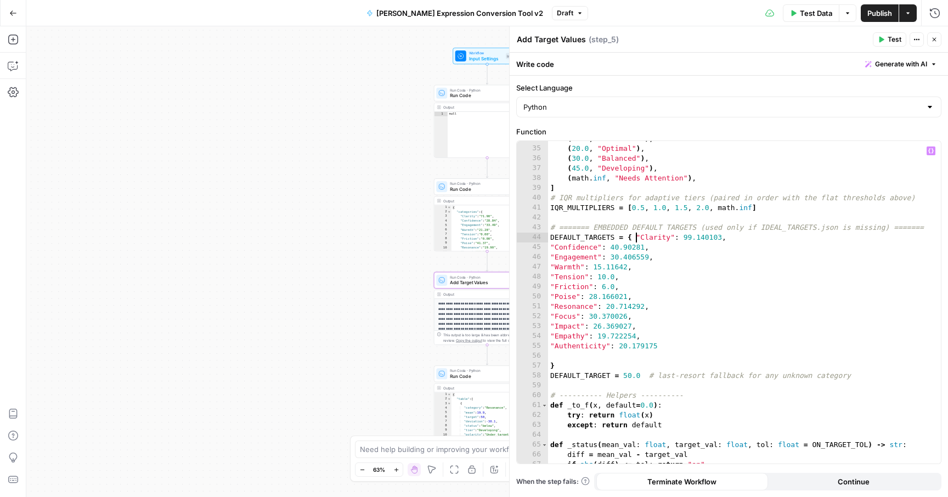
click at [637, 237] on div "( 15.0 , "Excellent" ) , ( 20.0 , "Optimal" ) , ( 30.0 , "Balanced" ) , ( 45.0 …" at bounding box center [744, 305] width 393 height 342
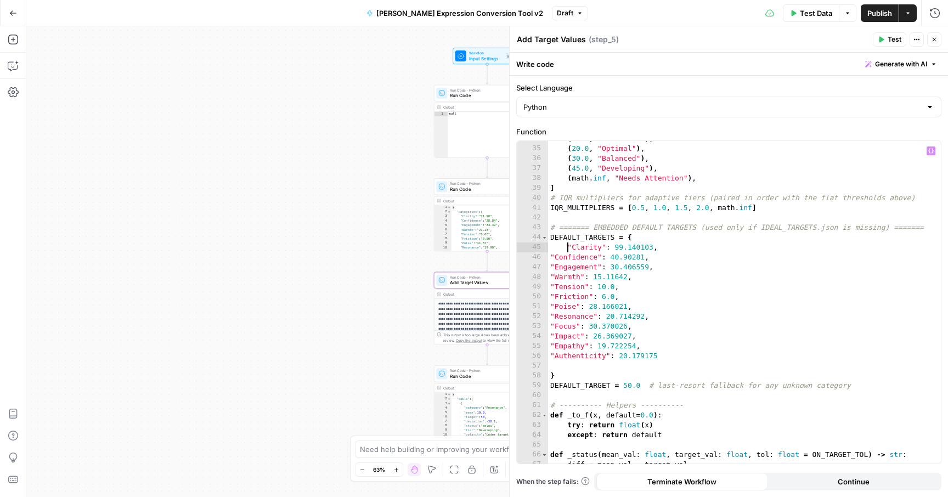
type textarea "**********"
click at [553, 365] on div "( 15.0 , "Excellent" ) , ( 20.0 , "Optimal" ) , ( 30.0 , "Balanced" ) , ( 45.0 …" at bounding box center [744, 305] width 393 height 342
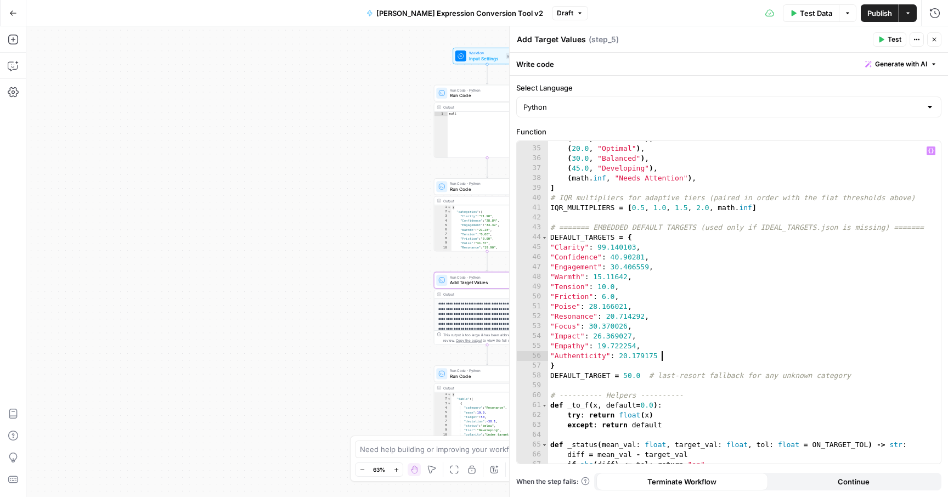
click at [883, 12] on span "Publish" at bounding box center [879, 13] width 25 height 11
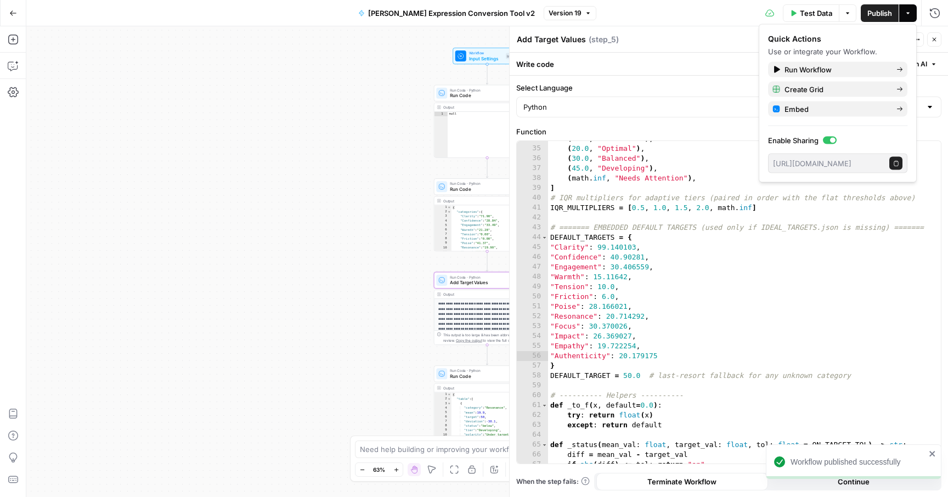
click at [819, 16] on span "Test Data" at bounding box center [816, 13] width 32 height 11
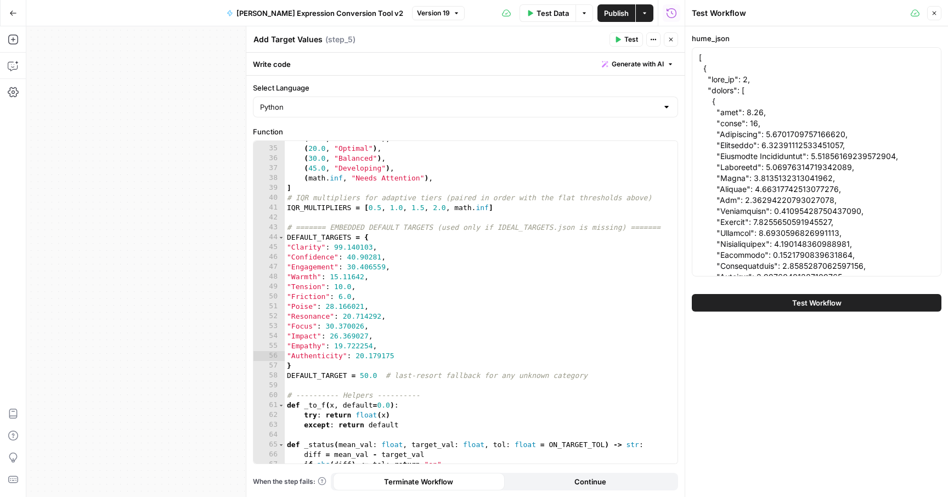
click at [709, 314] on div "Test Workflow" at bounding box center [817, 302] width 250 height 31
click at [717, 307] on button "Test Workflow" at bounding box center [817, 303] width 250 height 18
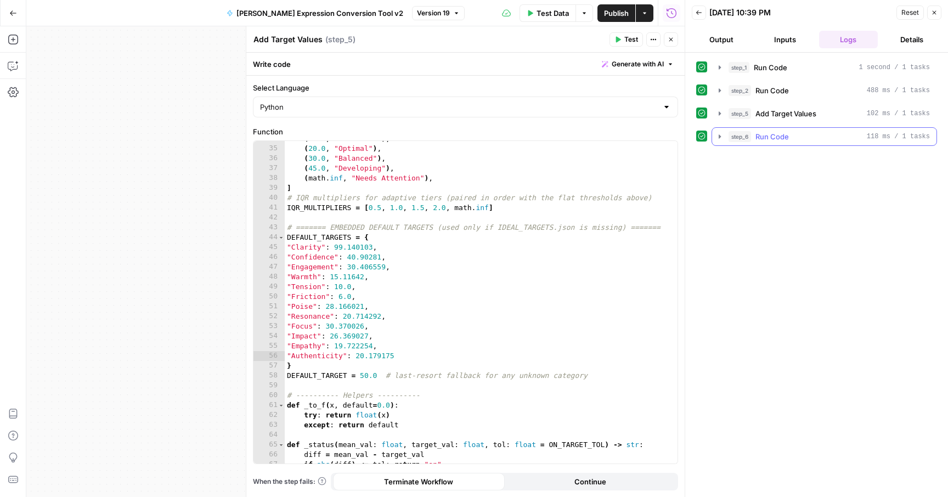
click at [723, 141] on button "step_6 Run Code 118 ms / 1 tasks" at bounding box center [824, 137] width 224 height 18
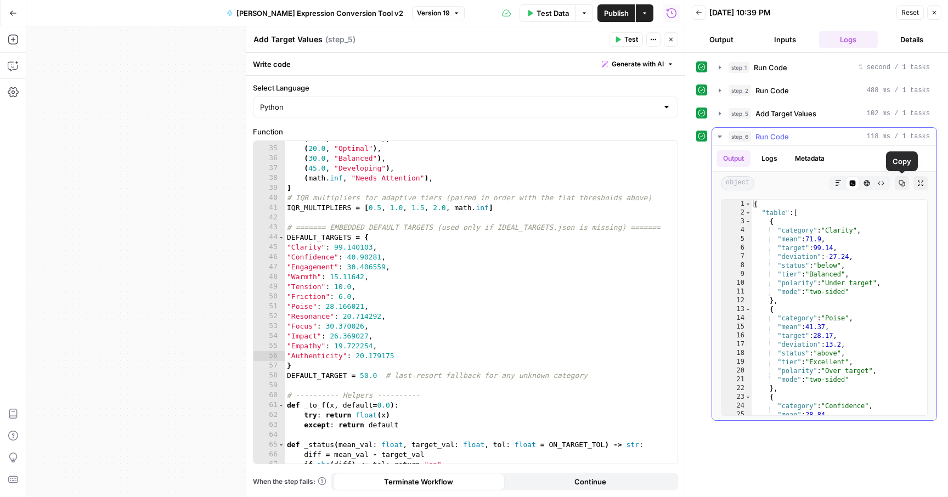
click at [900, 183] on icon "button" at bounding box center [901, 183] width 7 height 7
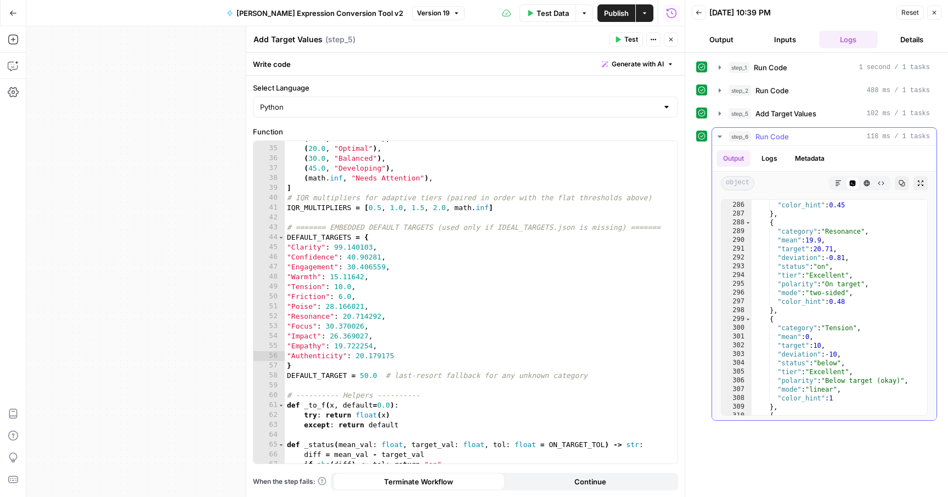
scroll to position [2610, 0]
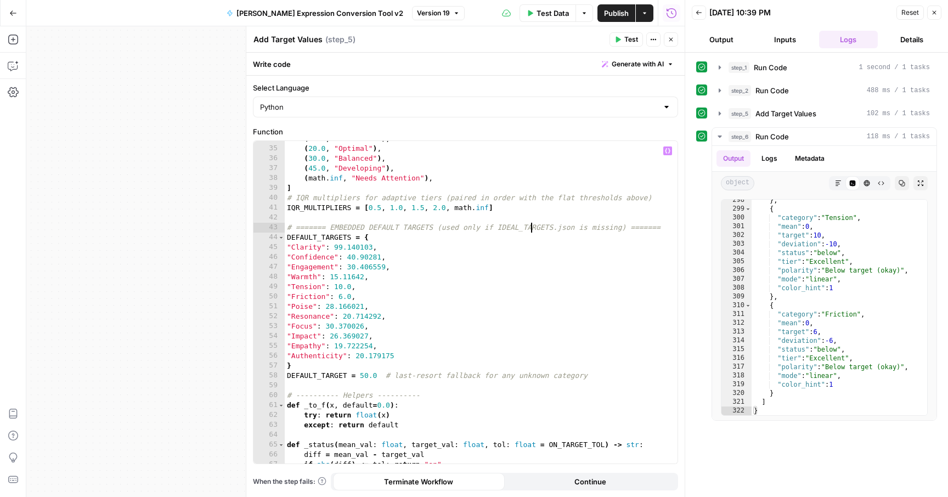
click at [531, 224] on div "( 15.0 , "Excellent" ) , ( 20.0 , "Optimal" ) , ( 30.0 , "Balanced" ) , ( 45.0 …" at bounding box center [481, 305] width 393 height 342
type textarea "**********"
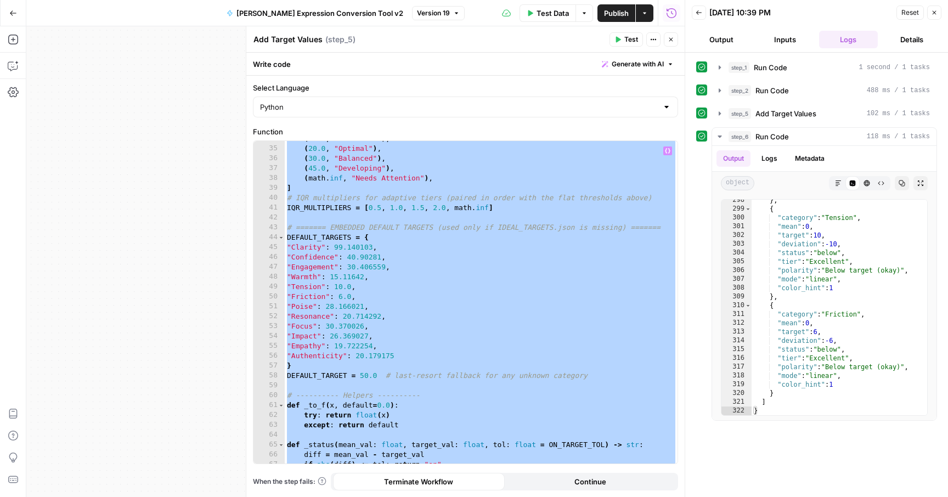
scroll to position [0, 0]
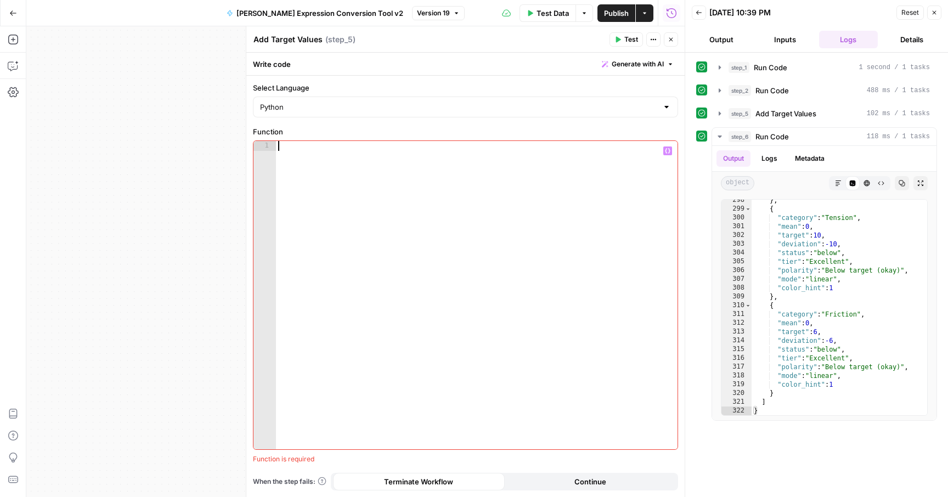
paste textarea "**********"
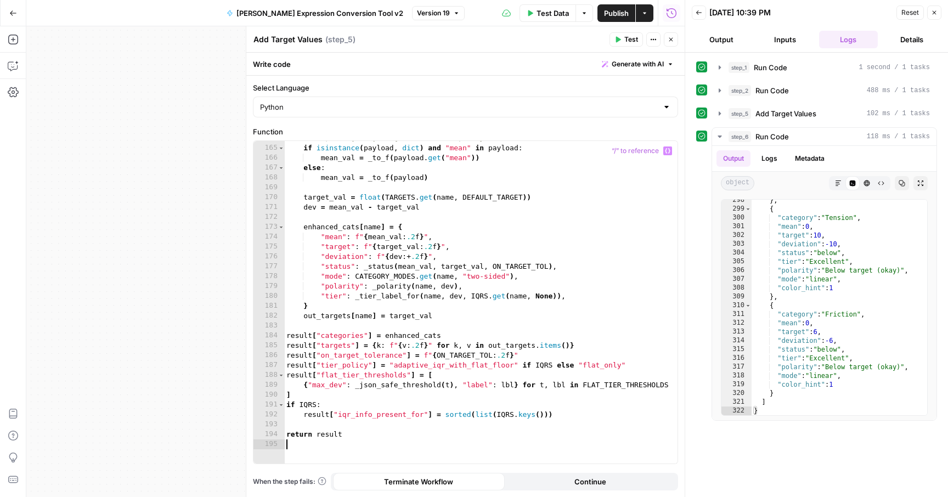
scroll to position [1622, 0]
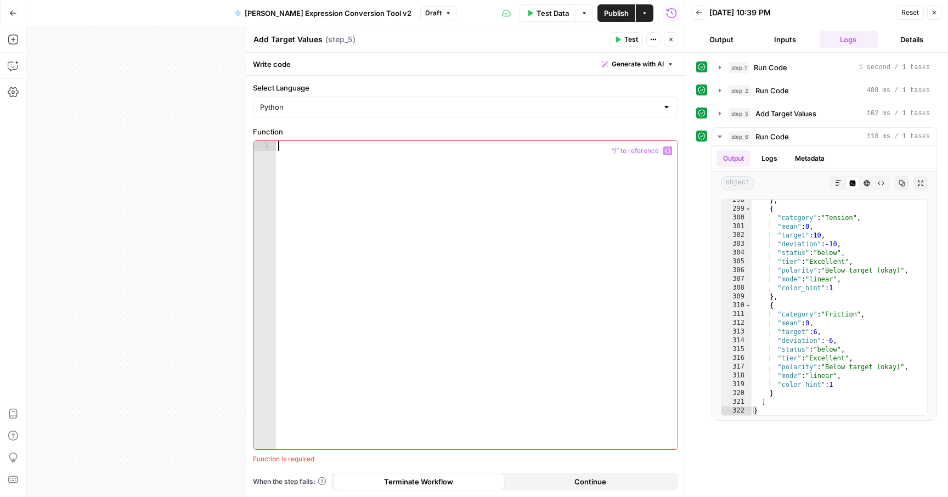
type textarea "**********"
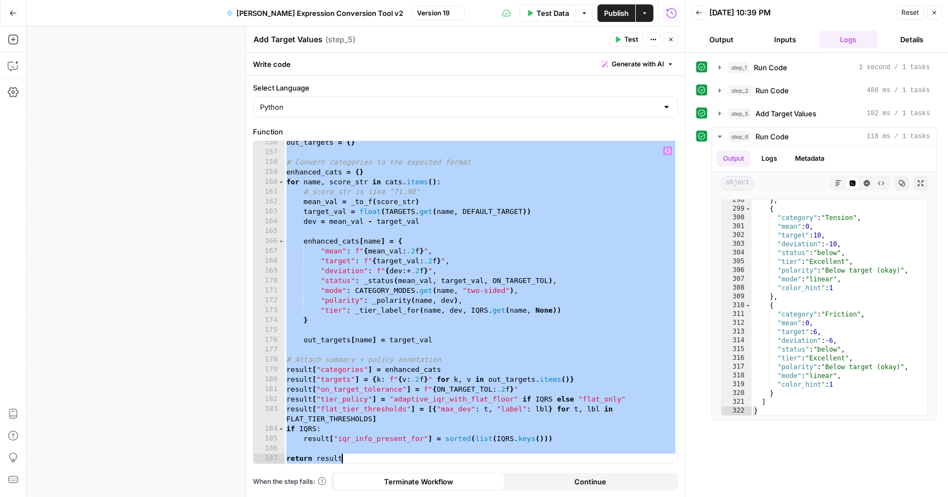
paste textarea
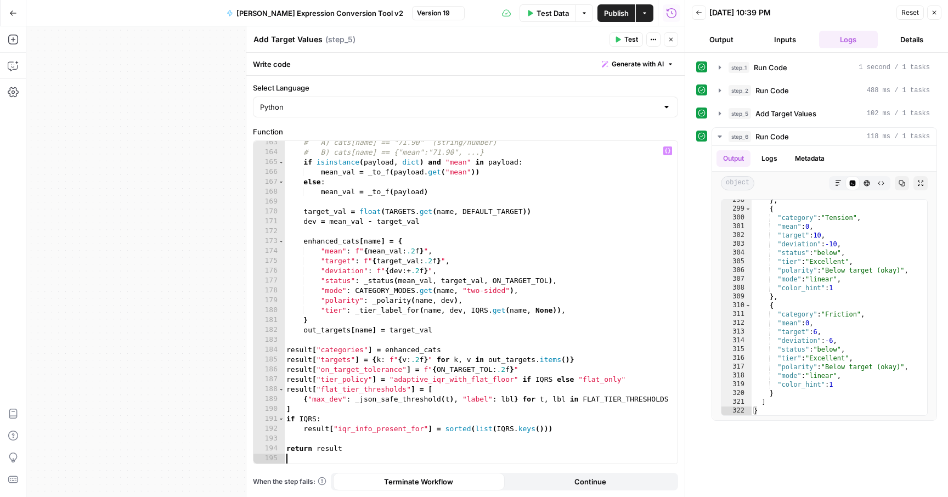
scroll to position [1622, 0]
click at [607, 21] on div "Test Data Options Publish Actions Run History" at bounding box center [570, 13] width 228 height 26
click at [610, 18] on span "Publish" at bounding box center [616, 13] width 25 height 11
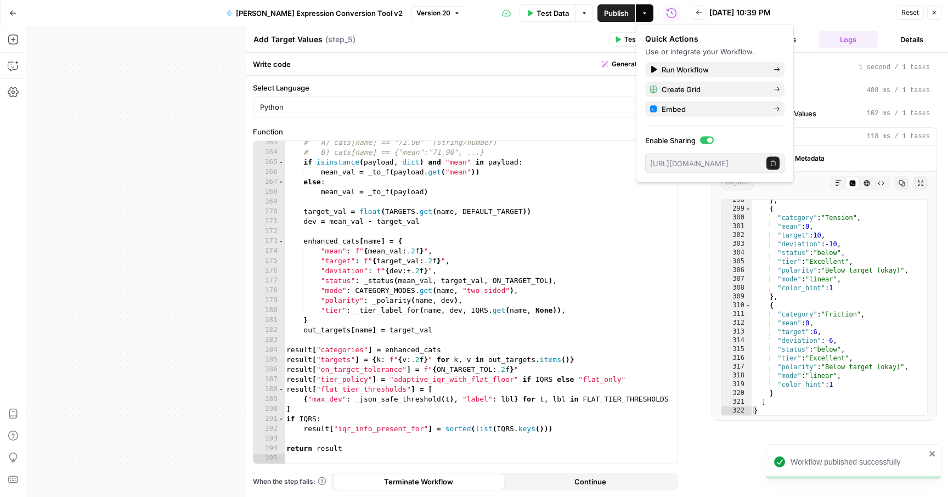
click at [586, 44] on div "Add Target Values Add Target Values ( step_5 )" at bounding box center [429, 39] width 353 height 12
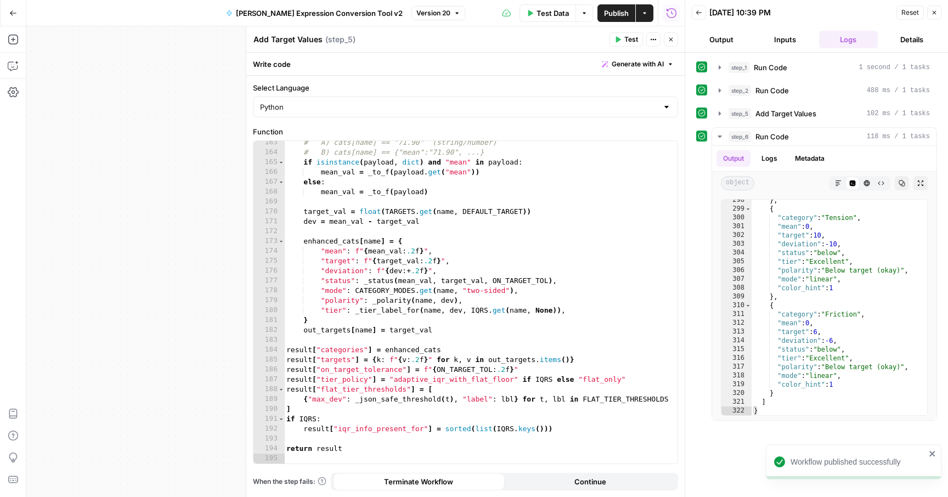
click at [678, 44] on header "Add Target Values Add Target Values ( step_5 ) Test Actions Close" at bounding box center [465, 39] width 438 height 26
click at [672, 42] on icon "button" at bounding box center [670, 39] width 7 height 7
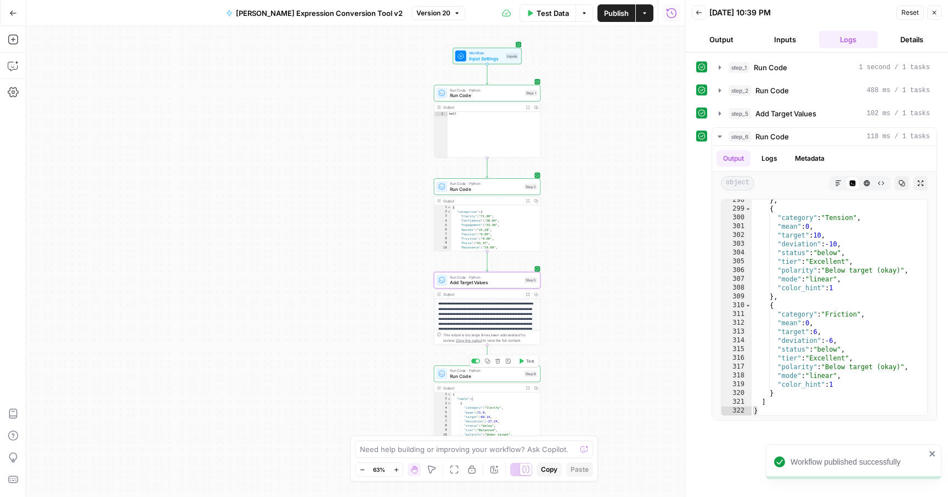
click at [477, 375] on span "Run Code" at bounding box center [485, 376] width 71 height 7
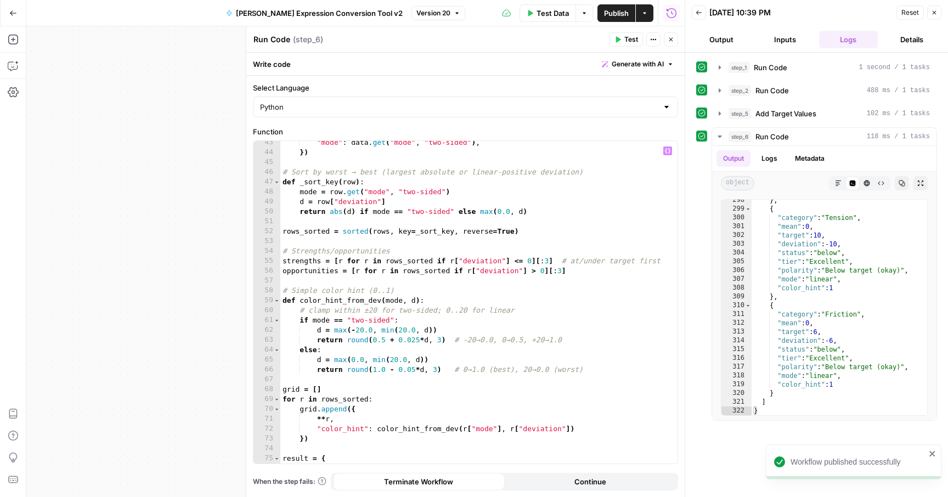
scroll to position [487, 0]
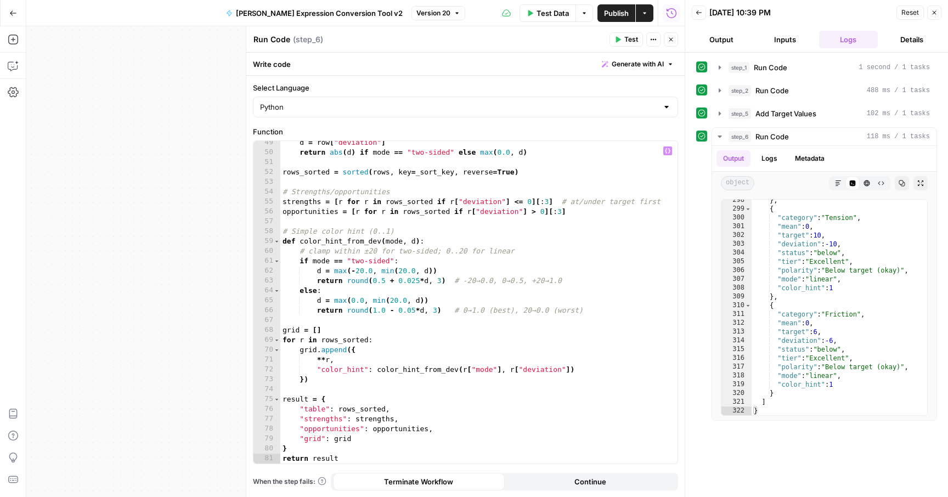
click at [437, 299] on div "d = row [ "deviation" ] return abs ( d ) if mode == "two-sided" else max ( 0.0 …" at bounding box center [478, 309] width 397 height 342
type textarea "**********"
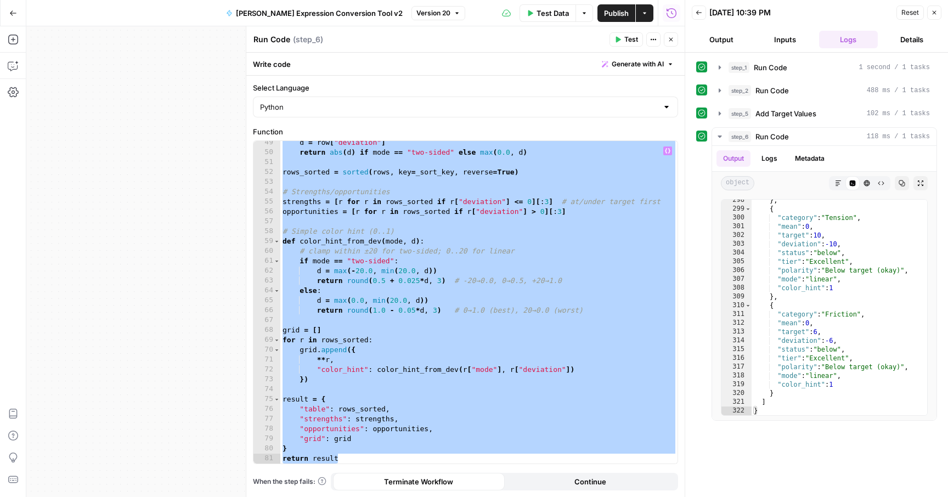
click at [670, 42] on icon "button" at bounding box center [670, 39] width 7 height 7
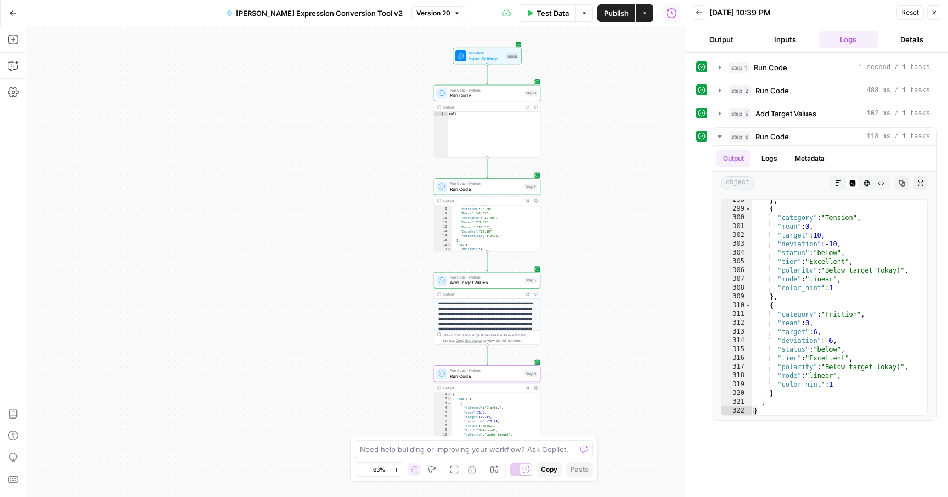
scroll to position [47, 0]
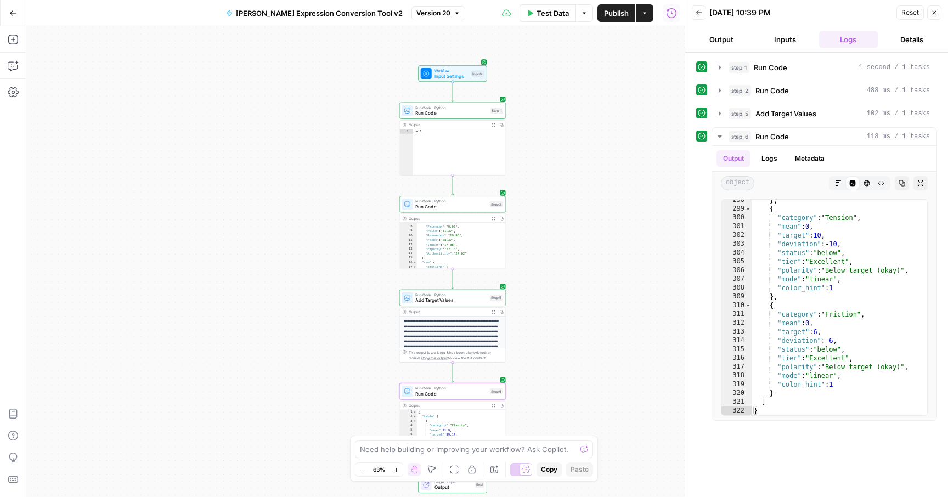
drag, startPoint x: 566, startPoint y: 274, endPoint x: 524, endPoint y: 344, distance: 81.9
click at [524, 344] on div "Workflow Input Settings Inputs Run Code · Python Run Code Step 1 Output Expand …" at bounding box center [355, 261] width 658 height 471
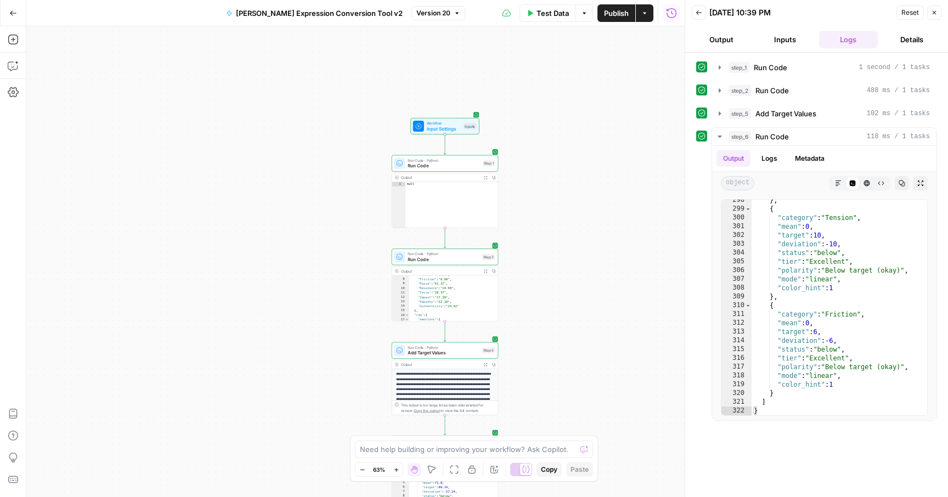
click at [444, 256] on span "Run Code" at bounding box center [442, 259] width 71 height 7
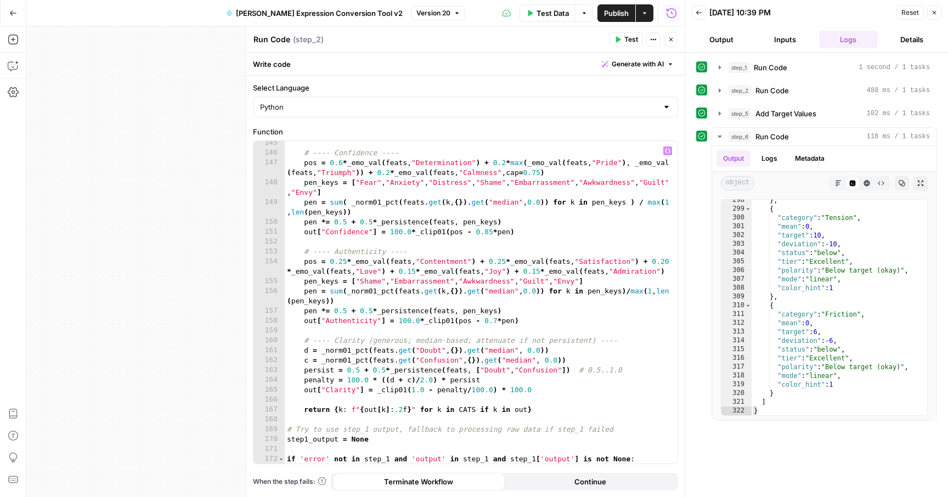
scroll to position [1829, 0]
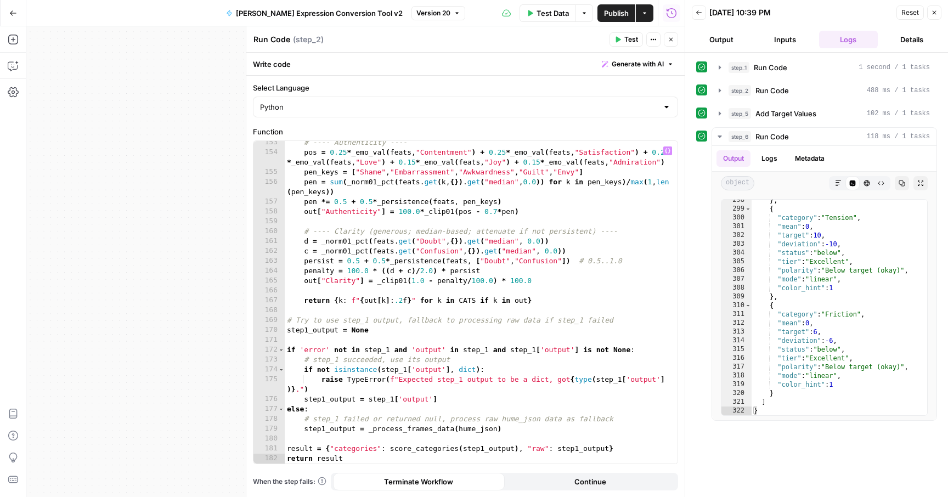
click at [444, 256] on div "# ---- Authenticity ---- pos = 0.25 * _emo_val ( feats , "Contentment" ) + 0.25…" at bounding box center [481, 309] width 393 height 342
type textarea "**********"
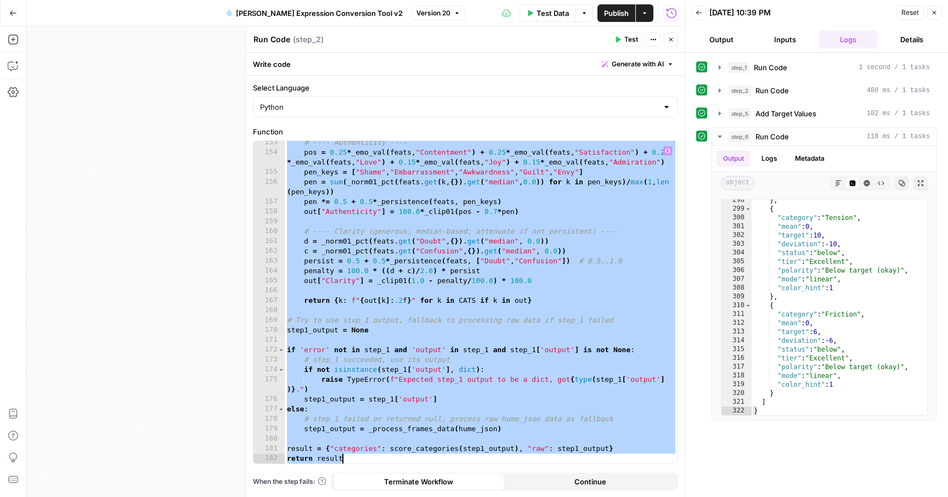
paste textarea
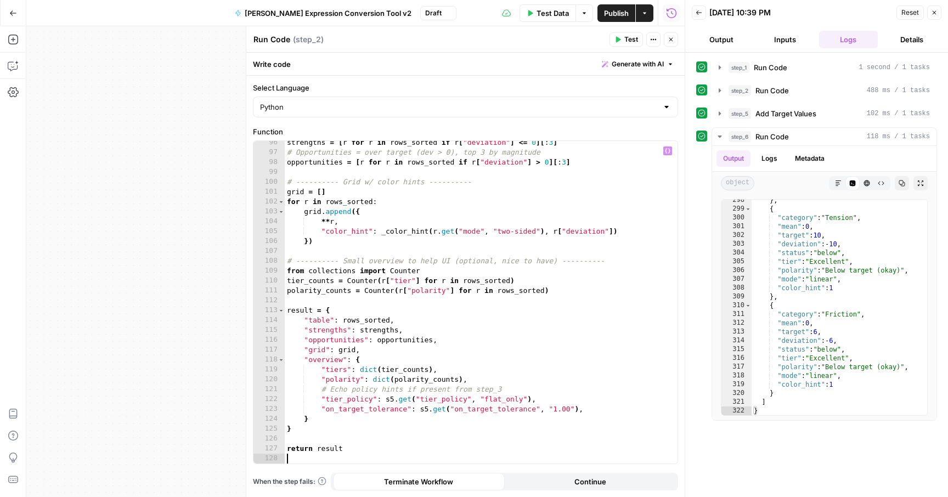
type textarea "**********"
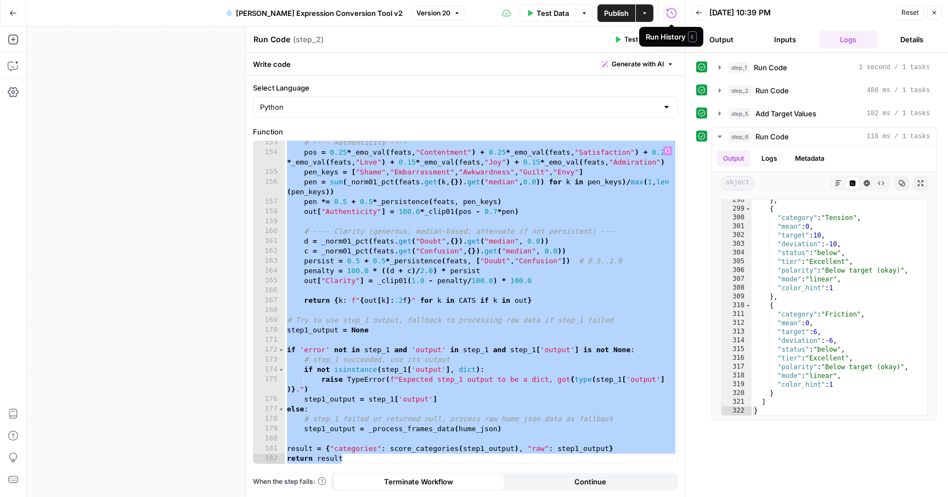
click at [670, 38] on div "Run History E" at bounding box center [670, 36] width 51 height 11
click at [672, 41] on icon "button" at bounding box center [671, 40] width 4 height 4
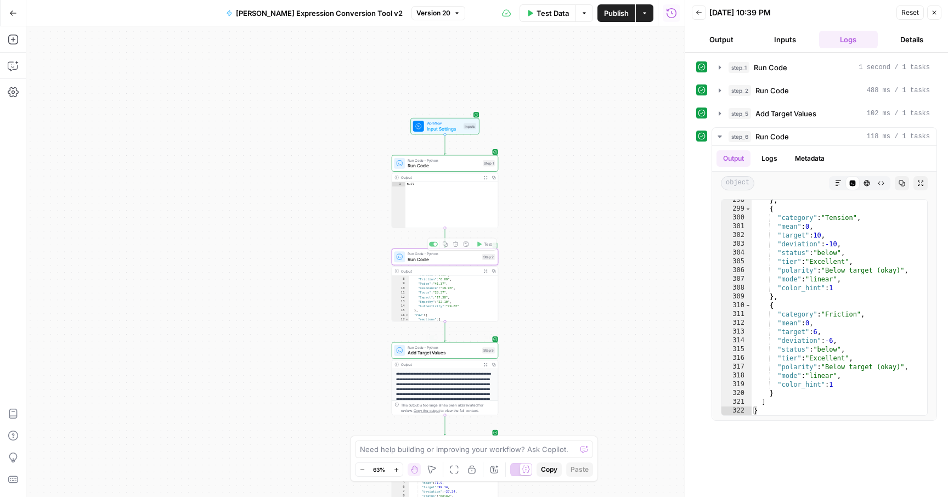
scroll to position [12, 0]
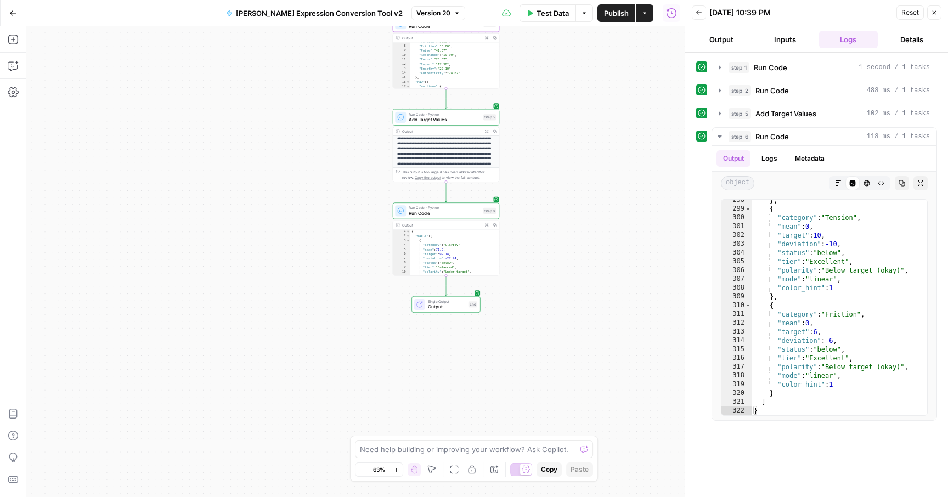
drag, startPoint x: 324, startPoint y: 349, endPoint x: 325, endPoint y: 114, distance: 234.7
click at [325, 114] on div "Workflow Input Settings Inputs Run Code · Python Run Code Step 1 Output Expand …" at bounding box center [355, 261] width 658 height 471
click at [409, 209] on span "Run Code" at bounding box center [444, 211] width 71 height 7
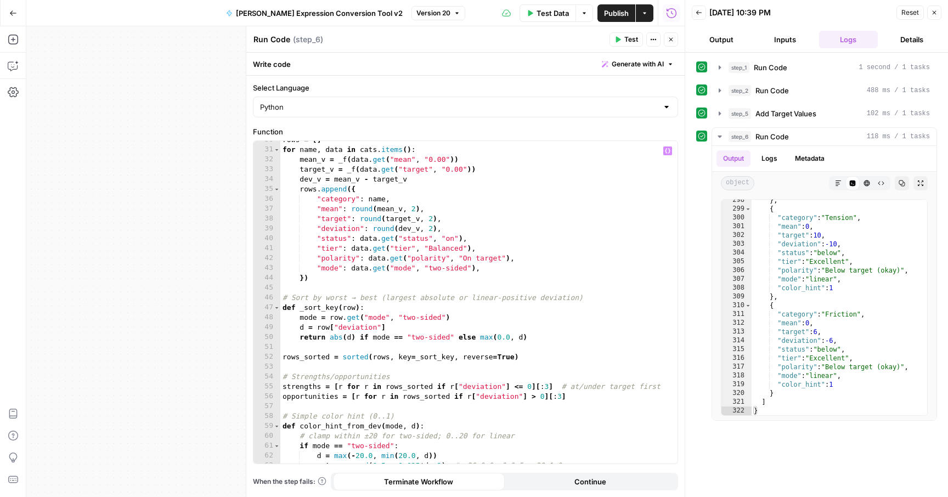
scroll to position [487, 0]
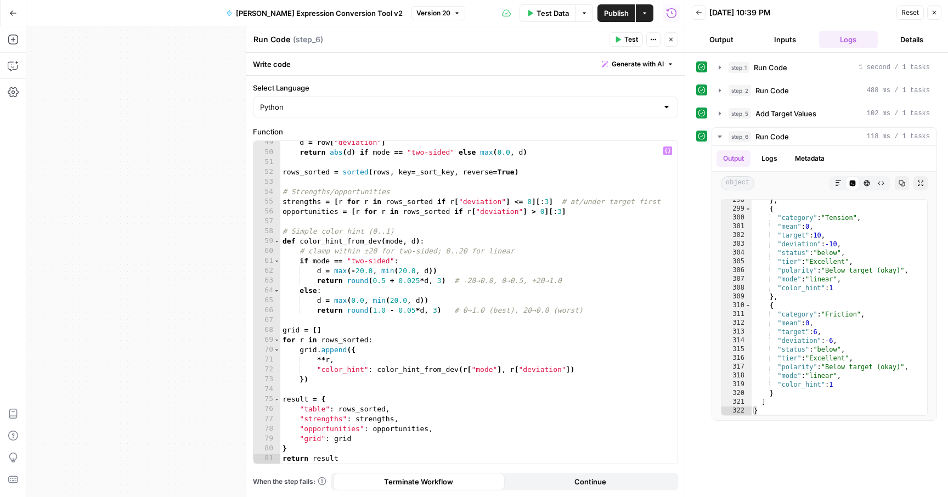
click at [429, 331] on div "d = row [ "deviation" ] return abs ( d ) if mode == "two-sided" else max ( 0.0 …" at bounding box center [478, 309] width 397 height 342
type textarea "**********"
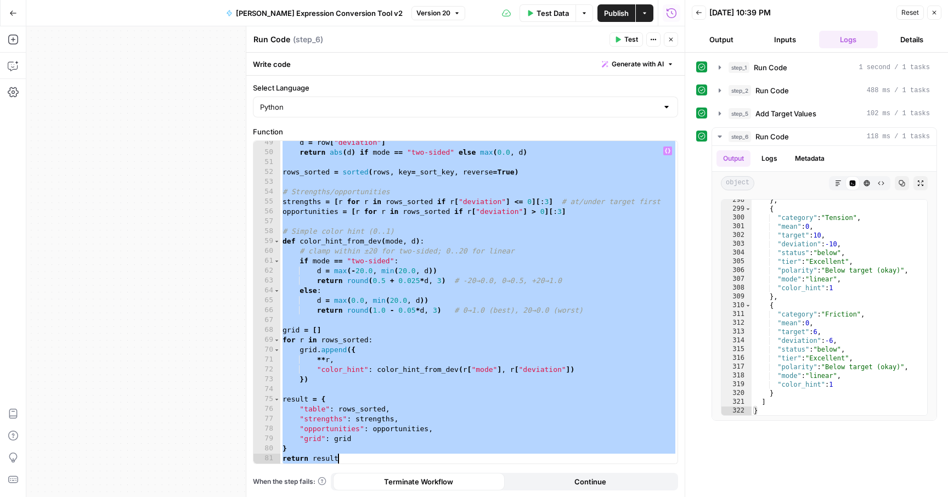
paste textarea
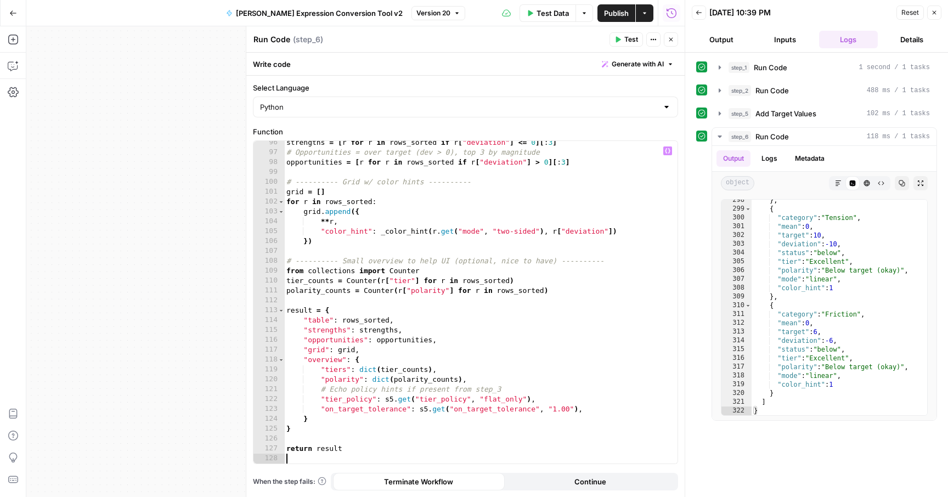
scroll to position [951, 0]
click at [610, 11] on span "Publish" at bounding box center [616, 13] width 25 height 11
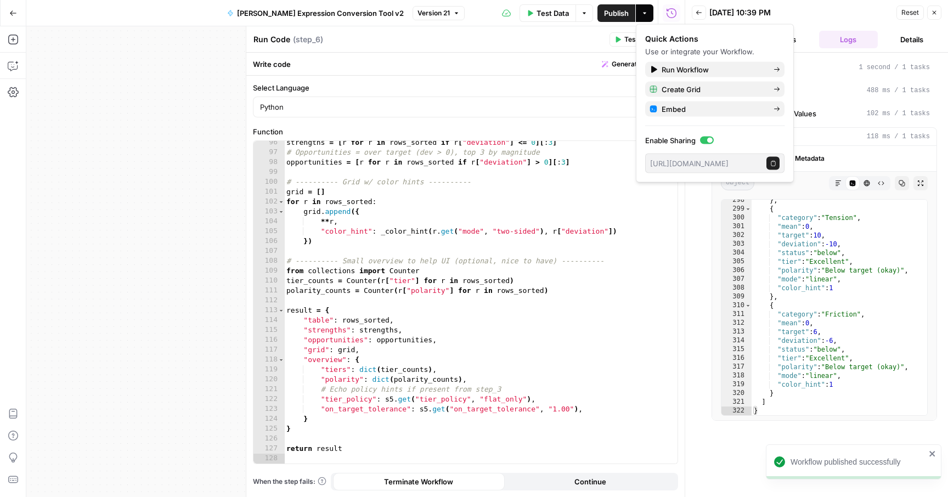
click at [561, 46] on div "Run Code Run Code ( step_6 ) Test Actions Close" at bounding box center [465, 39] width 425 height 14
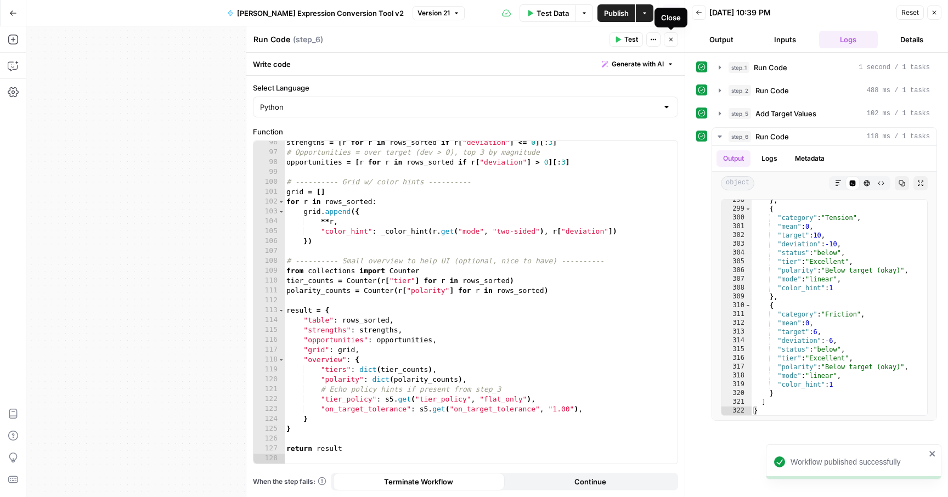
click at [671, 43] on button "Close" at bounding box center [671, 39] width 14 height 14
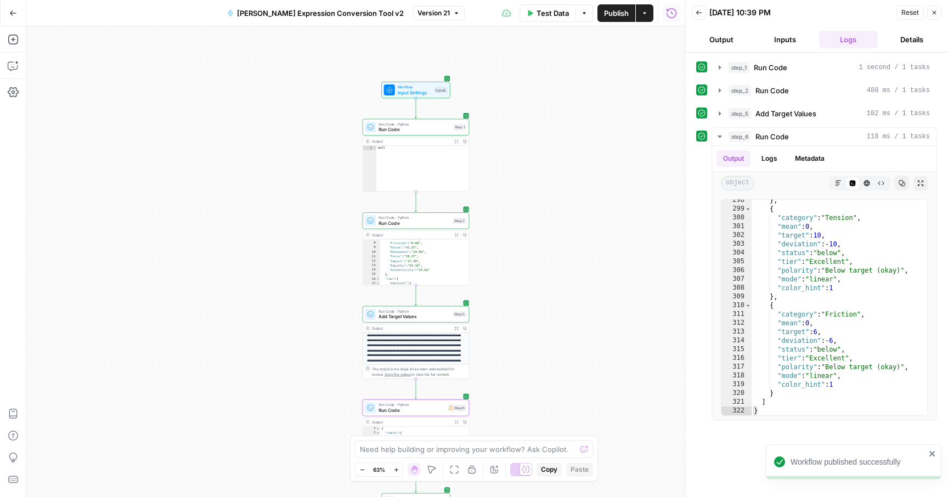
drag, startPoint x: 570, startPoint y: 72, endPoint x: 535, endPoint y: 296, distance: 226.5
click at [535, 296] on div "Workflow Input Settings Inputs Run Code · Python Run Code Step 1 Output Expand …" at bounding box center [355, 261] width 658 height 471
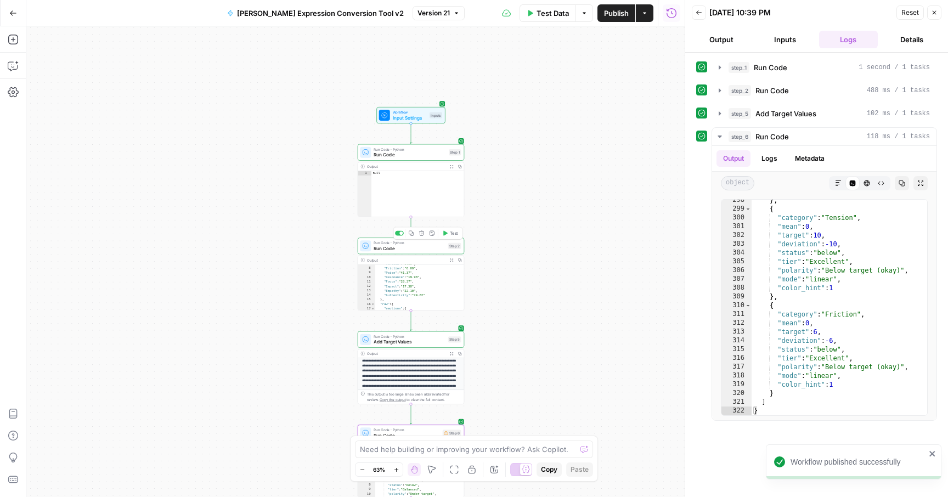
click at [394, 250] on span "Run Code" at bounding box center [408, 248] width 71 height 7
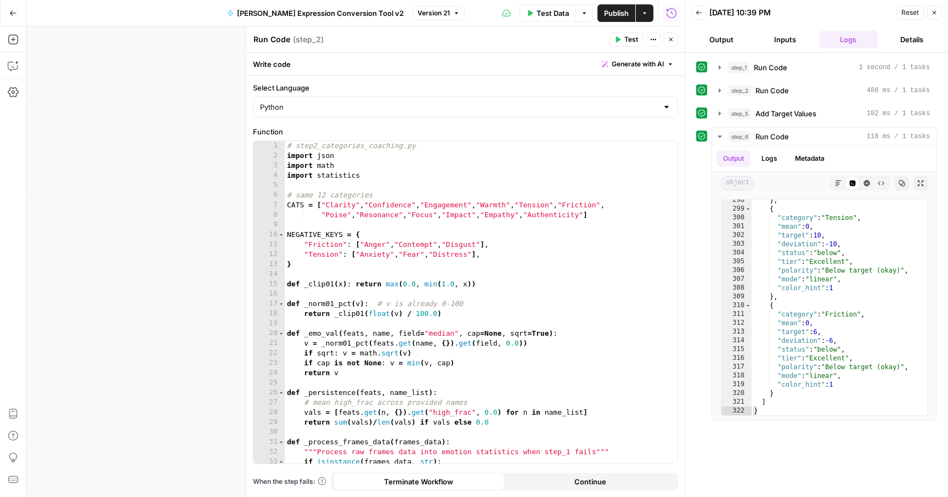
click at [463, 232] on div "# step2_categories_coaching.py import json import math import statistics # same…" at bounding box center [481, 312] width 393 height 342
type textarea "**********"
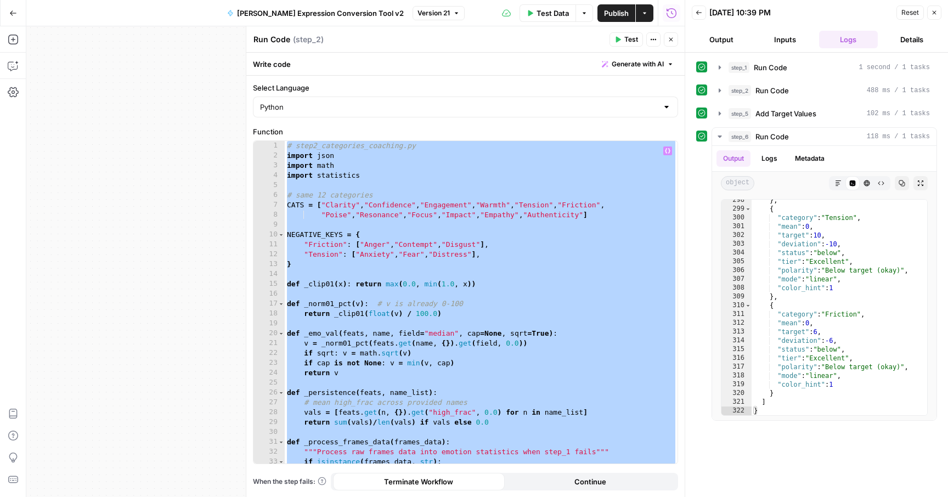
paste textarea
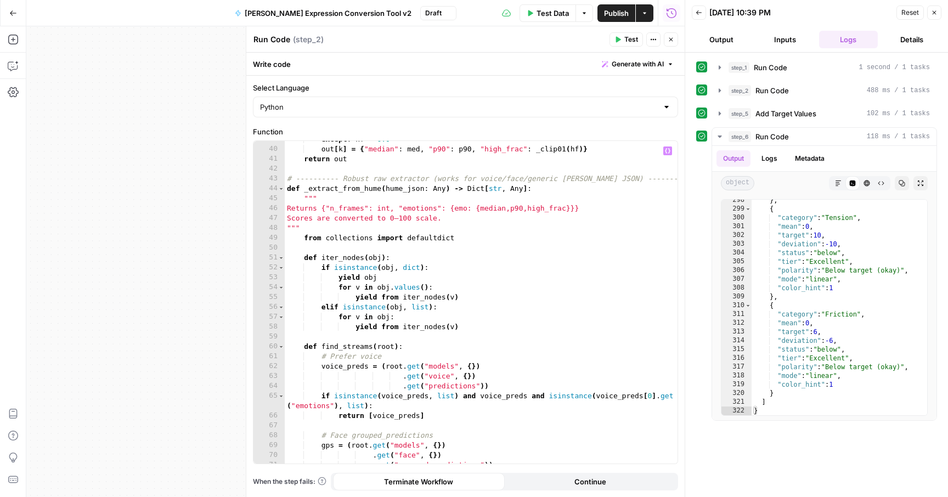
scroll to position [0, 0]
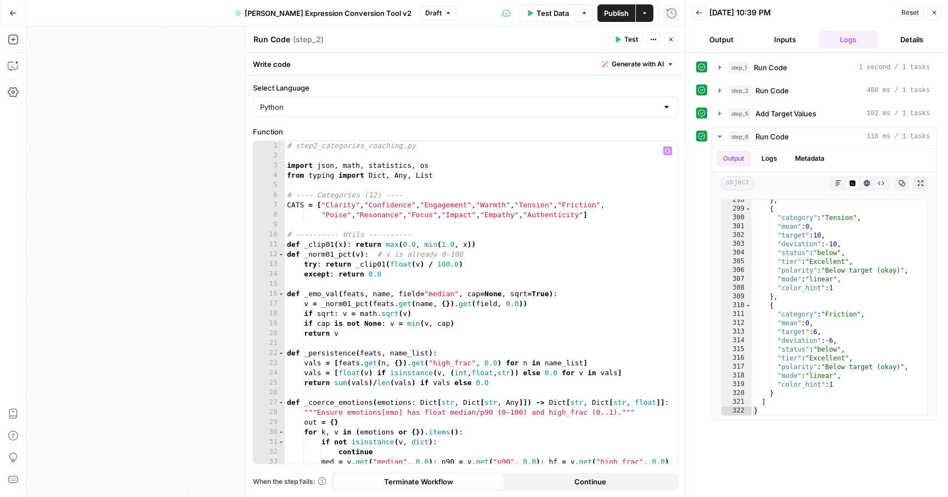
click at [613, 20] on button "Publish" at bounding box center [616, 13] width 38 height 18
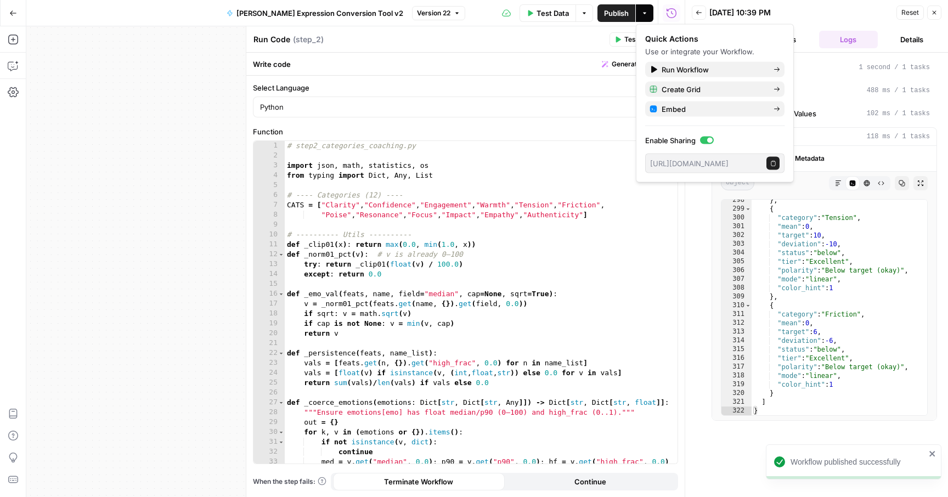
click at [491, 29] on header "Run Code Run Code ( step_2 ) Test Actions Close" at bounding box center [465, 39] width 438 height 26
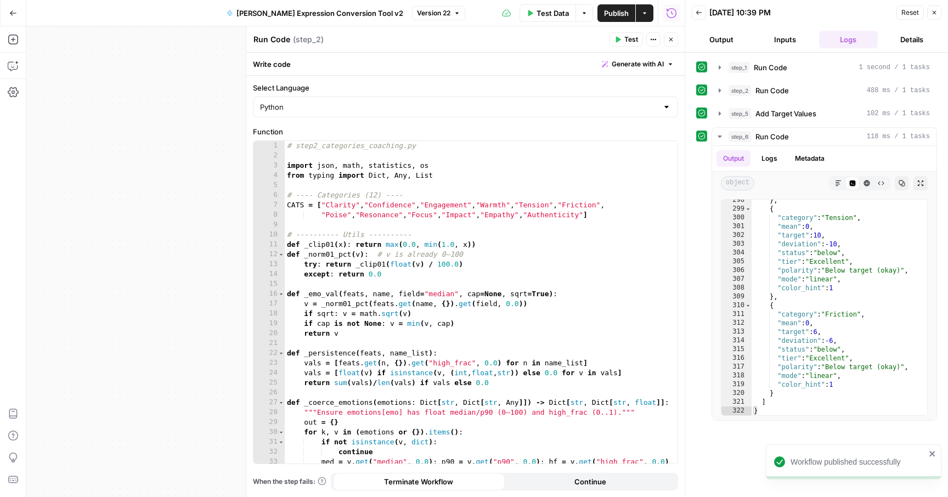
click at [668, 41] on icon "button" at bounding box center [670, 39] width 7 height 7
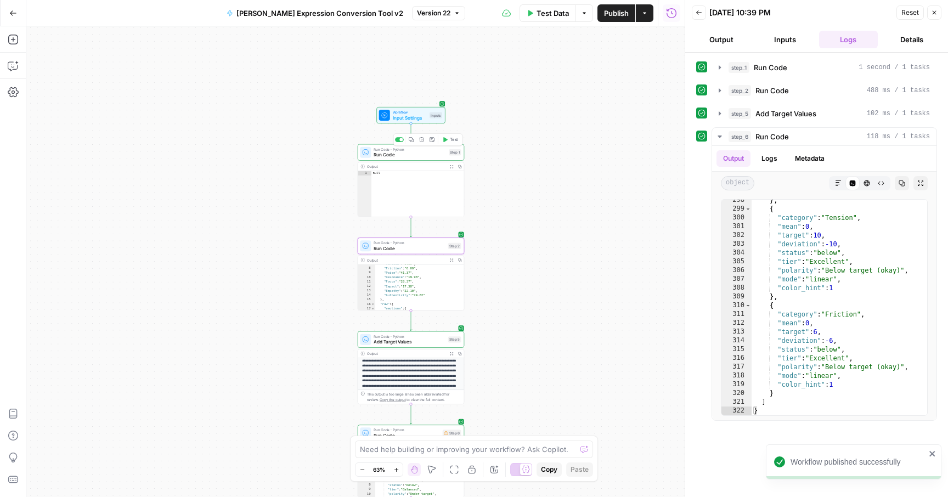
click at [407, 154] on span "Run Code" at bounding box center [409, 154] width 72 height 7
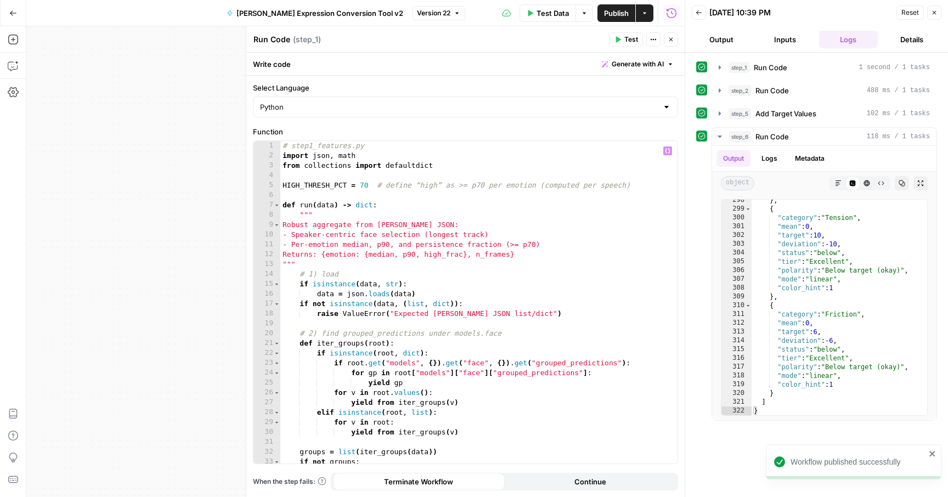
click at [403, 247] on div "# step1_features.py import json , math from collections import defaultdict HIGH…" at bounding box center [478, 312] width 397 height 342
type textarea "**********"
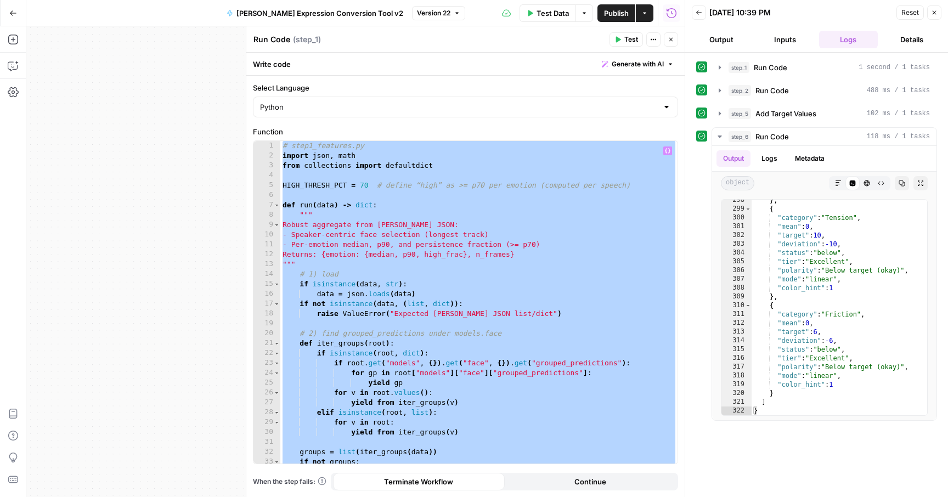
paste textarea
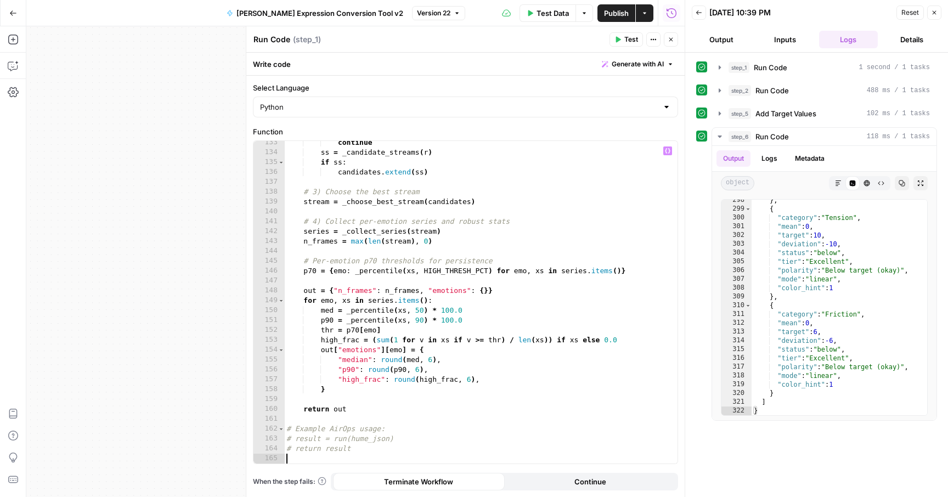
scroll to position [1346, 0]
click at [605, 13] on span "Publish" at bounding box center [616, 13] width 25 height 11
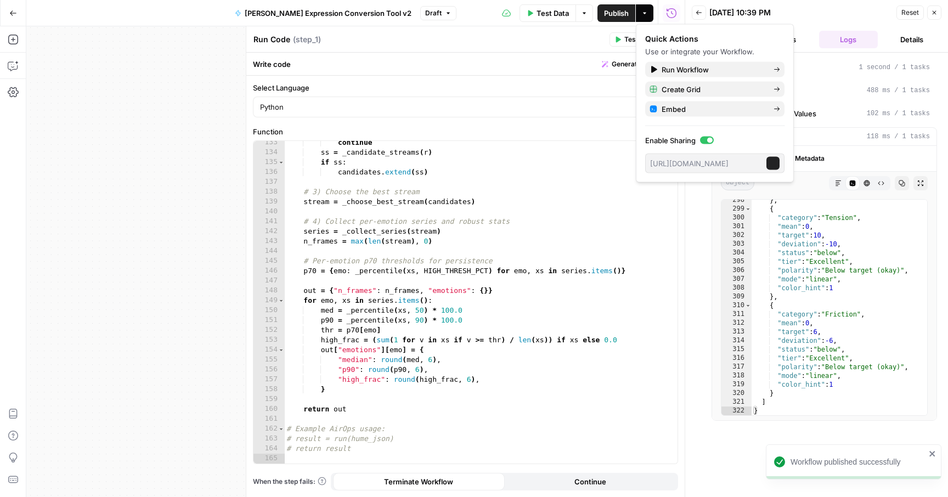
click at [550, 14] on span "Test Data" at bounding box center [552, 13] width 32 height 11
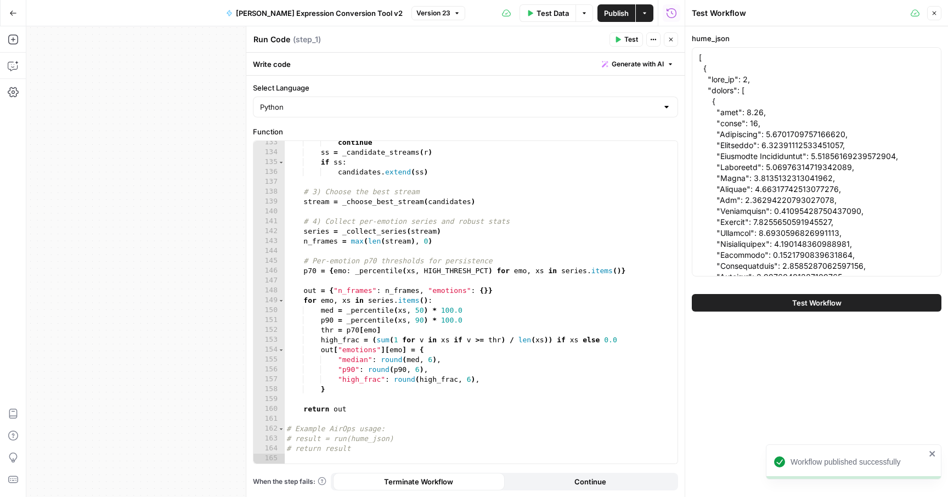
click at [803, 308] on span "Test Workflow" at bounding box center [816, 302] width 49 height 11
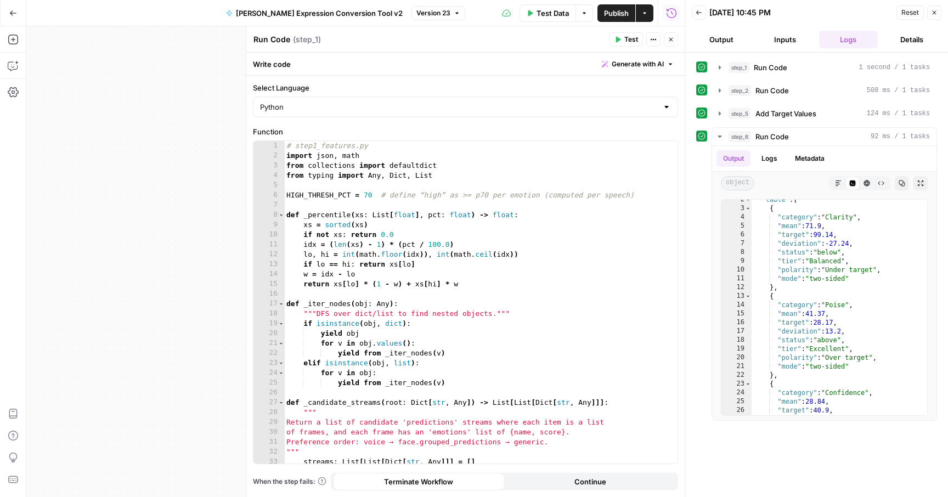
click at [669, 42] on icon "button" at bounding box center [670, 39] width 7 height 7
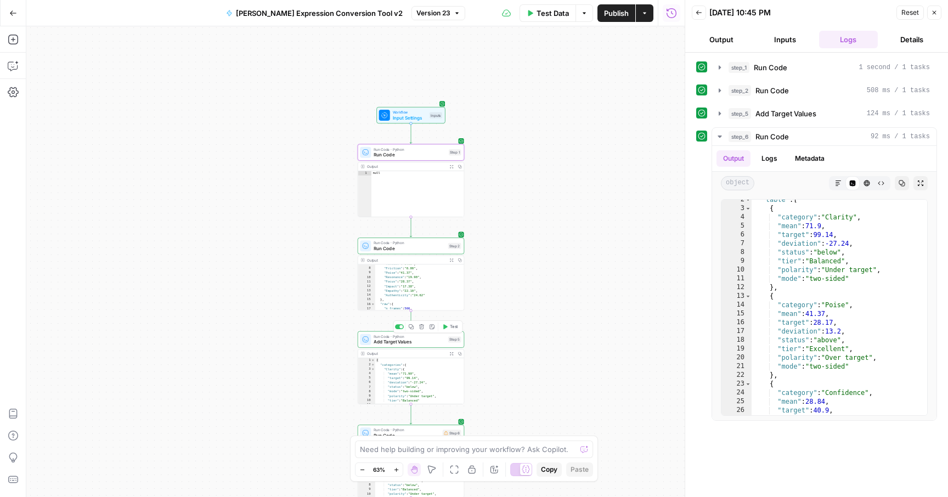
click at [401, 345] on div "Run Code · Python Add Target Values Step 5 Copy step Delete step Add Note Test" at bounding box center [411, 339] width 106 height 16
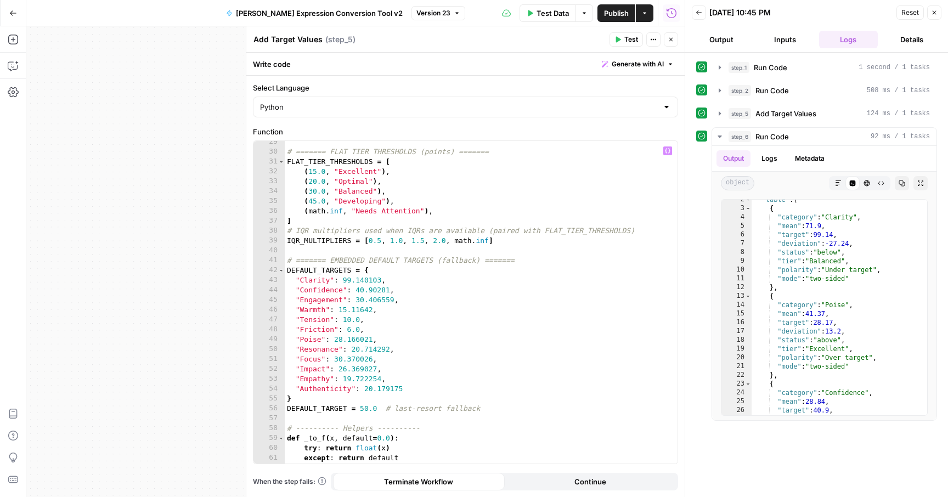
scroll to position [275, 0]
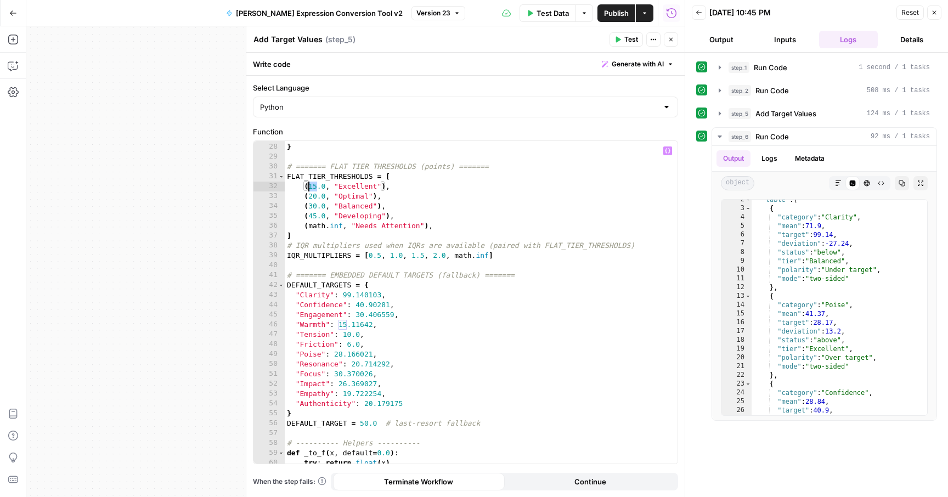
drag, startPoint x: 316, startPoint y: 188, endPoint x: 310, endPoint y: 187, distance: 6.6
click at [310, 187] on div ""Self-Consciousness" : "linear" , } # ======= FLAT TIER THRESHOLDS (points) ===…" at bounding box center [481, 303] width 393 height 342
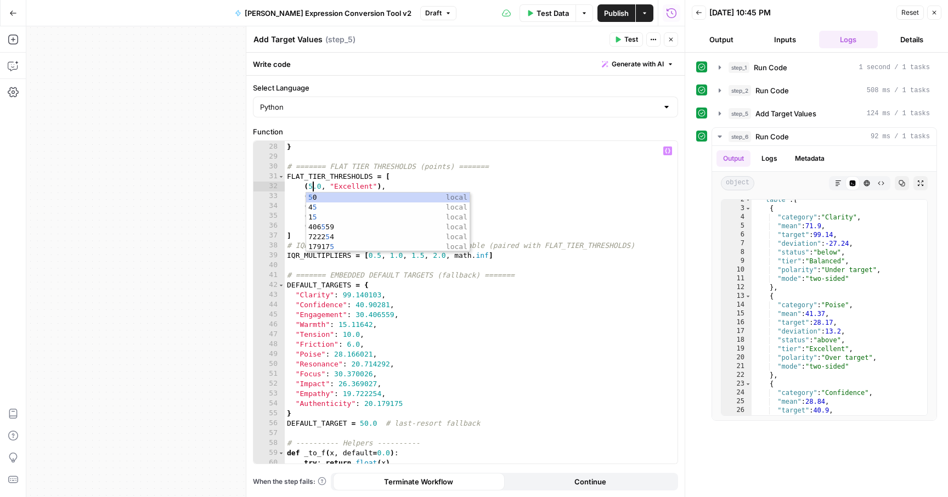
click at [292, 188] on div ""Self-Consciousness" : "linear" , } # ======= FLAT TIER THRESHOLDS (points) ===…" at bounding box center [481, 303] width 393 height 342
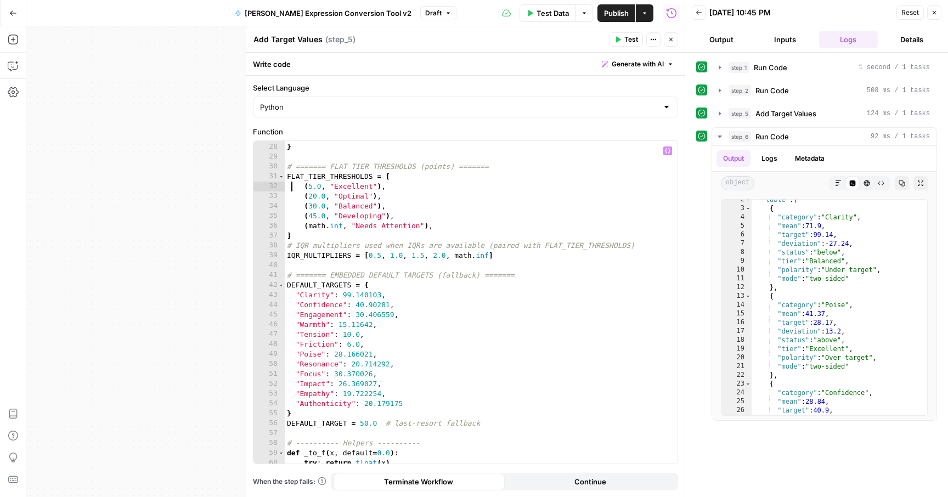
click at [312, 189] on div ""Self-Consciousness" : "linear" , } # ======= FLAT TIER THRESHOLDS (points) ===…" at bounding box center [481, 303] width 393 height 342
click at [292, 217] on div ""Self-Consciousness" : "linear" , } # ======= FLAT TIER THRESHOLDS (points) ===…" at bounding box center [481, 303] width 393 height 342
click at [313, 196] on div ""Self-Consciousness" : "linear" , } # ======= FLAT TIER THRESHOLDS (points) ===…" at bounding box center [481, 303] width 393 height 342
click at [337, 186] on div ""Self-Consciousness" : "linear" , } # ======= FLAT TIER THRESHOLDS (points) ===…" at bounding box center [481, 303] width 393 height 342
click at [313, 203] on div ""Self-Consciousness" : "linear" , } # ======= FLAT TIER THRESHOLDS (points) ===…" at bounding box center [481, 303] width 393 height 342
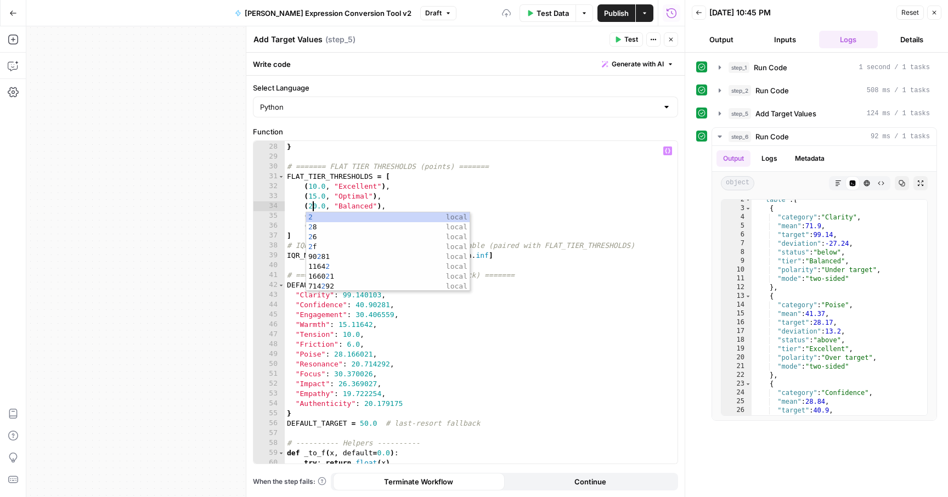
click at [335, 195] on div ""Self-Consciousness" : "linear" , } # ======= FLAT TIER THRESHOLDS (points) ===…" at bounding box center [481, 303] width 393 height 342
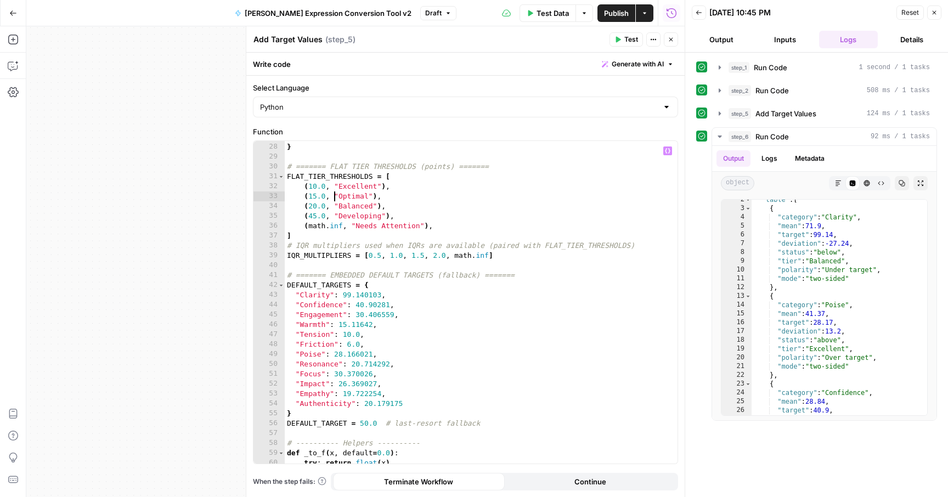
click at [312, 215] on div ""Self-Consciousness" : "linear" , } # ======= FLAT TIER THRESHOLDS (points) ===…" at bounding box center [481, 303] width 393 height 342
click at [314, 195] on div ""Self-Consciousness" : "linear" , } # ======= FLAT TIER THRESHOLDS (points) ===…" at bounding box center [481, 303] width 393 height 342
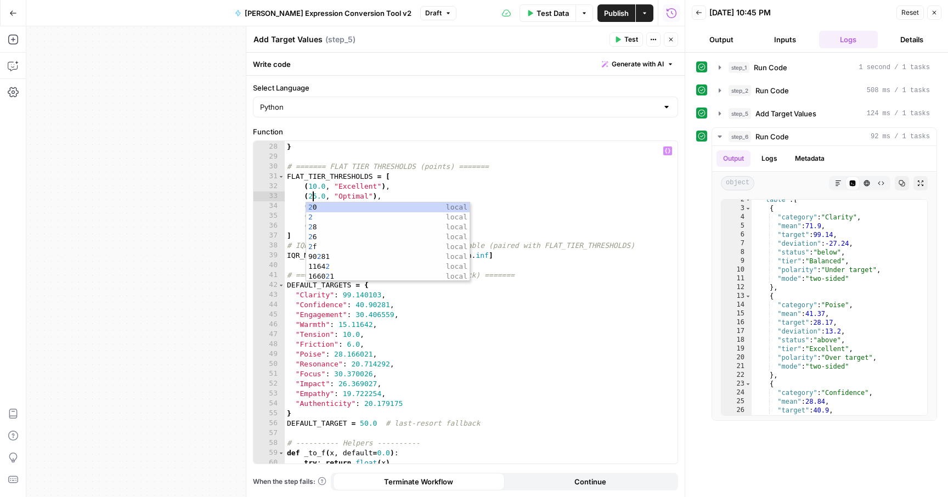
click at [316, 195] on div ""Self-Consciousness" : "linear" , } # ======= FLAT TIER THRESHOLDS (points) ===…" at bounding box center [481, 303] width 393 height 342
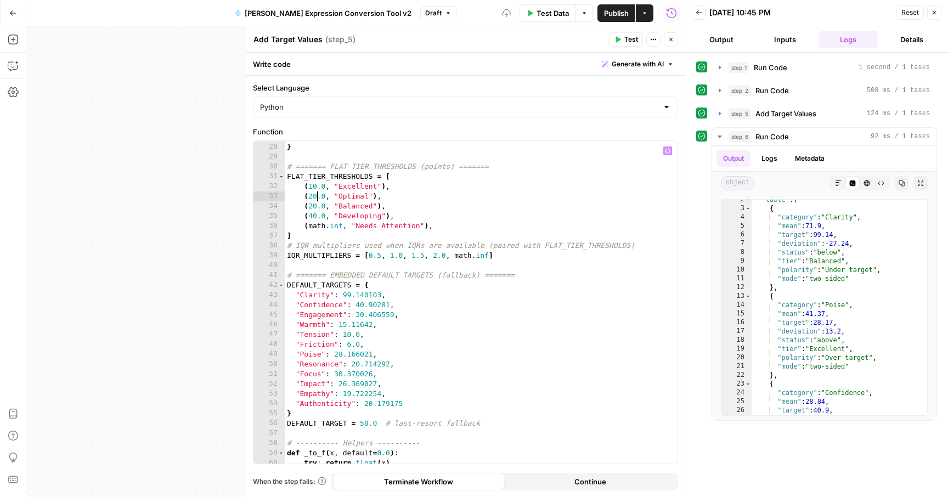
click at [314, 205] on div ""Self-Consciousness" : "linear" , } # ======= FLAT TIER THRESHOLDS (points) ===…" at bounding box center [481, 303] width 393 height 342
click at [428, 174] on div ""Self-Consciousness" : "linear" , } # ======= FLAT TIER THRESHOLDS (points) ===…" at bounding box center [481, 303] width 393 height 342
drag, startPoint x: 372, startPoint y: 208, endPoint x: 338, endPoint y: 207, distance: 34.0
click at [338, 207] on div ""Self-Consciousness" : "linear" , } # ======= FLAT TIER THRESHOLDS (points) ===…" at bounding box center [481, 303] width 393 height 342
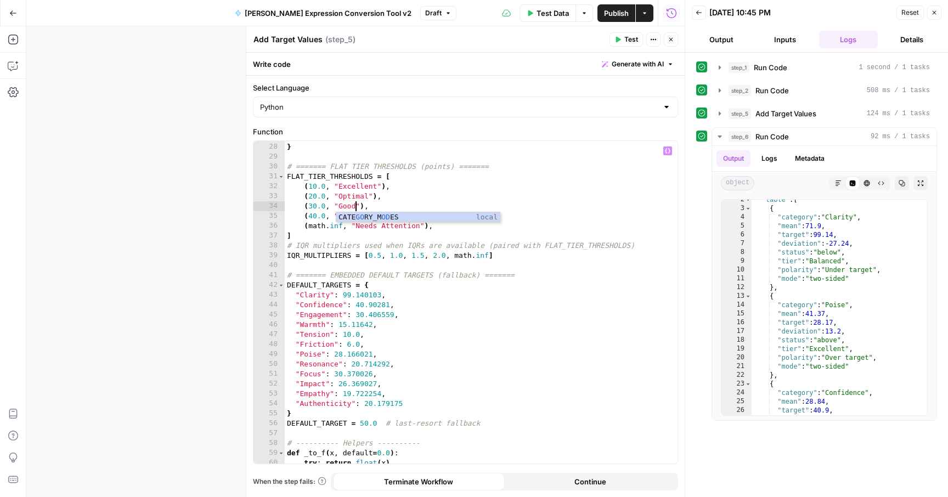
click at [394, 200] on div ""Self-Consciousness" : "linear" , } # ======= FLAT TIER THRESHOLDS (points) ===…" at bounding box center [481, 303] width 393 height 342
drag, startPoint x: 356, startPoint y: 205, endPoint x: 339, endPoint y: 205, distance: 17.0
click at [339, 205] on div ""Self-Consciousness" : "linear" , } # ======= FLAT TIER THRESHOLDS (points) ===…" at bounding box center [481, 303] width 393 height 342
drag, startPoint x: 381, startPoint y: 216, endPoint x: 339, endPoint y: 216, distance: 42.2
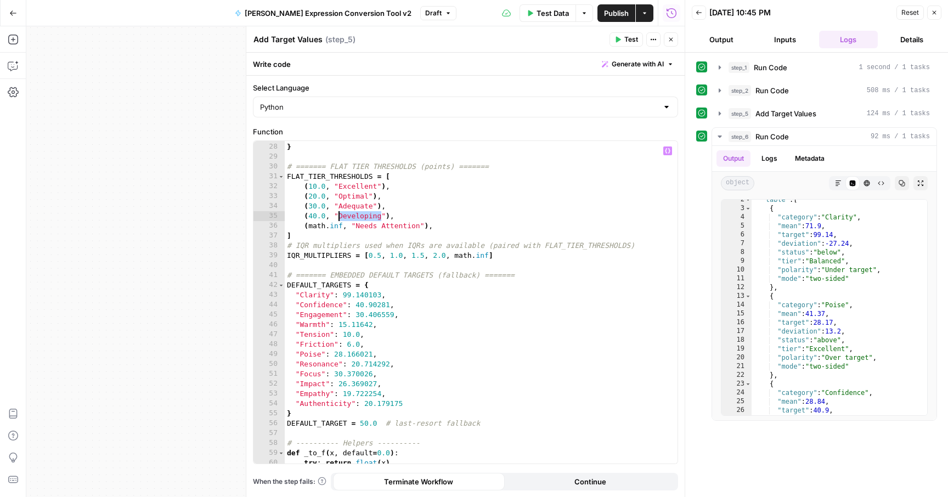
click at [339, 216] on div ""Self-Consciousness" : "linear" , } # ======= FLAT TIER THRESHOLDS (points) ===…" at bounding box center [481, 303] width 393 height 342
type textarea "**********"
click at [613, 15] on span "Publish" at bounding box center [616, 13] width 25 height 11
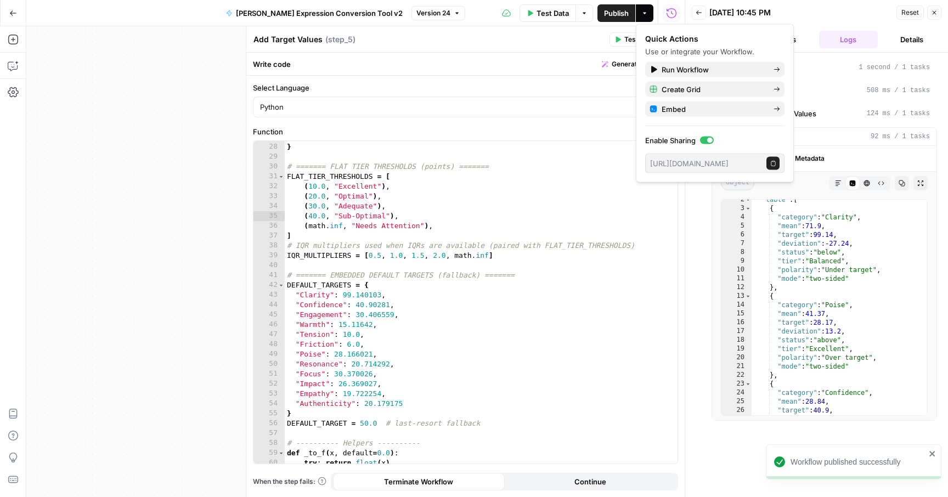
click at [556, 9] on span "Test Data" at bounding box center [552, 13] width 32 height 11
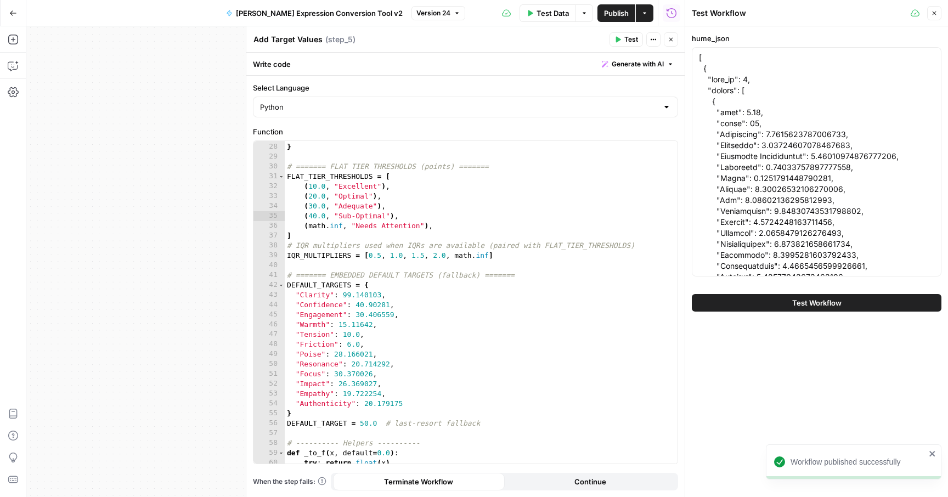
scroll to position [275, 0]
click at [814, 300] on span "Test Workflow" at bounding box center [816, 302] width 49 height 11
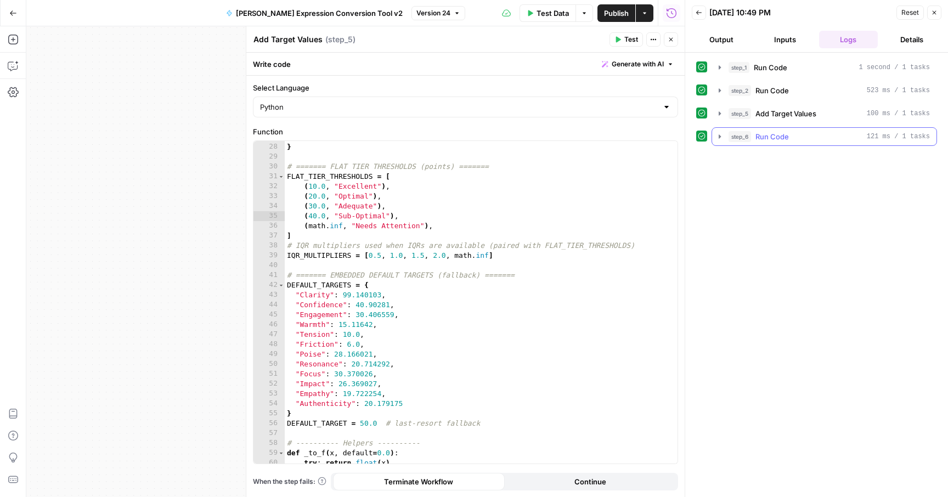
click at [715, 133] on icon "button" at bounding box center [719, 136] width 9 height 9
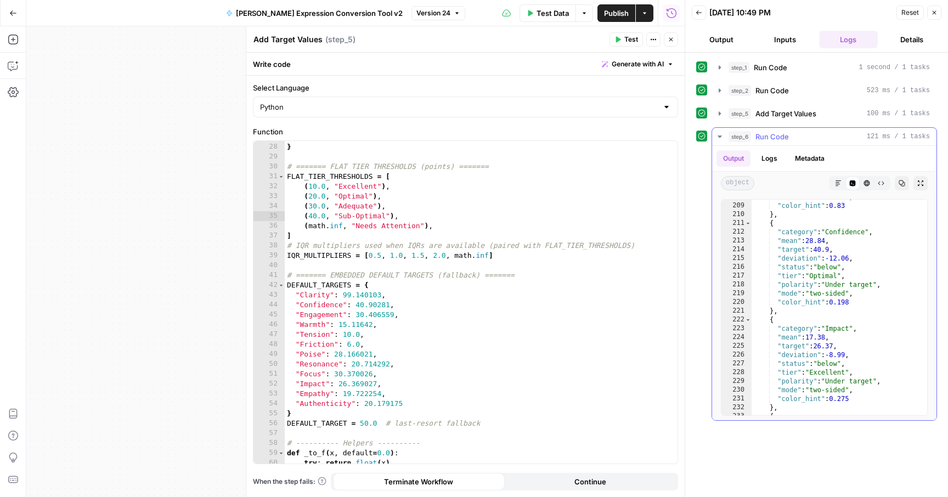
scroll to position [1907, 0]
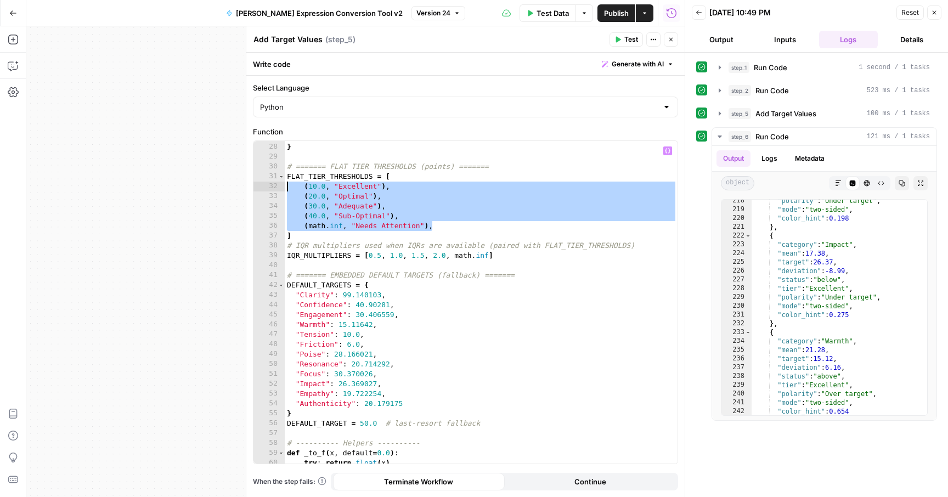
drag, startPoint x: 433, startPoint y: 226, endPoint x: 273, endPoint y: 184, distance: 166.3
click at [272, 183] on div "**********" at bounding box center [465, 302] width 424 height 322
paste textarea
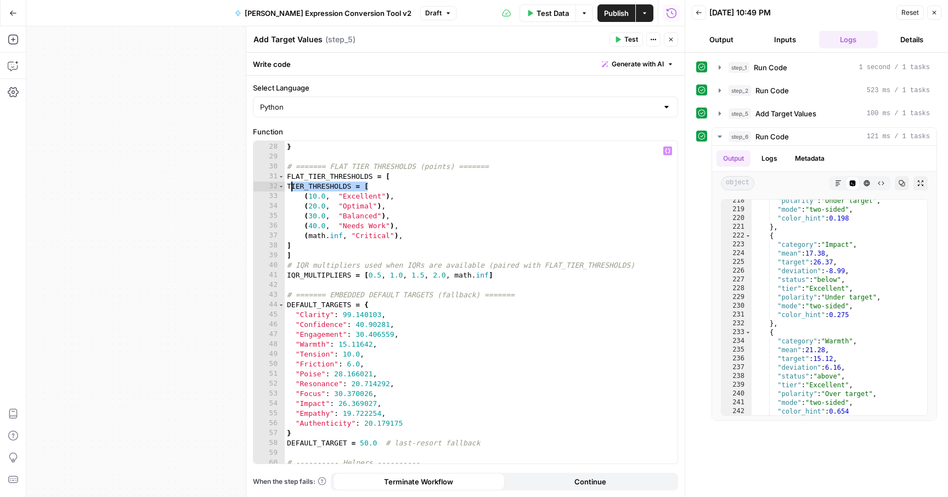
drag, startPoint x: 380, startPoint y: 186, endPoint x: 286, endPoint y: 188, distance: 93.8
click at [286, 188] on div ""Self-Consciousness" : "linear" , } # ======= FLAT TIER THRESHOLDS (points) ===…" at bounding box center [481, 303] width 393 height 342
type textarea "**********"
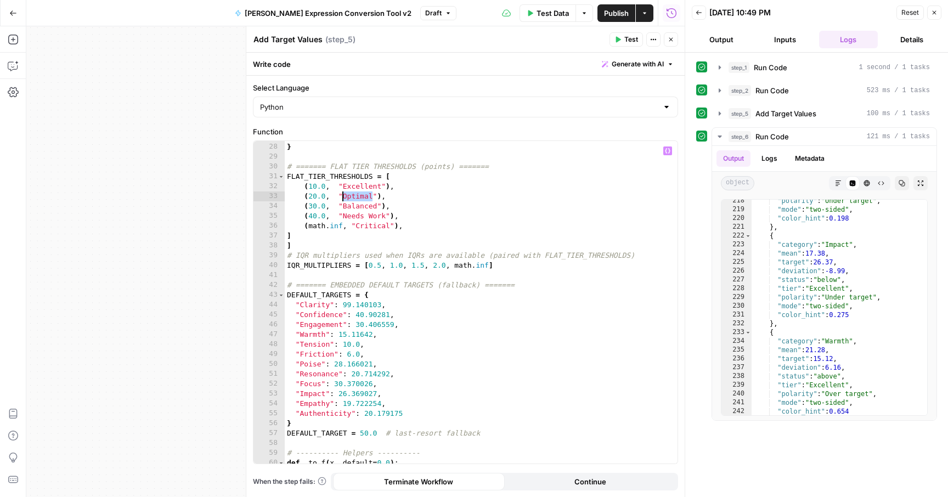
drag, startPoint x: 371, startPoint y: 197, endPoint x: 343, endPoint y: 193, distance: 28.2
click at [343, 193] on div ""Self-Consciousness" : "linear" , } # ======= FLAT TIER THRESHOLDS (points) ===…" at bounding box center [481, 303] width 393 height 342
drag, startPoint x: 377, startPoint y: 203, endPoint x: 342, endPoint y: 203, distance: 35.1
click at [342, 203] on div ""Self-Consciousness" : "linear" , } # ======= FLAT TIER THRESHOLDS (points) ===…" at bounding box center [481, 303] width 393 height 342
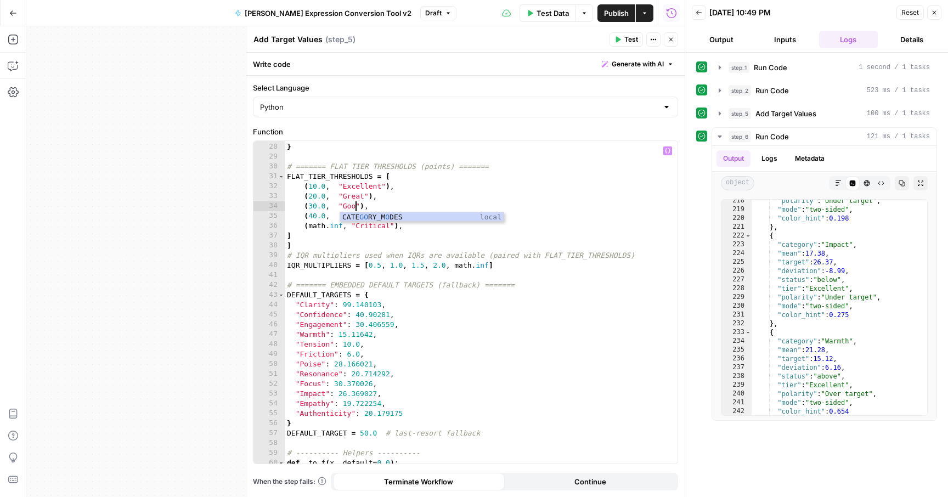
scroll to position [0, 5]
click at [383, 187] on div ""Self-Consciousness" : "linear" , } # ======= FLAT TIER THRESHOLDS (points) ===…" at bounding box center [481, 303] width 393 height 342
drag, startPoint x: 385, startPoint y: 217, endPoint x: 371, endPoint y: 216, distance: 13.8
click at [371, 216] on div ""Self-Consciousness" : "linear" , } # ======= FLAT TIER THRESHOLDS (points) ===…" at bounding box center [481, 303] width 393 height 342
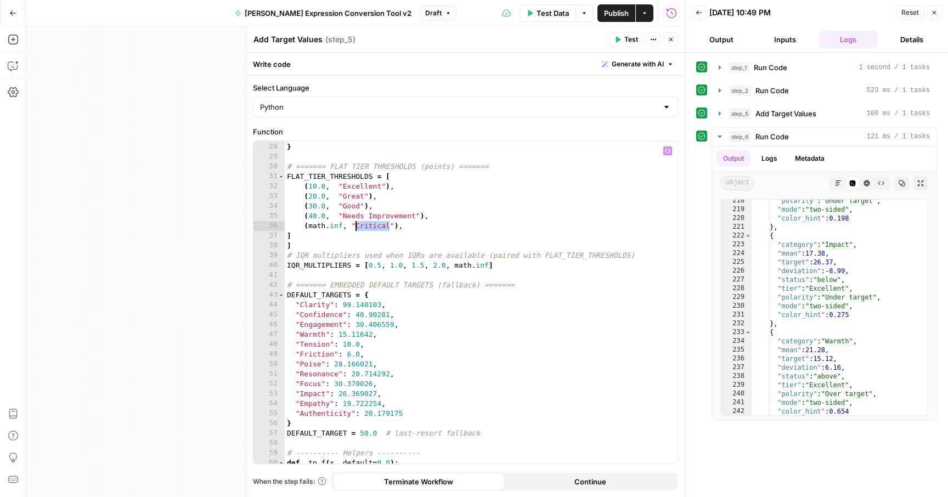
drag, startPoint x: 390, startPoint y: 227, endPoint x: 356, endPoint y: 226, distance: 33.5
click at [356, 226] on div ""Self-Consciousness" : "linear" , } # ======= FLAT TIER THRESHOLDS (points) ===…" at bounding box center [481, 303] width 393 height 342
click at [434, 231] on div ""Self-Consciousness" : "linear" , } # ======= FLAT TIER THRESHOLDS (points) ===…" at bounding box center [481, 303] width 393 height 342
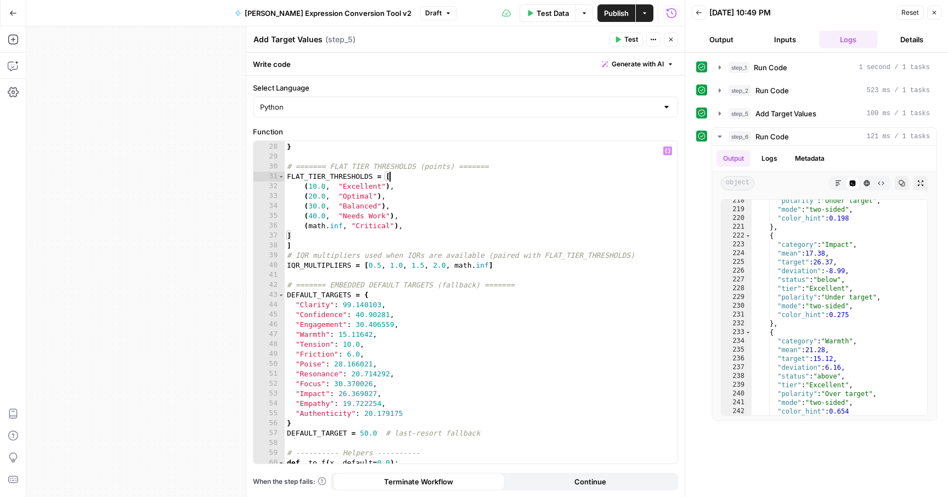
click at [620, 14] on span "Publish" at bounding box center [616, 13] width 25 height 11
drag, startPoint x: 377, startPoint y: 207, endPoint x: 343, endPoint y: 206, distance: 34.6
click at [343, 206] on div ""Self-Consciousness" : "linear" , } # ======= FLAT TIER THRESHOLDS (points) ===…" at bounding box center [481, 303] width 393 height 342
drag, startPoint x: 386, startPoint y: 217, endPoint x: 342, endPoint y: 214, distance: 43.4
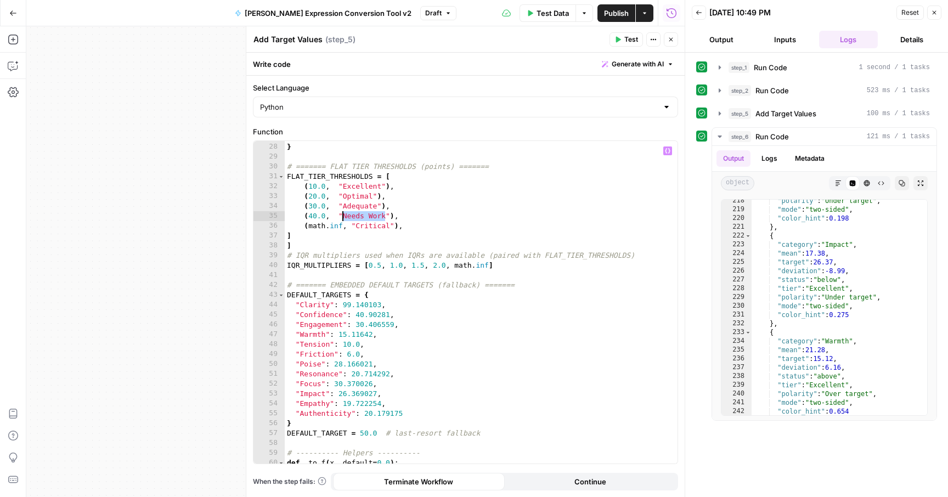
click at [342, 214] on div ""Self-Consciousness" : "linear" , } # ======= FLAT TIER THRESHOLDS (points) ===…" at bounding box center [481, 303] width 393 height 342
click at [618, 7] on button "Publish" at bounding box center [616, 13] width 38 height 18
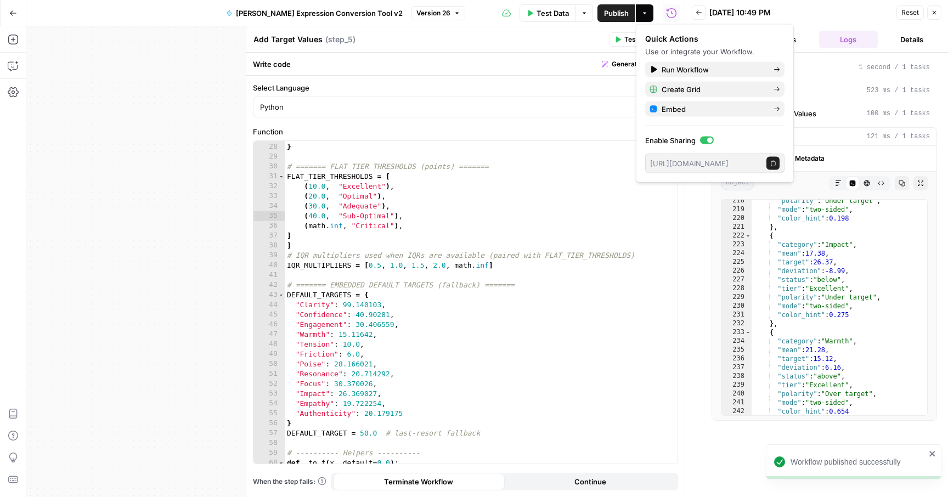
click at [564, 10] on span "Test Data" at bounding box center [552, 13] width 32 height 11
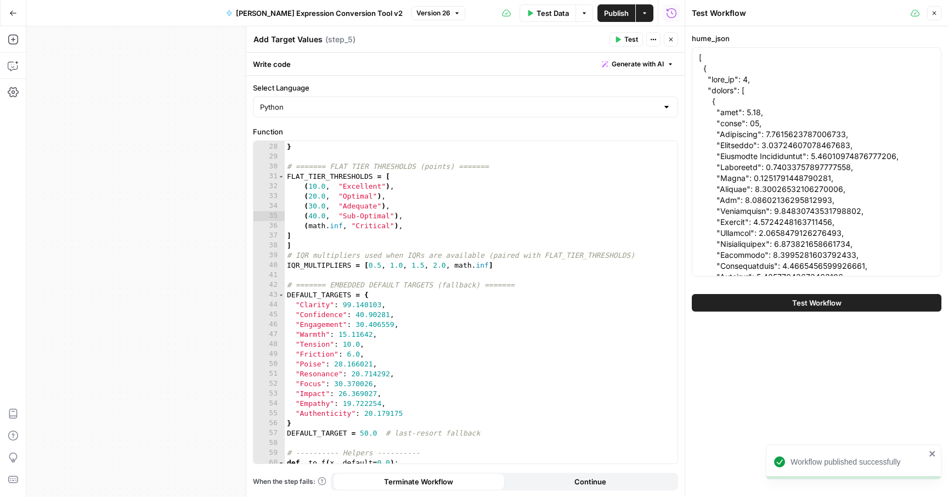
click at [742, 306] on button "Test Workflow" at bounding box center [817, 303] width 250 height 18
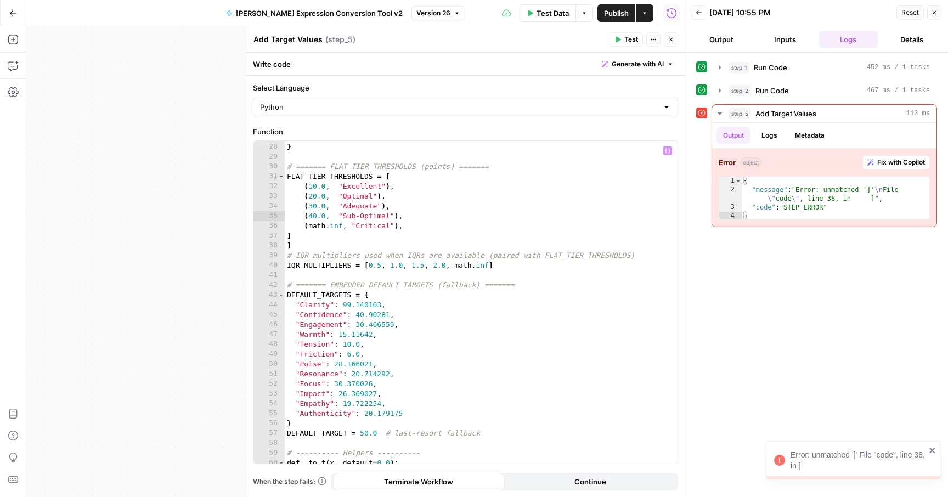
type textarea "*"
click at [324, 246] on div ""Self-Consciousness" : "linear" , } # ======= FLAT TIER THRESHOLDS (points) ===…" at bounding box center [481, 303] width 393 height 342
type textarea "*"
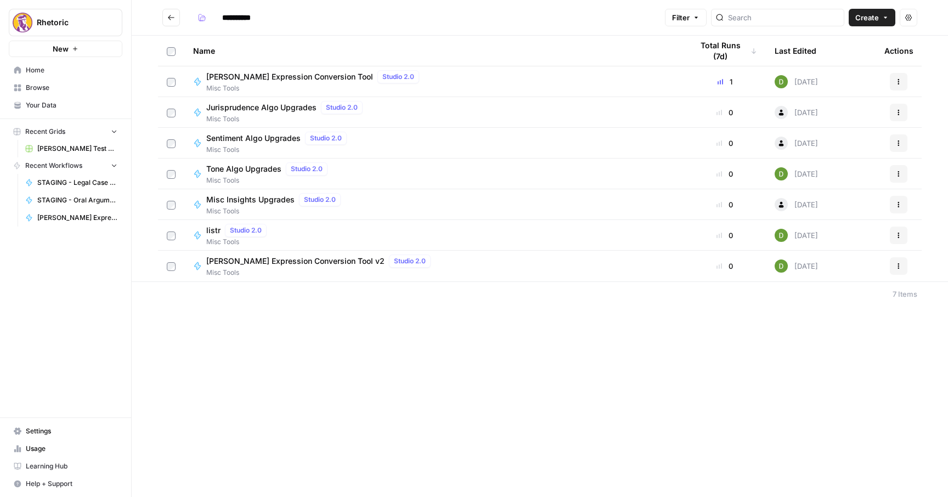
click at [280, 256] on span "[PERSON_NAME] Expression Conversion Tool v2" at bounding box center [295, 261] width 178 height 11
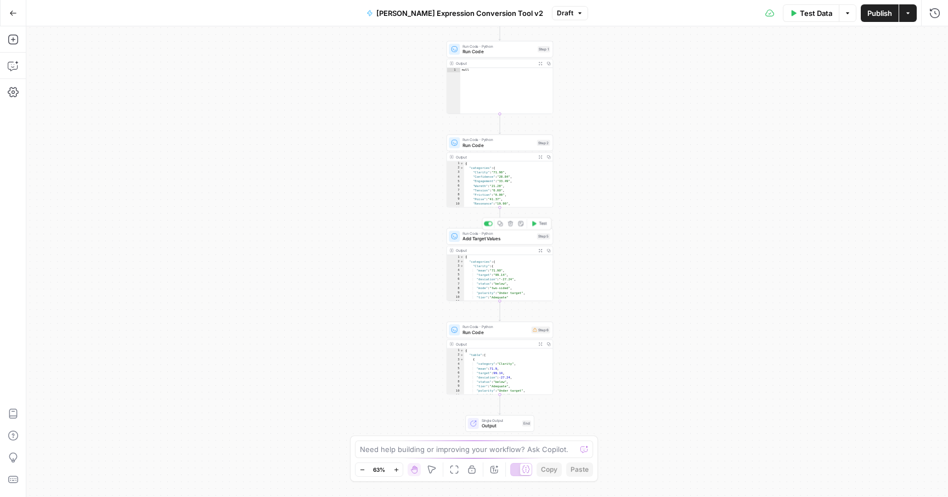
click at [490, 236] on span "Add Target Values" at bounding box center [497, 238] width 71 height 7
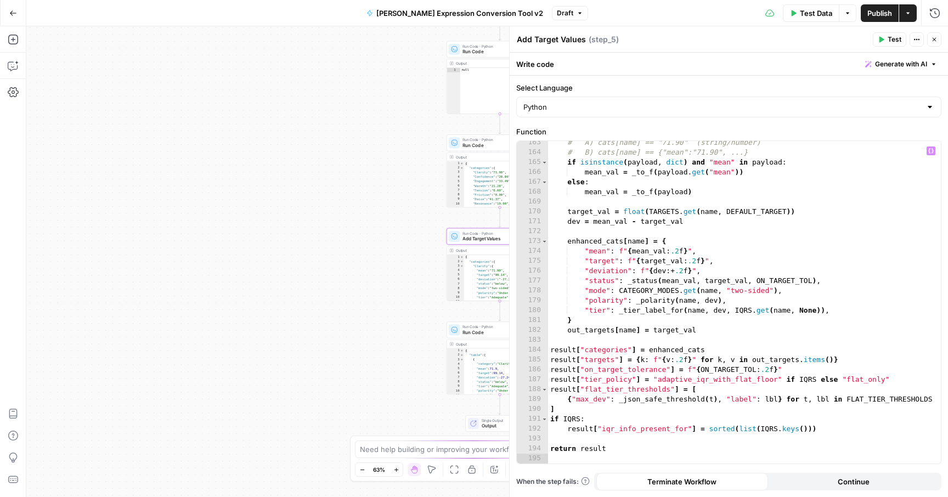
scroll to position [1622, 0]
click at [478, 335] on span "Run Code" at bounding box center [495, 332] width 66 height 7
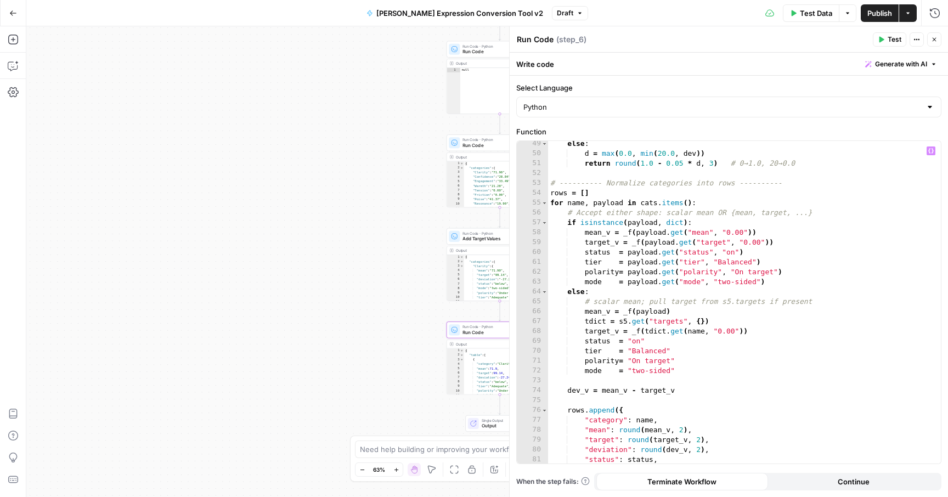
scroll to position [464, 0]
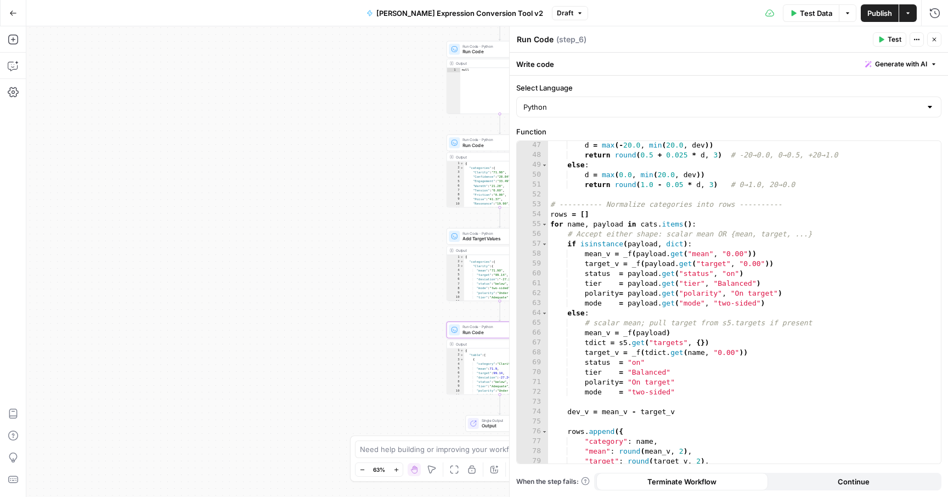
click at [469, 143] on span "Run Code" at bounding box center [497, 144] width 71 height 7
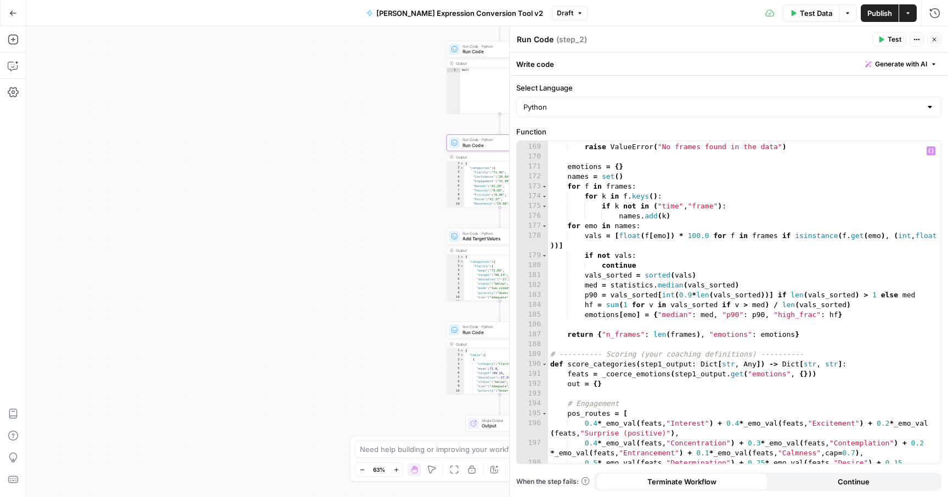
scroll to position [1774, 0]
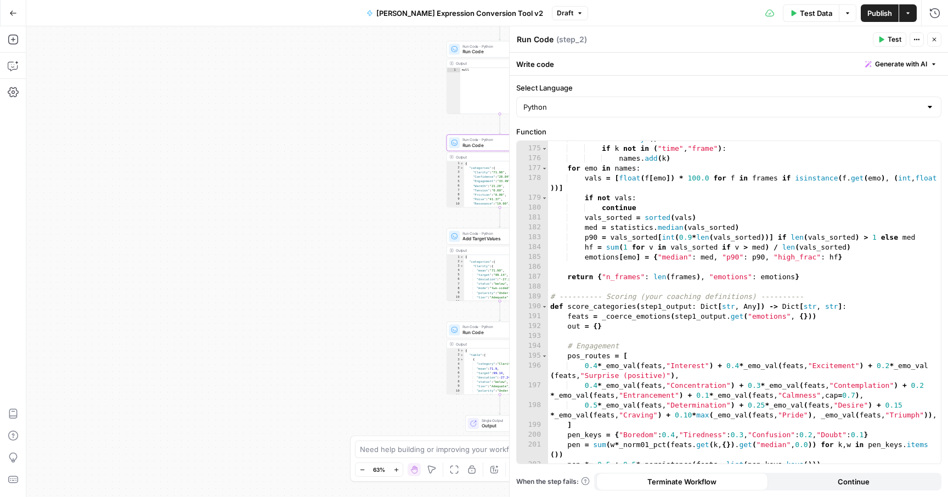
click at [485, 235] on span "Add Target Values" at bounding box center [497, 238] width 71 height 7
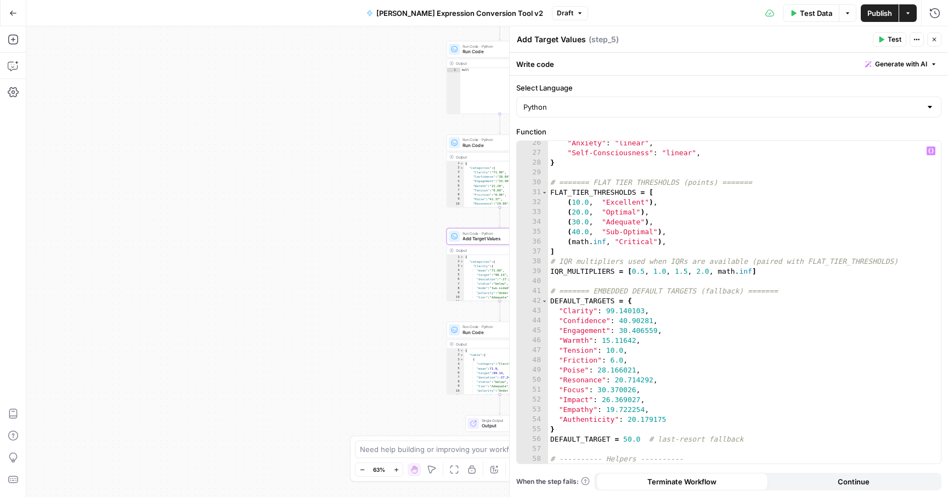
scroll to position [260, 0]
click at [876, 10] on span "Publish" at bounding box center [879, 13] width 25 height 11
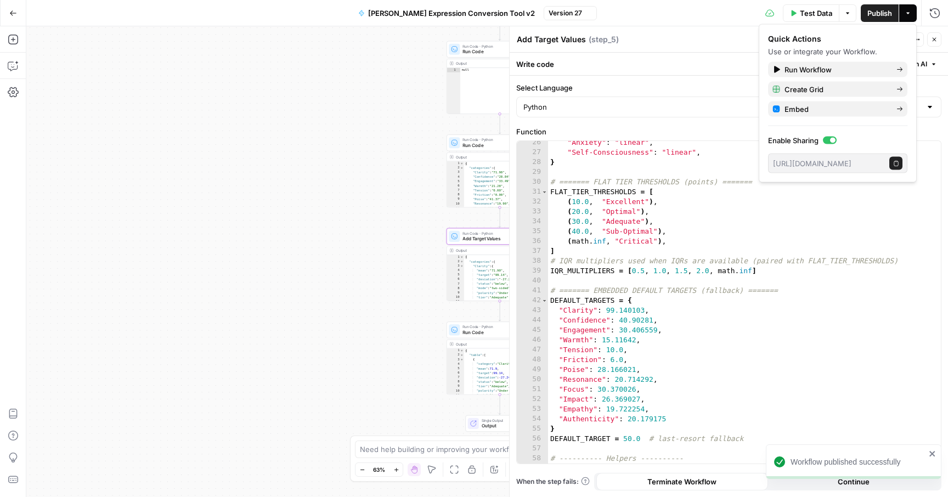
click at [800, 13] on span "Test Data" at bounding box center [816, 13] width 32 height 11
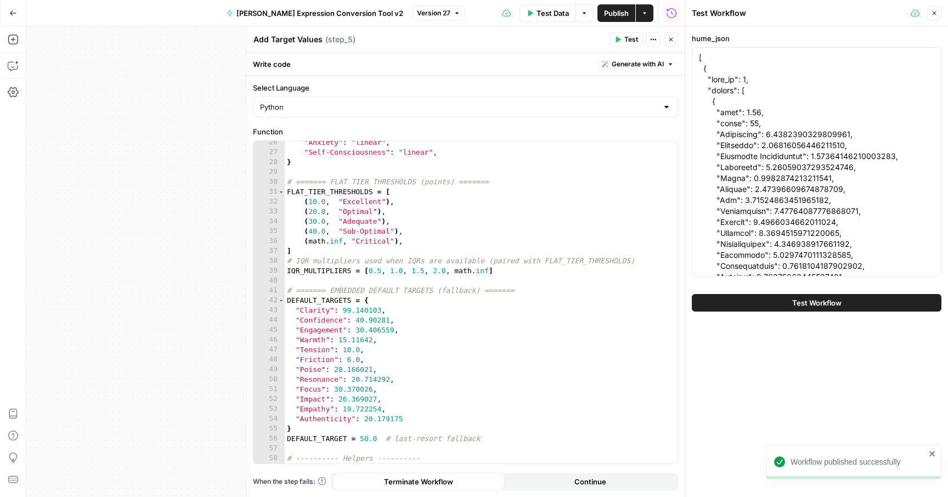
click at [813, 299] on span "Test Workflow" at bounding box center [816, 302] width 49 height 11
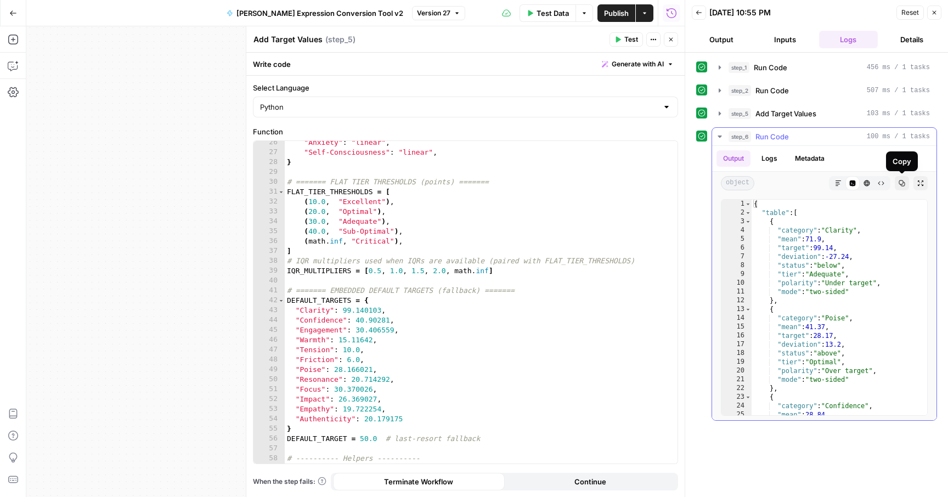
click at [903, 183] on icon "button" at bounding box center [901, 183] width 7 height 7
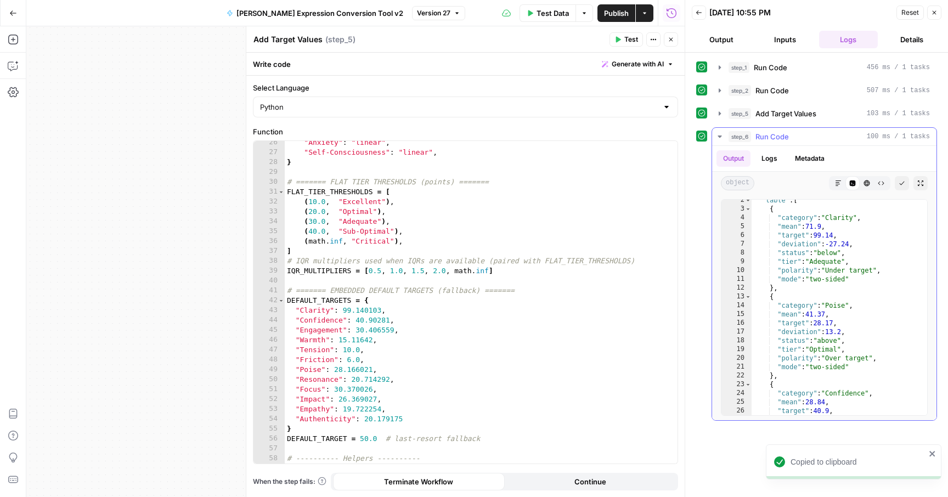
scroll to position [13, 0]
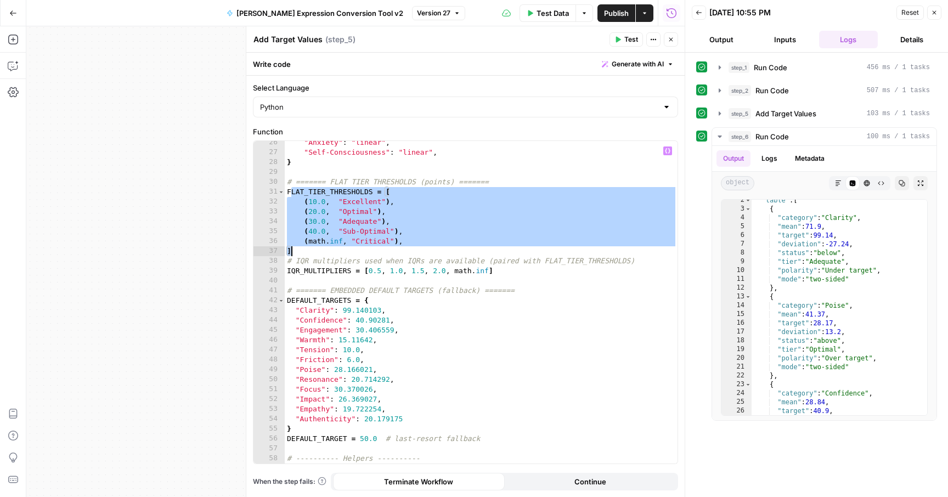
drag, startPoint x: 289, startPoint y: 192, endPoint x: 458, endPoint y: 253, distance: 180.1
click at [458, 253] on div ""Anxiety" : "linear" , "Self-Consciousness" : "linear" , } # ======= FLAT TIER …" at bounding box center [481, 309] width 393 height 342
type textarea "**********"
click at [10, 37] on icon "button" at bounding box center [13, 39] width 11 height 11
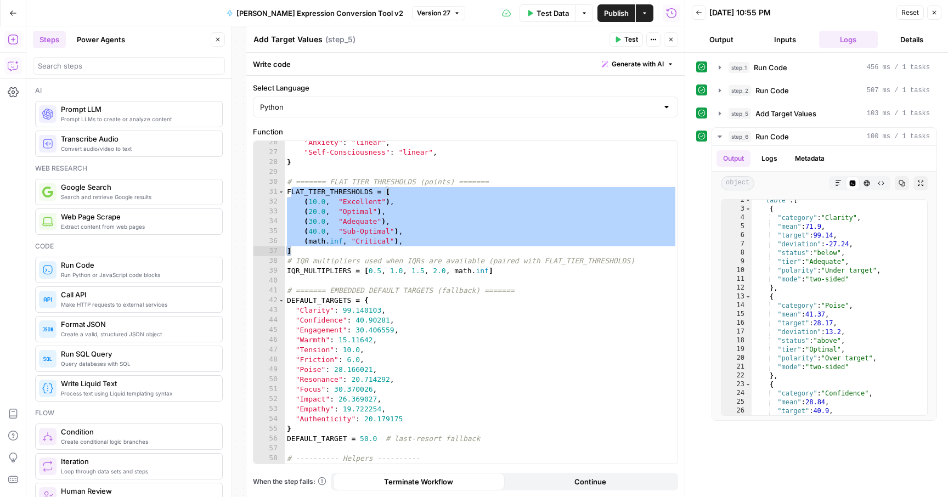
click at [12, 61] on icon "button" at bounding box center [13, 65] width 11 height 11
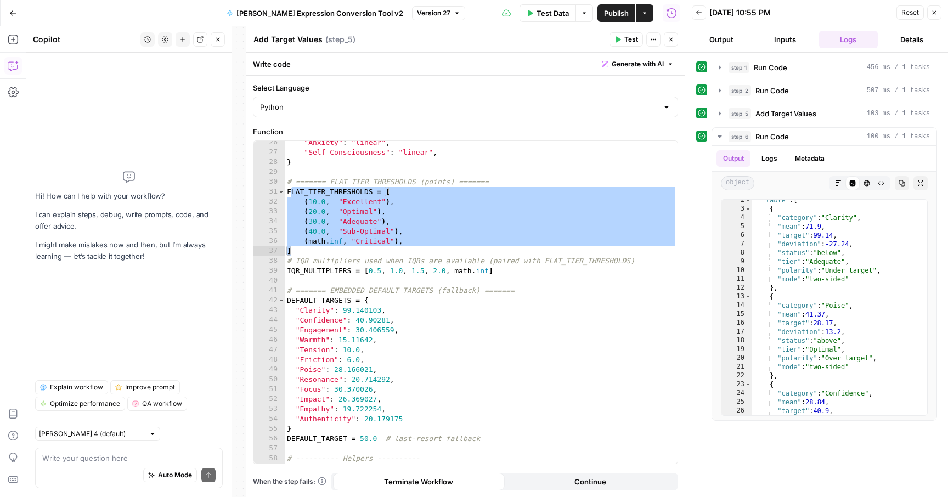
click at [87, 452] on textarea at bounding box center [128, 457] width 173 height 11
type textarea "rename "tension" to "Anxiety""
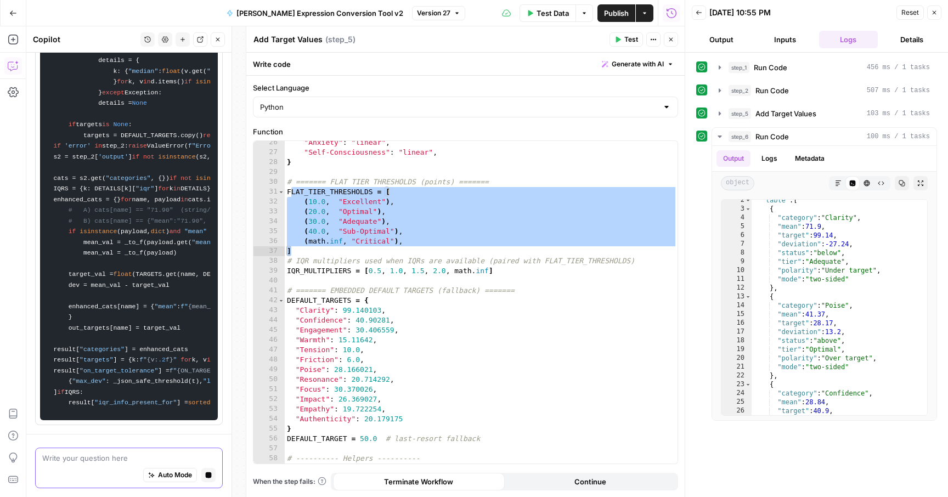
scroll to position [0, 0]
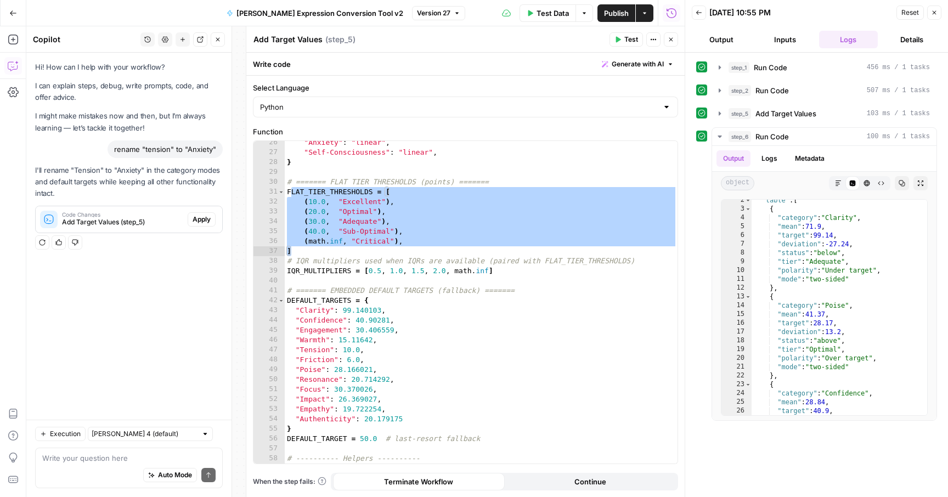
click at [204, 216] on span "Apply" at bounding box center [201, 219] width 18 height 10
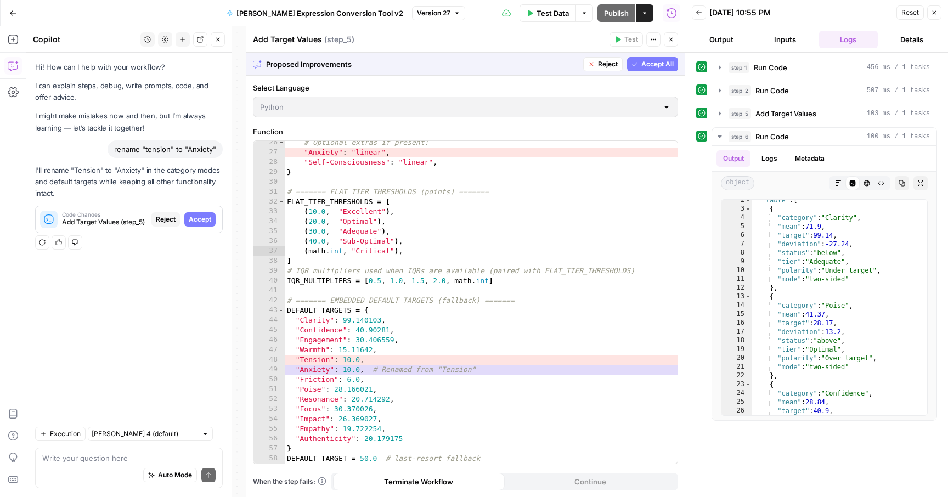
click at [641, 65] on span "Accept All" at bounding box center [657, 64] width 32 height 10
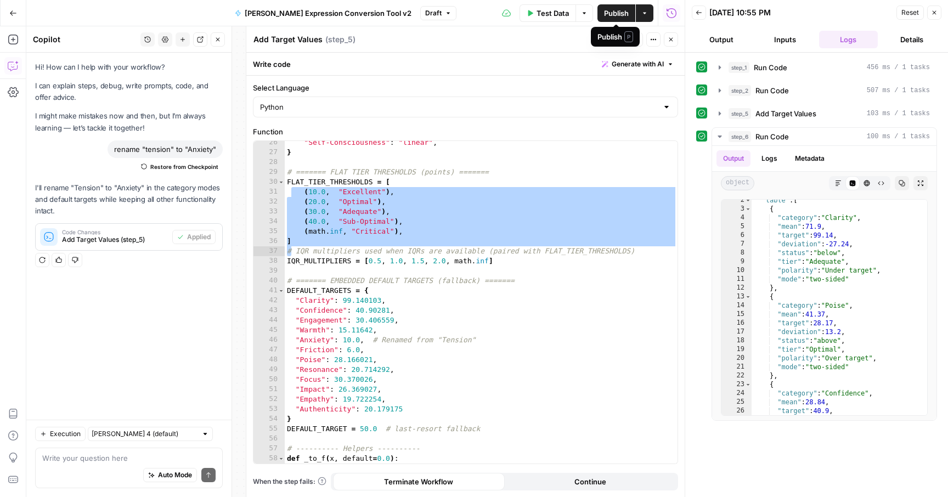
click at [616, 15] on span "Publish" at bounding box center [616, 13] width 25 height 11
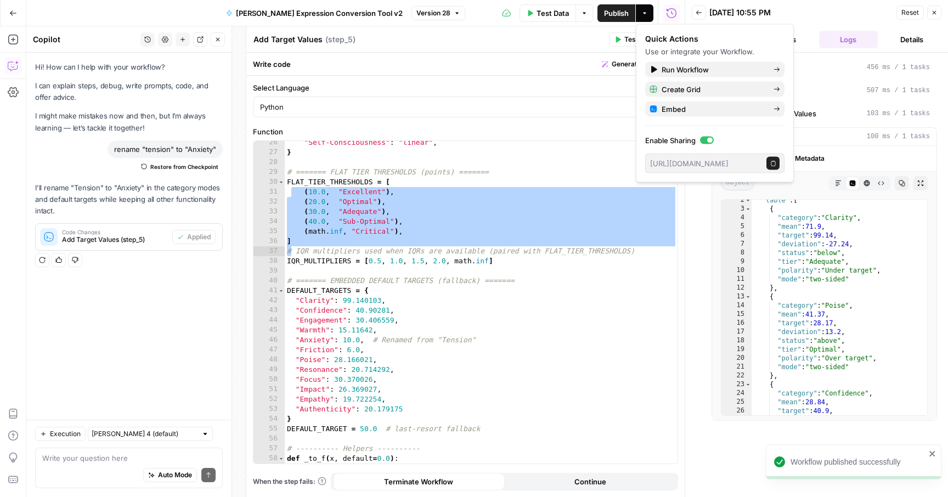
click at [554, 6] on button "Test Data" at bounding box center [547, 13] width 56 height 18
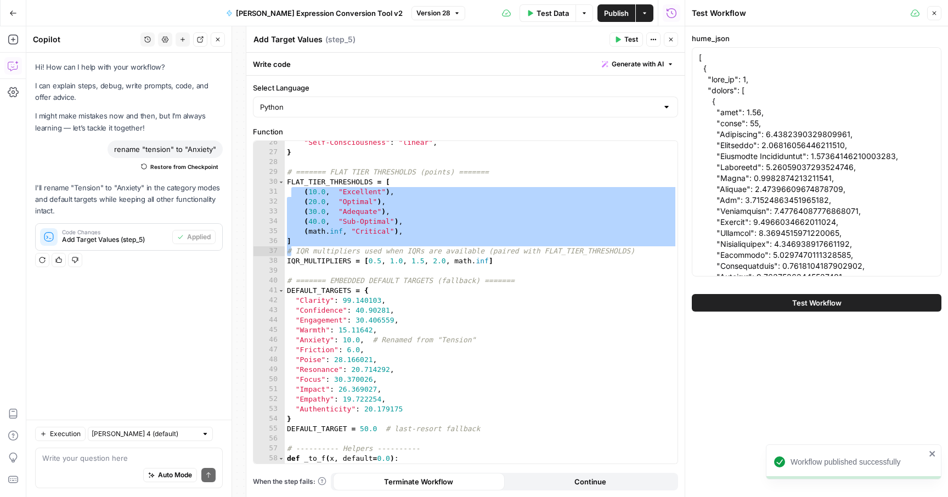
click at [792, 303] on span "Test Workflow" at bounding box center [816, 302] width 49 height 11
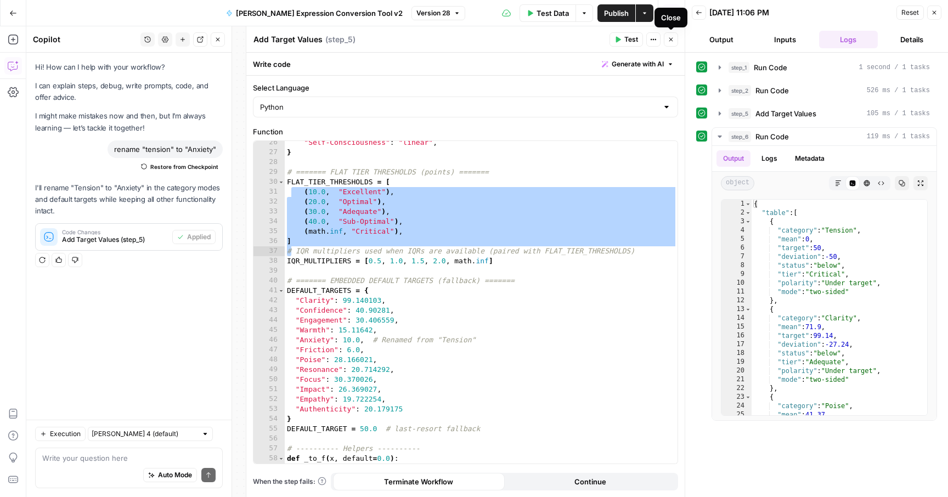
click at [669, 38] on icon "button" at bounding box center [671, 40] width 4 height 4
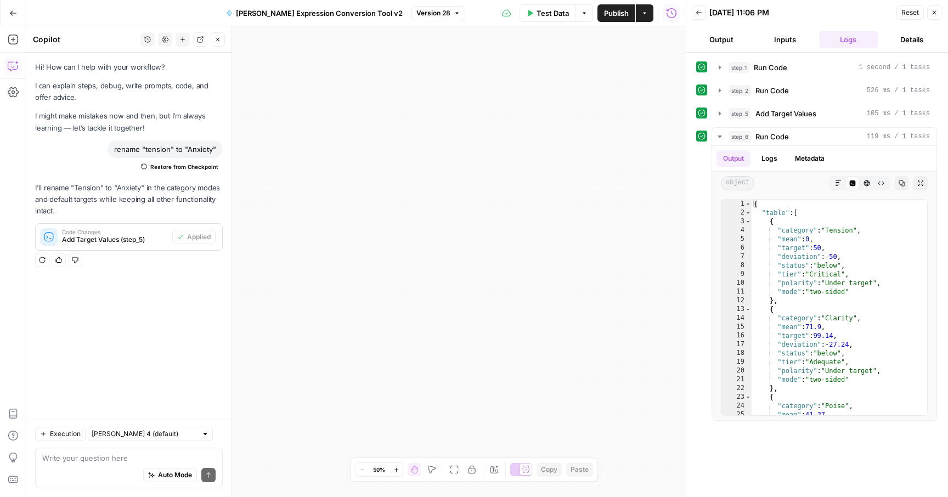
drag, startPoint x: 114, startPoint y: 150, endPoint x: 229, endPoint y: 150, distance: 115.7
click at [229, 150] on div "Copilot History Settings New chat Detach Close Hi! How can I help with your wor…" at bounding box center [129, 261] width 206 height 471
click at [212, 147] on div "rename "tension" to "Anxiety"" at bounding box center [164, 149] width 115 height 18
drag, startPoint x: 217, startPoint y: 148, endPoint x: 116, endPoint y: 144, distance: 101.0
click at [116, 144] on div "rename "tension" to "Anxiety"" at bounding box center [164, 149] width 115 height 18
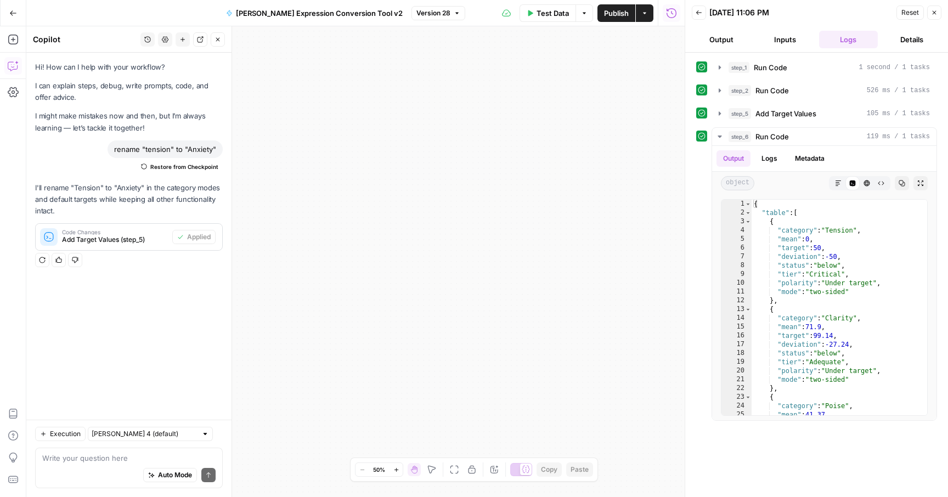
copy div "rename "tension" to "Anxiety""
click at [93, 466] on div "Auto Mode Send" at bounding box center [128, 475] width 173 height 24
paste textarea "rename "tension" to "Anxiety""
type textarea "rename "tension" to "Anxiety" in all relevant steps"
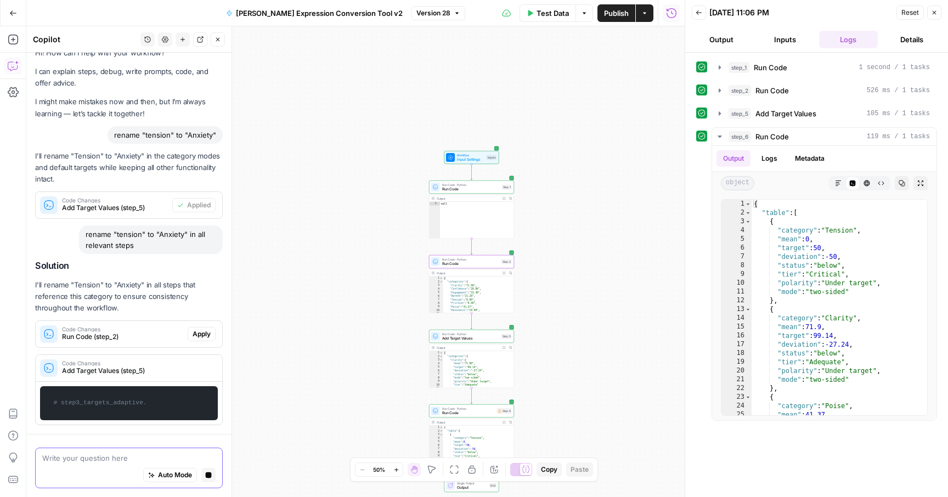
scroll to position [25, 0]
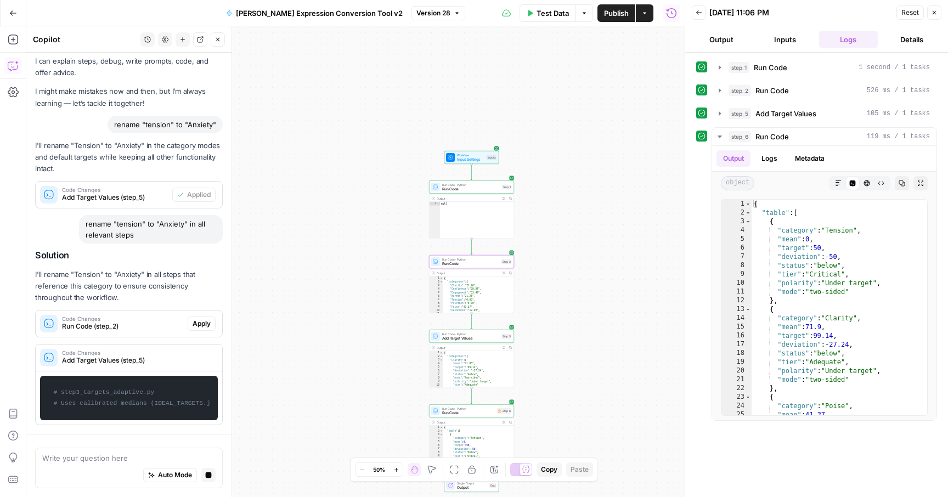
click at [202, 319] on span "Apply" at bounding box center [201, 324] width 18 height 10
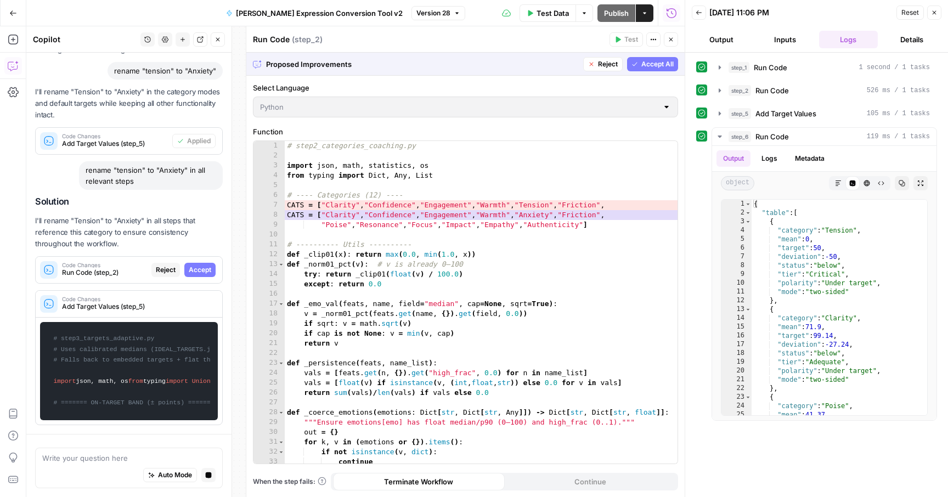
click at [642, 65] on span "Accept All" at bounding box center [657, 64] width 32 height 10
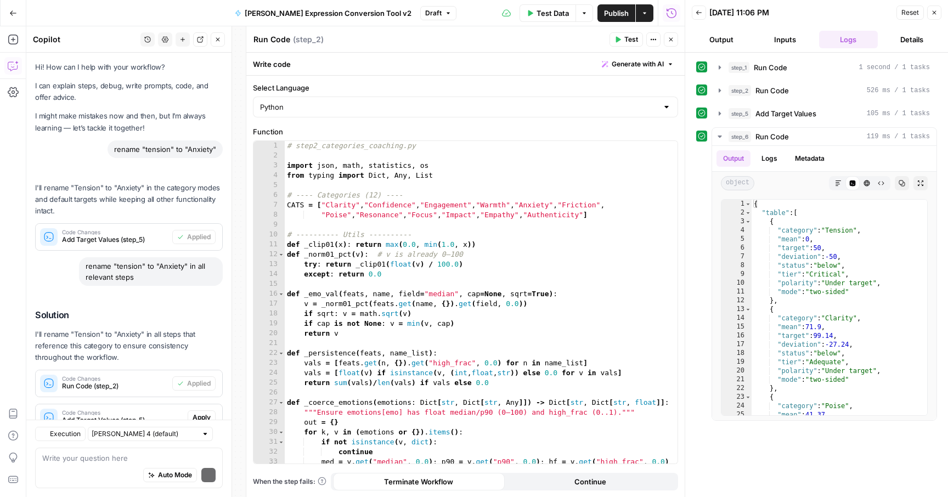
scroll to position [38, 0]
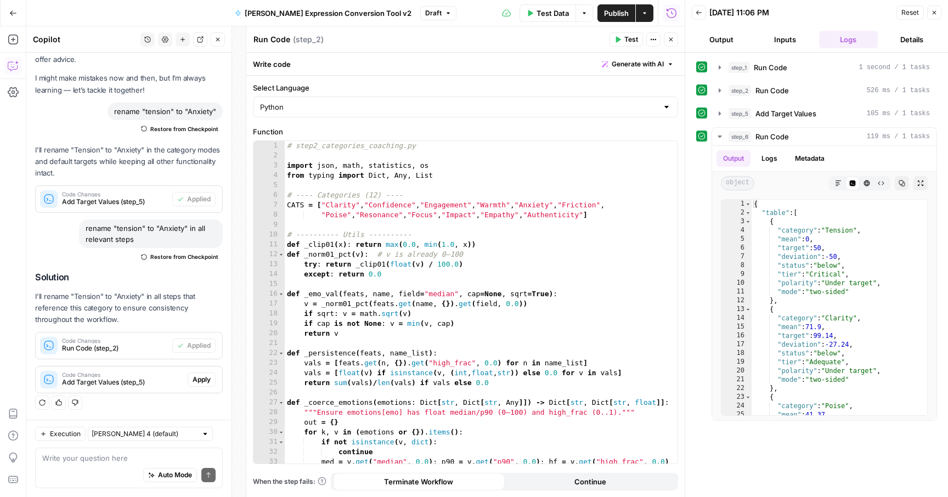
click at [202, 378] on span "Apply" at bounding box center [201, 380] width 18 height 10
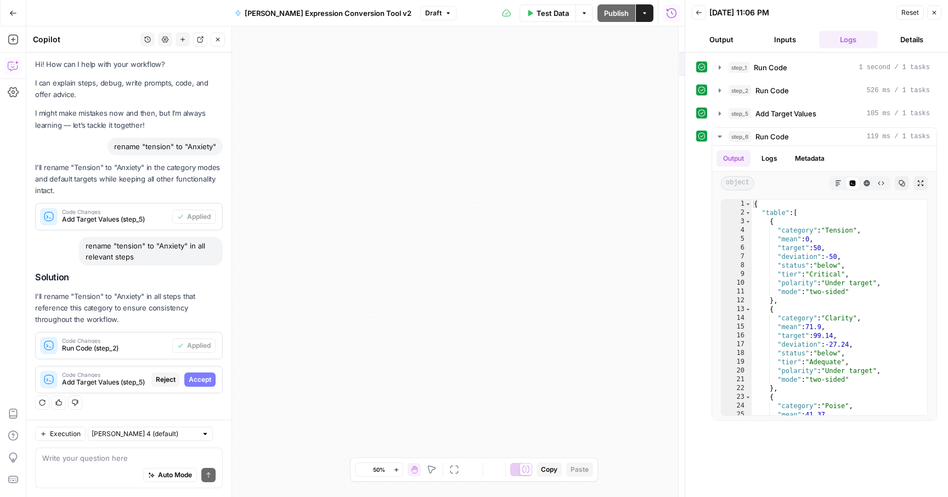
scroll to position [3, 0]
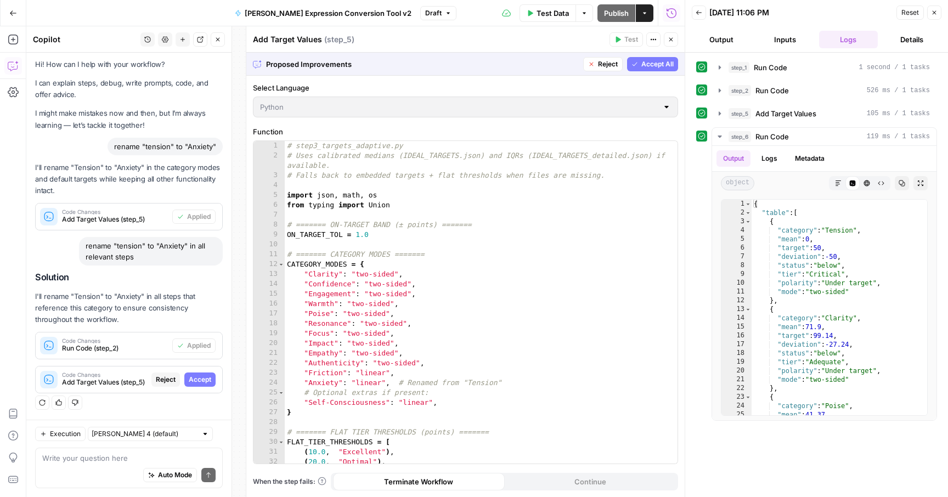
click at [637, 66] on icon "button" at bounding box center [634, 64] width 7 height 7
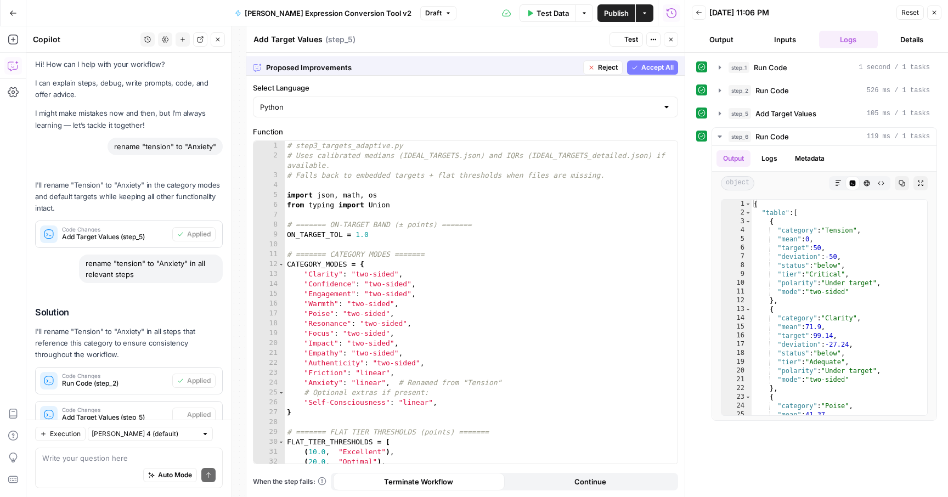
scroll to position [38, 0]
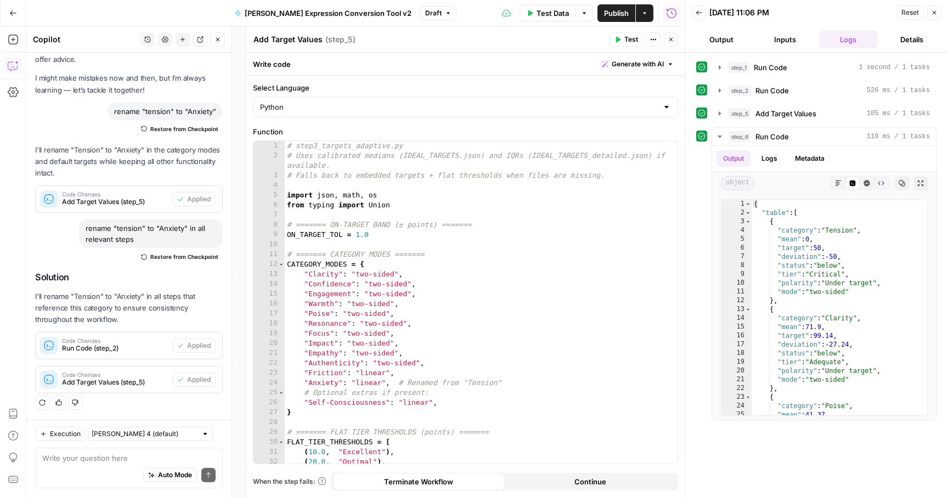
click at [610, 10] on span "Publish" at bounding box center [616, 13] width 25 height 11
click at [562, 12] on span "Test Data" at bounding box center [552, 13] width 32 height 11
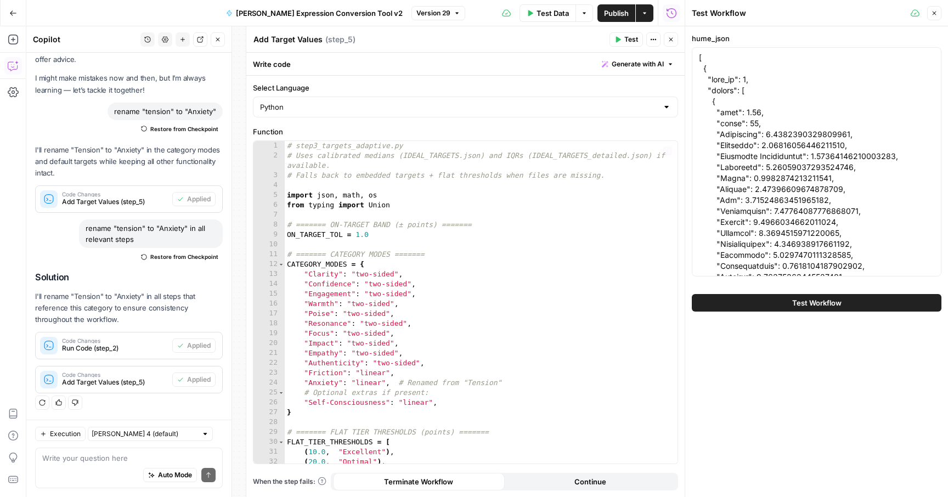
click at [770, 305] on button "Test Workflow" at bounding box center [817, 303] width 250 height 18
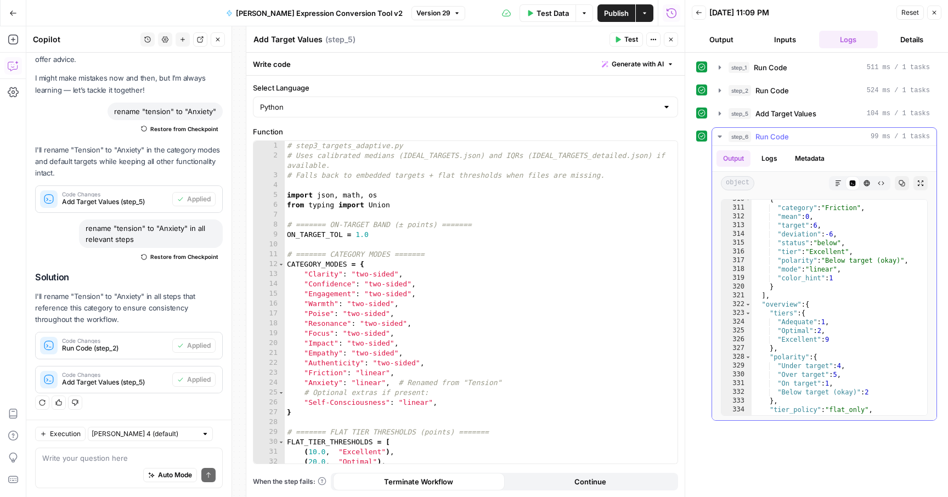
scroll to position [2720, 0]
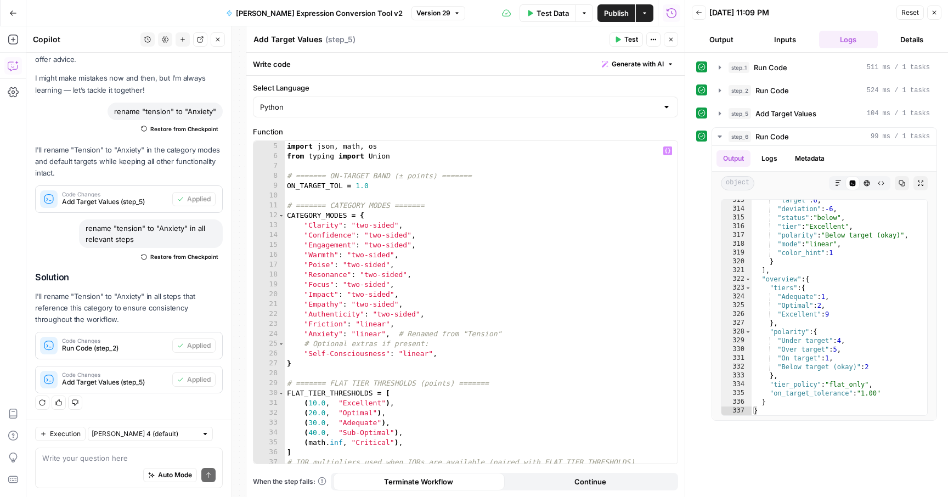
scroll to position [49, 0]
click at [614, 8] on span "Publish" at bounding box center [616, 13] width 25 height 11
click at [901, 185] on icon "button" at bounding box center [901, 183] width 7 height 7
